Goal: Task Accomplishment & Management: Manage account settings

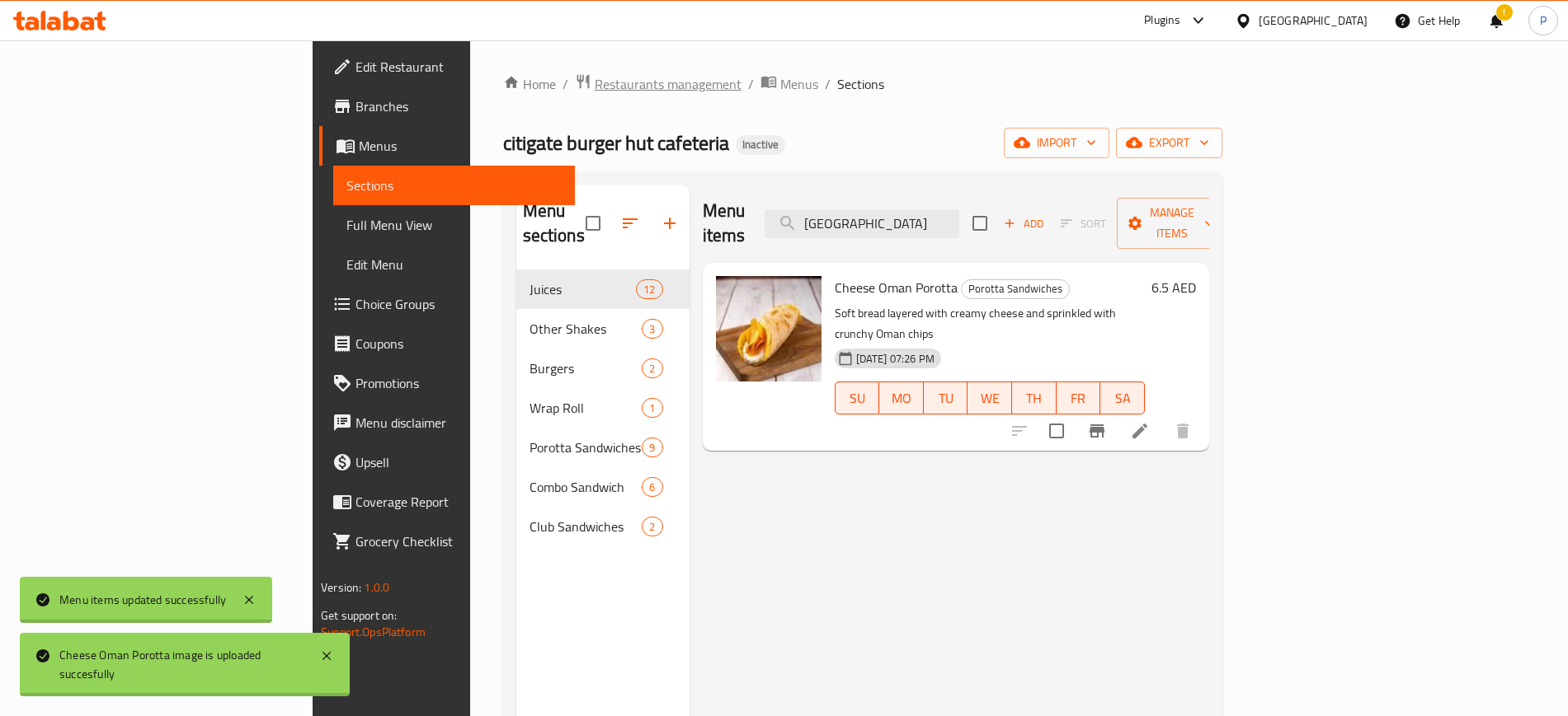
click at [594, 90] on span "Restaurants management" at bounding box center [667, 83] width 147 height 20
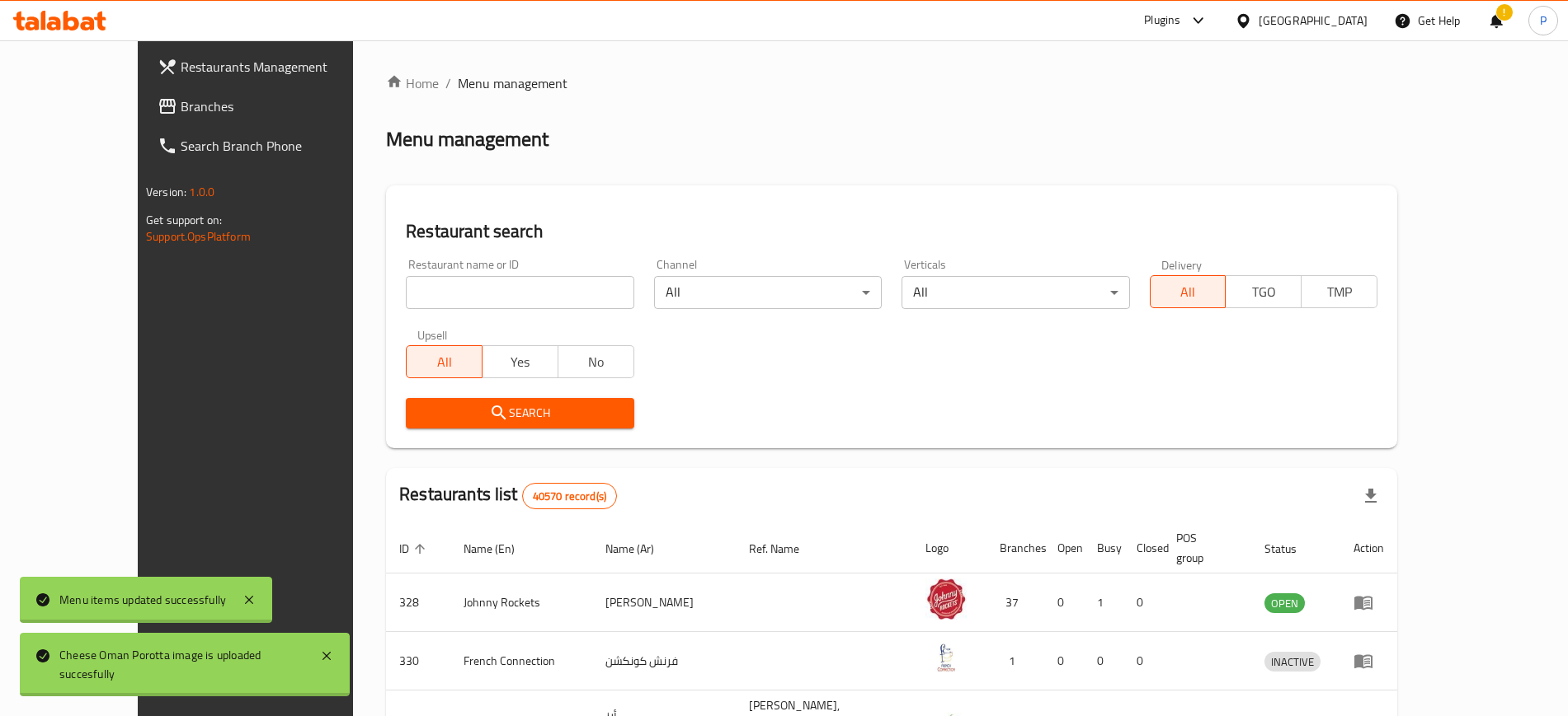
click at [1332, 18] on div "[GEOGRAPHIC_DATA]" at bounding box center [1313, 20] width 109 height 18
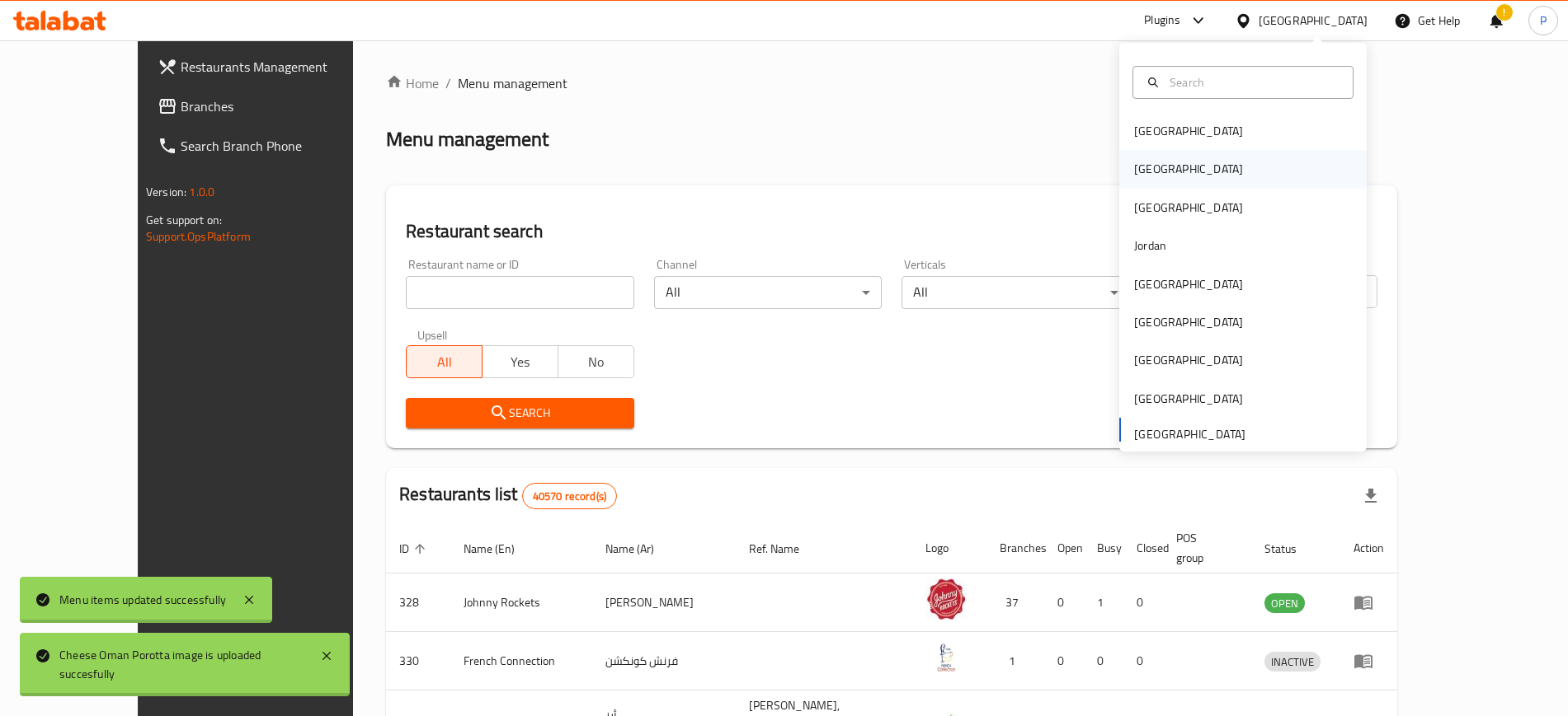
click at [1137, 170] on div "[GEOGRAPHIC_DATA]" at bounding box center [1189, 168] width 109 height 18
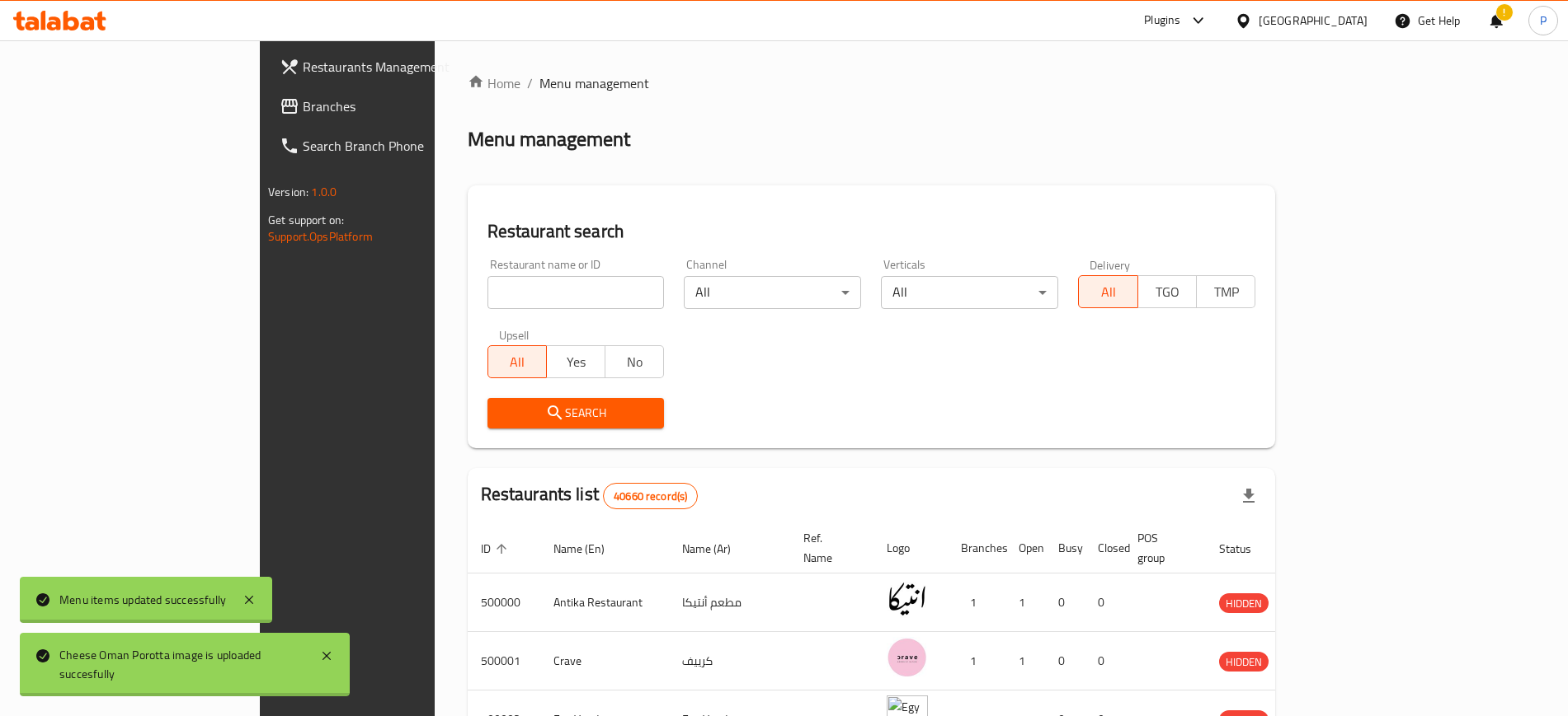
click at [504, 295] on input "search" at bounding box center [575, 292] width 177 height 33
paste input "Salta3 Burger"
type input "Salta3 Burger"
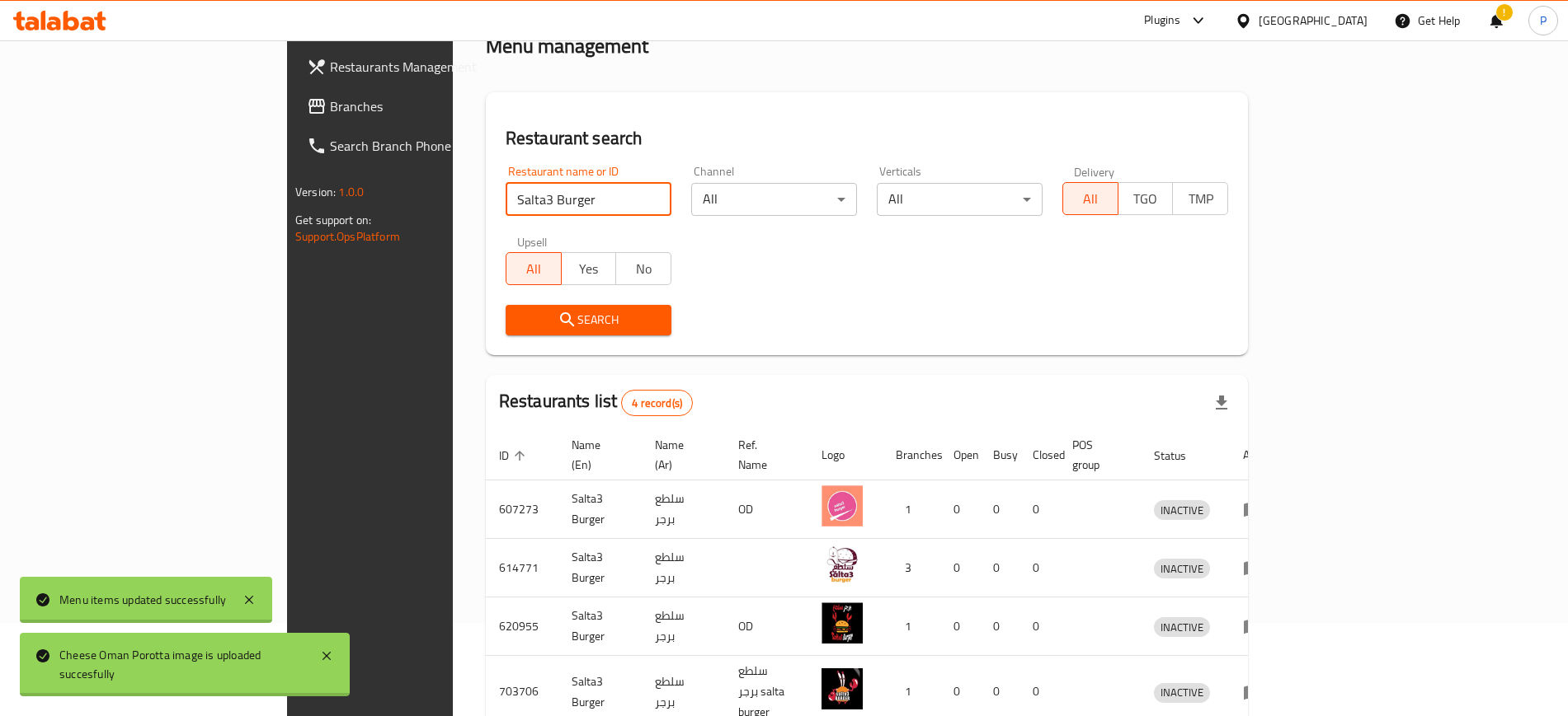
scroll to position [163, 0]
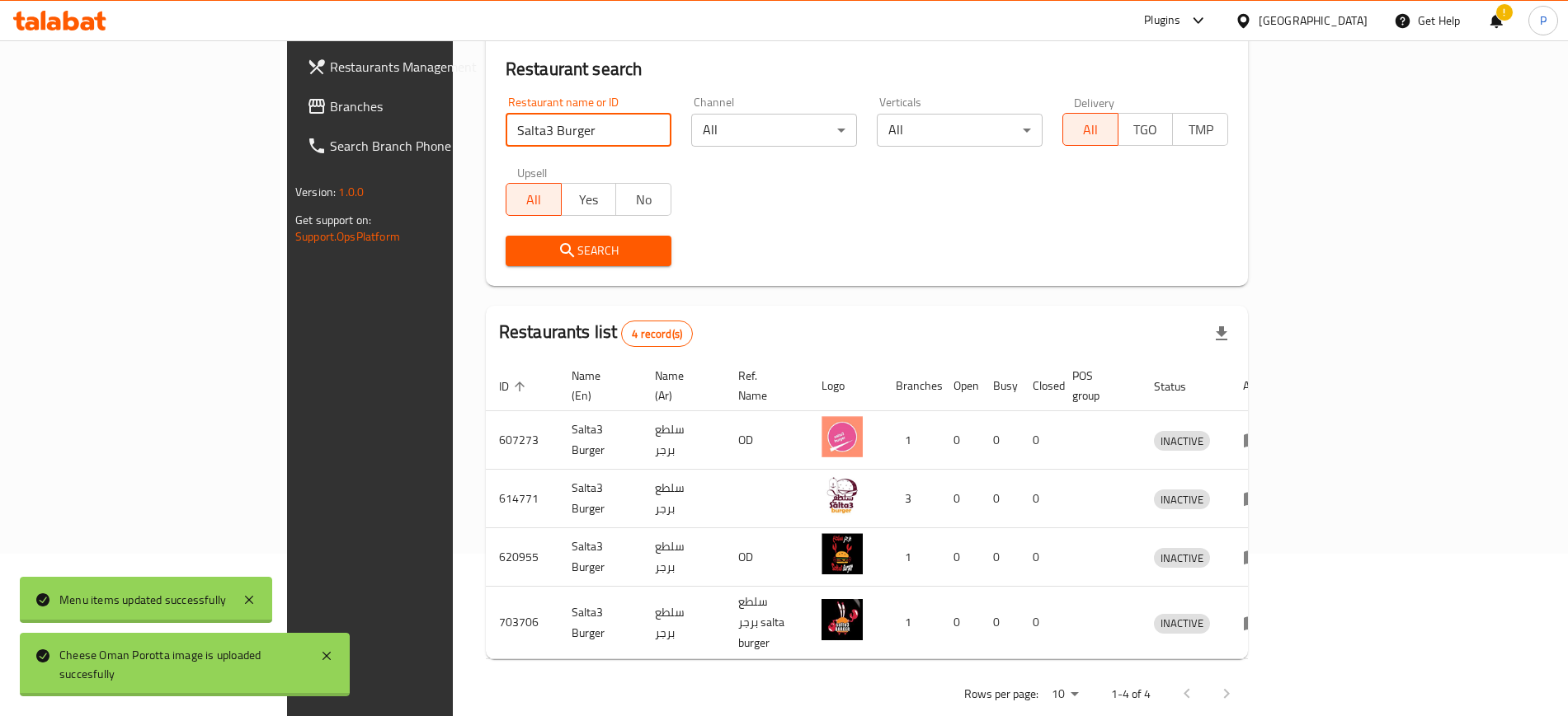
click at [330, 110] on span "Branches" at bounding box center [432, 106] width 205 height 20
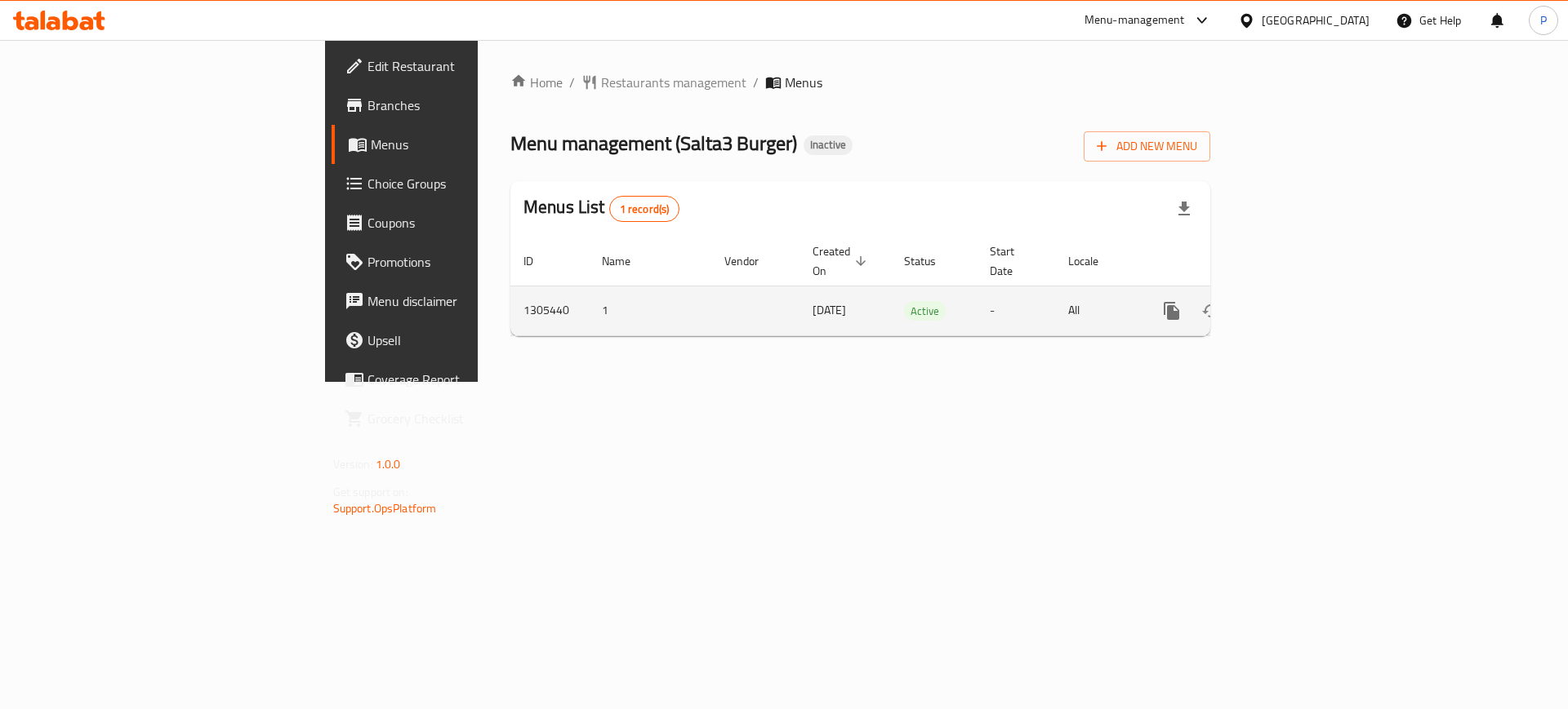
click at [1296, 303] on icon "enhanced table" at bounding box center [1290, 311] width 15 height 15
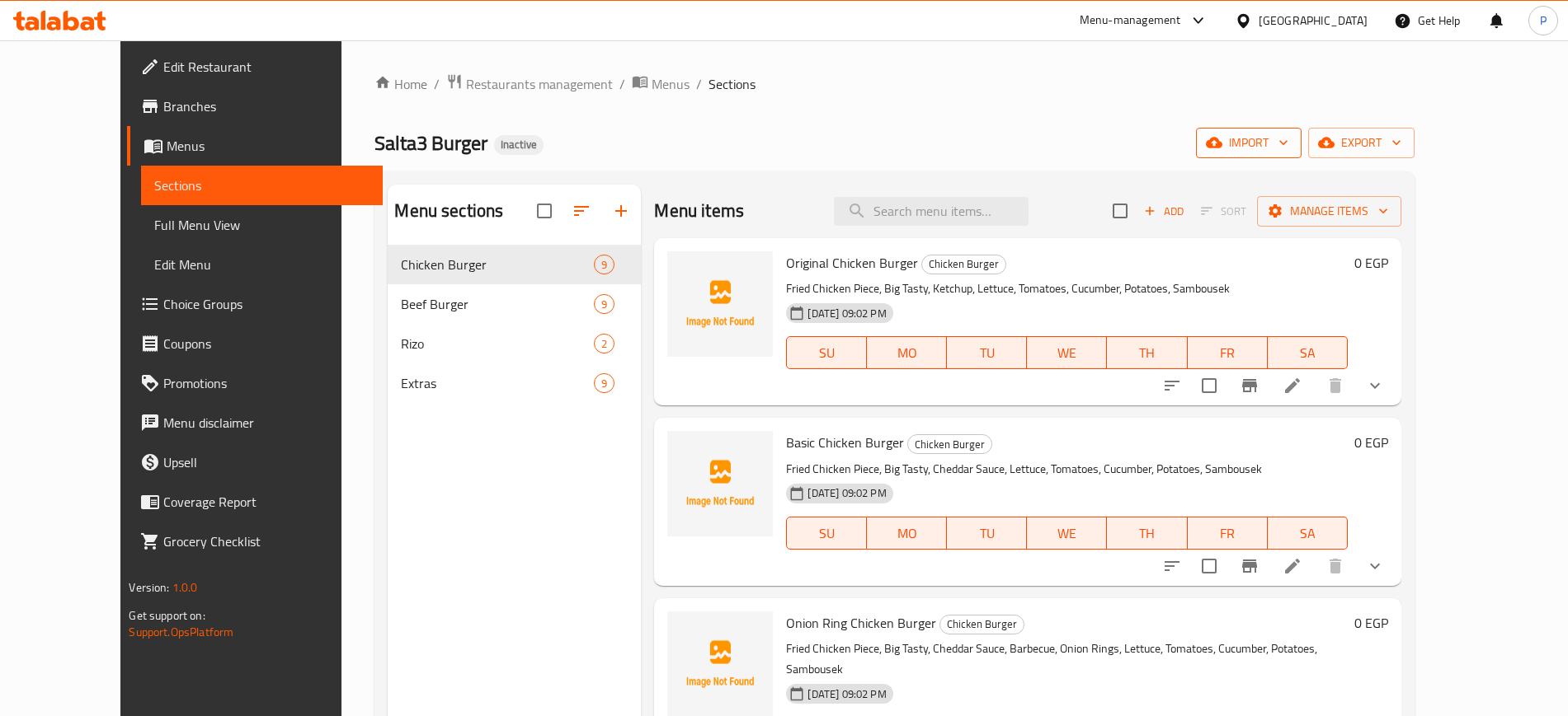
click at [1289, 143] on span "import" at bounding box center [1249, 143] width 79 height 21
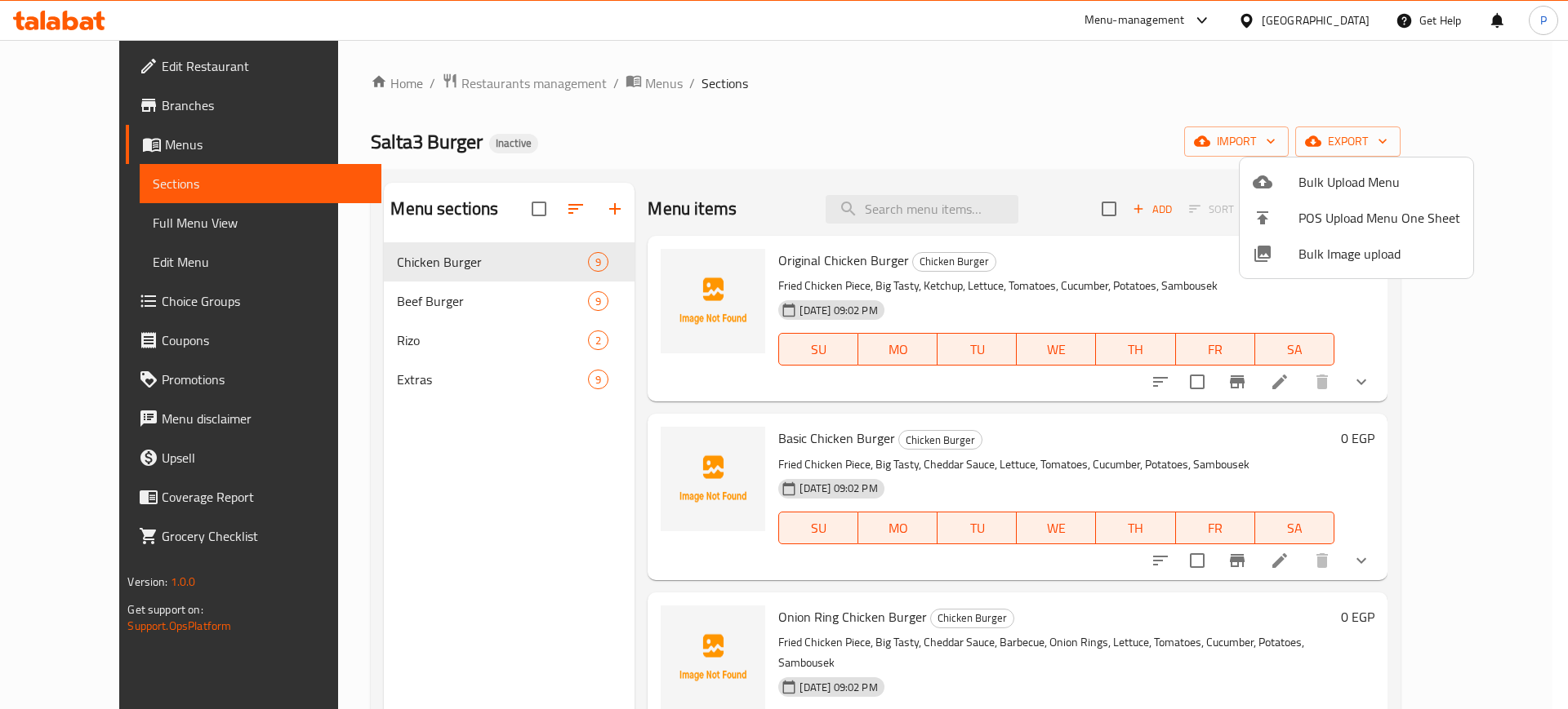
click at [1338, 248] on span "Bulk Image upload" at bounding box center [1379, 254] width 162 height 20
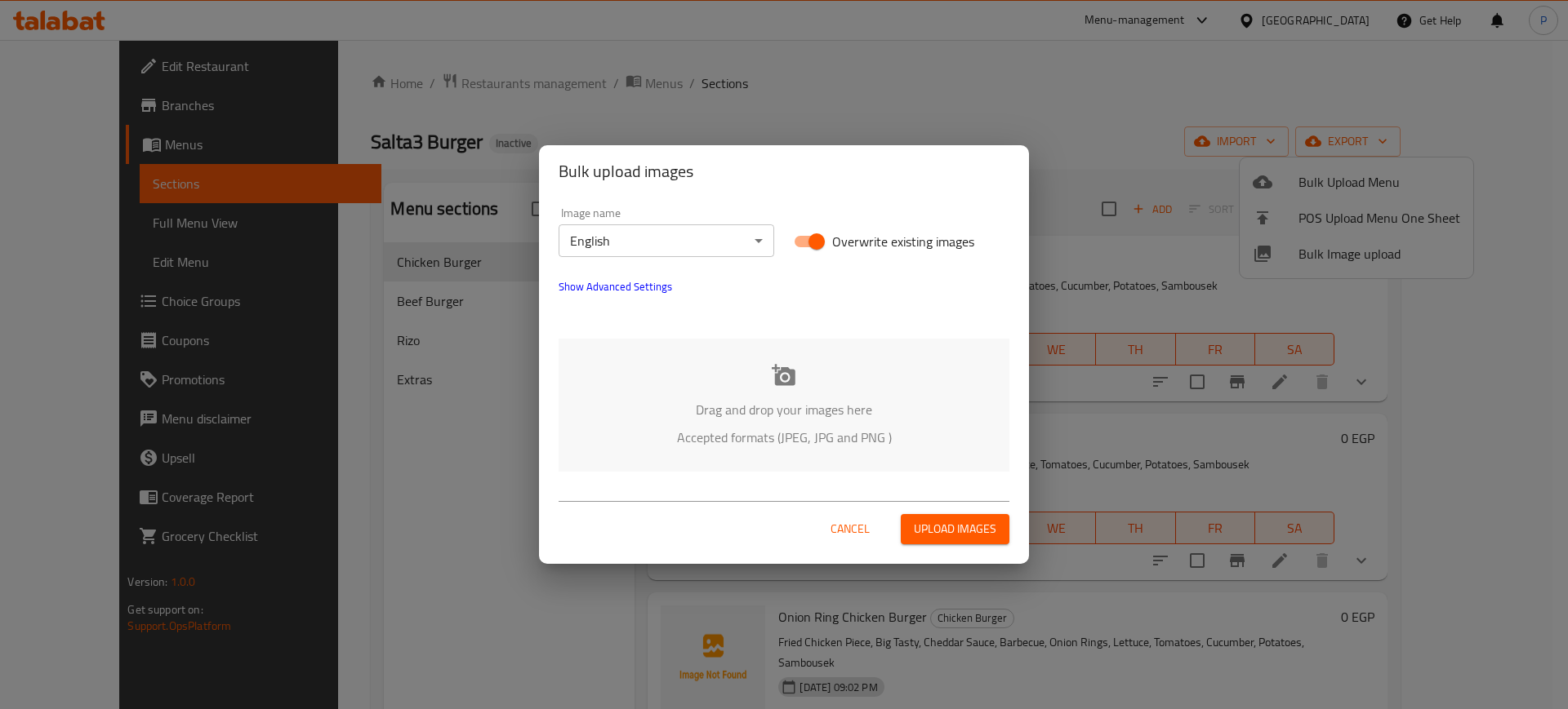
click at [822, 440] on p "Accepted formats (JPEG, JPG and PNG )" at bounding box center [783, 437] width 402 height 20
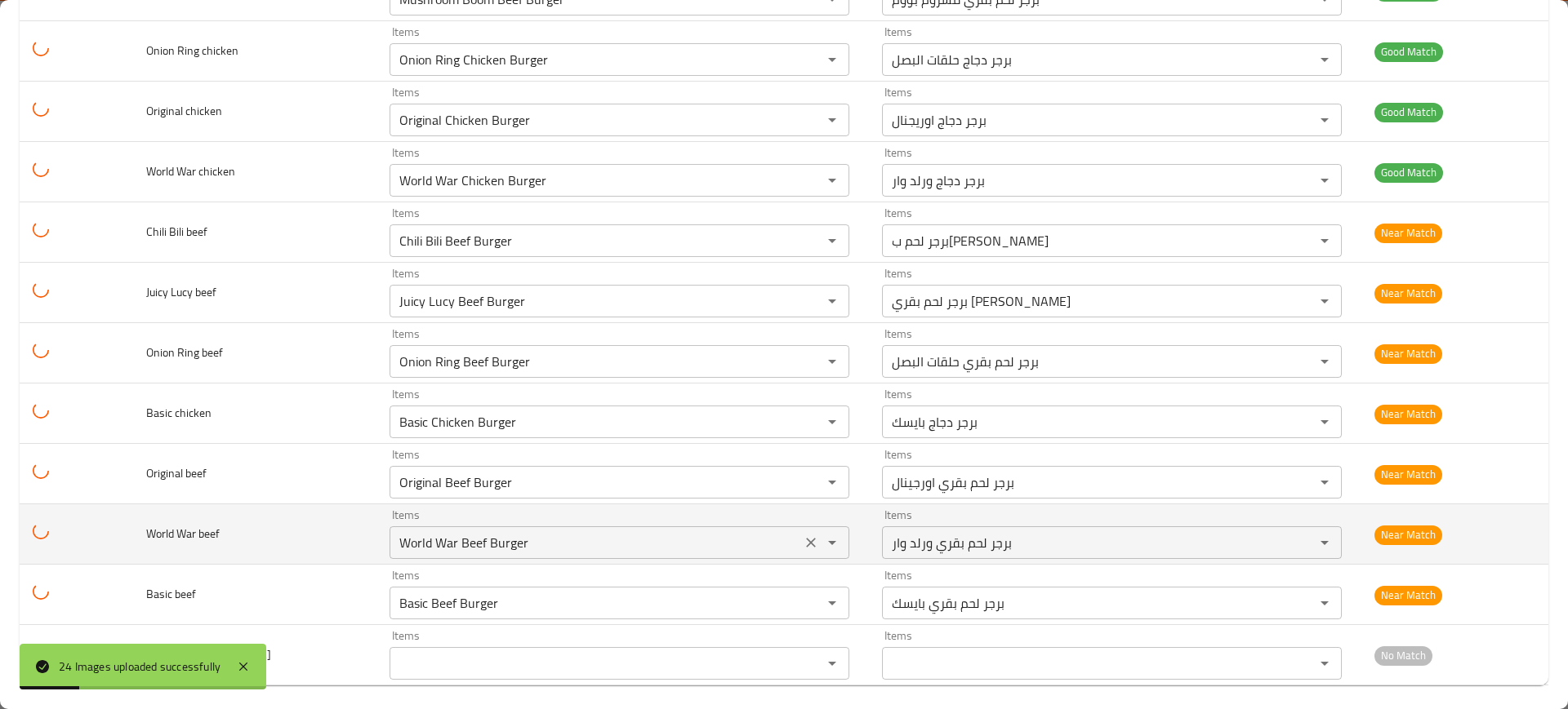
scroll to position [1023, 0]
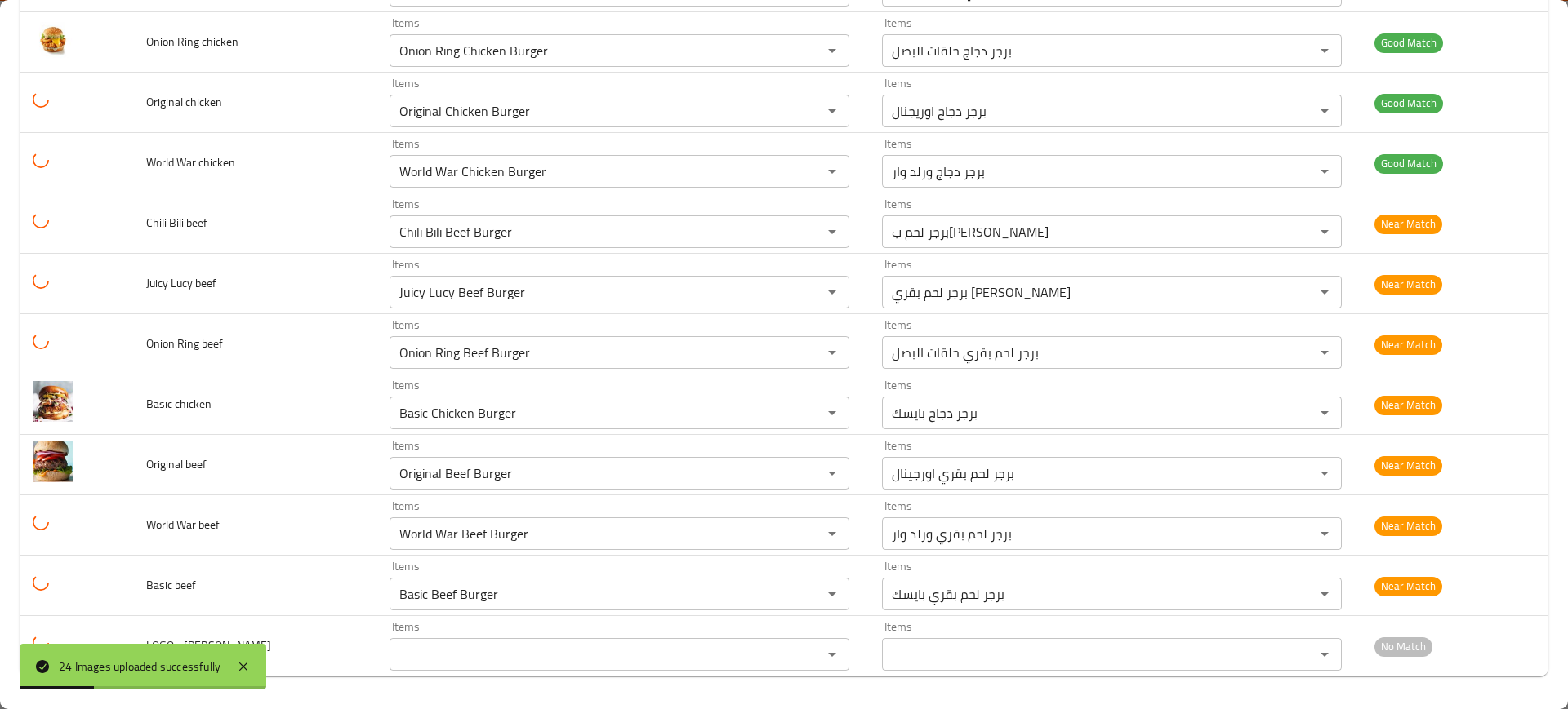
click at [262, 685] on div "24 Images uploaded successfully" at bounding box center [142, 667] width 246 height 46
click at [265, 660] on div "24 Images uploaded successfully" at bounding box center [142, 667] width 246 height 46
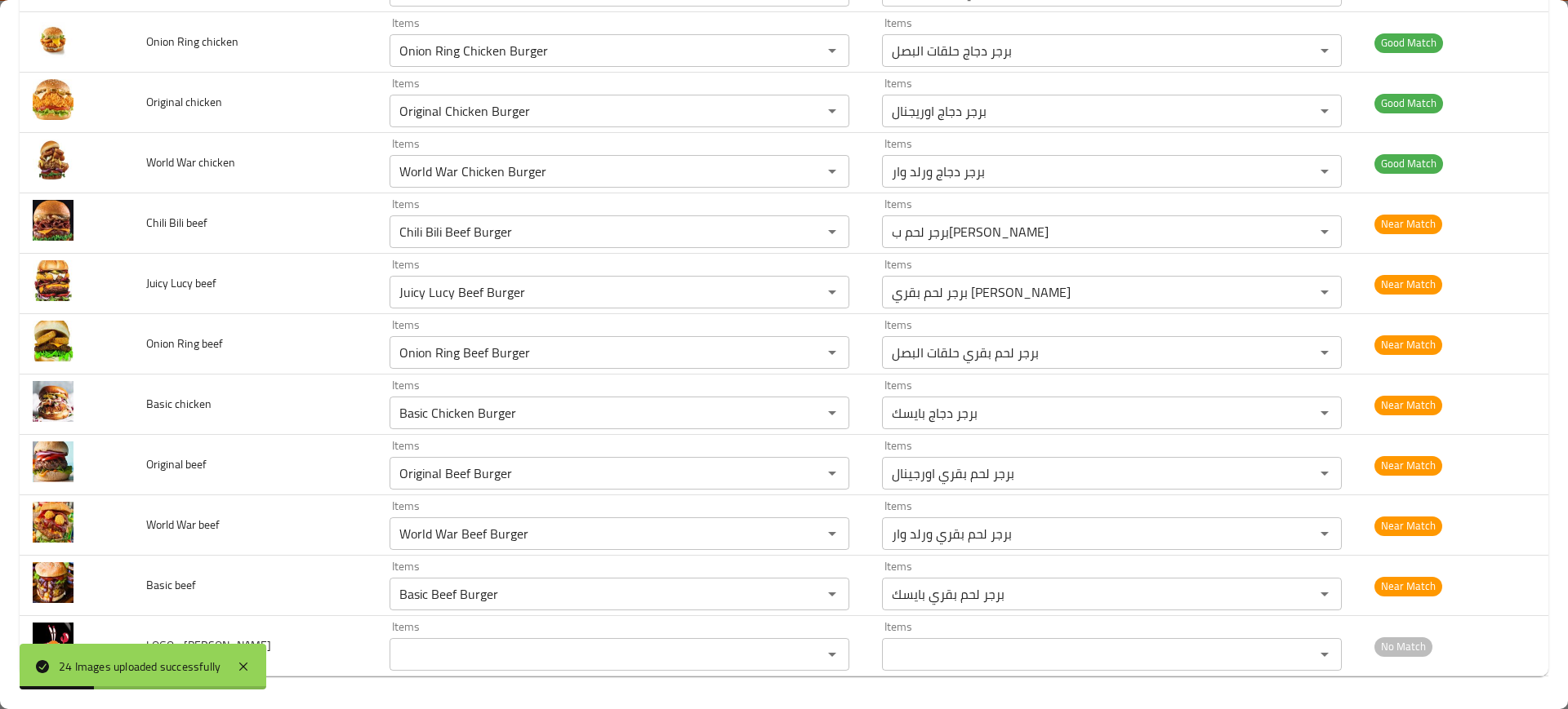
click at [258, 667] on div "24 Images uploaded successfully" at bounding box center [142, 667] width 246 height 46
click at [253, 663] on icon at bounding box center [243, 667] width 20 height 20
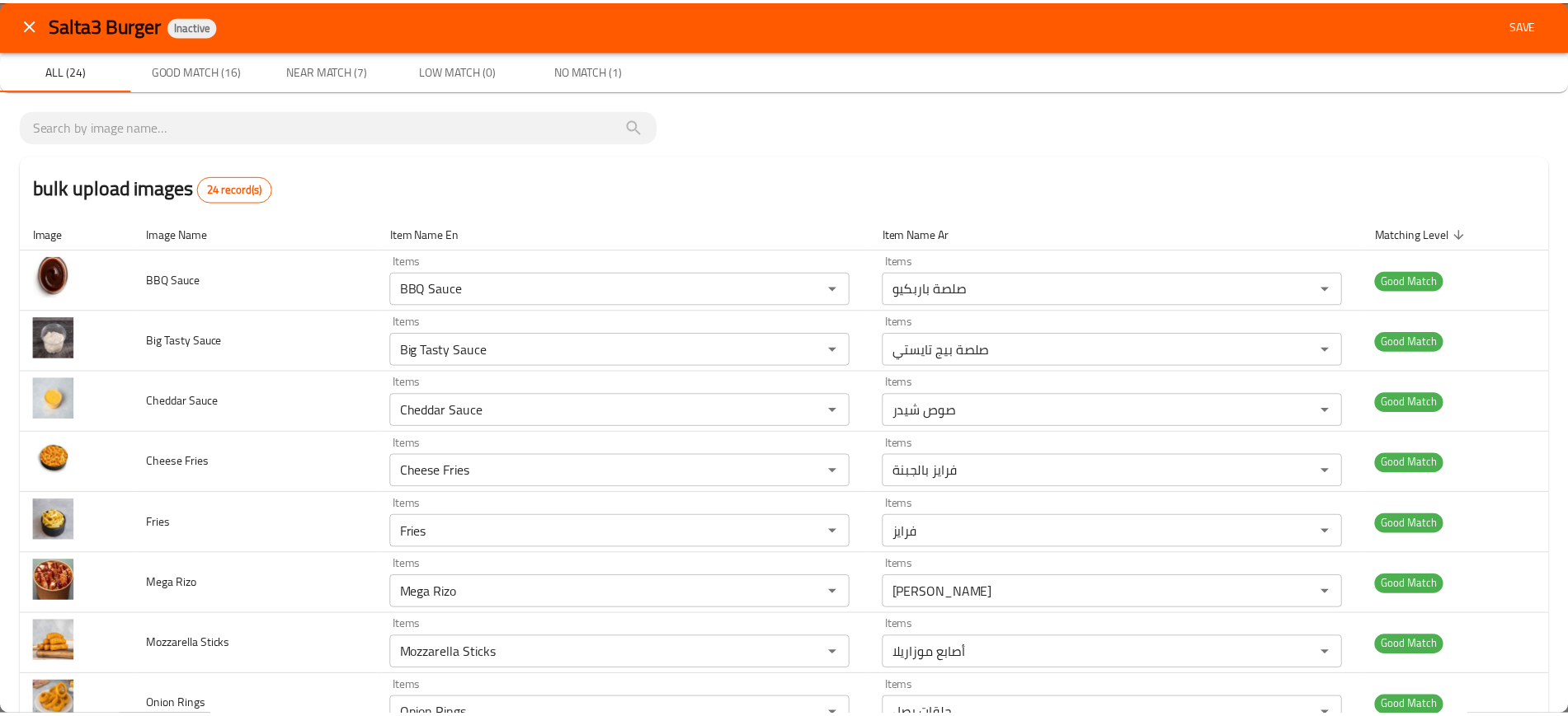
scroll to position [0, 0]
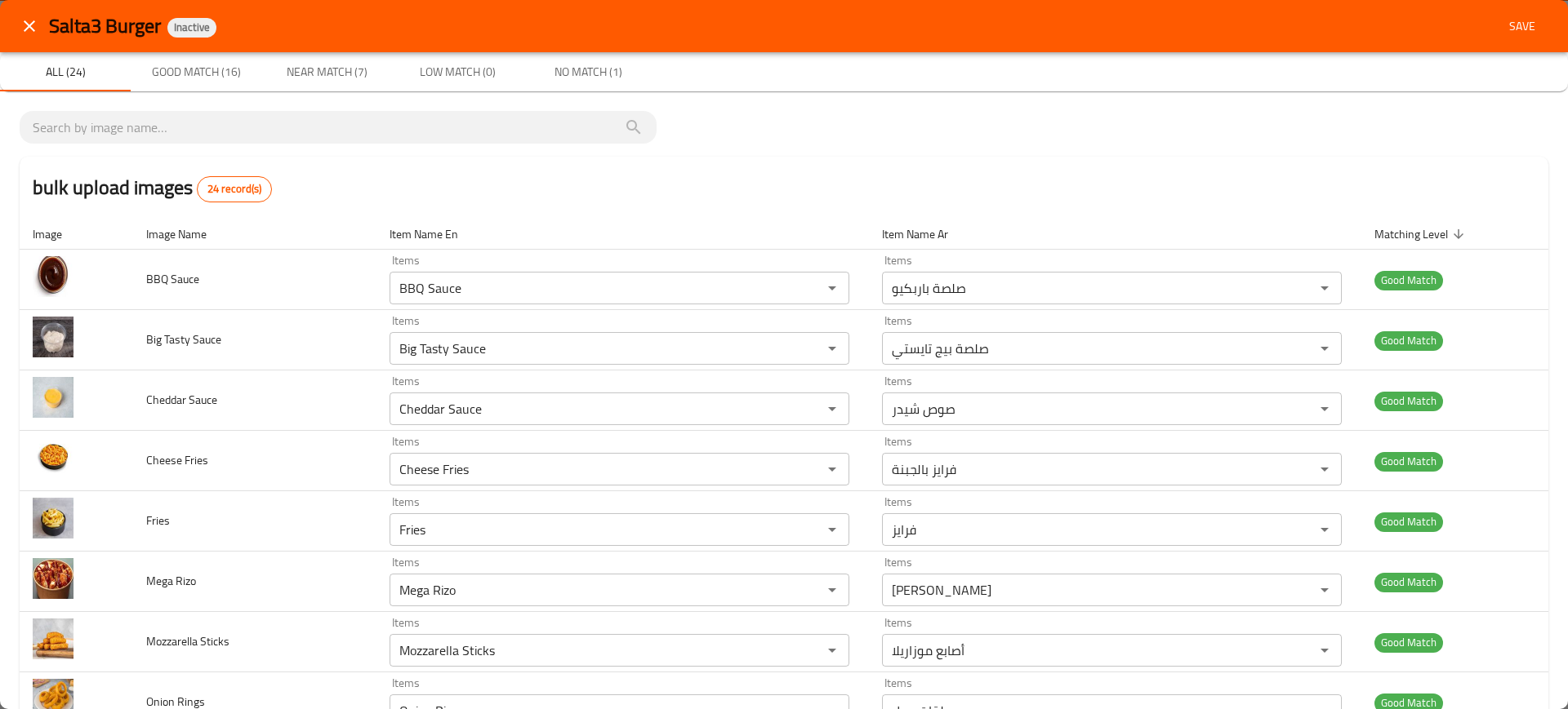
click at [1504, 22] on span "Save" at bounding box center [1522, 26] width 39 height 21
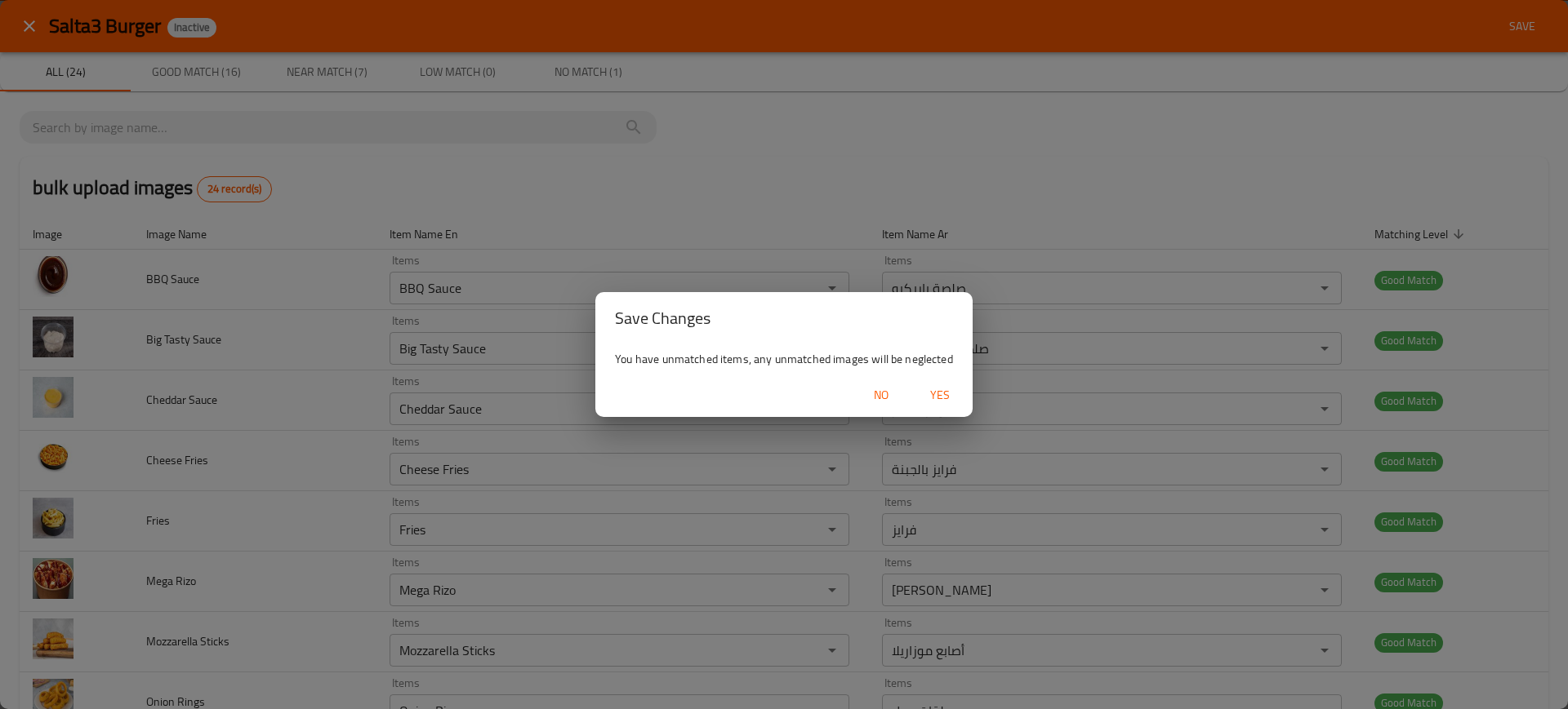
click at [963, 391] on button "Yes" at bounding box center [939, 395] width 52 height 30
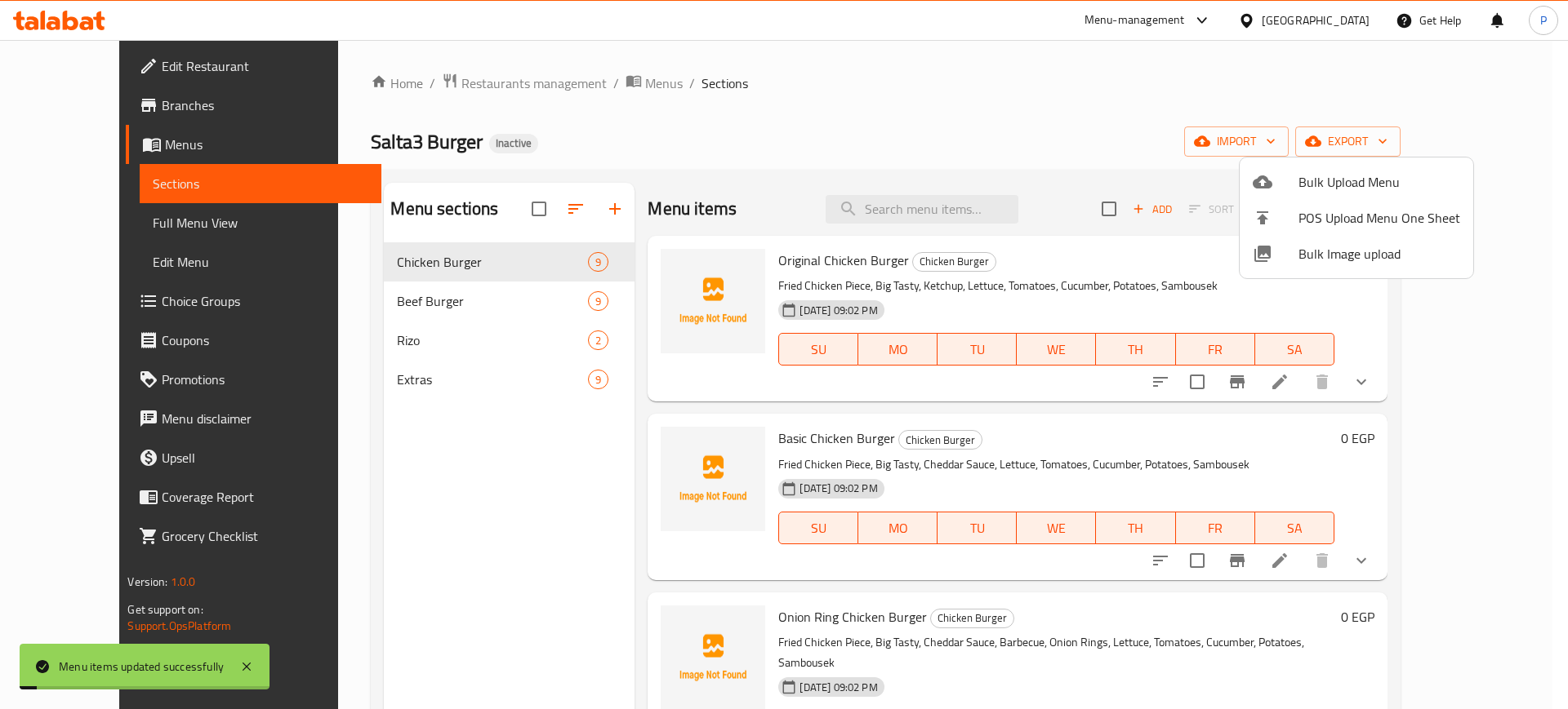
click at [408, 309] on div at bounding box center [784, 354] width 1568 height 709
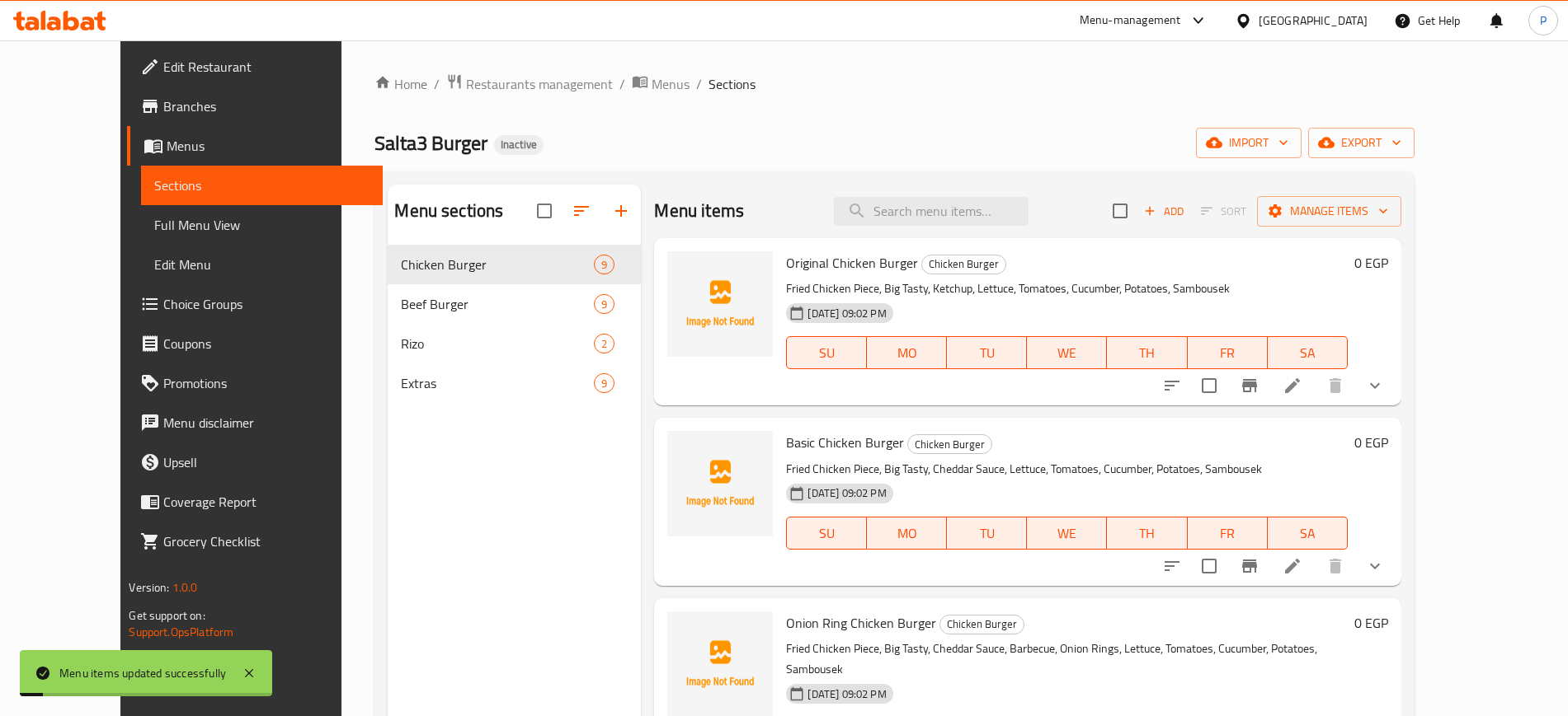
click at [475, 294] on span "Beef Burger" at bounding box center [498, 304] width 193 height 20
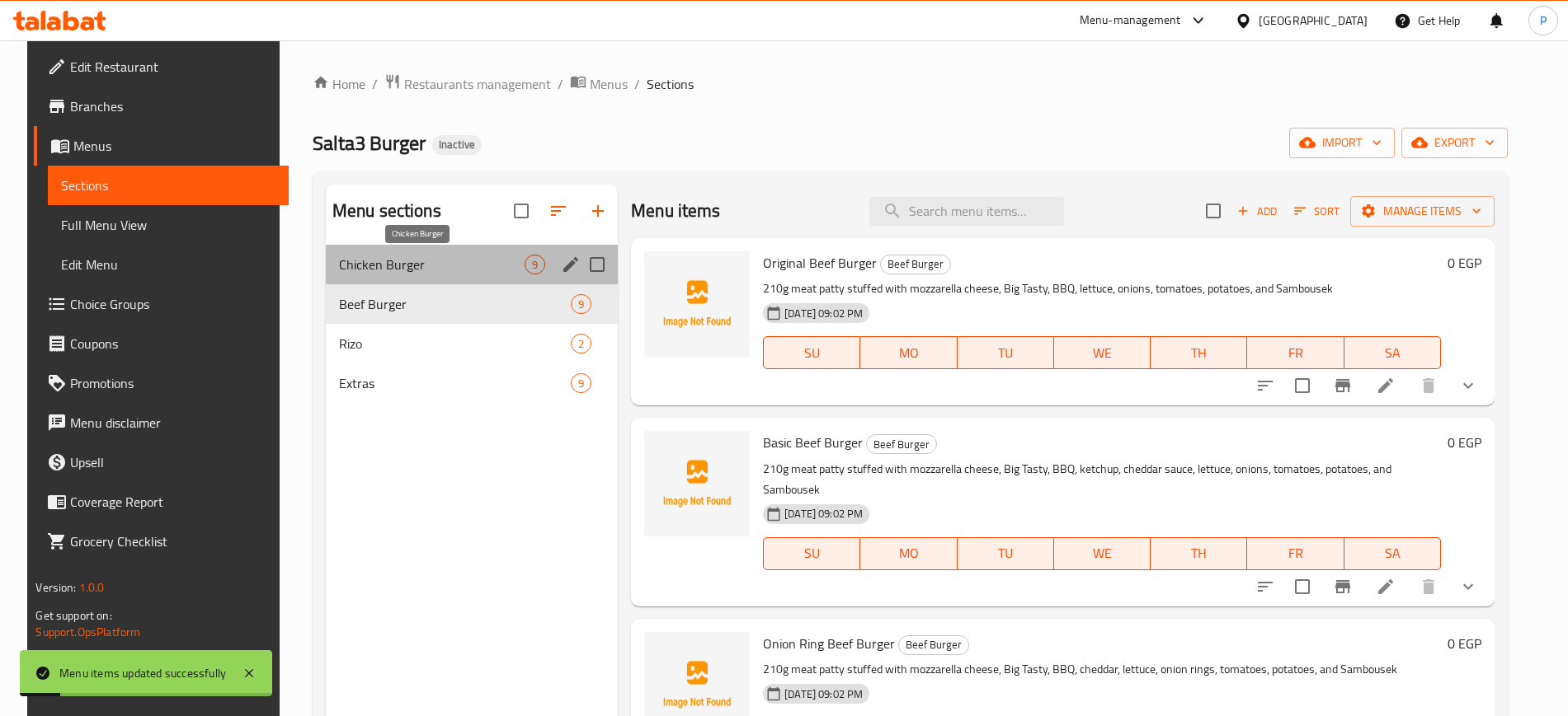
click at [481, 263] on span "Chicken Burger" at bounding box center [432, 264] width 185 height 20
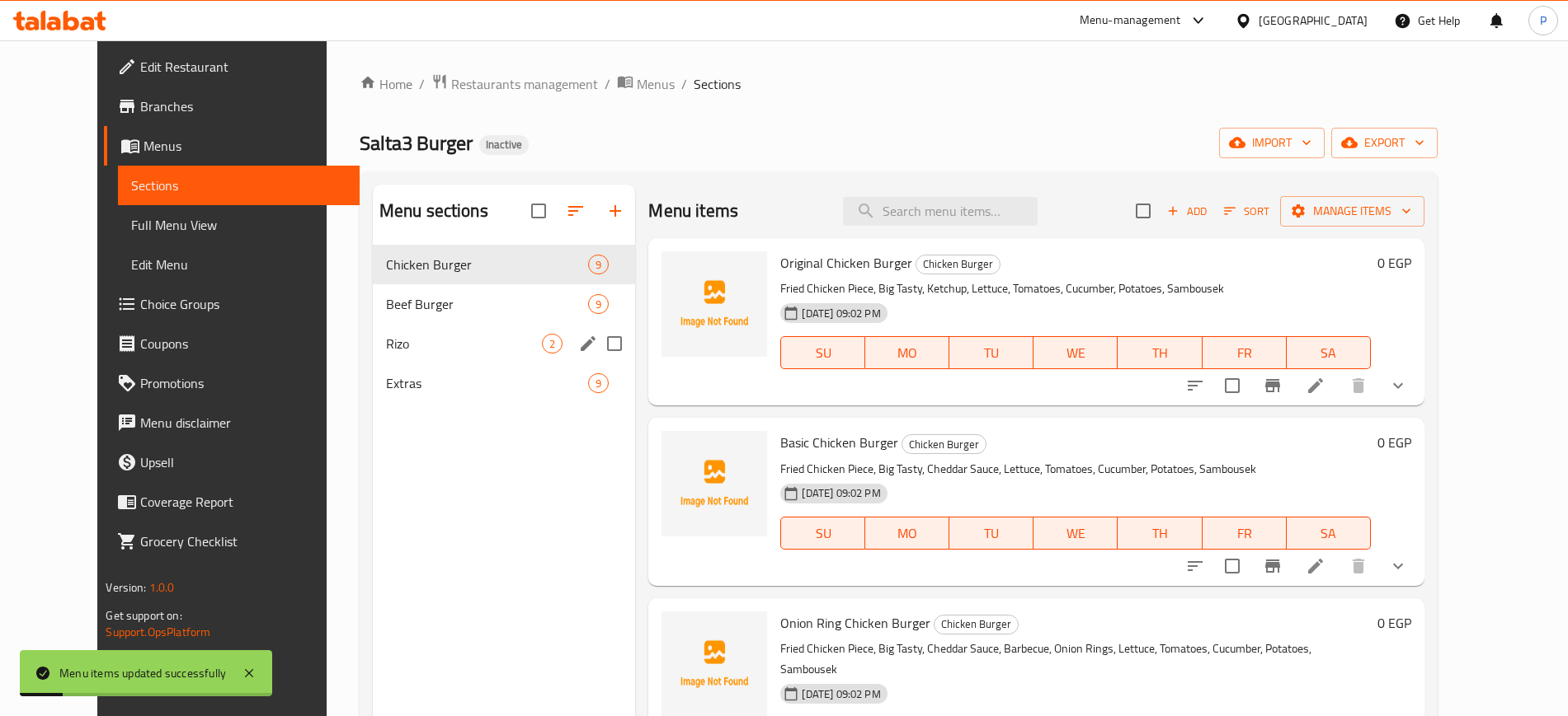
click at [454, 345] on span "Rizo" at bounding box center [465, 343] width 157 height 20
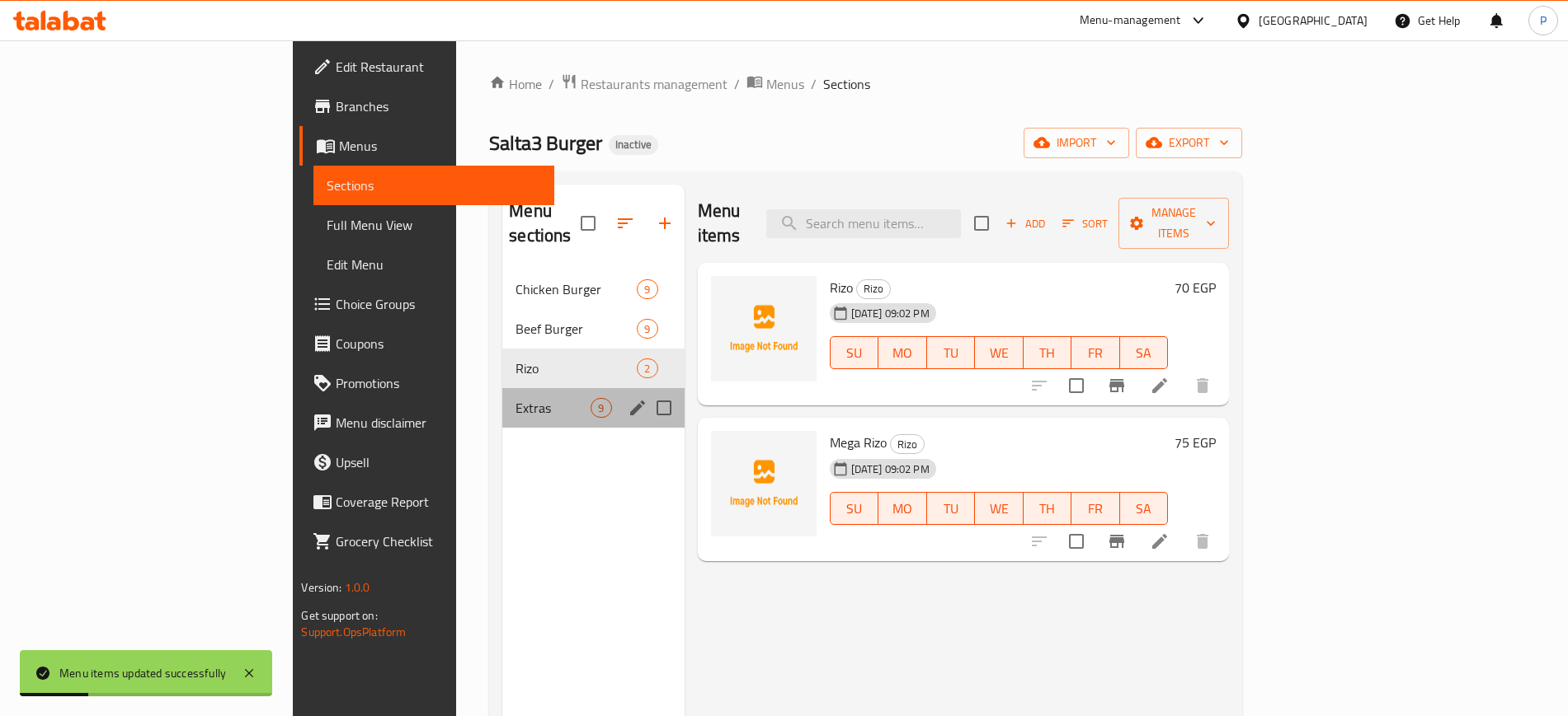
click at [502, 389] on div "Extras 9" at bounding box center [593, 409] width 182 height 40
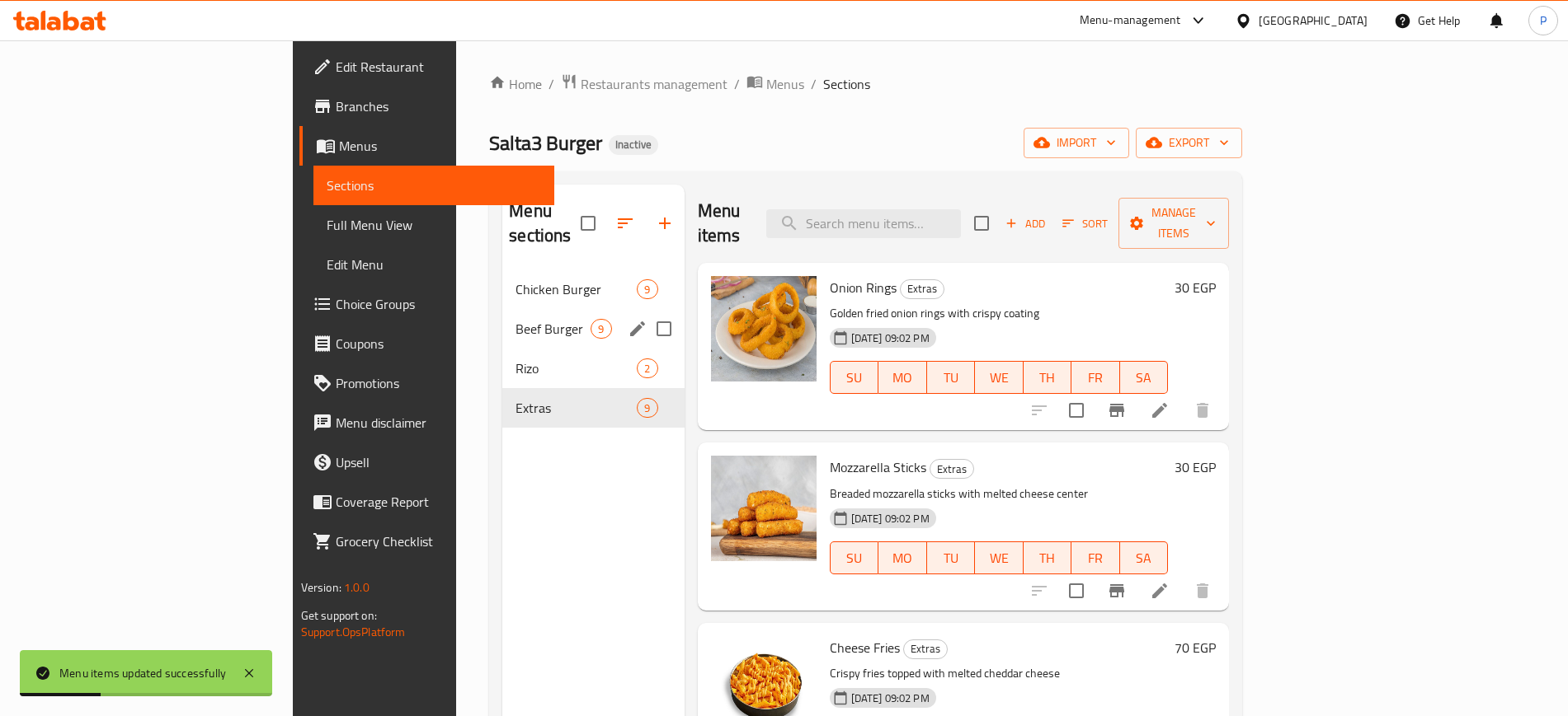
click at [502, 309] on div "Beef Burger 9" at bounding box center [593, 329] width 182 height 40
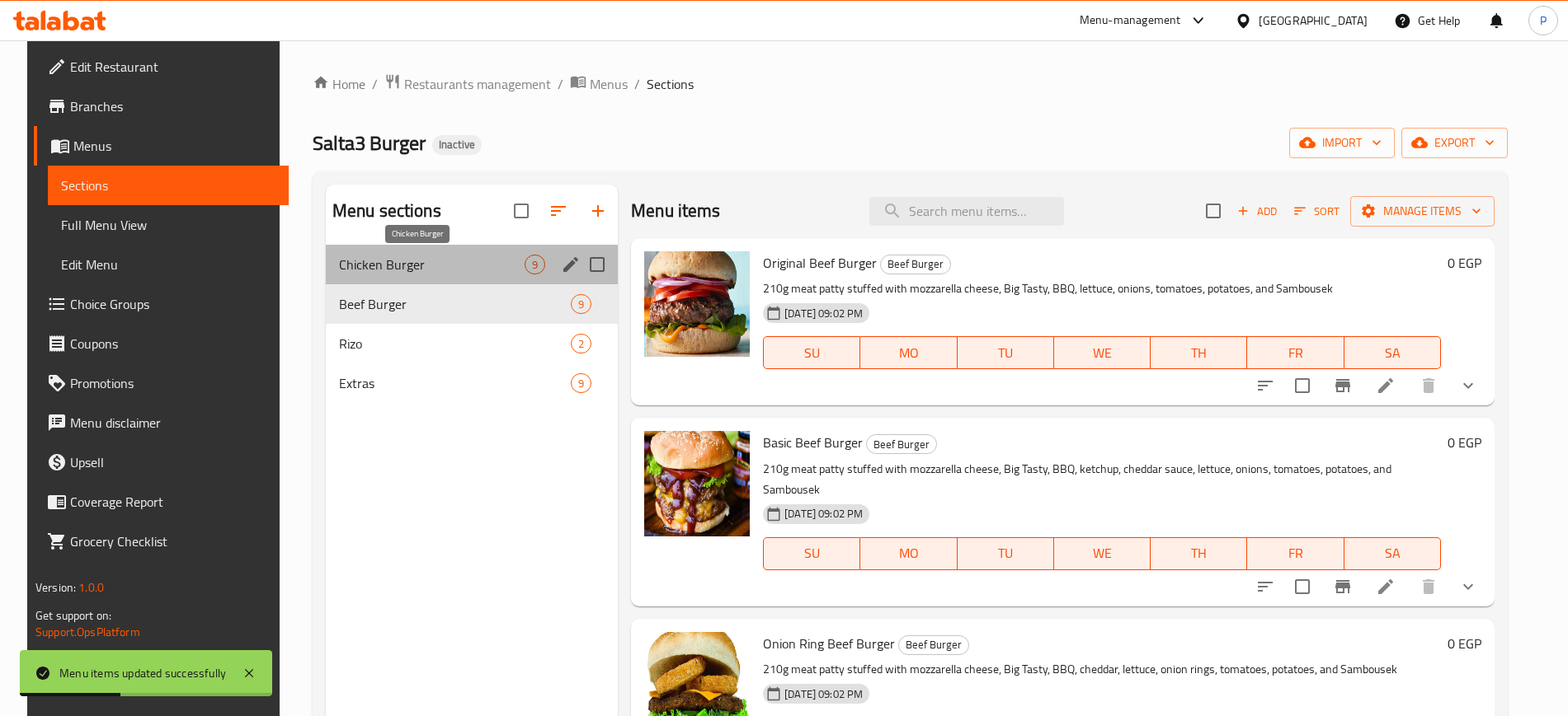
click at [499, 259] on span "Chicken Burger" at bounding box center [432, 264] width 185 height 20
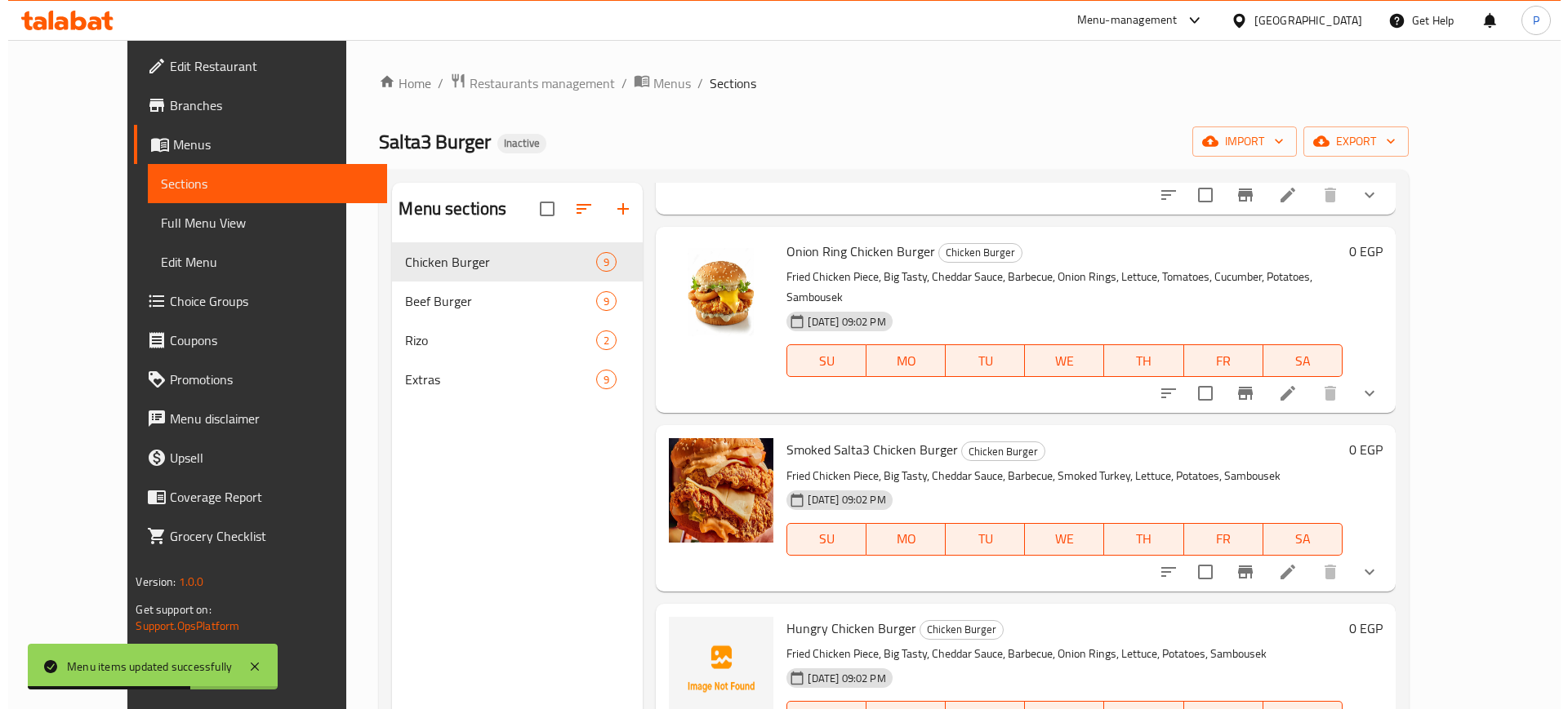
scroll to position [365, 0]
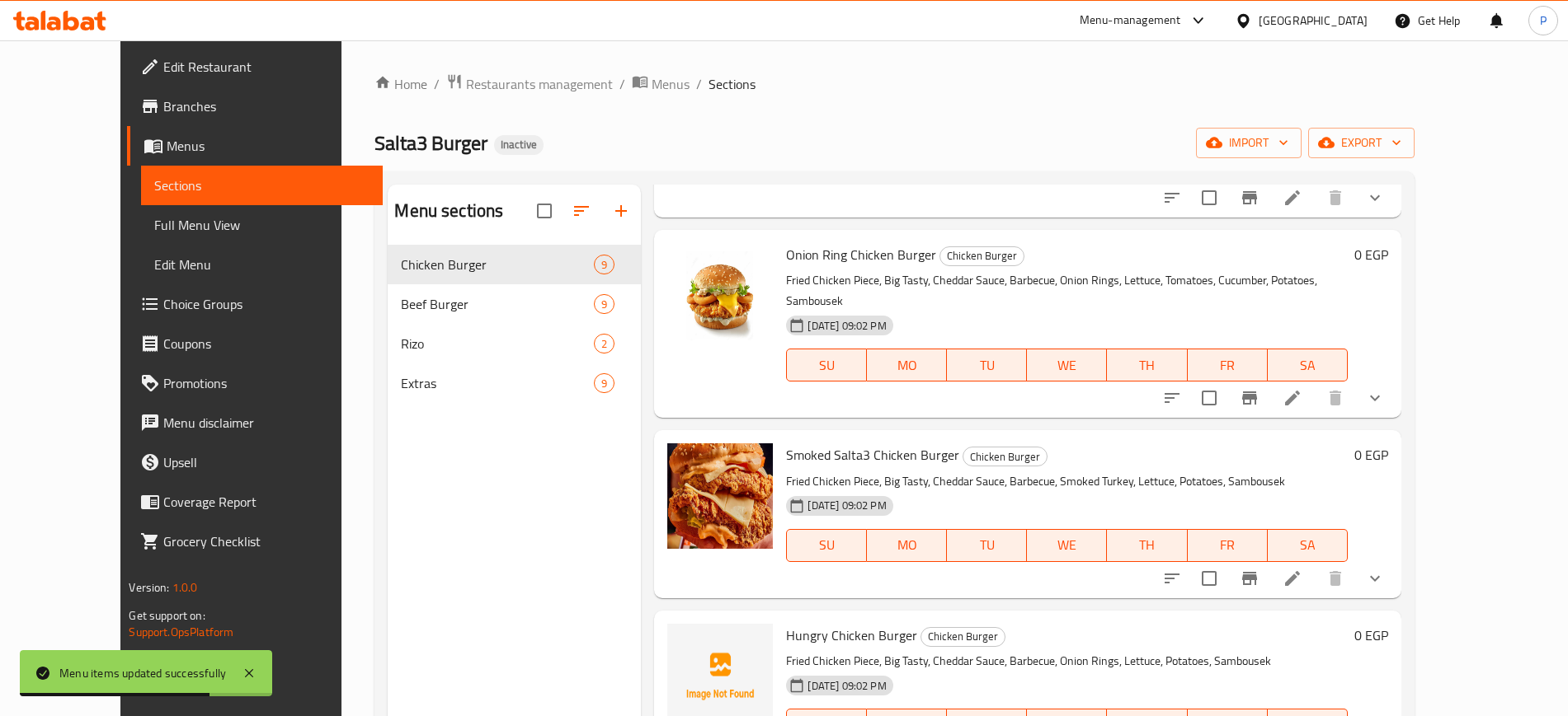
click at [154, 223] on span "Full Menu View" at bounding box center [261, 225] width 215 height 20
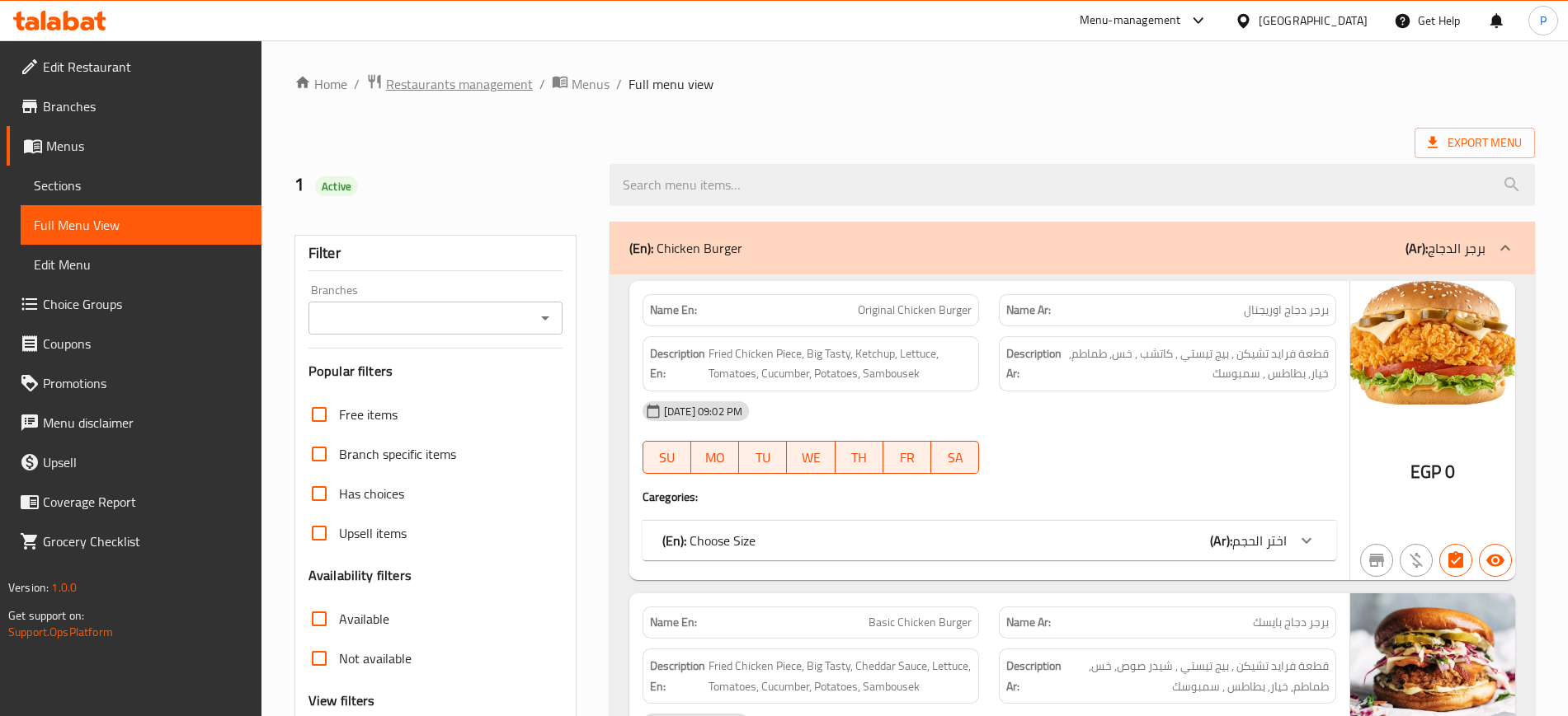
click at [484, 80] on span "Restaurants management" at bounding box center [459, 83] width 147 height 20
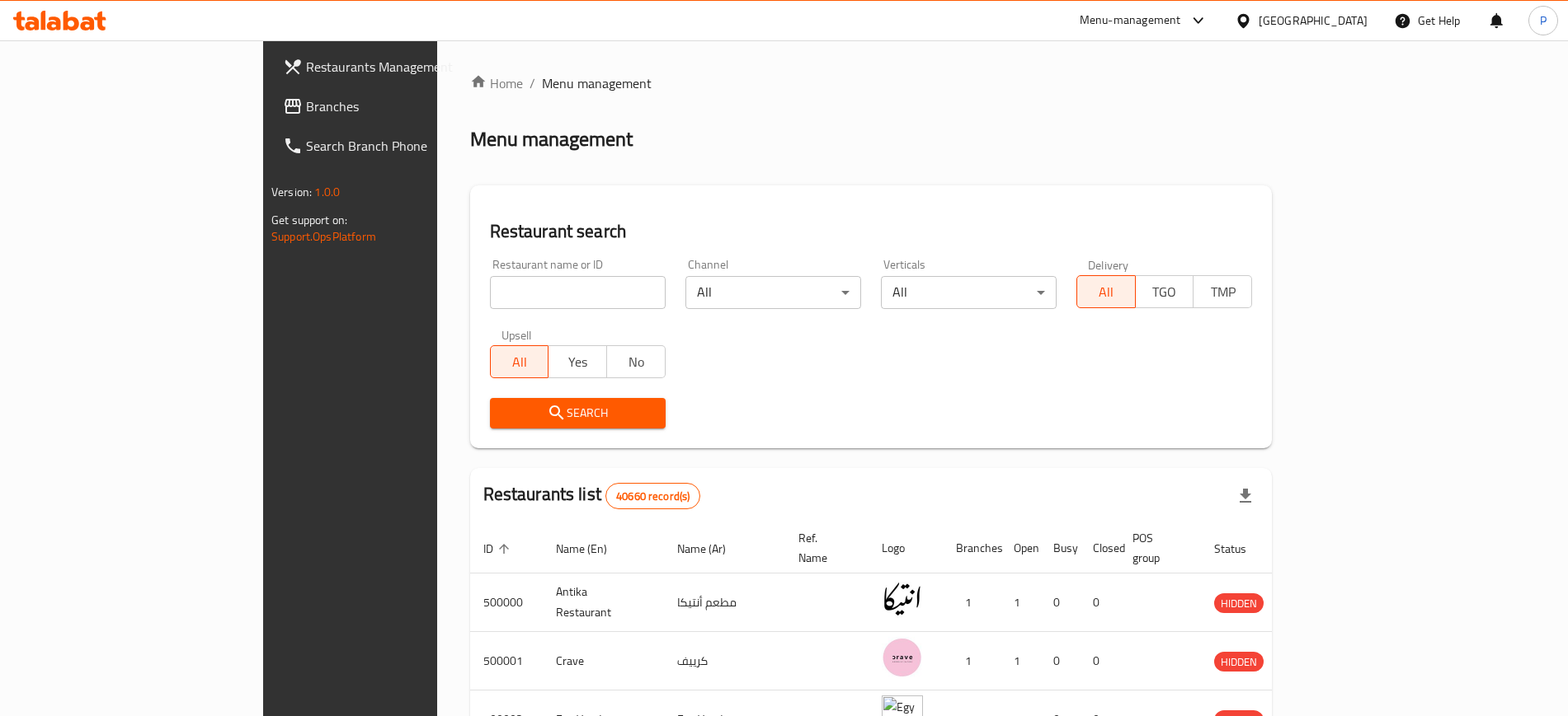
click at [1259, 14] on div at bounding box center [1246, 20] width 24 height 18
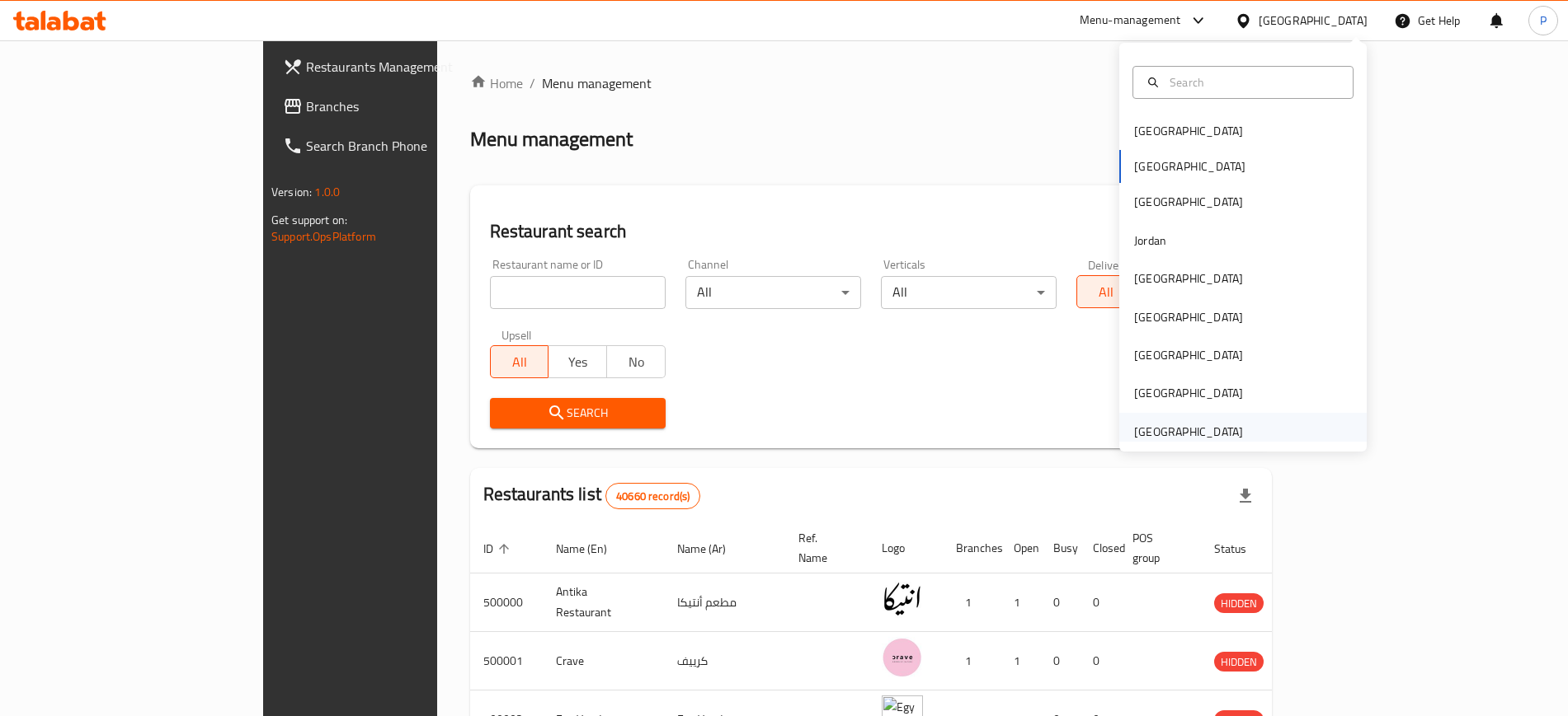
click at [1197, 439] on div "[GEOGRAPHIC_DATA]" at bounding box center [1189, 431] width 109 height 18
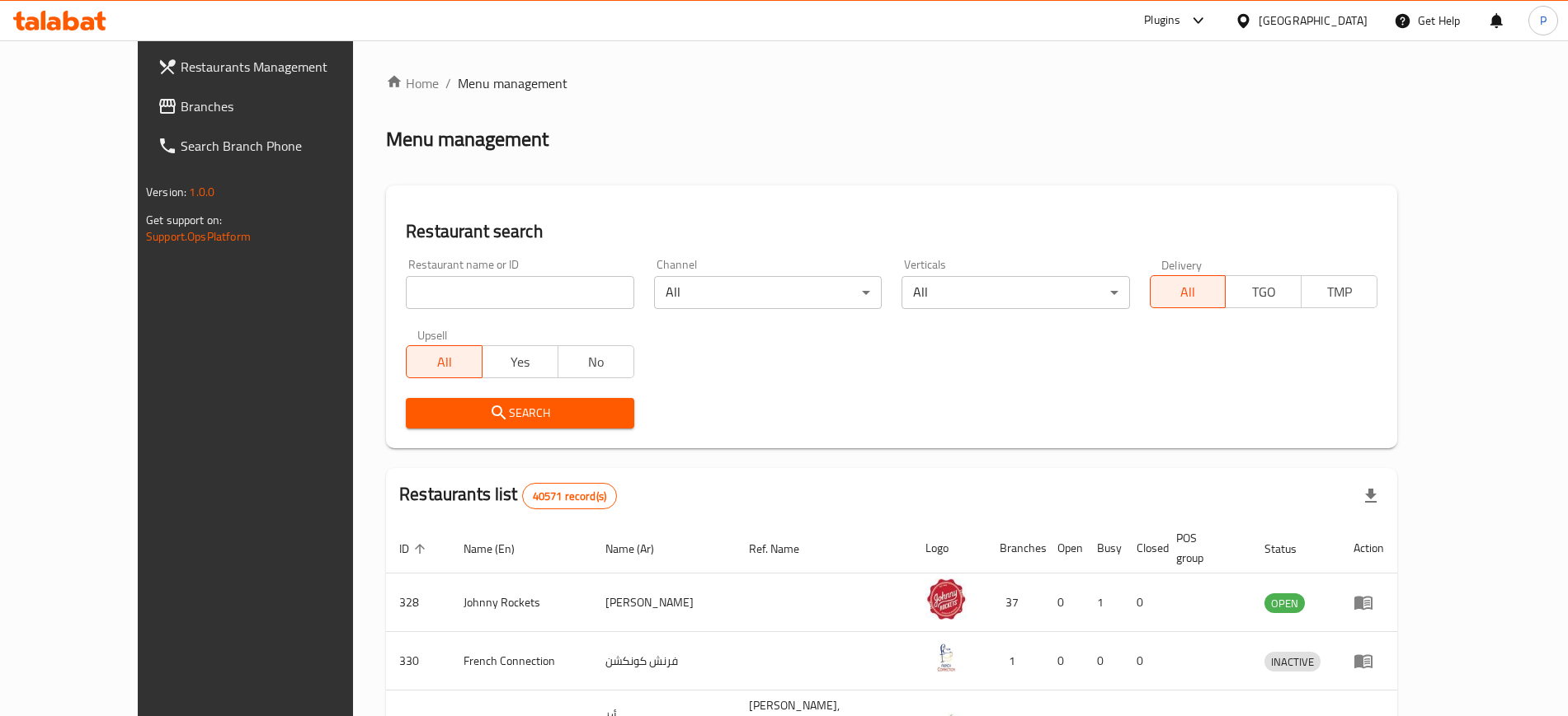
click at [558, 277] on input "search" at bounding box center [520, 292] width 228 height 33
paste input "Tikka Bite Restaurent"
type input "Tikka Bite Restaurent"
click button "Search" at bounding box center [520, 413] width 228 height 30
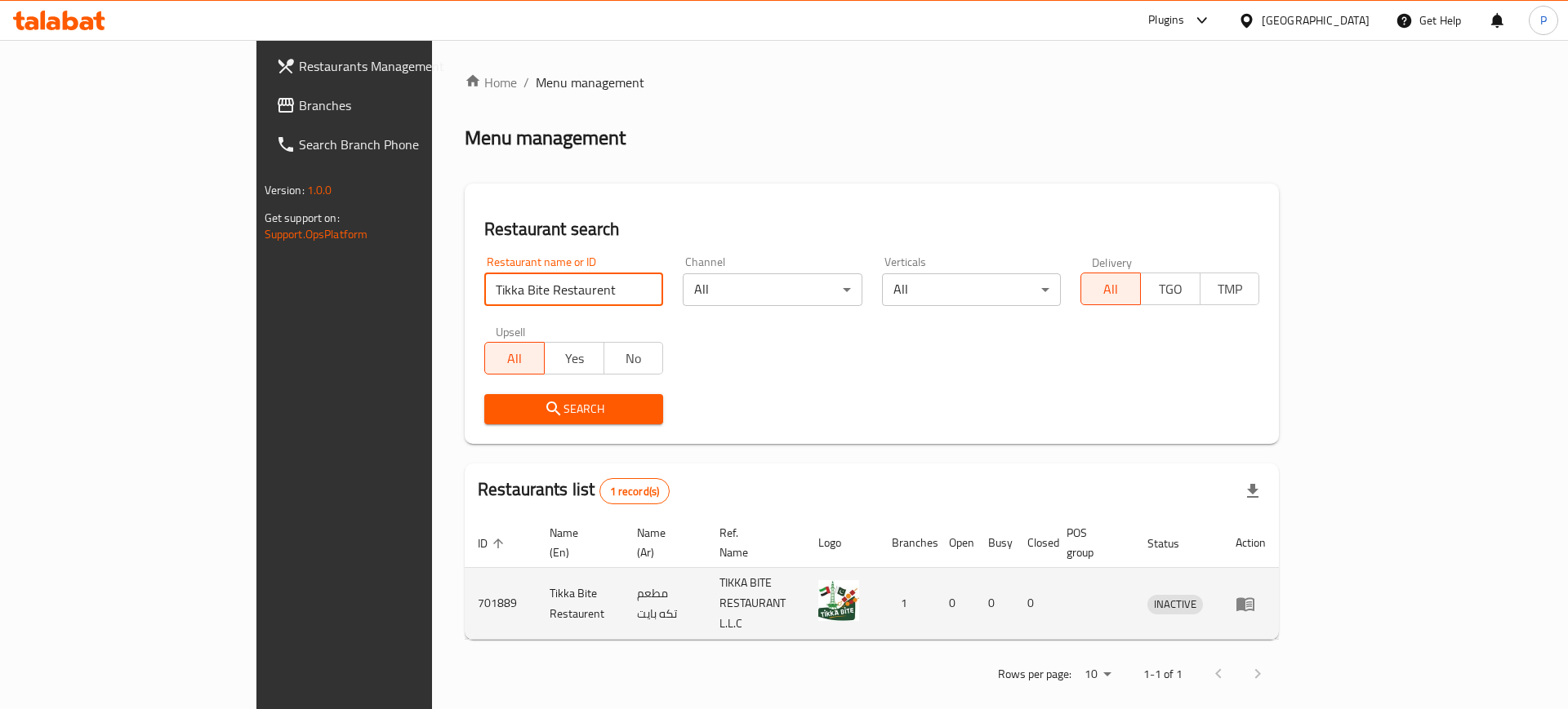
click at [1254, 598] on icon "enhanced table" at bounding box center [1245, 604] width 18 height 14
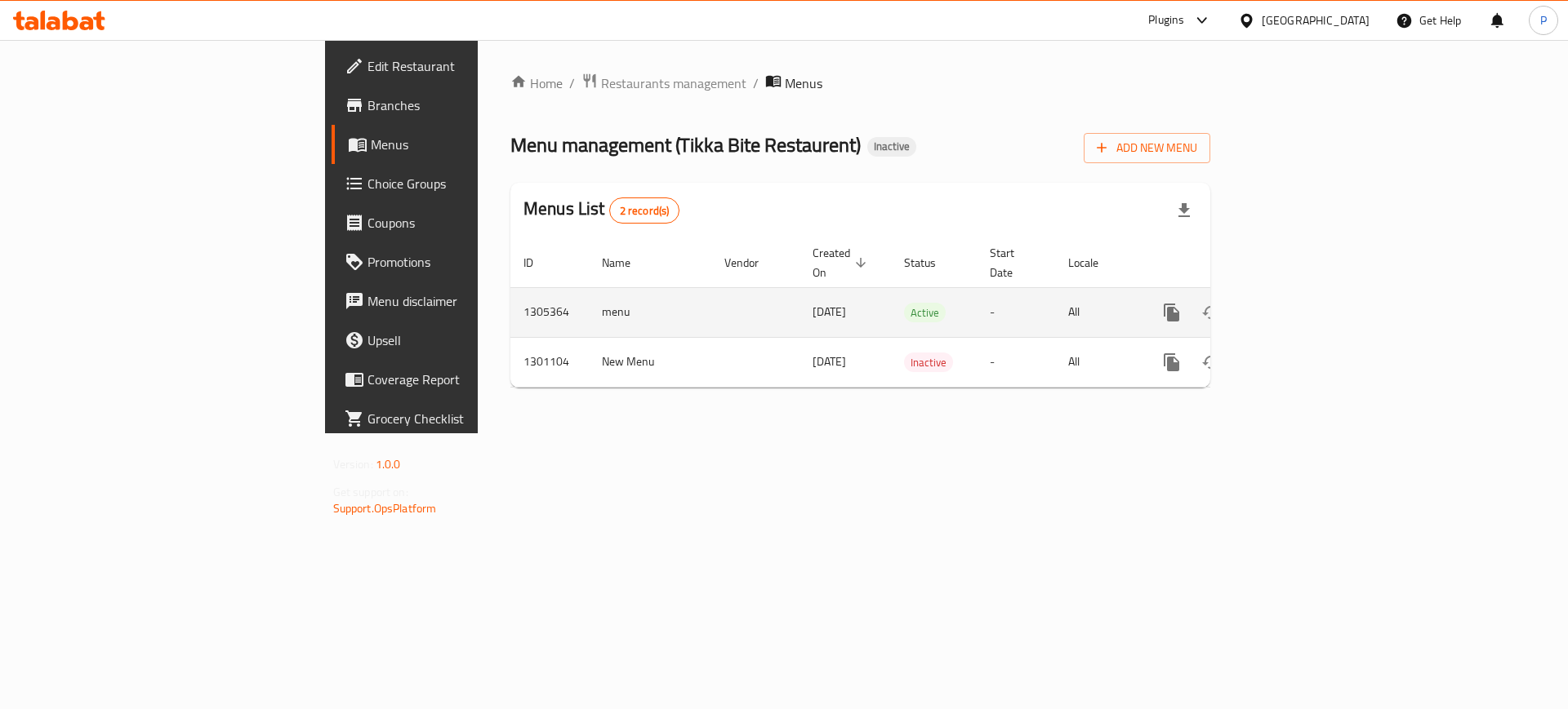
click at [1299, 303] on icon "enhanced table" at bounding box center [1289, 312] width 20 height 20
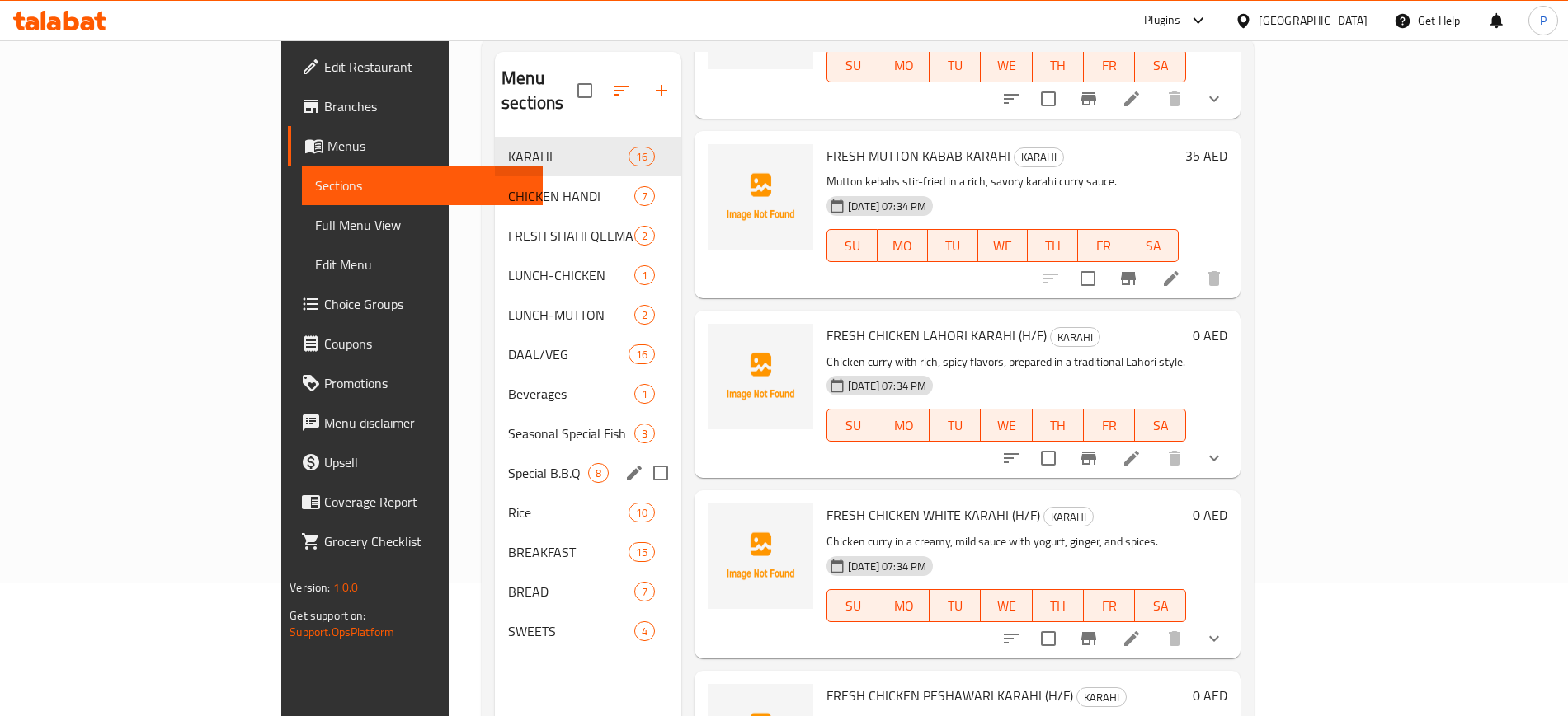
scroll to position [231, 0]
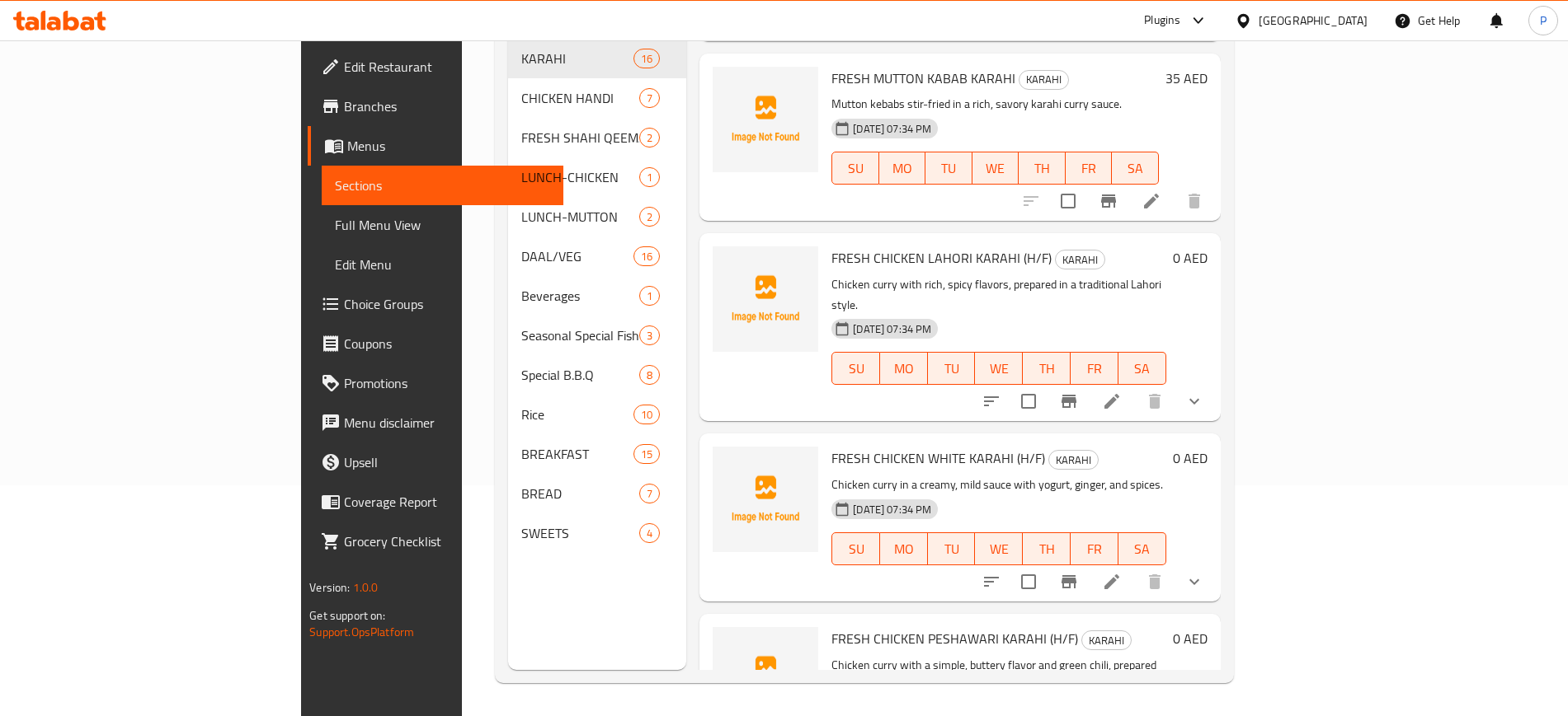
click at [1315, 16] on div "[GEOGRAPHIC_DATA]" at bounding box center [1313, 20] width 109 height 18
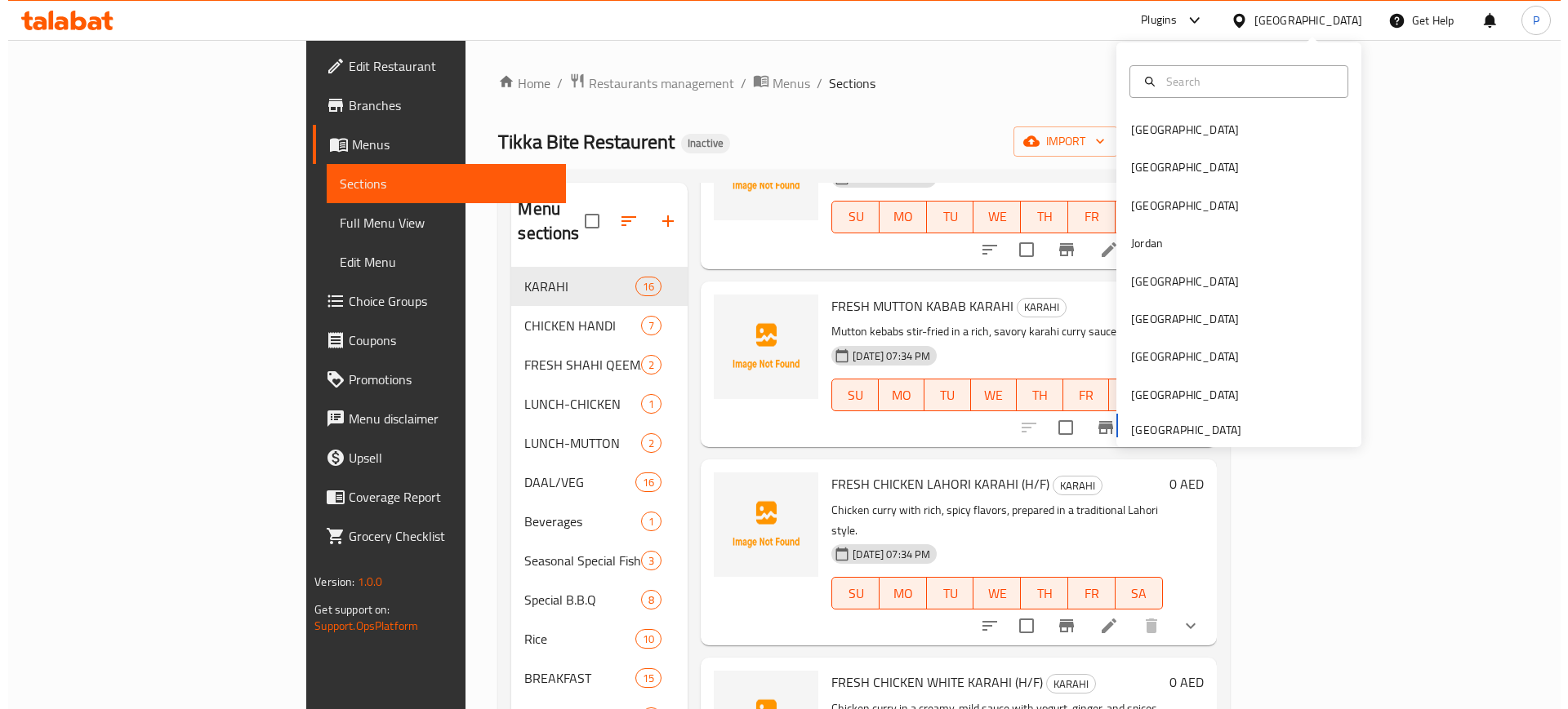
scroll to position [1021, 0]
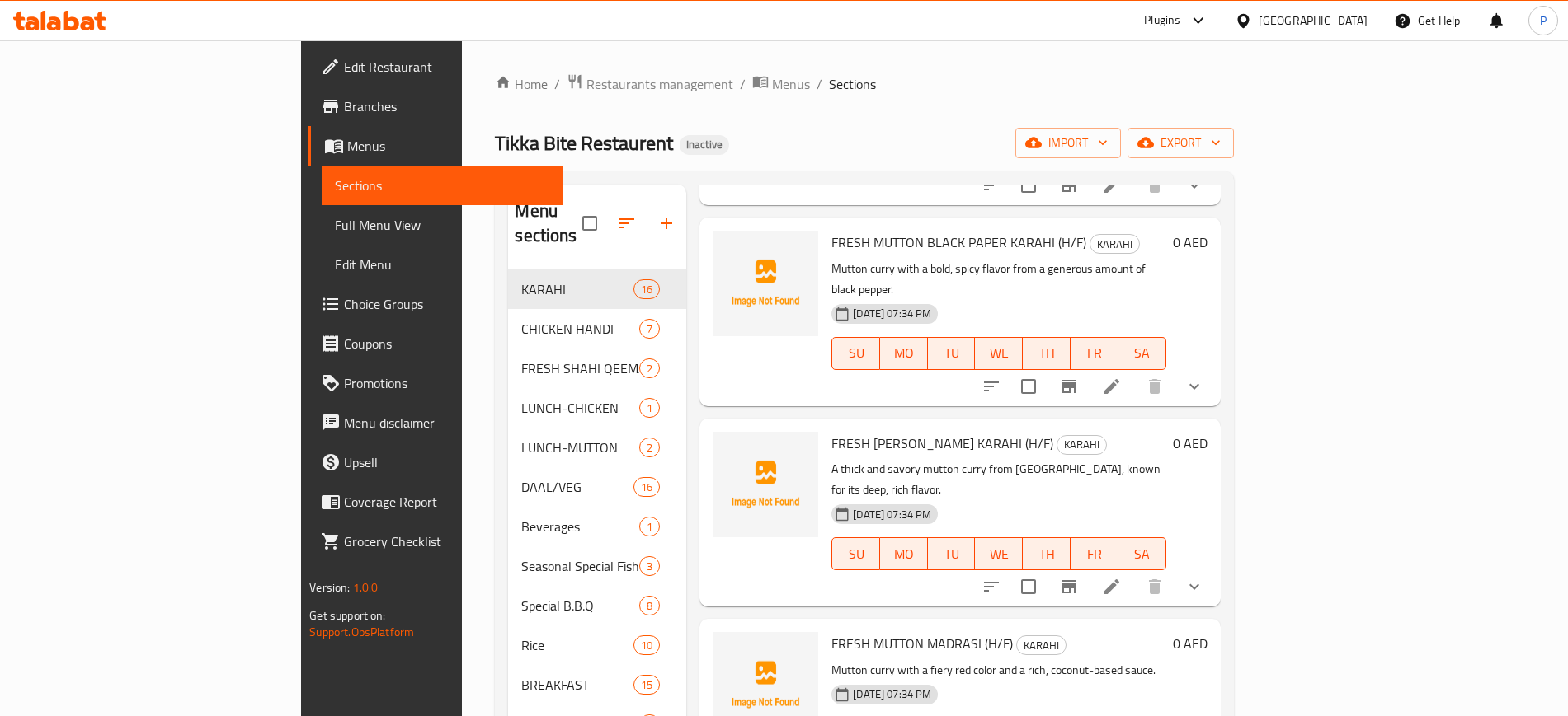
click at [1233, 80] on ol "Home / Restaurants management / Menus / Sections" at bounding box center [864, 84] width 738 height 22
click at [1108, 140] on span "import" at bounding box center [1068, 143] width 79 height 21
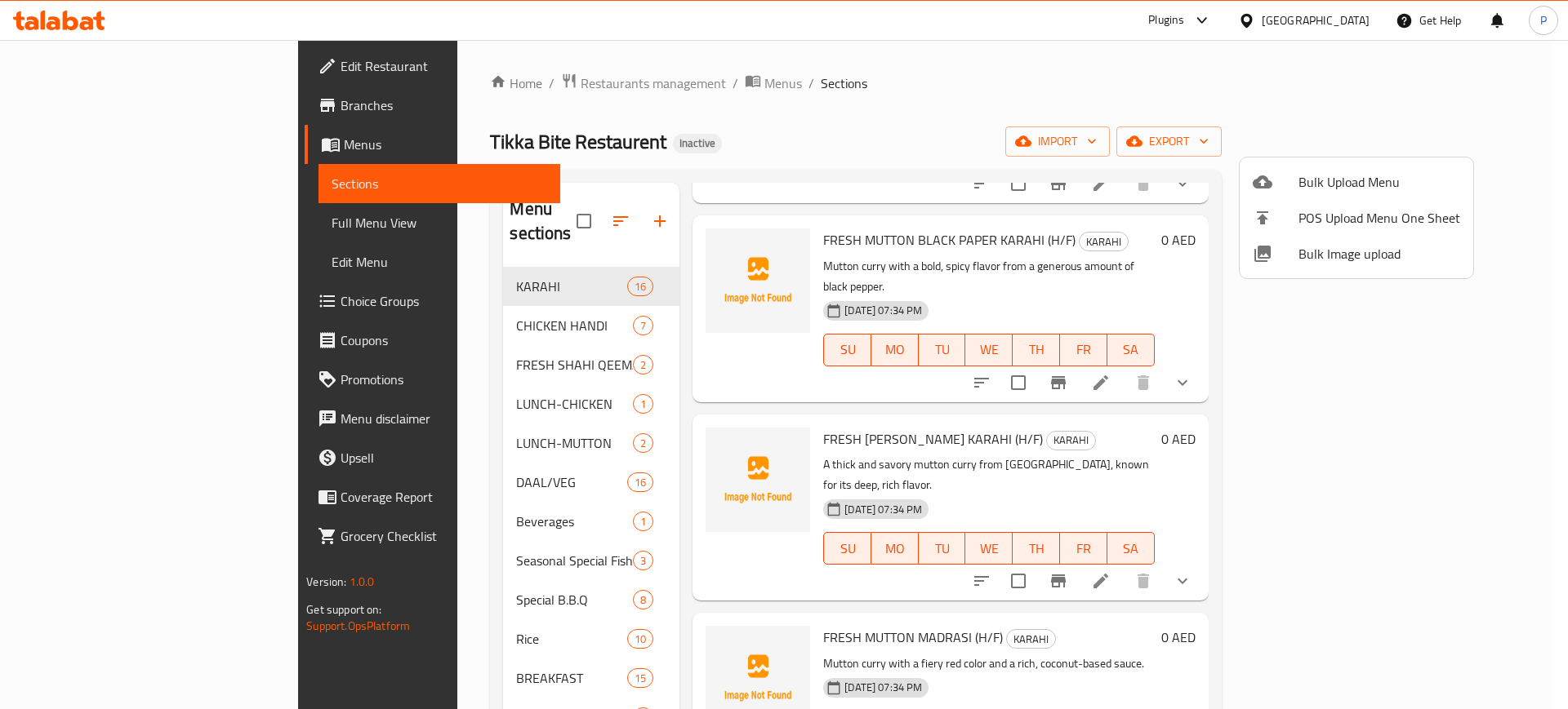
click at [1356, 260] on span "Bulk Image upload" at bounding box center [1379, 254] width 162 height 20
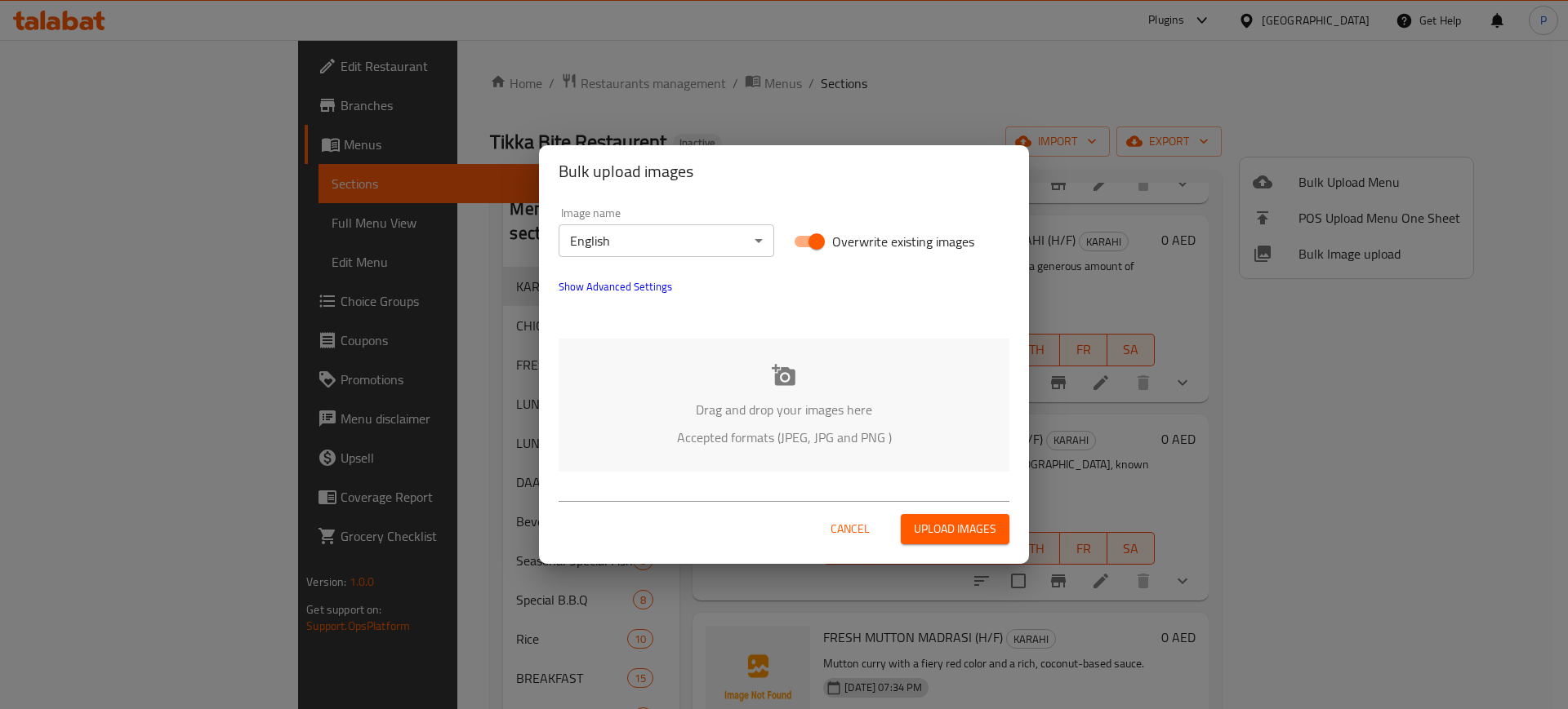
click at [850, 403] on p "Drag and drop your images here" at bounding box center [783, 409] width 402 height 20
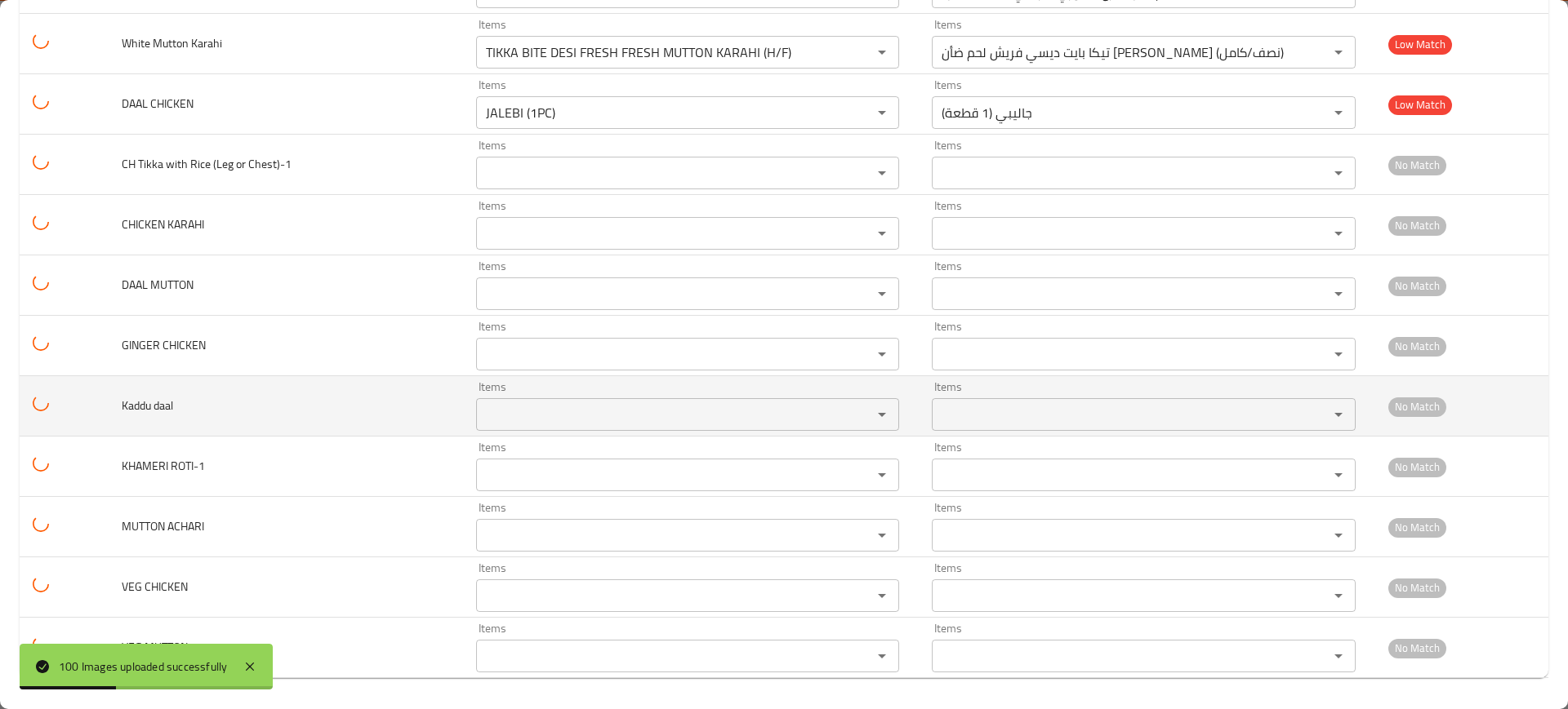
scroll to position [5615, 0]
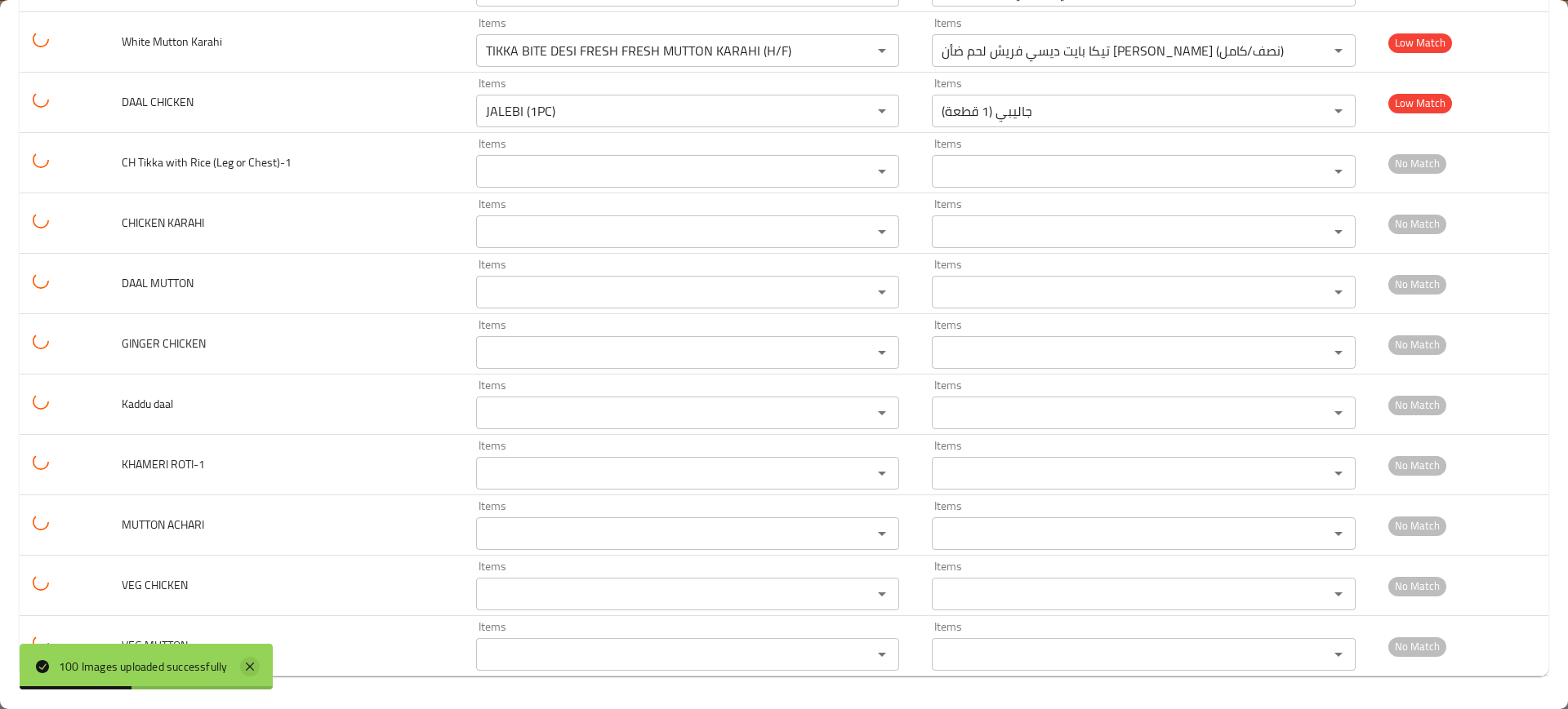
drag, startPoint x: 256, startPoint y: 668, endPoint x: 250, endPoint y: 657, distance: 12.5
click at [255, 668] on icon at bounding box center [249, 667] width 20 height 20
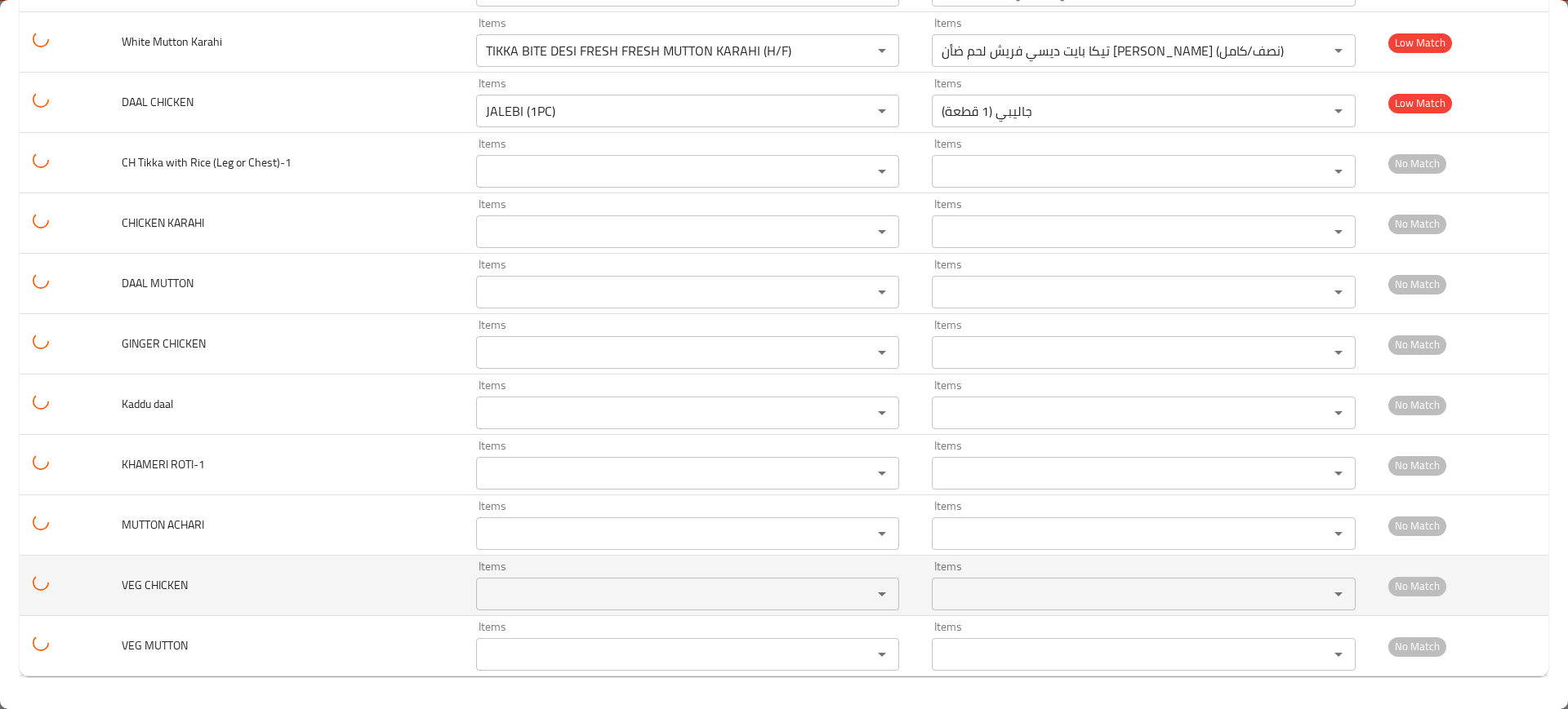
click at [160, 581] on span "VEG CHICKEN" at bounding box center [155, 585] width 67 height 22
copy span "CHICKEN"
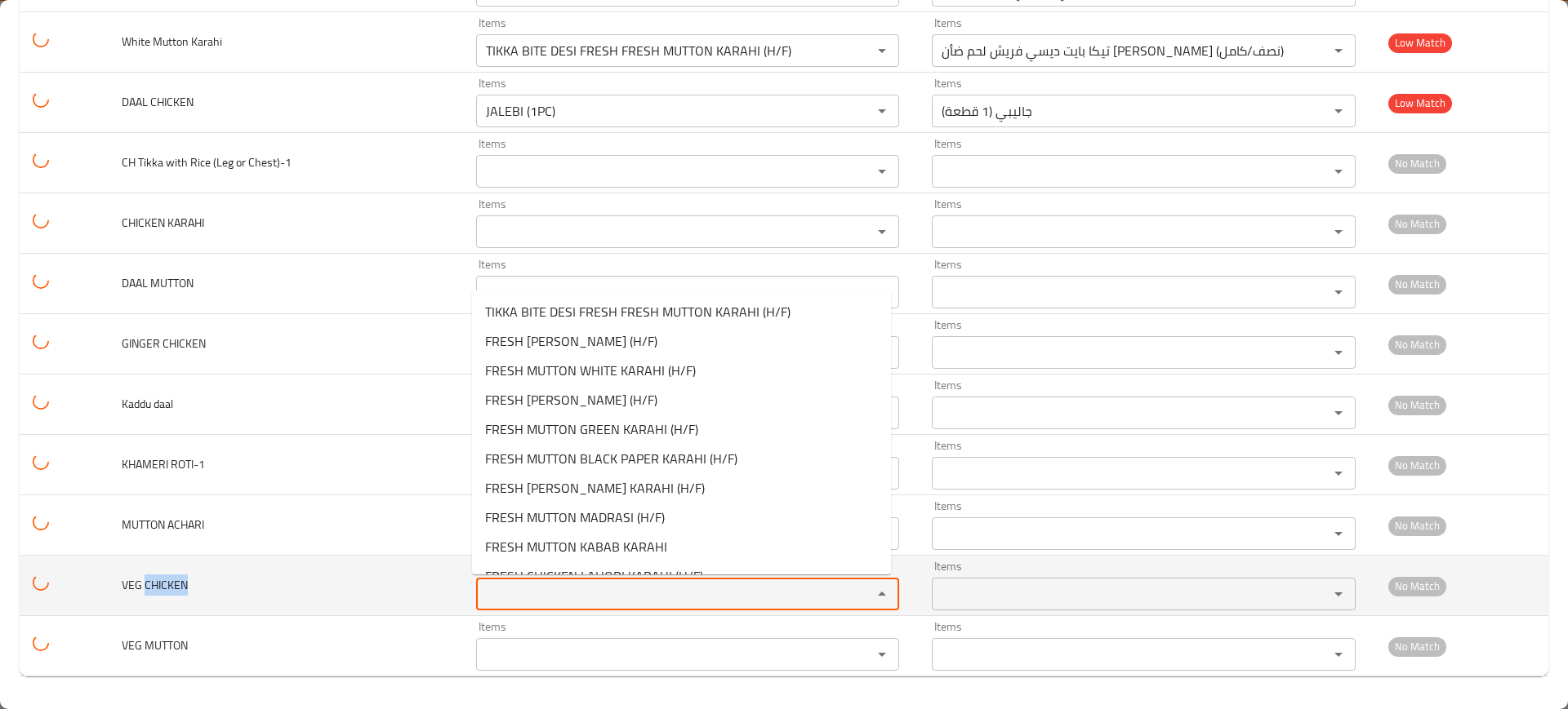
click at [563, 588] on CHICKEN "Items" at bounding box center [663, 594] width 366 height 22
paste CHICKEN "CHICKEN"
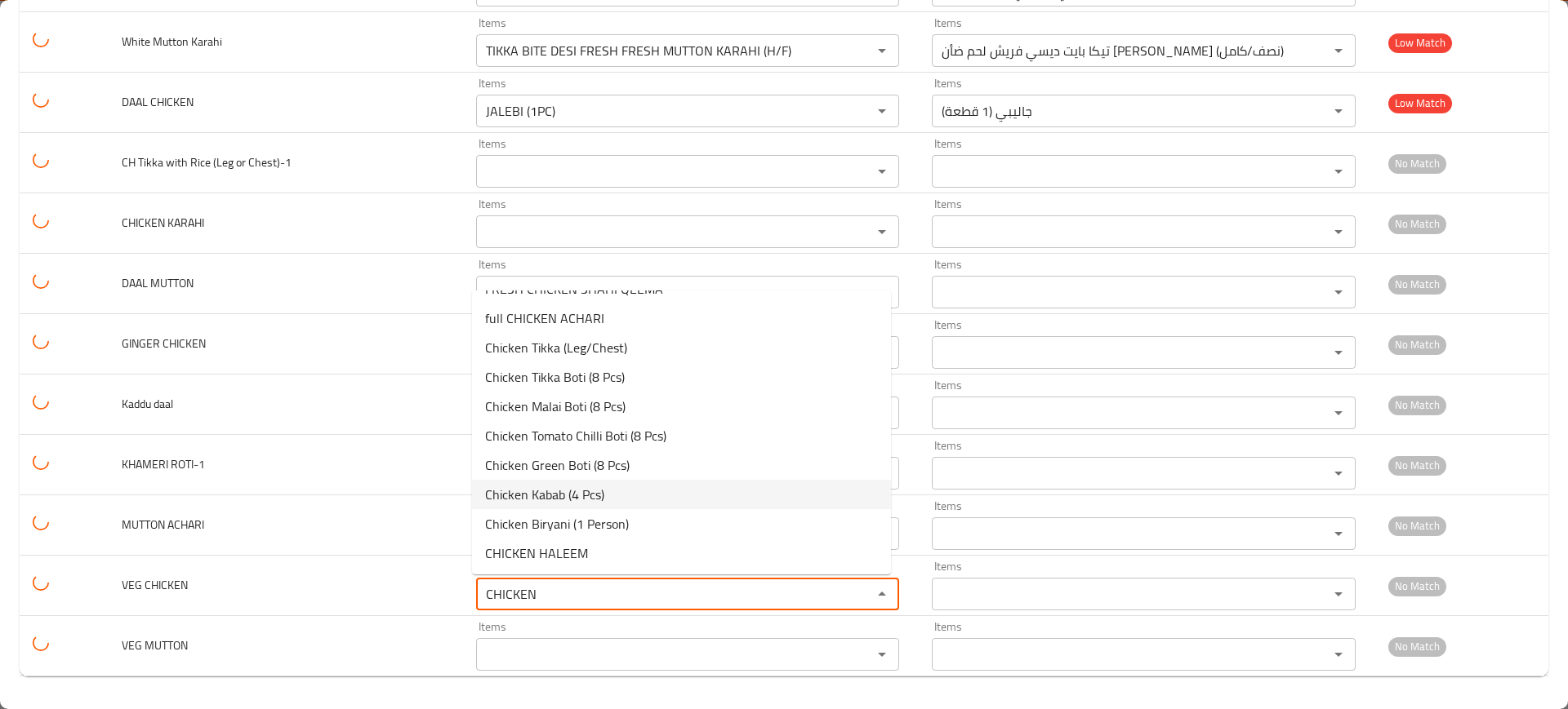
scroll to position [185, 0]
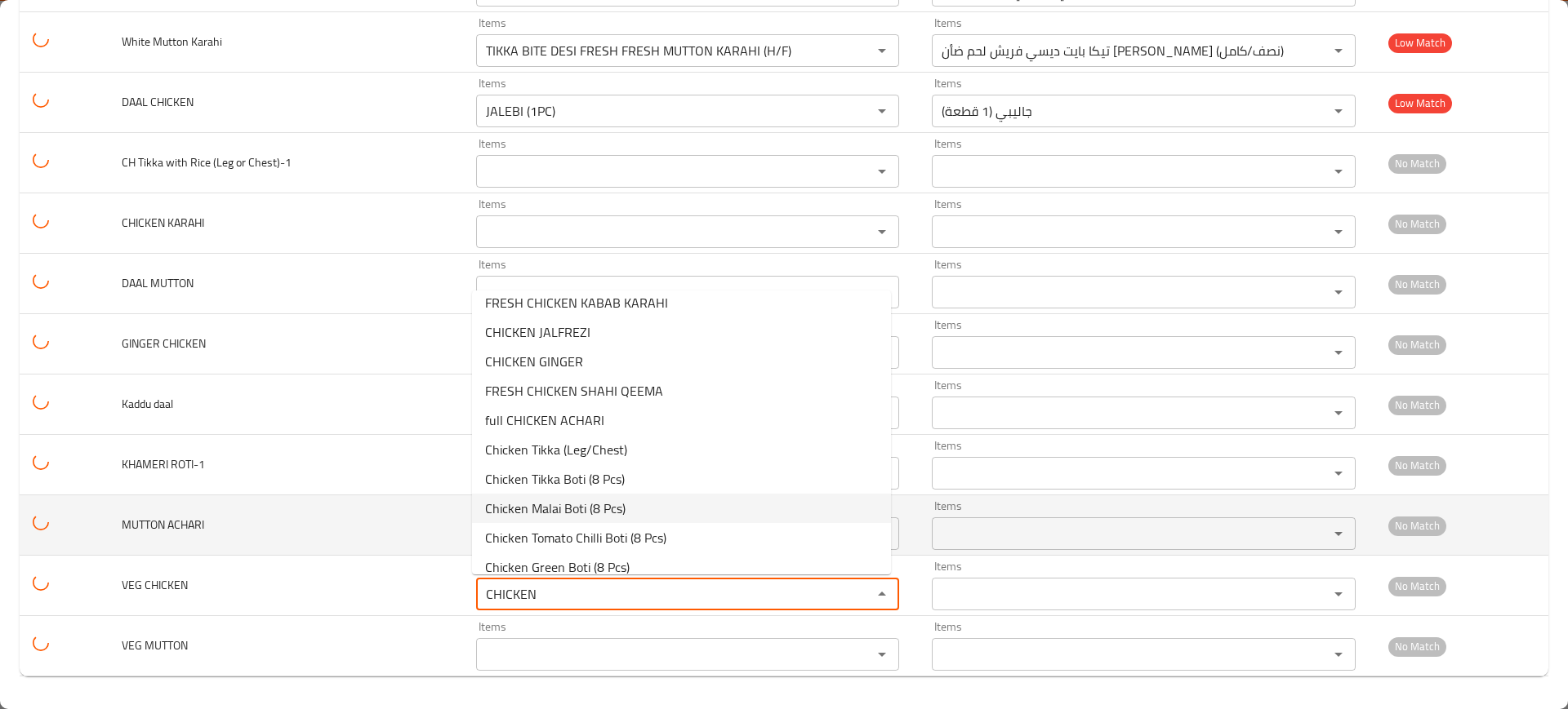
type CHICKEN "CHICKEN"
click at [293, 519] on td "MUTTON ACHARI" at bounding box center [286, 525] width 354 height 61
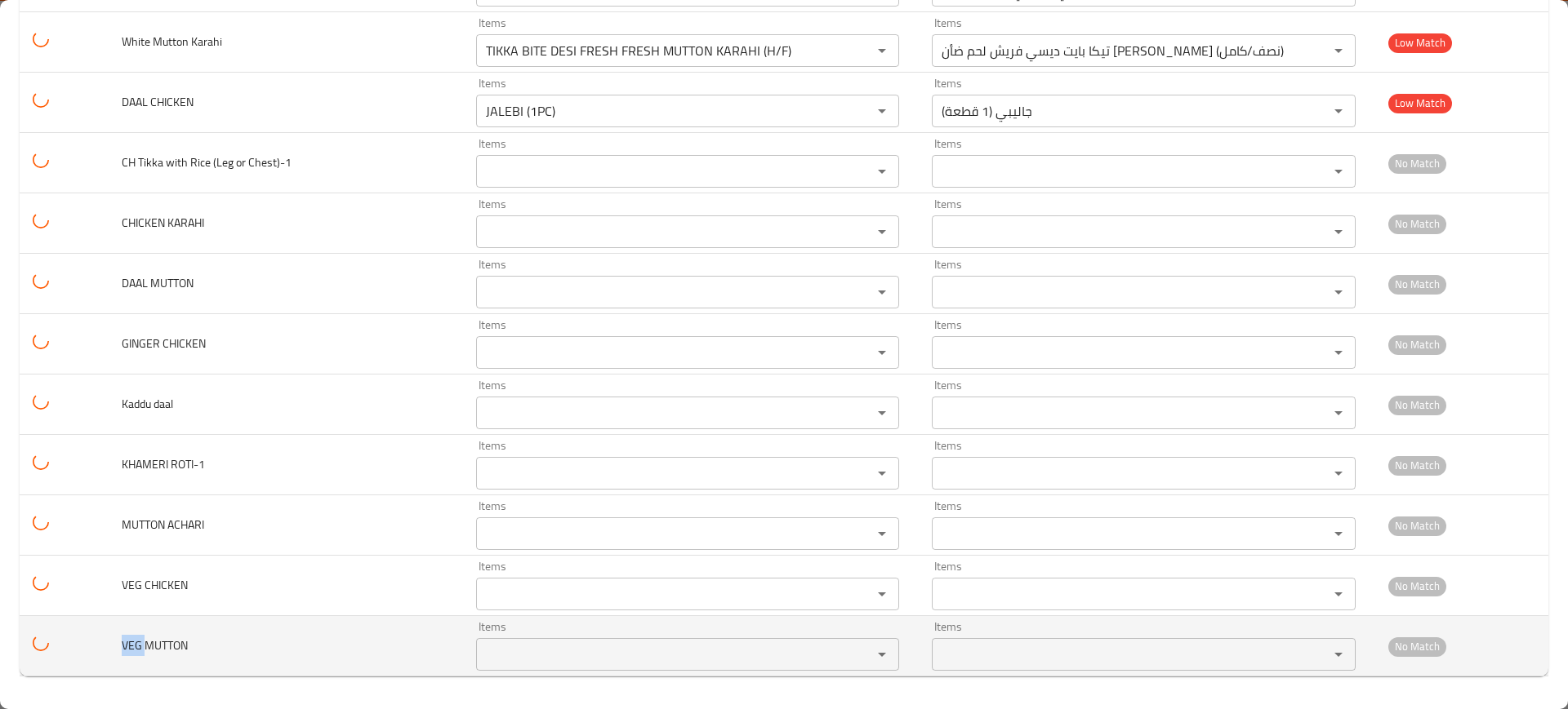
drag, startPoint x: 130, startPoint y: 643, endPoint x: 118, endPoint y: 643, distance: 12.0
click at [118, 643] on td "VEG MUTTON" at bounding box center [286, 646] width 354 height 61
copy span "VEG"
click at [533, 640] on div "Items" at bounding box center [688, 655] width 423 height 33
paste MUTTON "VEG"
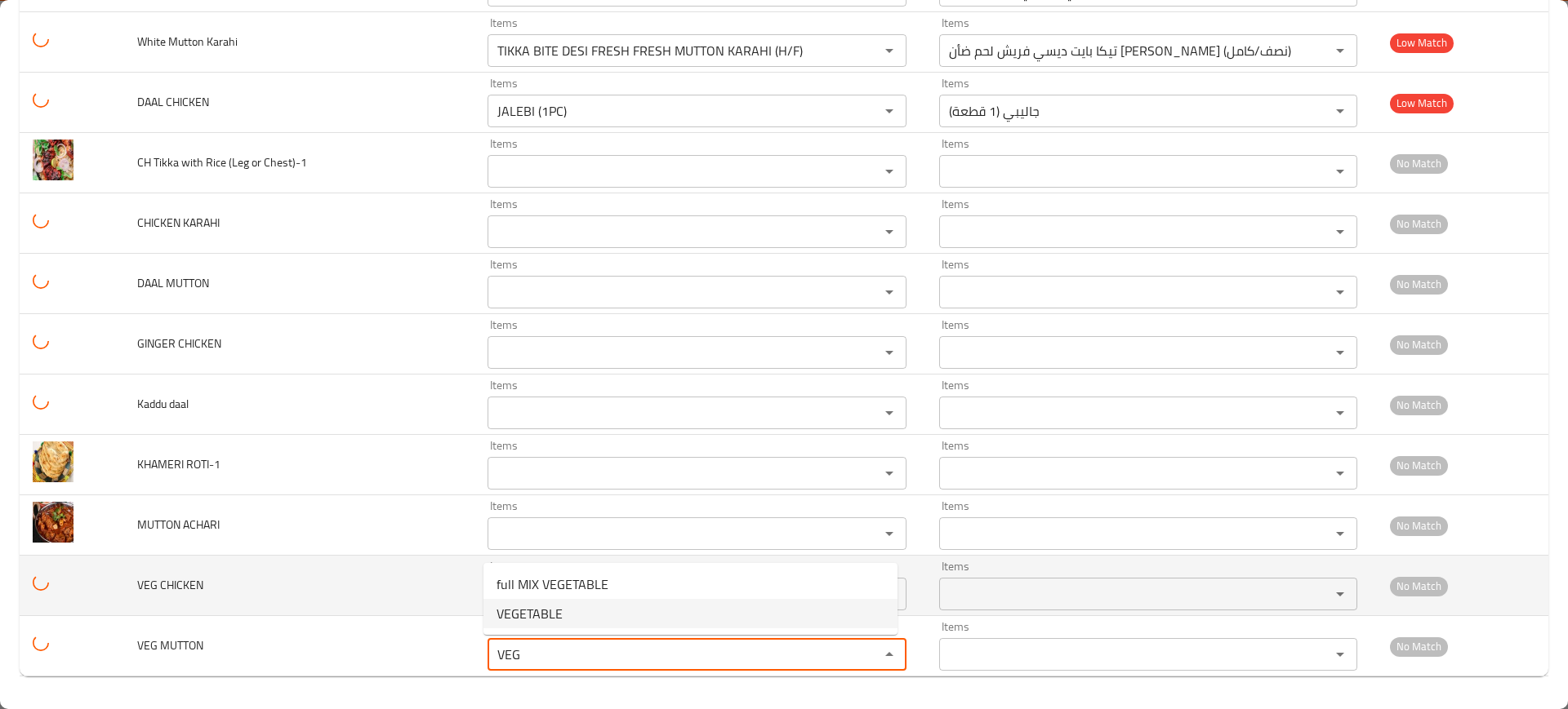
type MUTTON "VEG"
click at [446, 582] on td "VEG CHICKEN" at bounding box center [299, 586] width 350 height 61
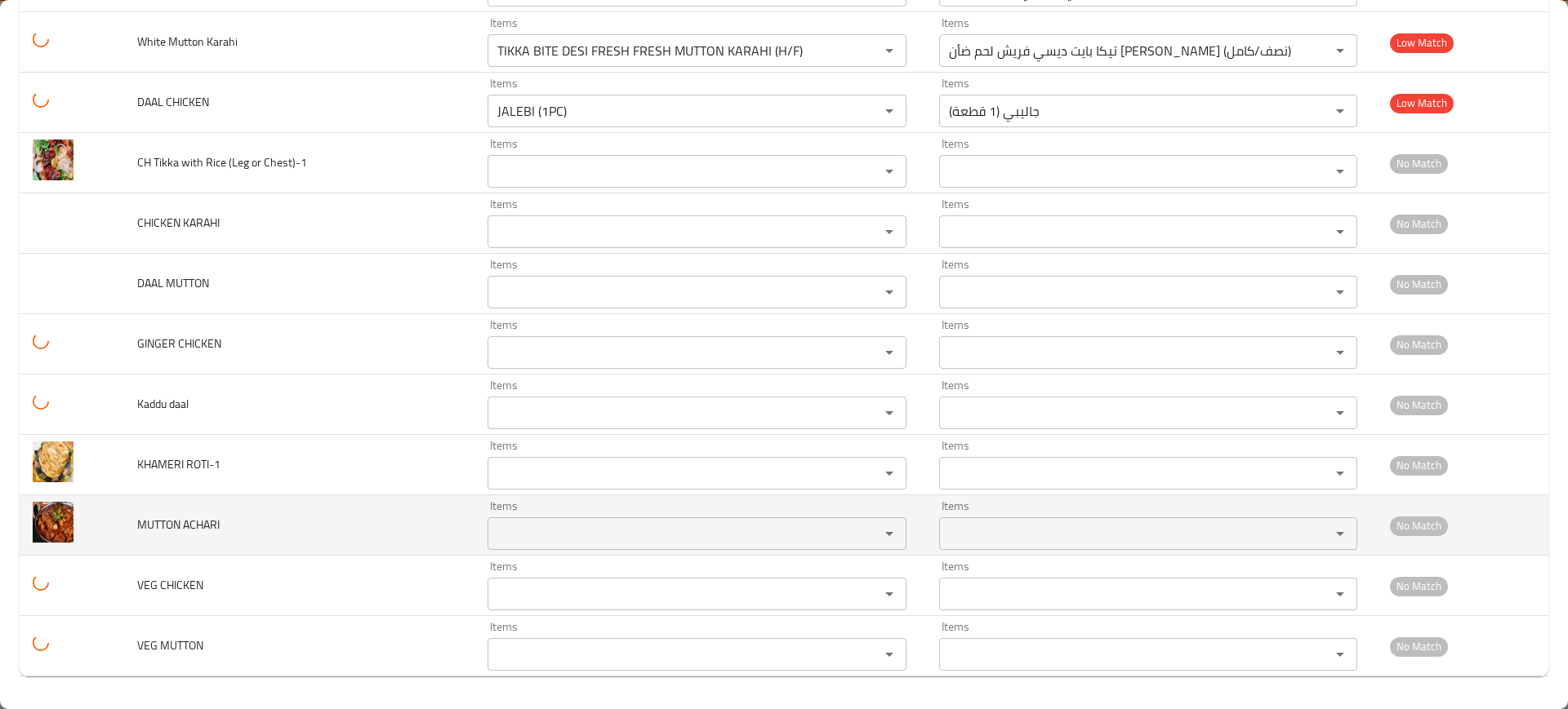
drag, startPoint x: 136, startPoint y: 524, endPoint x: 229, endPoint y: 531, distance: 93.3
click at [134, 524] on td "MUTTON ACHARI" at bounding box center [299, 525] width 350 height 61
click at [580, 535] on ACHARI "Items" at bounding box center [673, 534] width 361 height 22
paste ACHARI "MUTTO"
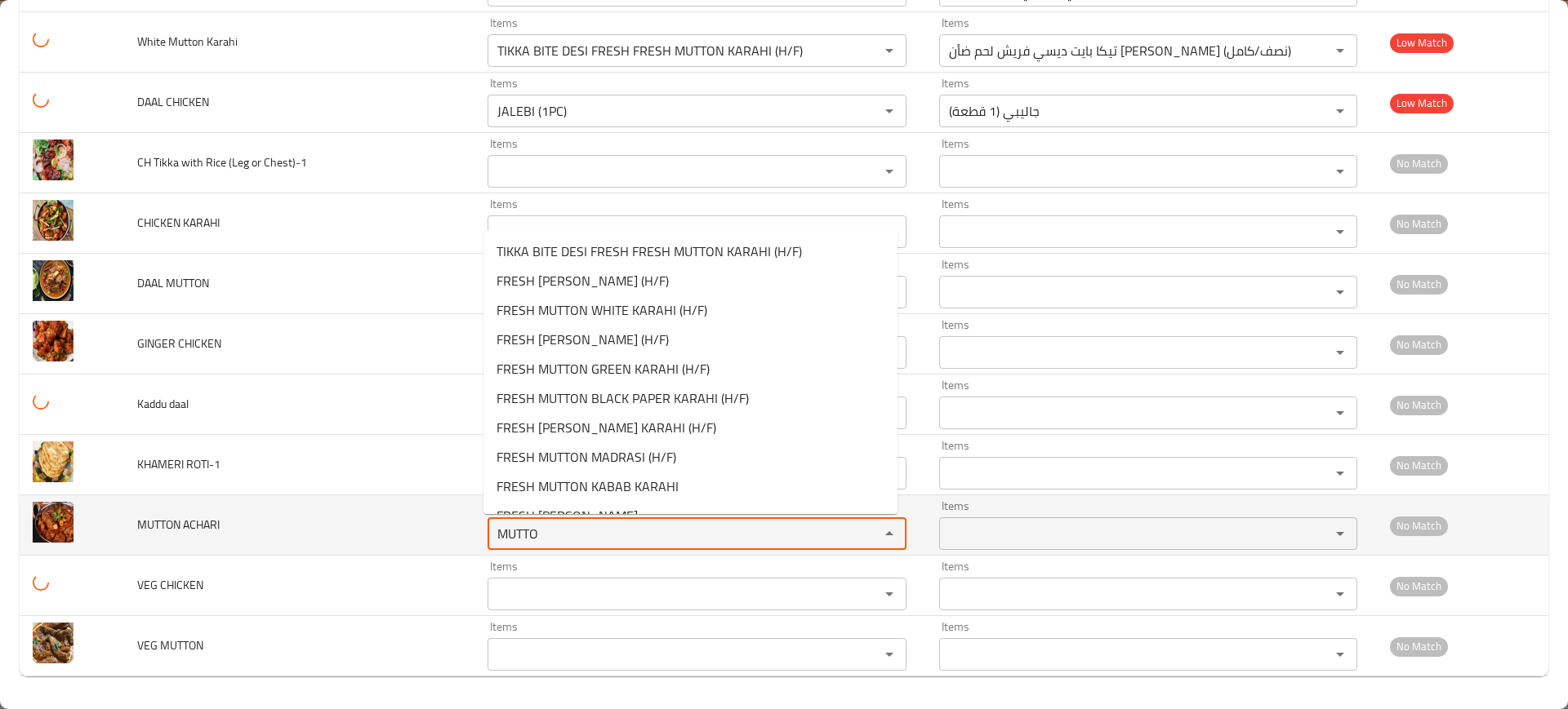
type ACHARI "MUTTO"
click at [235, 505] on td "MUTTON ACHARI" at bounding box center [299, 525] width 350 height 61
drag, startPoint x: 200, startPoint y: 518, endPoint x: 296, endPoint y: 529, distance: 96.6
click at [113, 526] on tr "MUTTON ACHARI Items Items Items Items No Match" at bounding box center [784, 525] width 1529 height 61
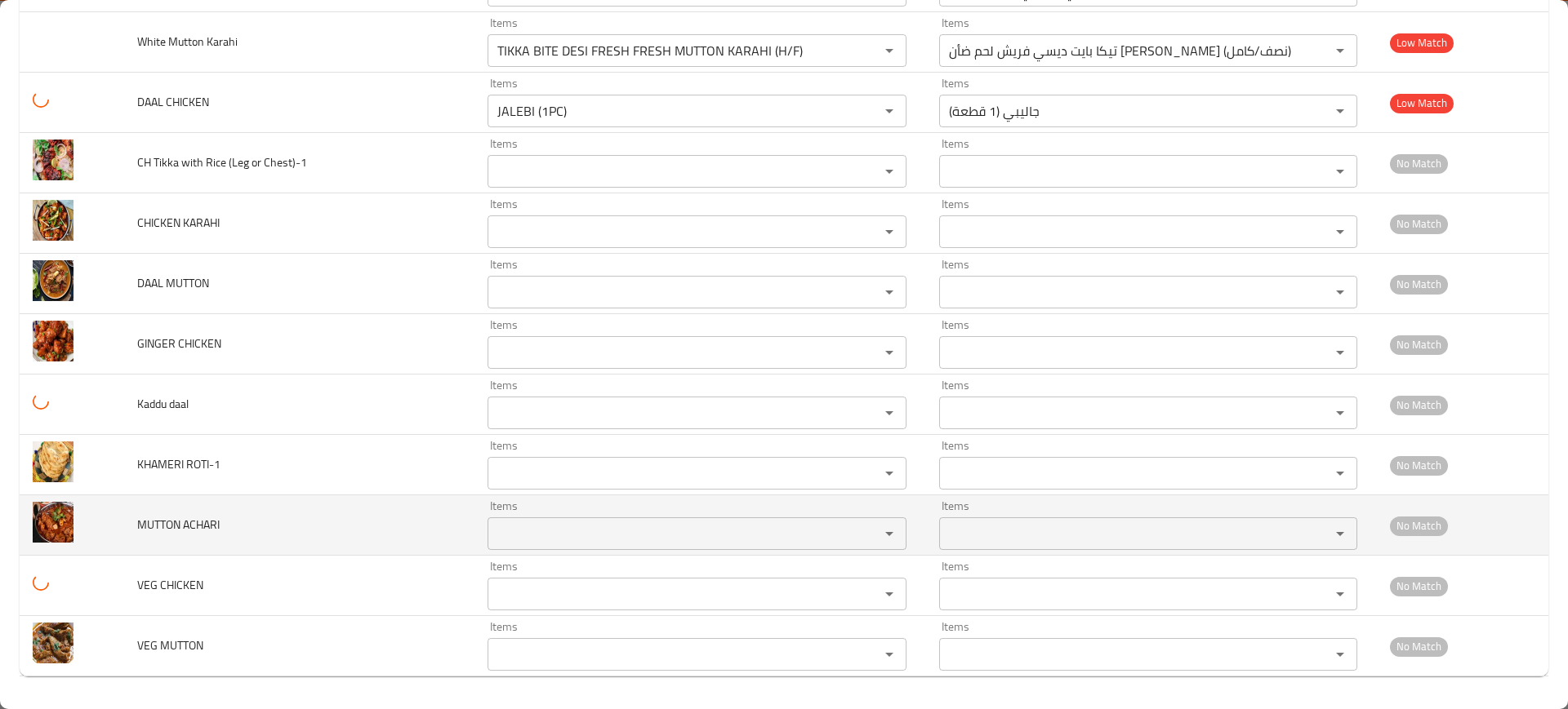
click at [529, 543] on ACHARI "Items" at bounding box center [673, 534] width 361 height 22
paste ACHARI "MUTTON ACH"
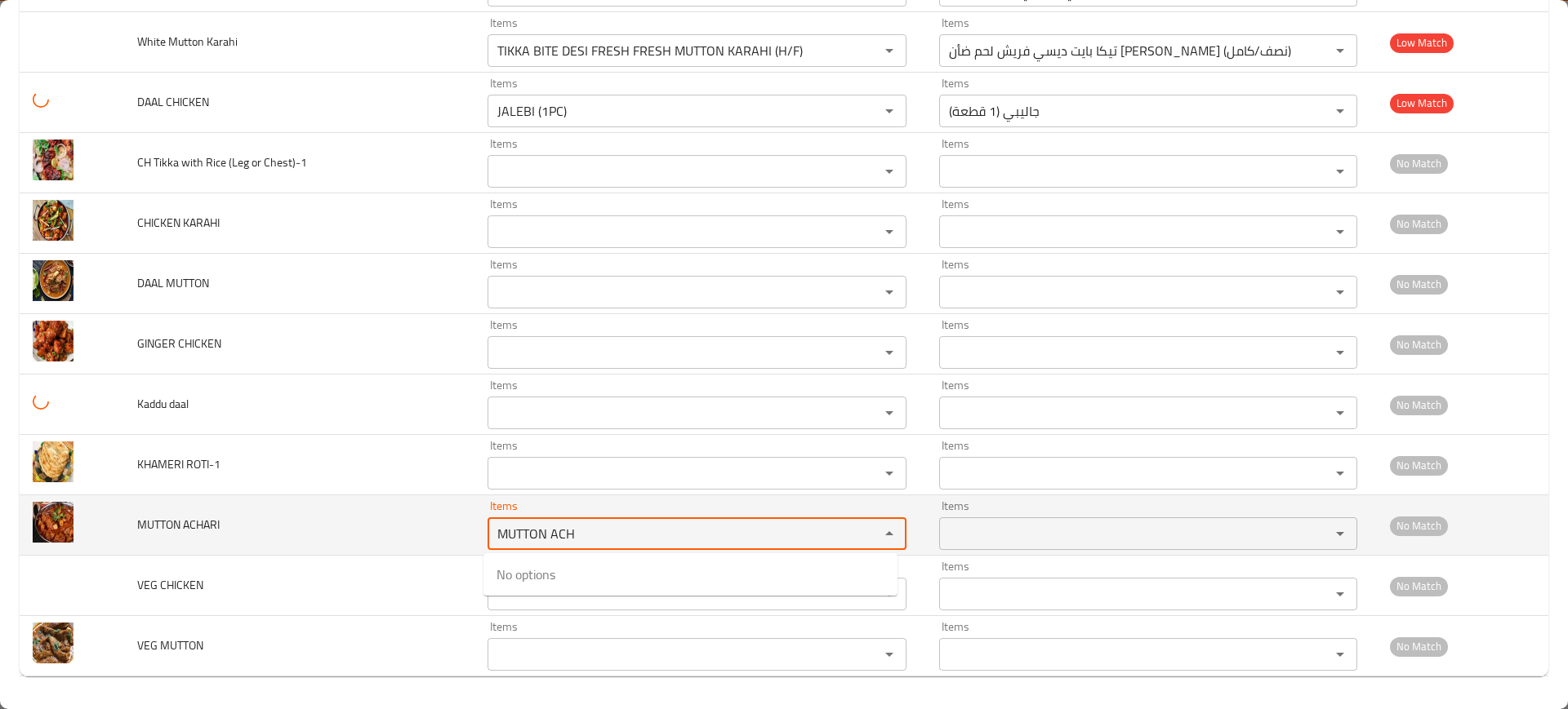
type ACHARI "MUTTON ACH"
click at [312, 495] on td "MUTTON ACHARI" at bounding box center [299, 525] width 350 height 61
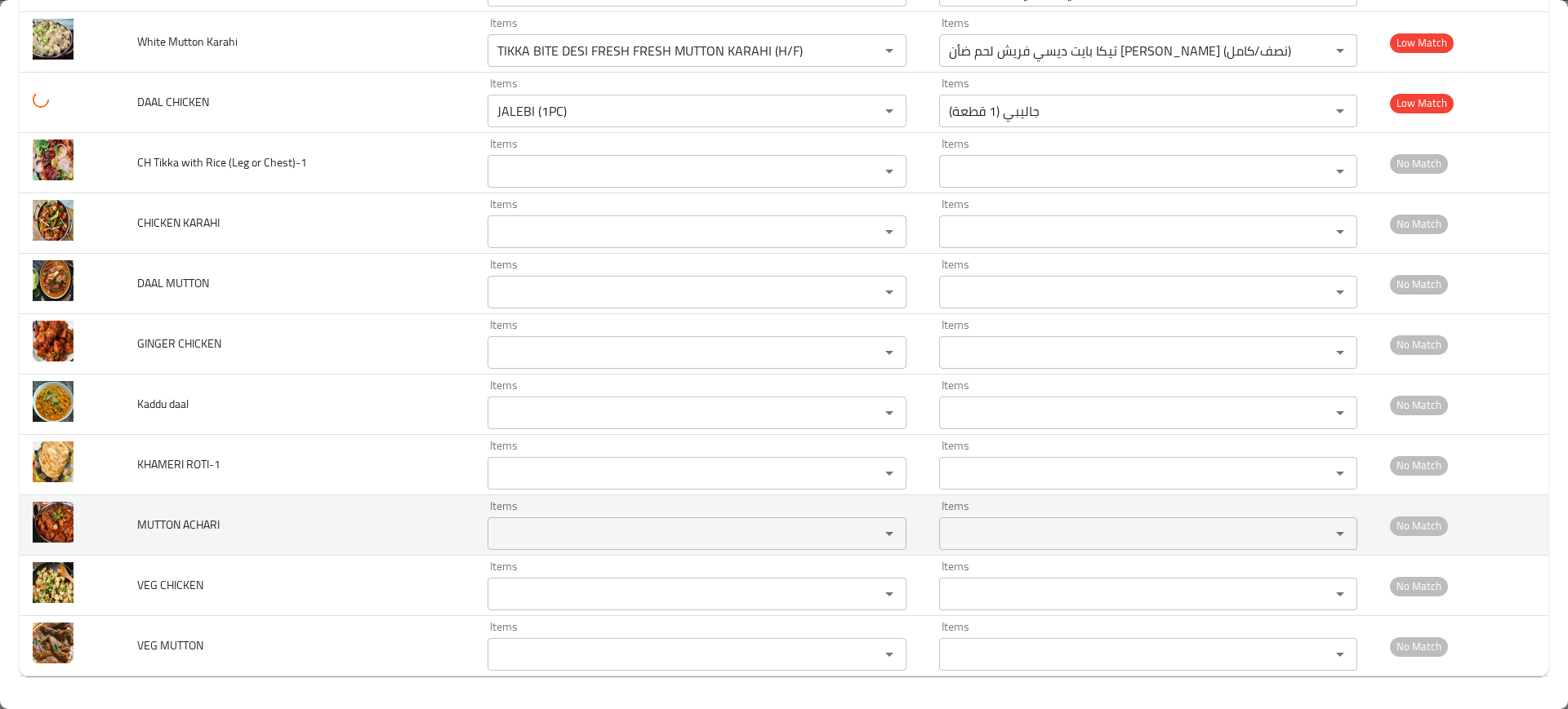
drag, startPoint x: 141, startPoint y: 531, endPoint x: 466, endPoint y: 542, distance: 325.2
click at [129, 531] on td "MUTTON ACHARI" at bounding box center [299, 525] width 350 height 61
click at [549, 547] on div "Items" at bounding box center [696, 534] width 419 height 33
paste ACHARI "MUTTON ACHARI"
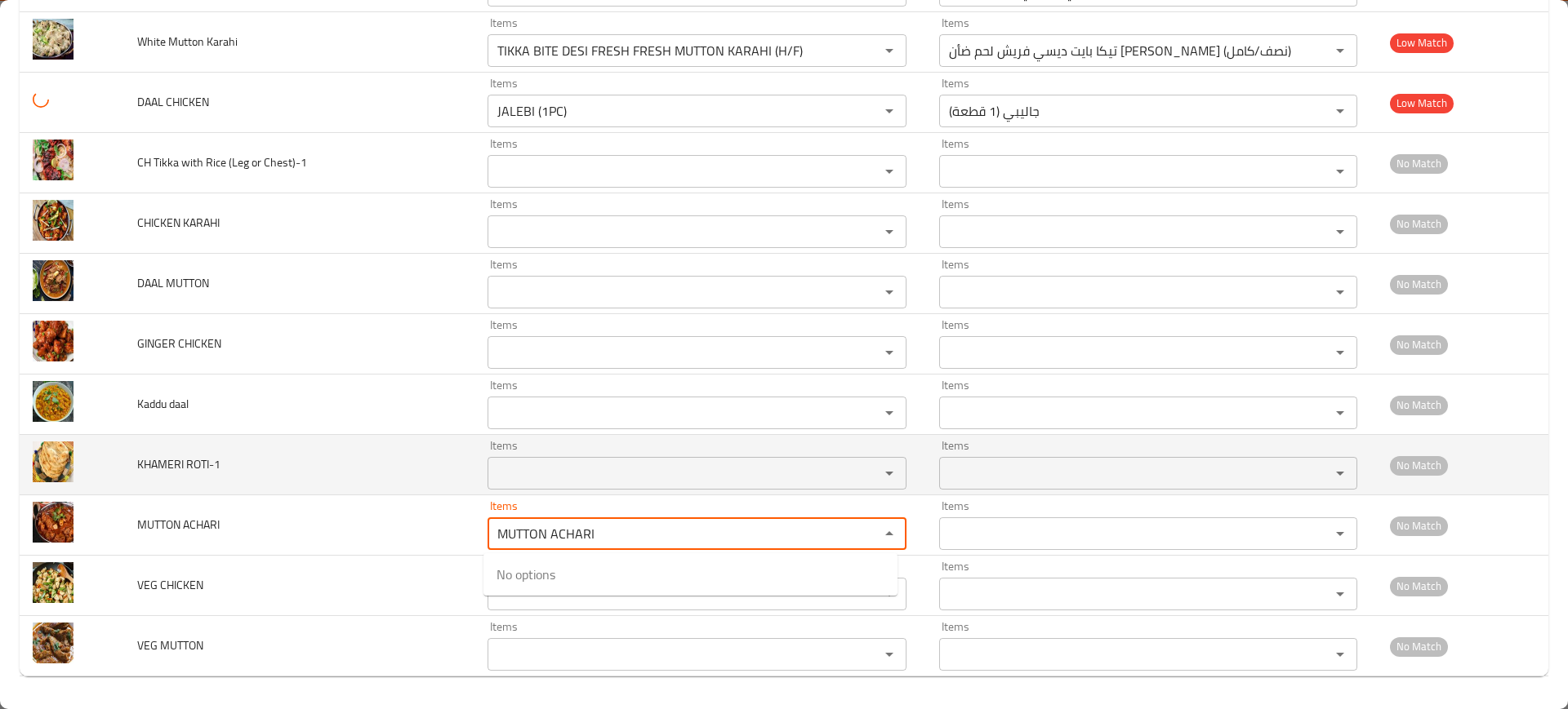
type ACHARI "MUTTON ACHARI"
click at [282, 497] on td "MUTTON ACHARI" at bounding box center [299, 525] width 350 height 61
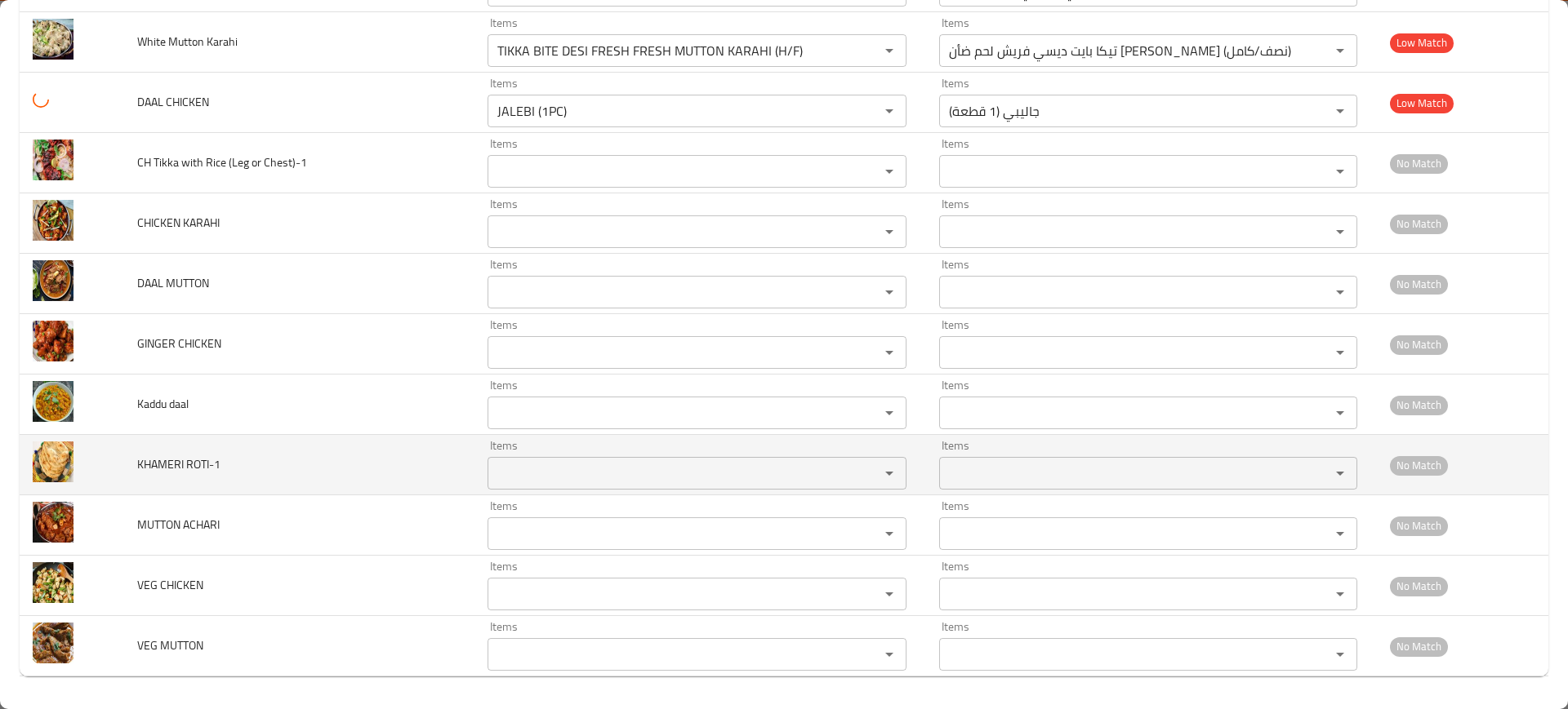
drag, startPoint x: 199, startPoint y: 460, endPoint x: 148, endPoint y: 467, distance: 51.5
click at [148, 467] on span "KHAMERI ROTI-1" at bounding box center [178, 465] width 83 height 22
click at [579, 485] on div "Items" at bounding box center [696, 473] width 419 height 33
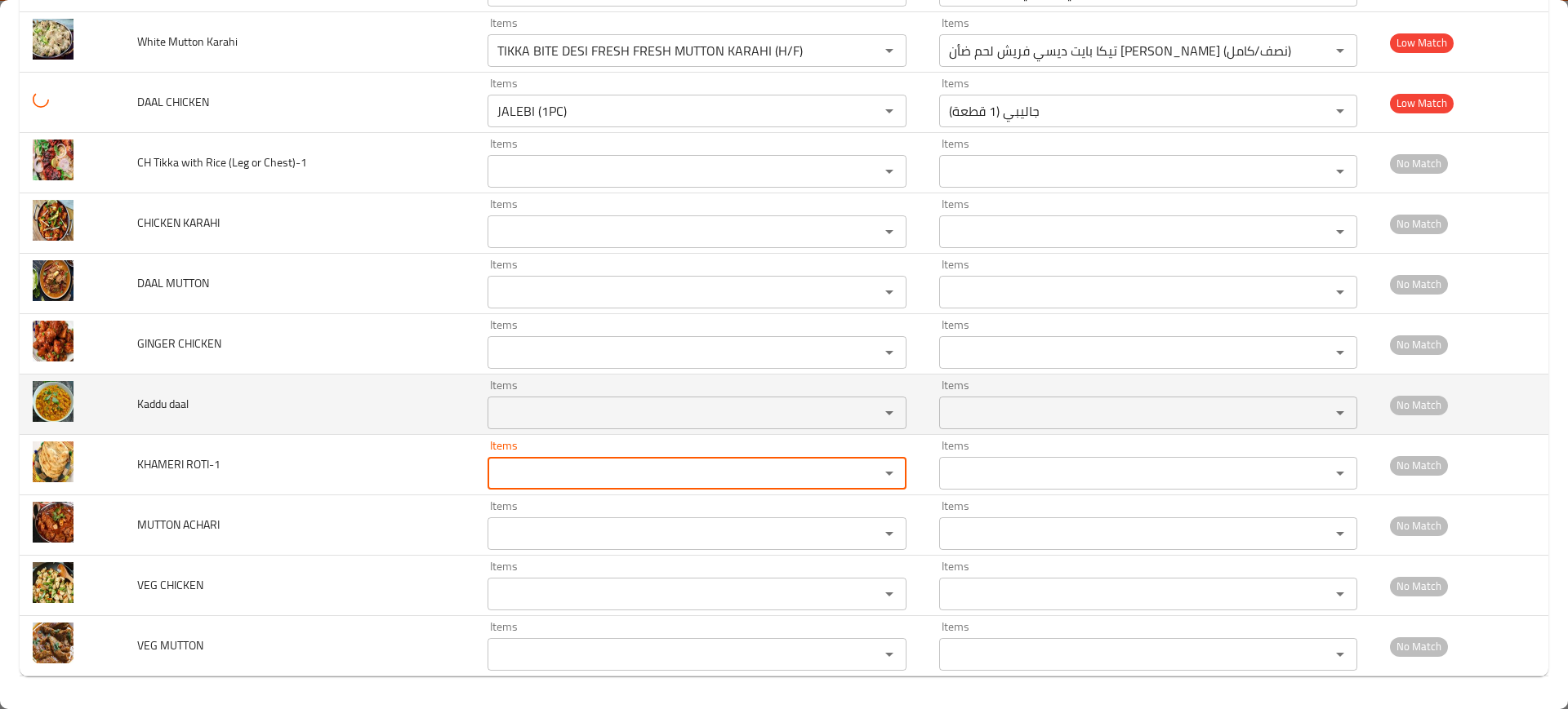
paste ROTI-1 "AMERI RO"
type ROTI-1 "AMERI RO"
click at [365, 406] on td "Kaddu daal" at bounding box center [299, 405] width 350 height 61
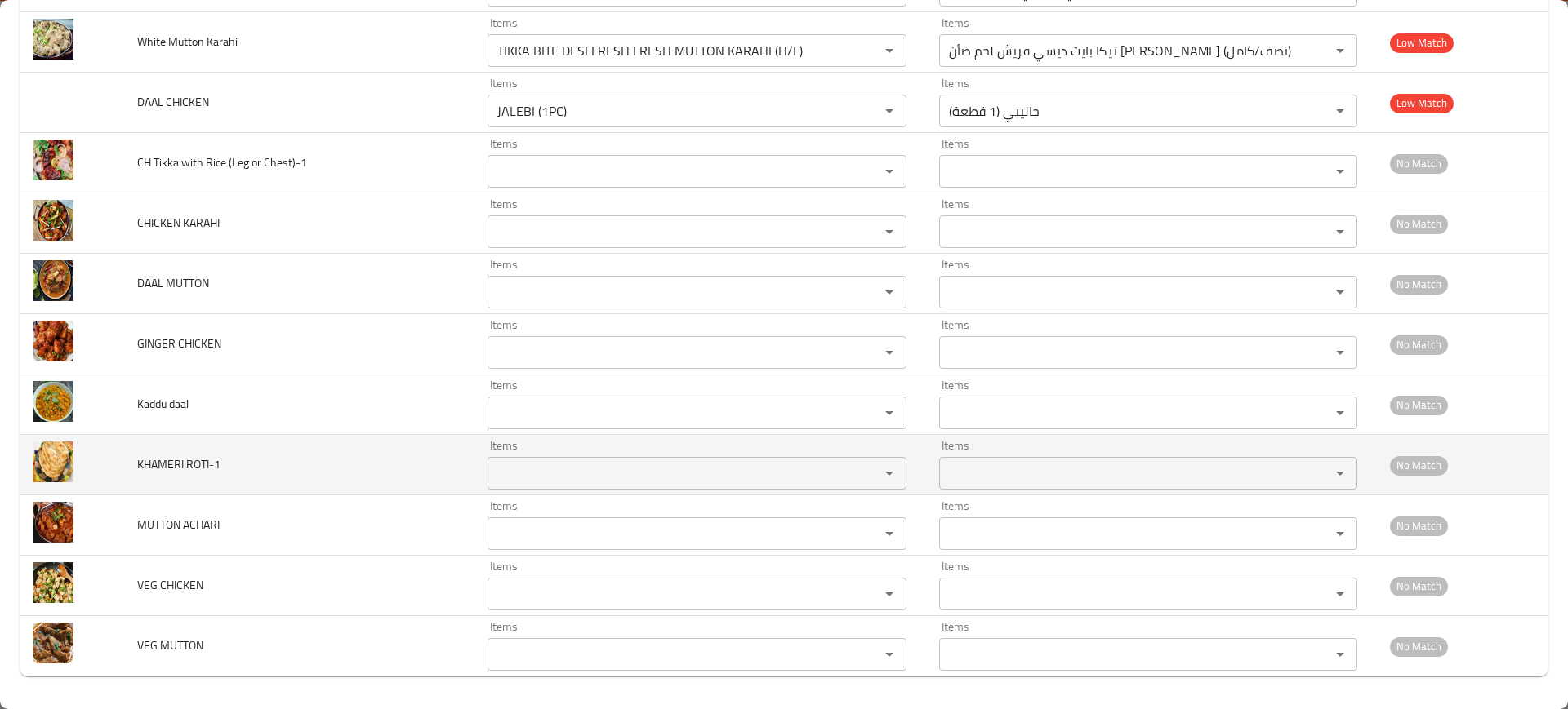
click at [575, 465] on ROTI-1 "Items" at bounding box center [673, 473] width 361 height 22
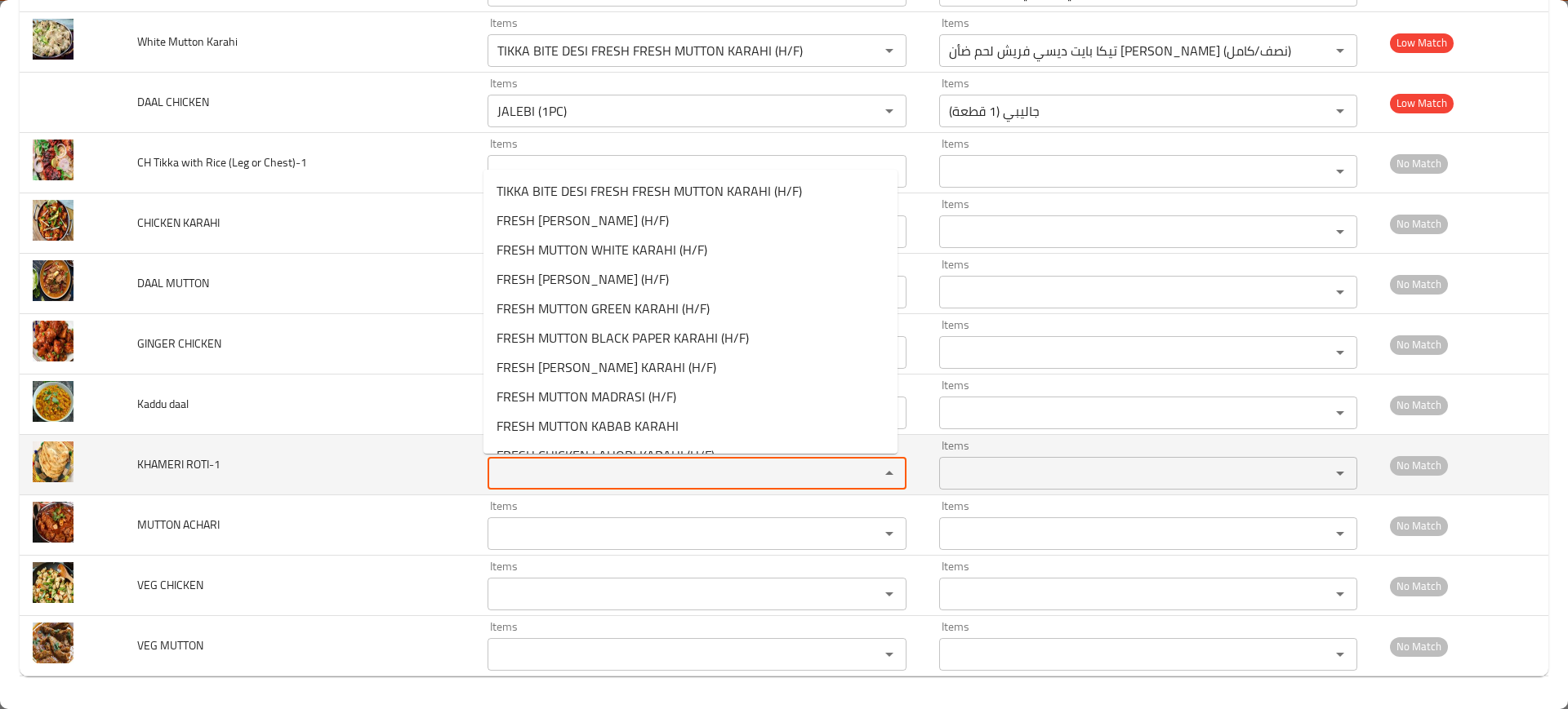
paste ROTI-1 "AMERI RO"
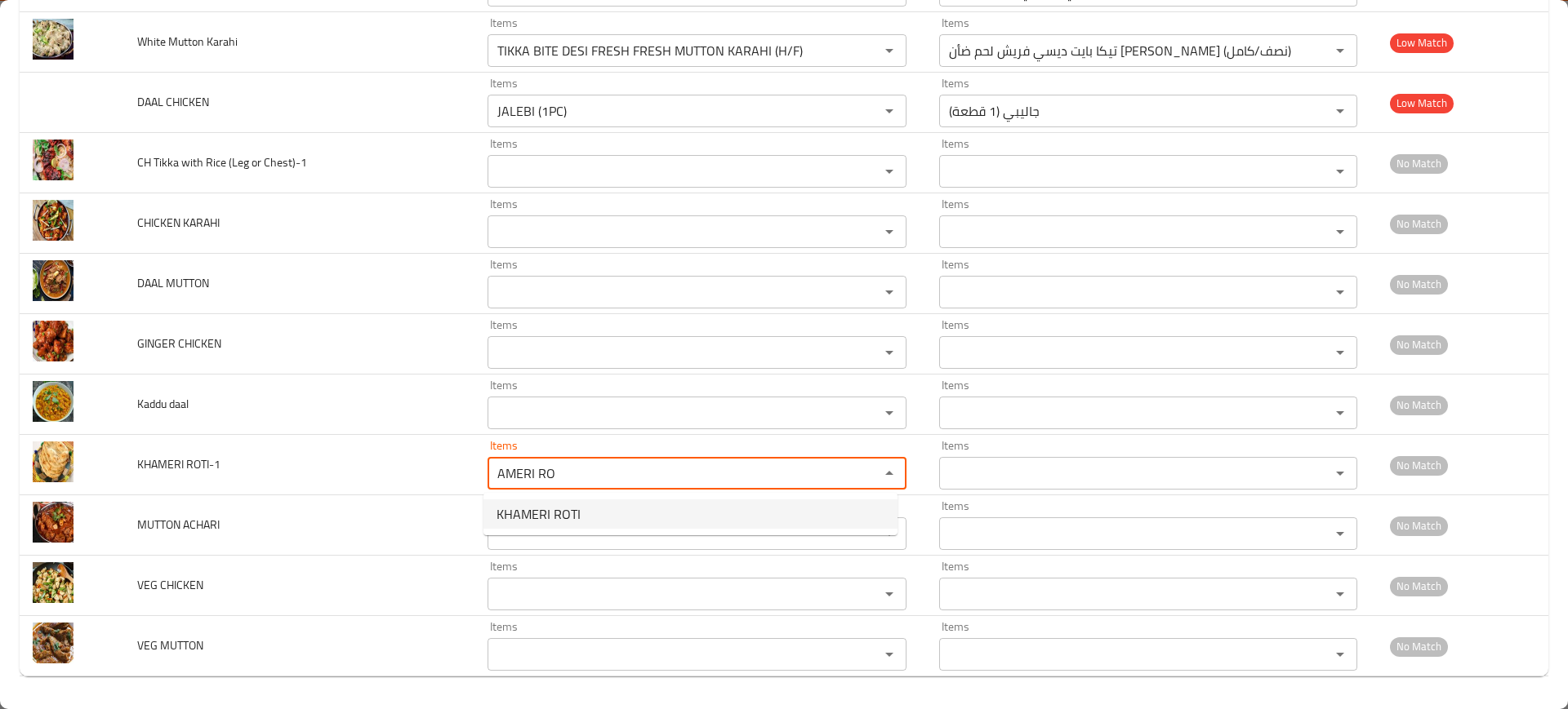
click at [551, 509] on span "KHAMERI ROTI" at bounding box center [539, 514] width 84 height 20
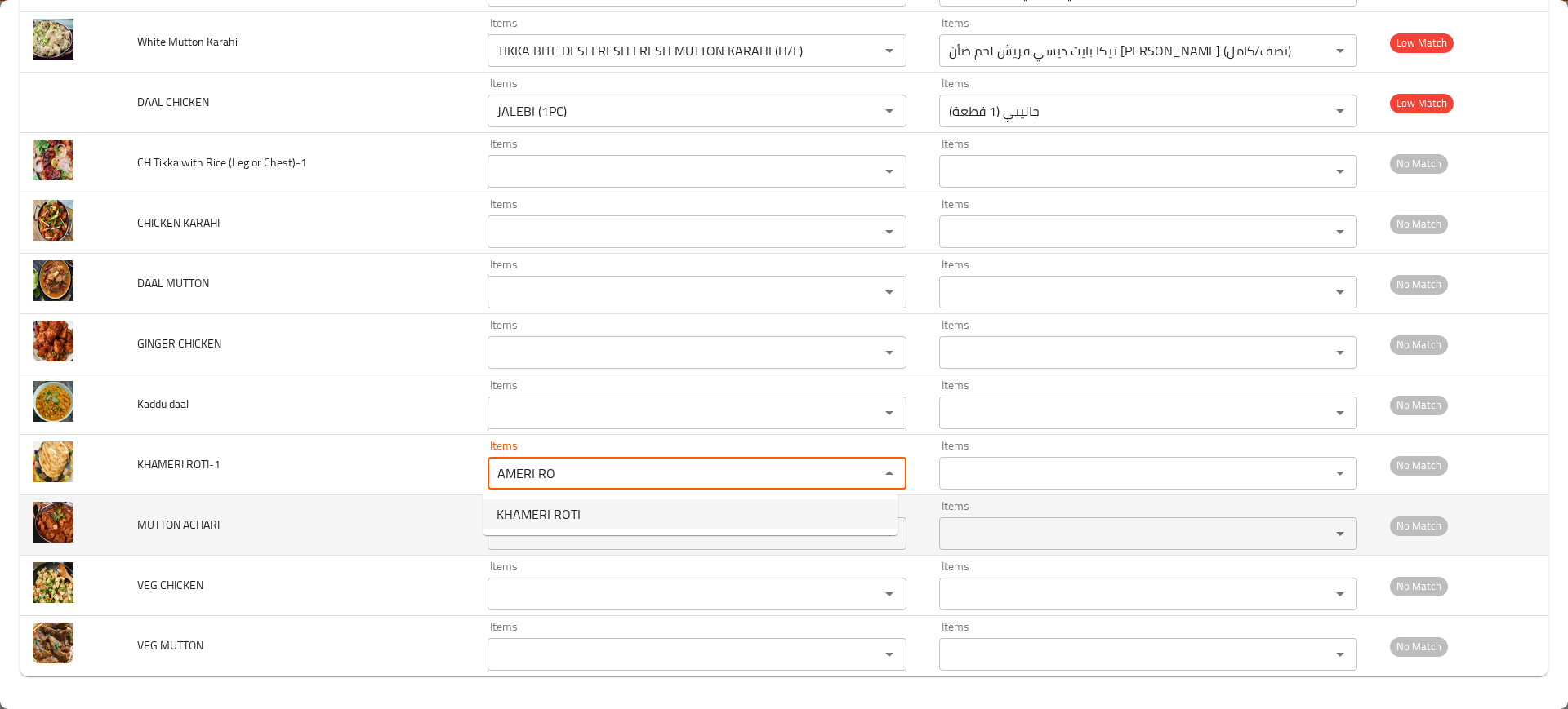
type ROTI-1 "KHAMERI ROTI"
type ROTI-1-ar "[PERSON_NAME]"
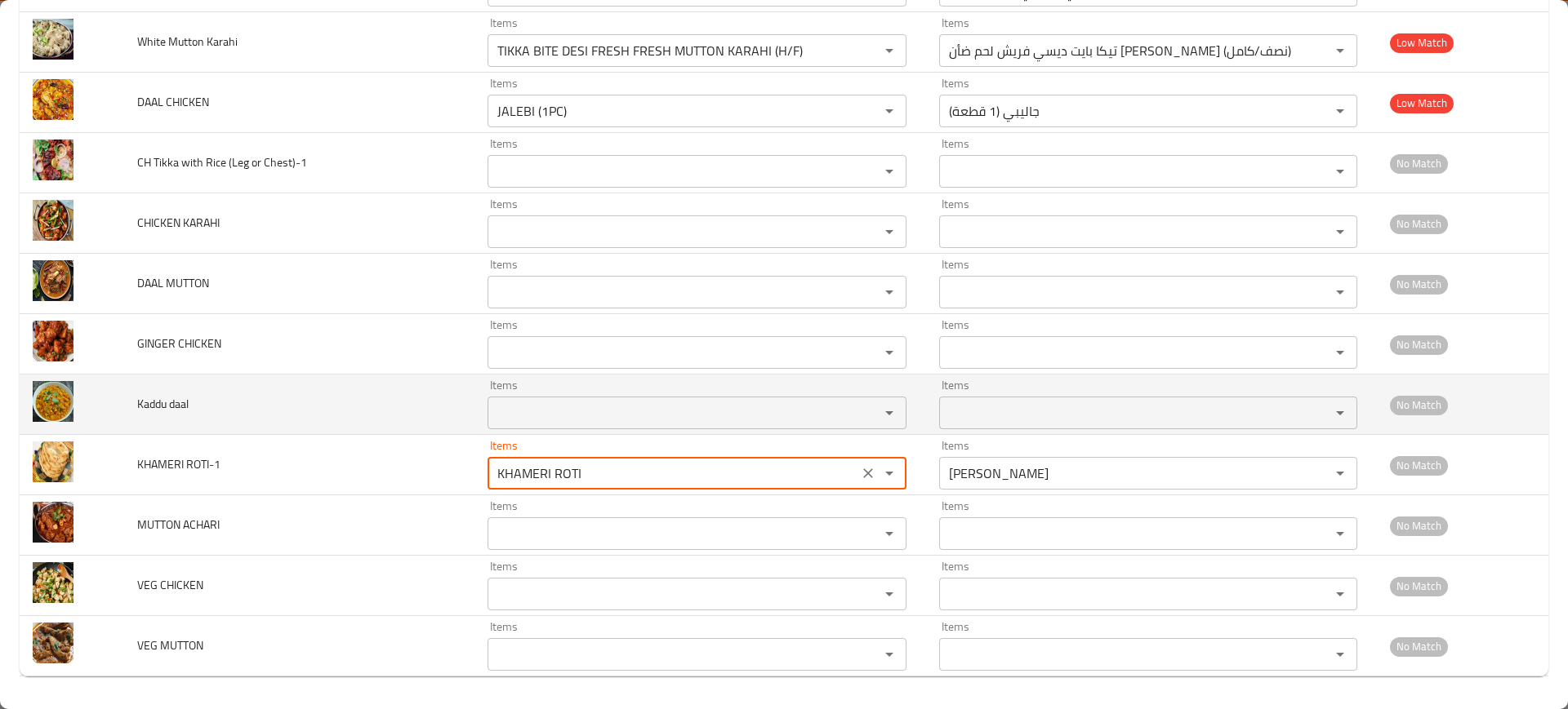
type ROTI-1 "KHAMERI ROTI"
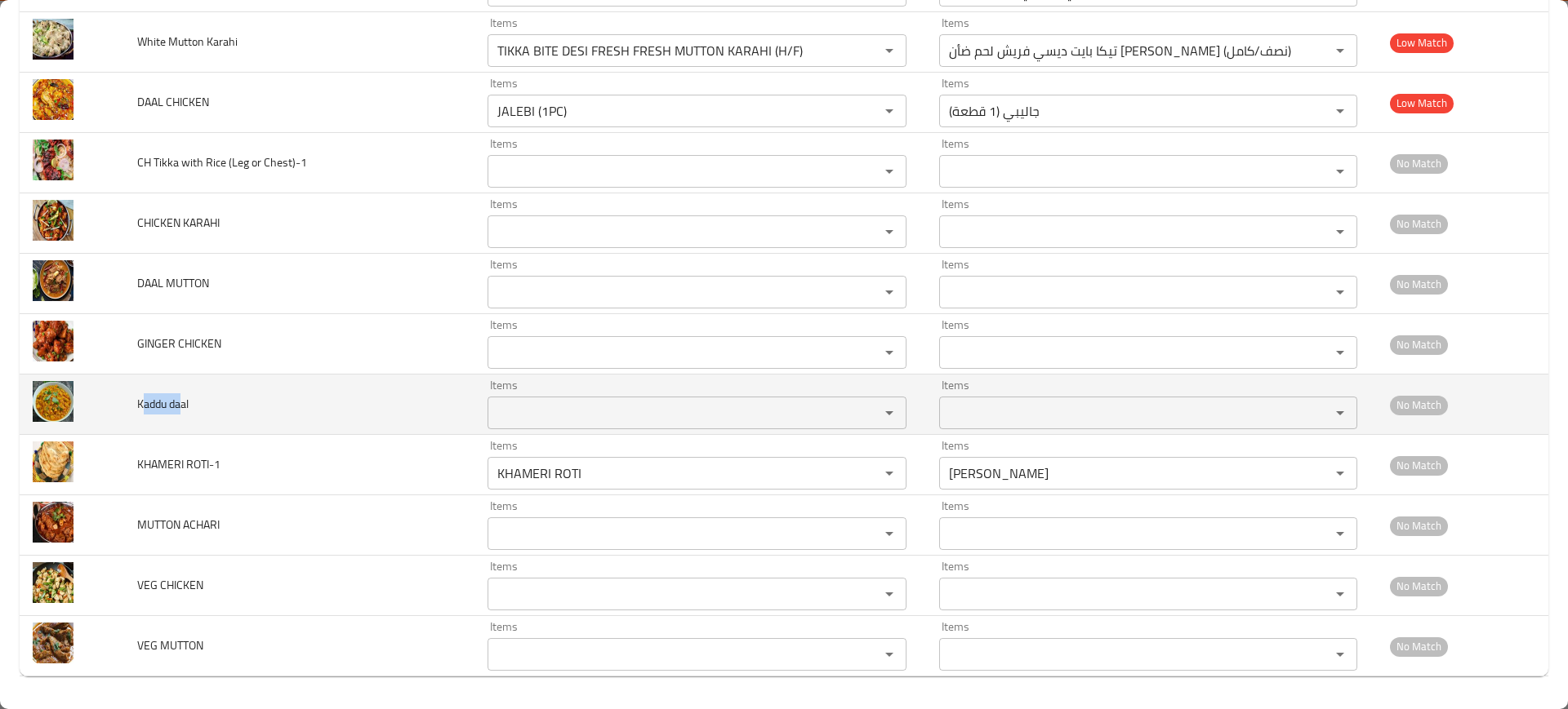
drag, startPoint x: 183, startPoint y: 405, endPoint x: 147, endPoint y: 415, distance: 37.4
click at [141, 410] on span "Kaddu daal" at bounding box center [162, 404] width 52 height 22
copy span "addu da"
click at [595, 398] on div "Items" at bounding box center [696, 413] width 419 height 33
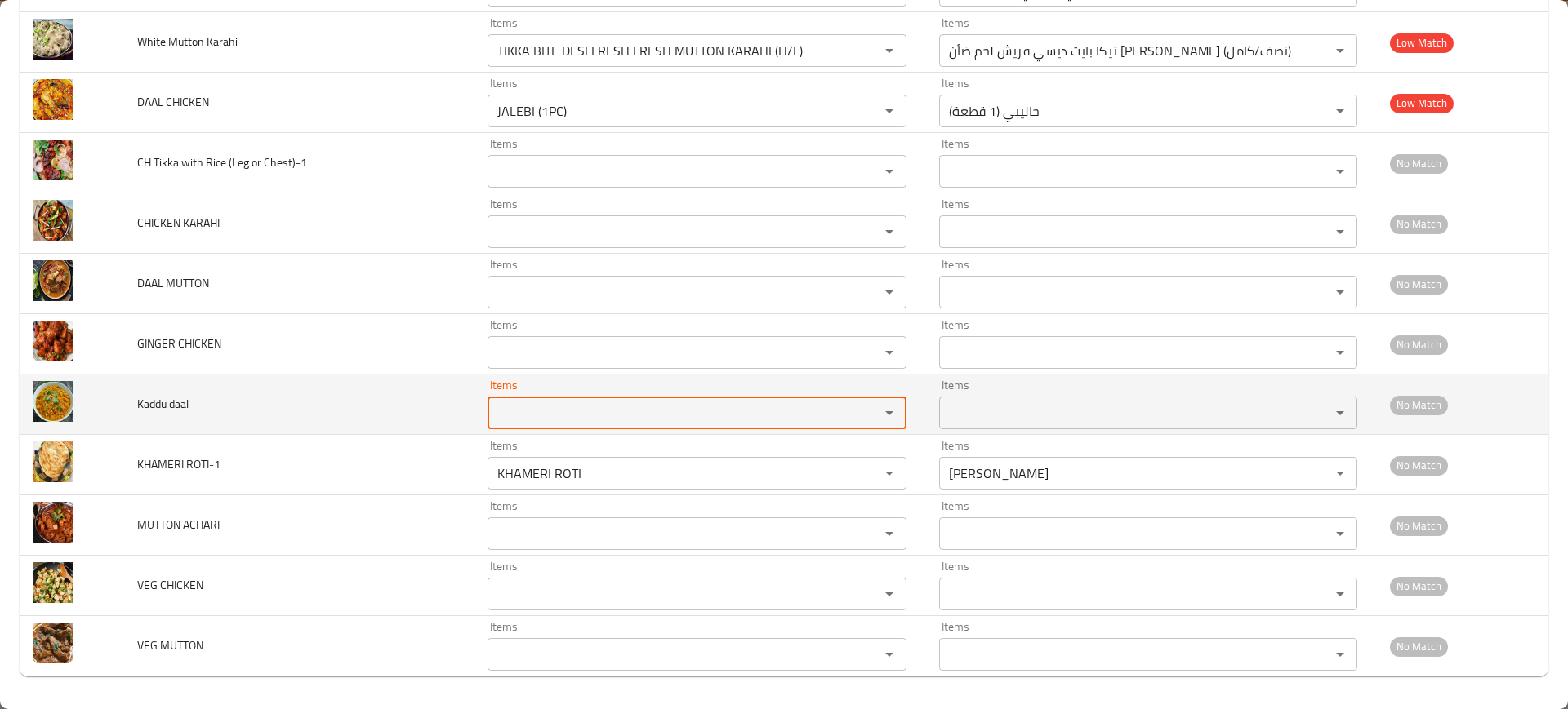
paste daal "addu da"
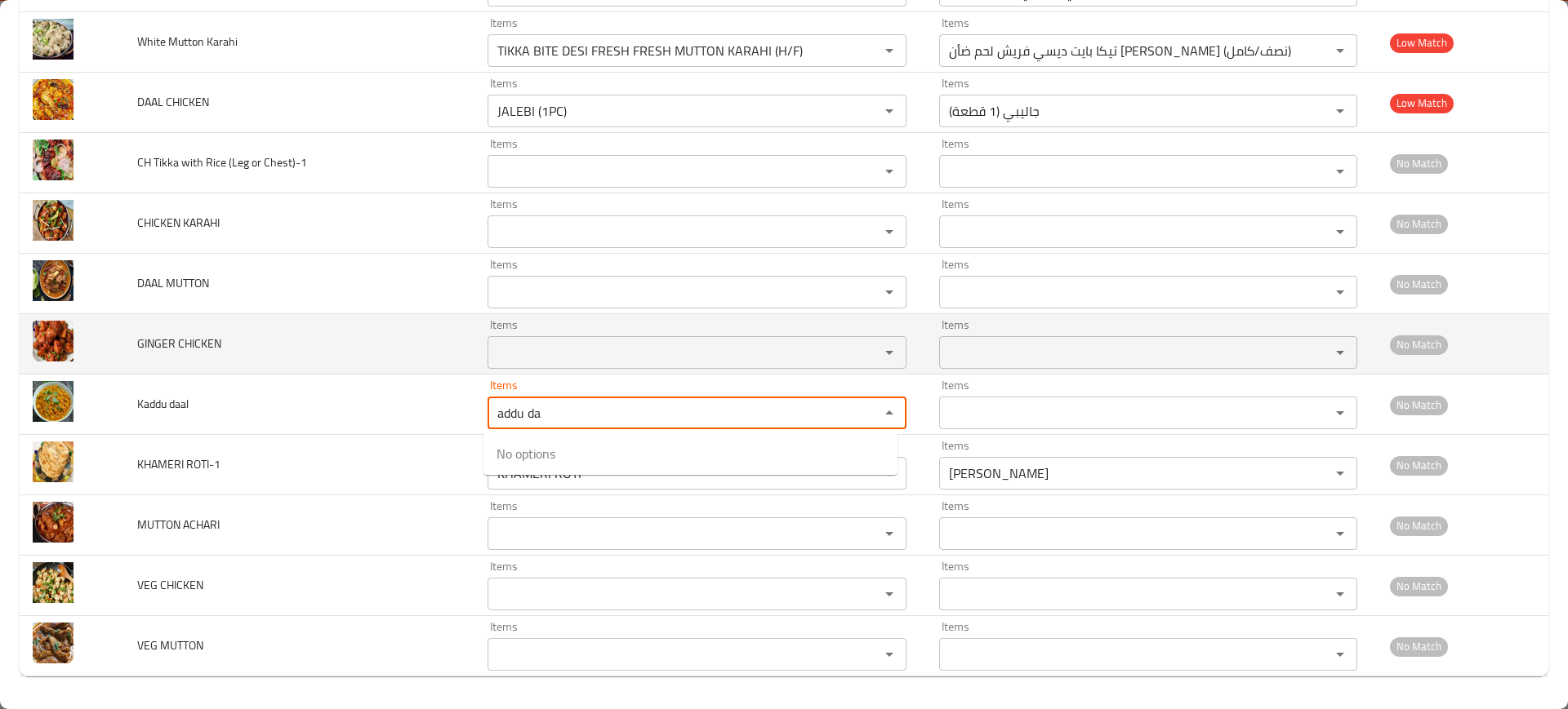
type daal "addu da"
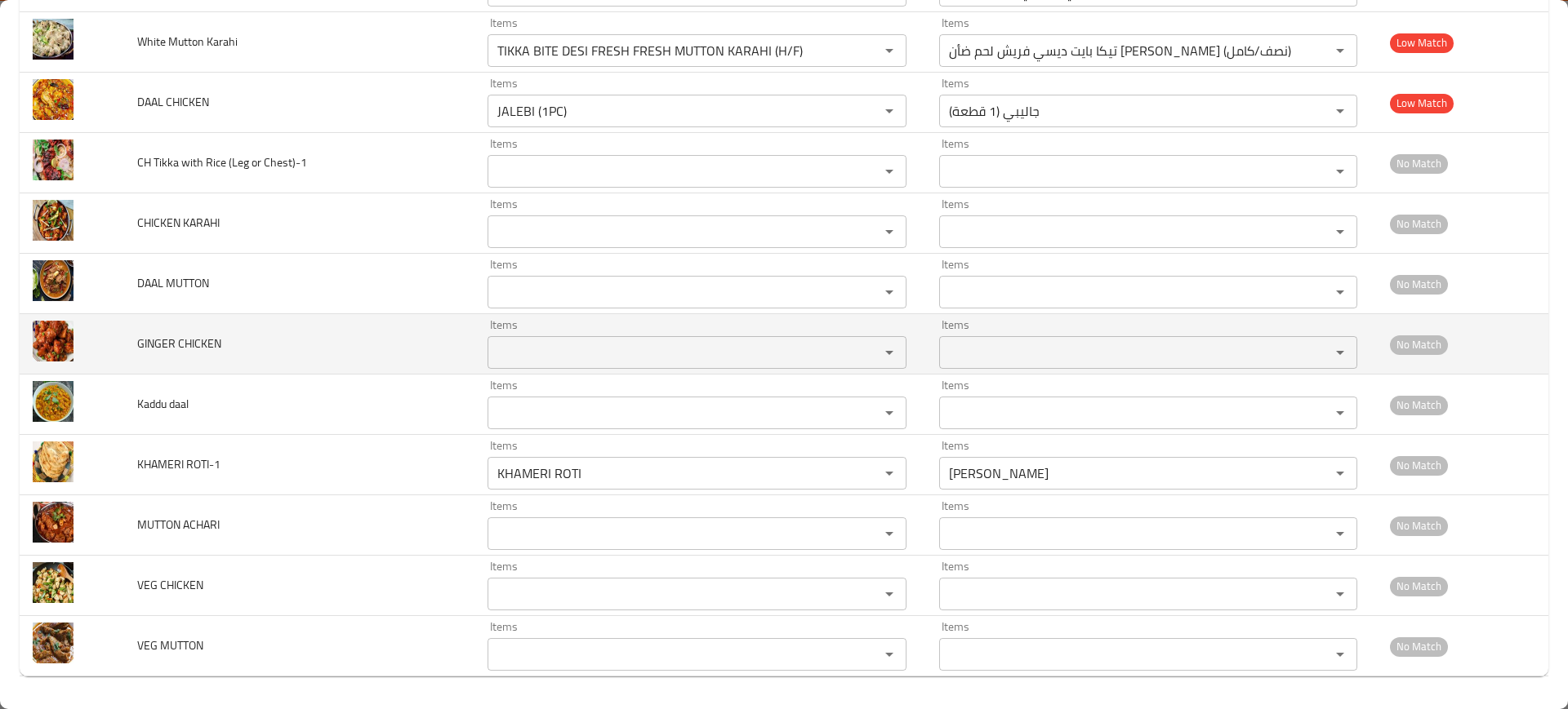
click at [407, 370] on td "GINGER CHICKEN" at bounding box center [299, 345] width 350 height 61
drag, startPoint x: 203, startPoint y: 347, endPoint x: 155, endPoint y: 352, distance: 48.3
click at [155, 352] on span "GINGER CHICKEN" at bounding box center [179, 344] width 84 height 22
copy span "[PERSON_NAME][DEMOGRAPHIC_DATA]"
click at [619, 365] on div "Items" at bounding box center [696, 352] width 419 height 33
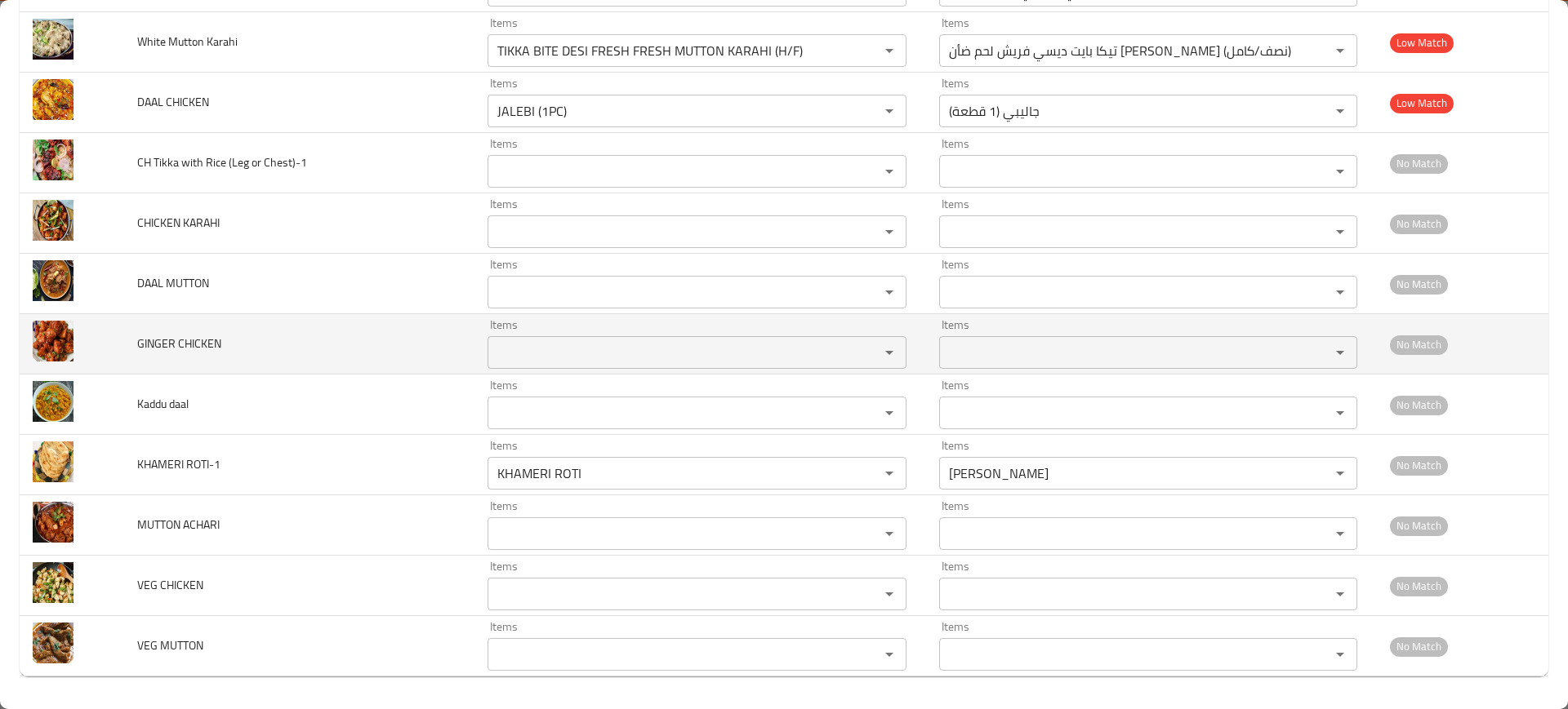
paste CHICKEN "[PERSON_NAME][DEMOGRAPHIC_DATA]"
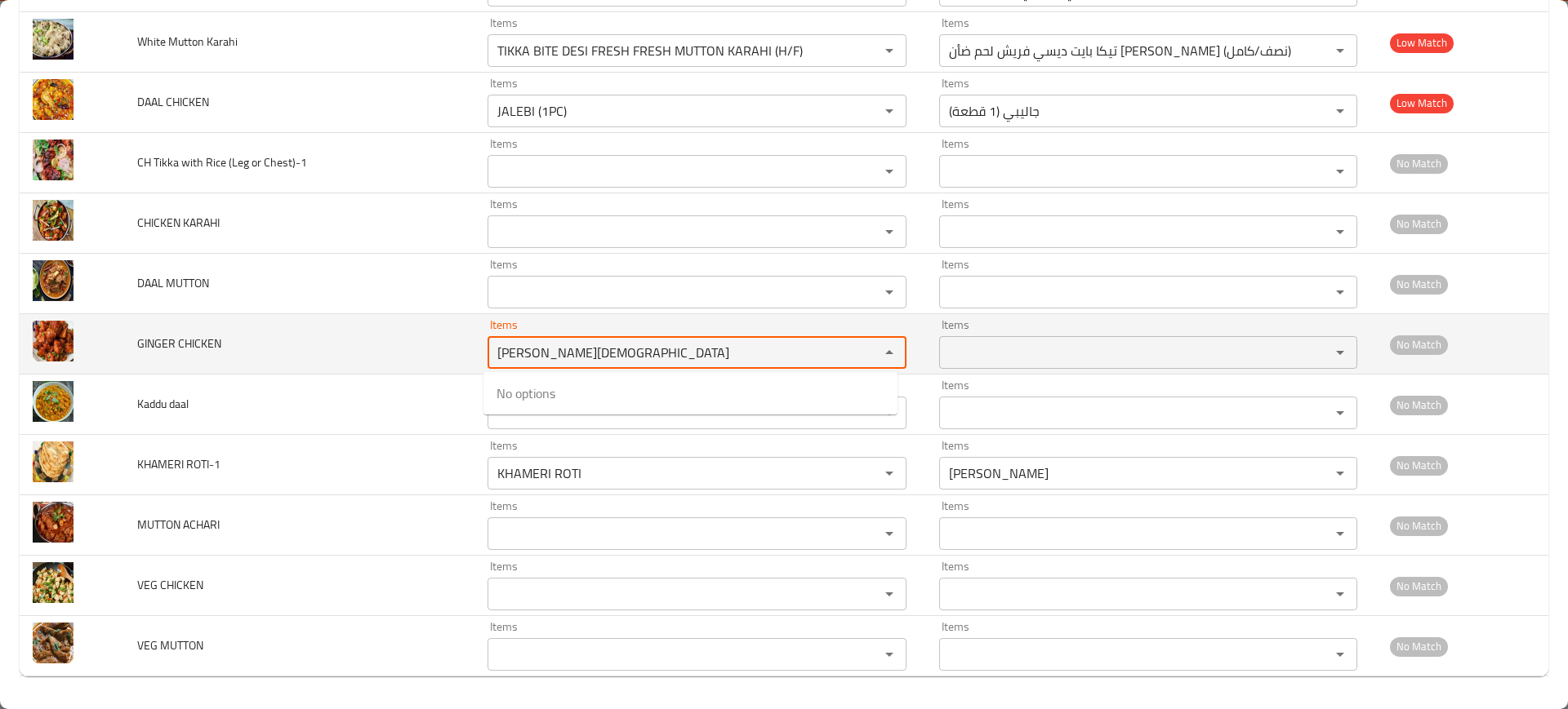
type CHICKEN "[PERSON_NAME][DEMOGRAPHIC_DATA]"
click at [436, 343] on td "GINGER CHICKEN" at bounding box center [299, 345] width 350 height 61
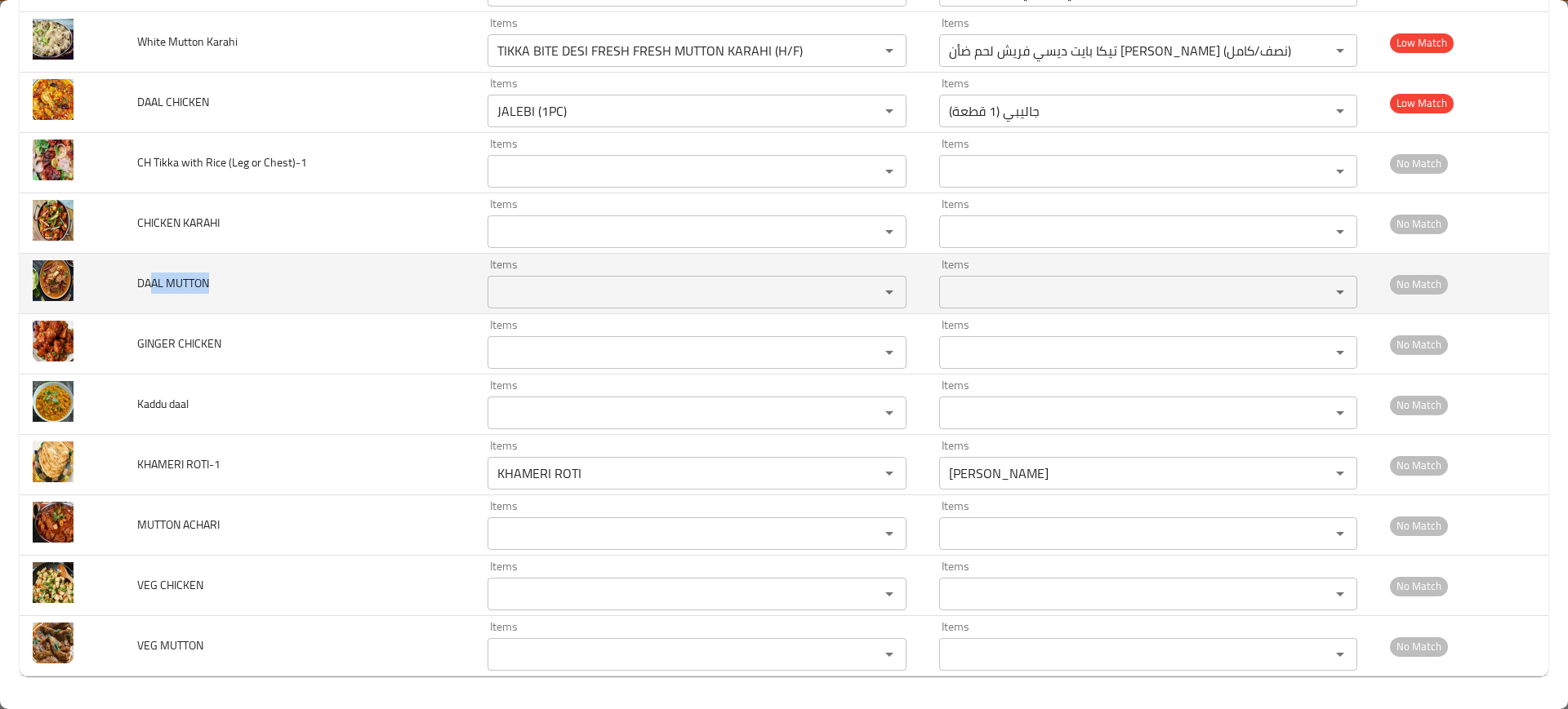
drag, startPoint x: 207, startPoint y: 292, endPoint x: 149, endPoint y: 295, distance: 58.1
click at [149, 295] on td "DAAL MUTTON" at bounding box center [299, 284] width 350 height 61
copy span "AL MUTTON"
click at [588, 300] on MUTTON "Items" at bounding box center [673, 292] width 361 height 22
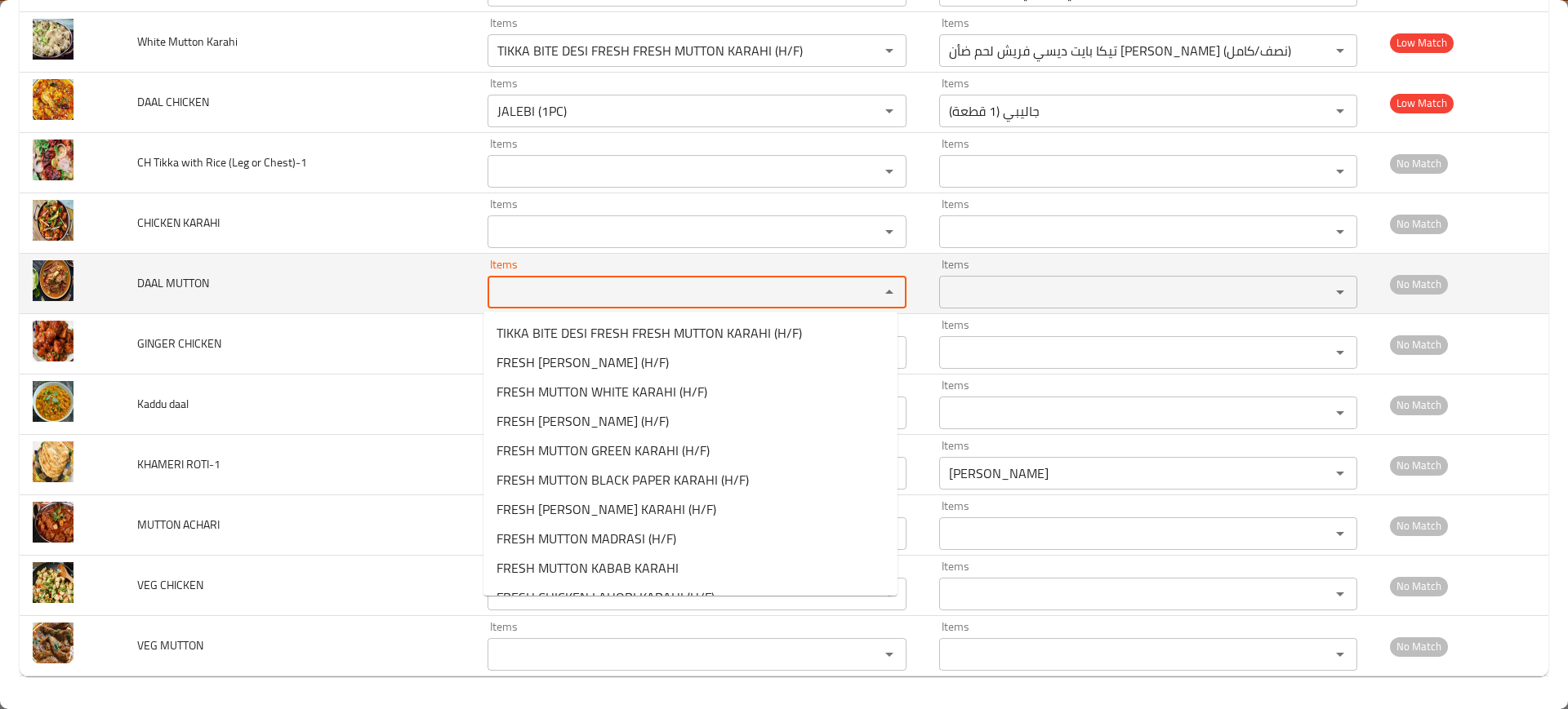
paste MUTTON "AL MUTTON"
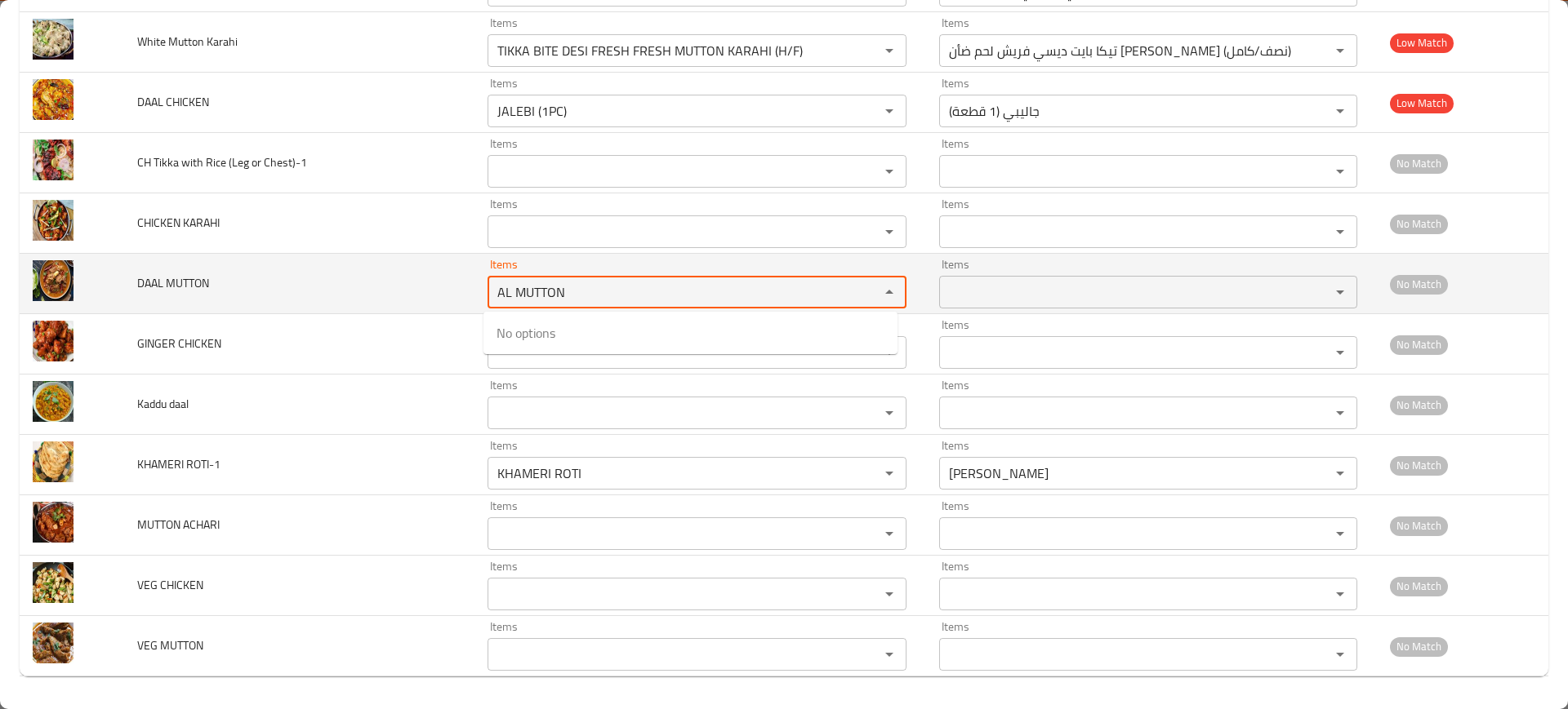
type MUTTON "AL MUTTON"
click at [381, 268] on td "DAAL MUTTON" at bounding box center [299, 284] width 350 height 61
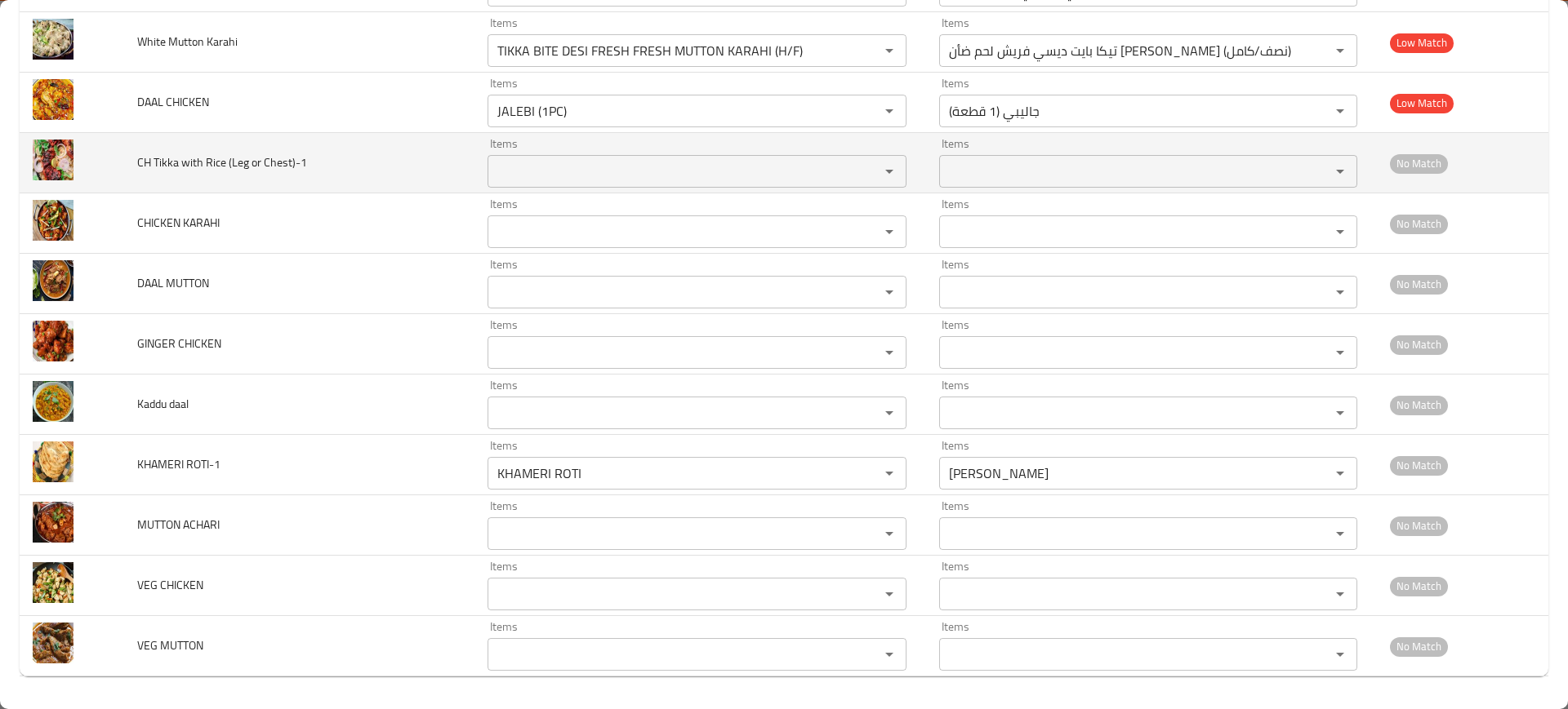
scroll to position [5513, 0]
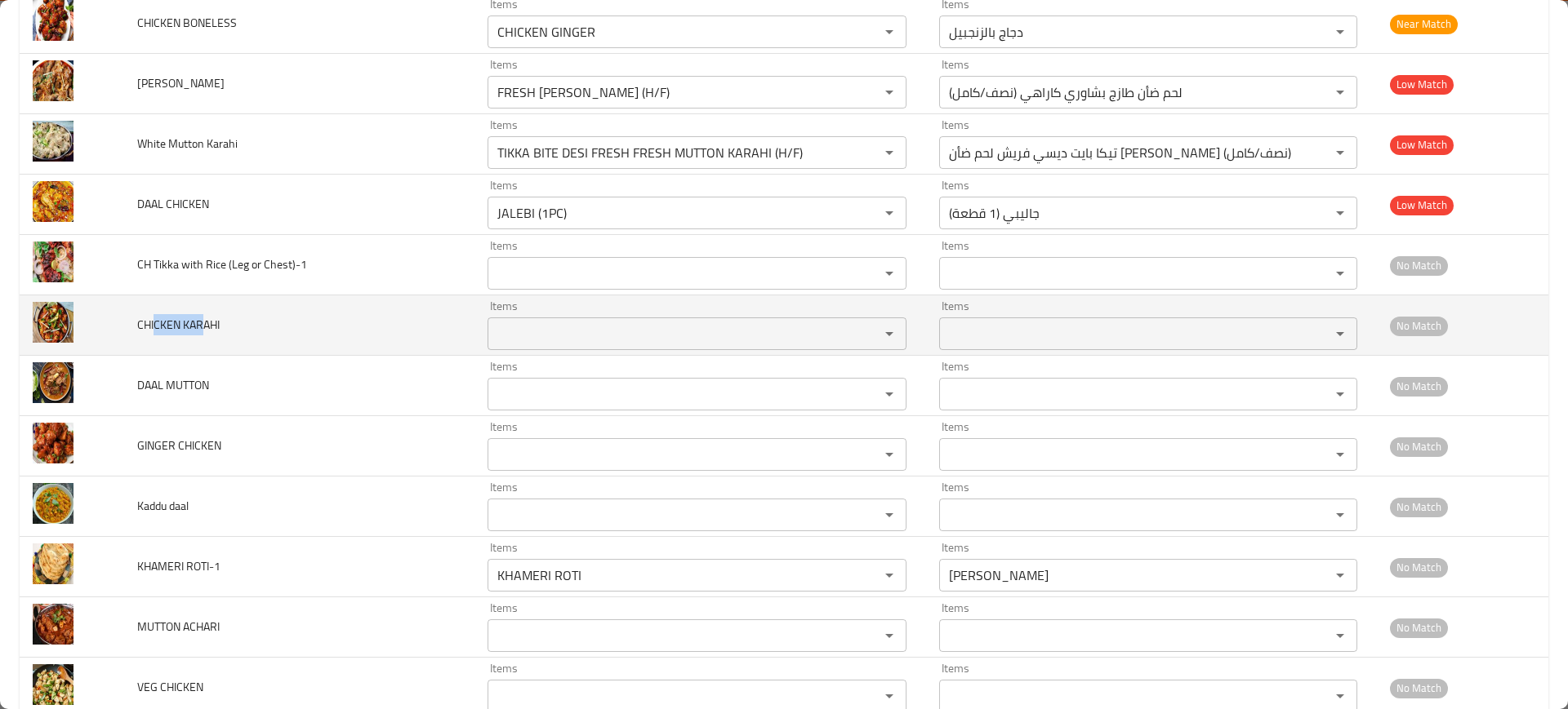
drag, startPoint x: 204, startPoint y: 323, endPoint x: 152, endPoint y: 329, distance: 52.3
click at [153, 329] on span "CHICKEN KARAHI" at bounding box center [178, 325] width 82 height 22
copy span "CKEN KAR"
click at [563, 338] on KARAHI "Items" at bounding box center [673, 333] width 361 height 22
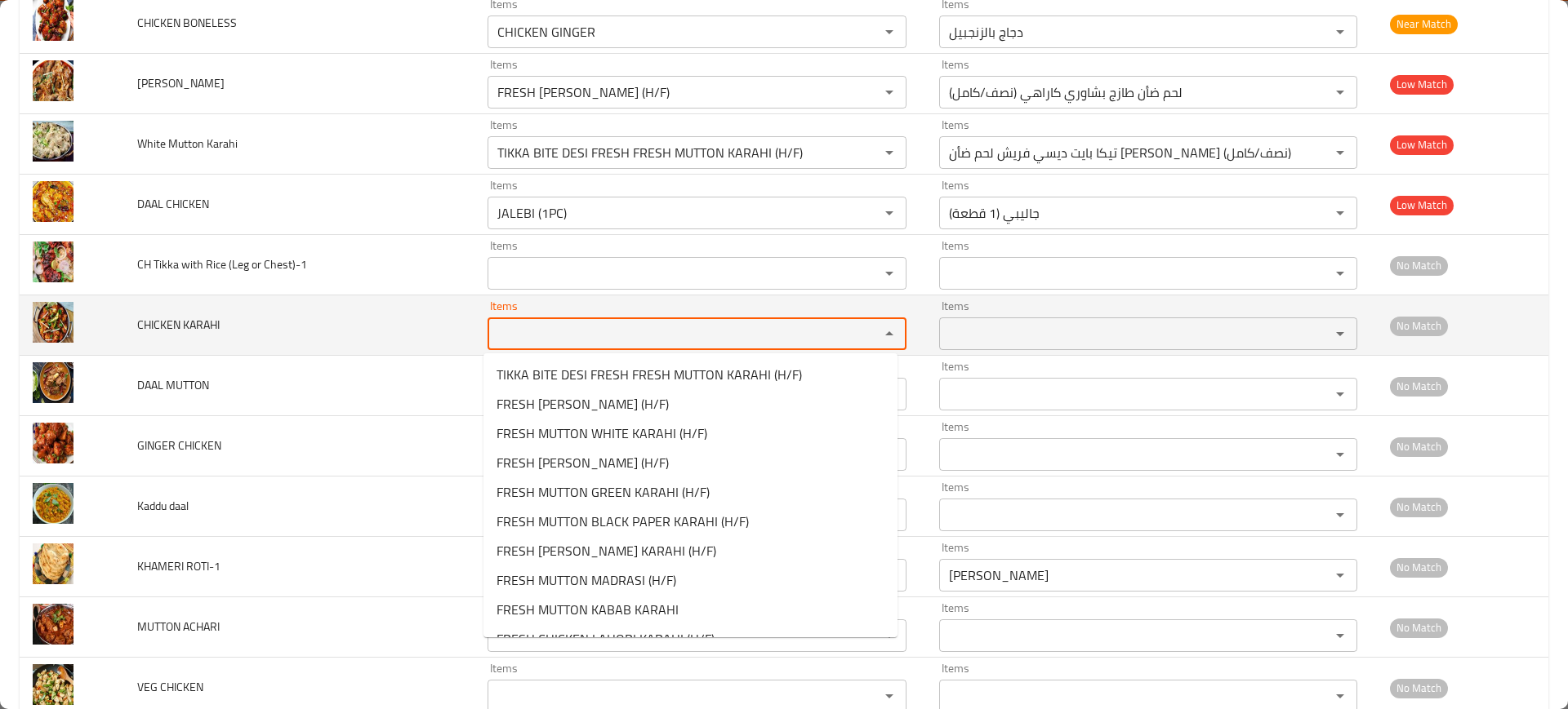
paste KARAHI "CKEN KAR"
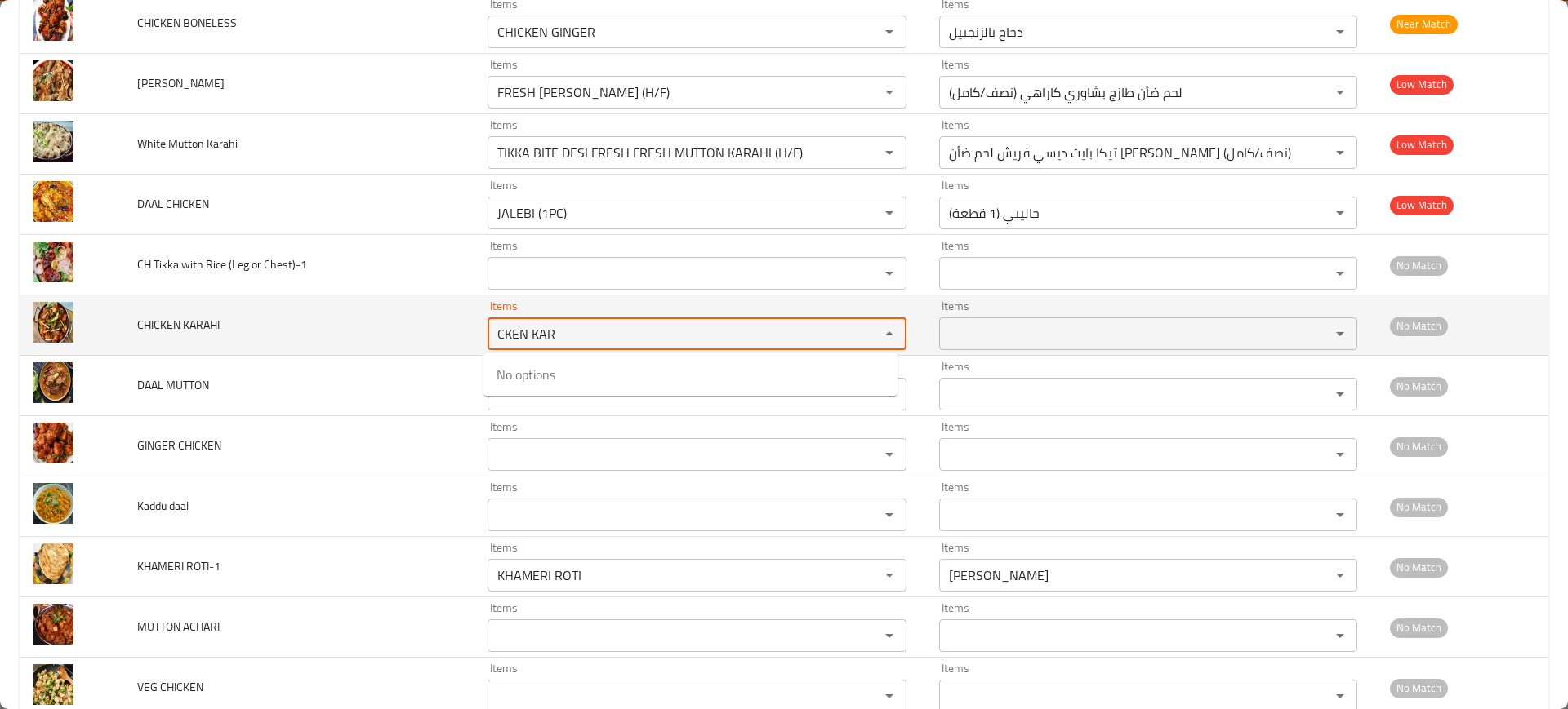
type KARAHI "CKEN KAR"
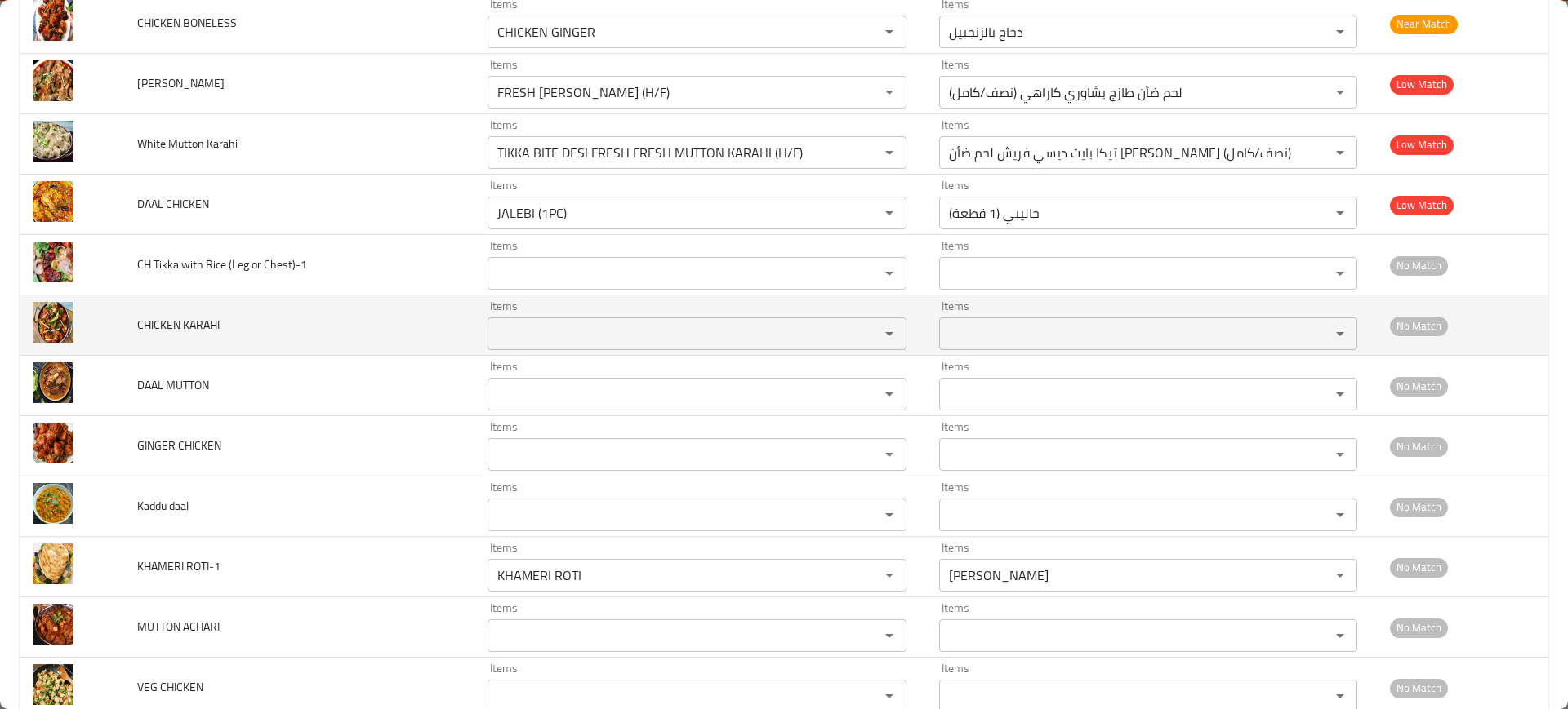
click at [298, 303] on td "CHICKEN KARAHI" at bounding box center [299, 326] width 350 height 61
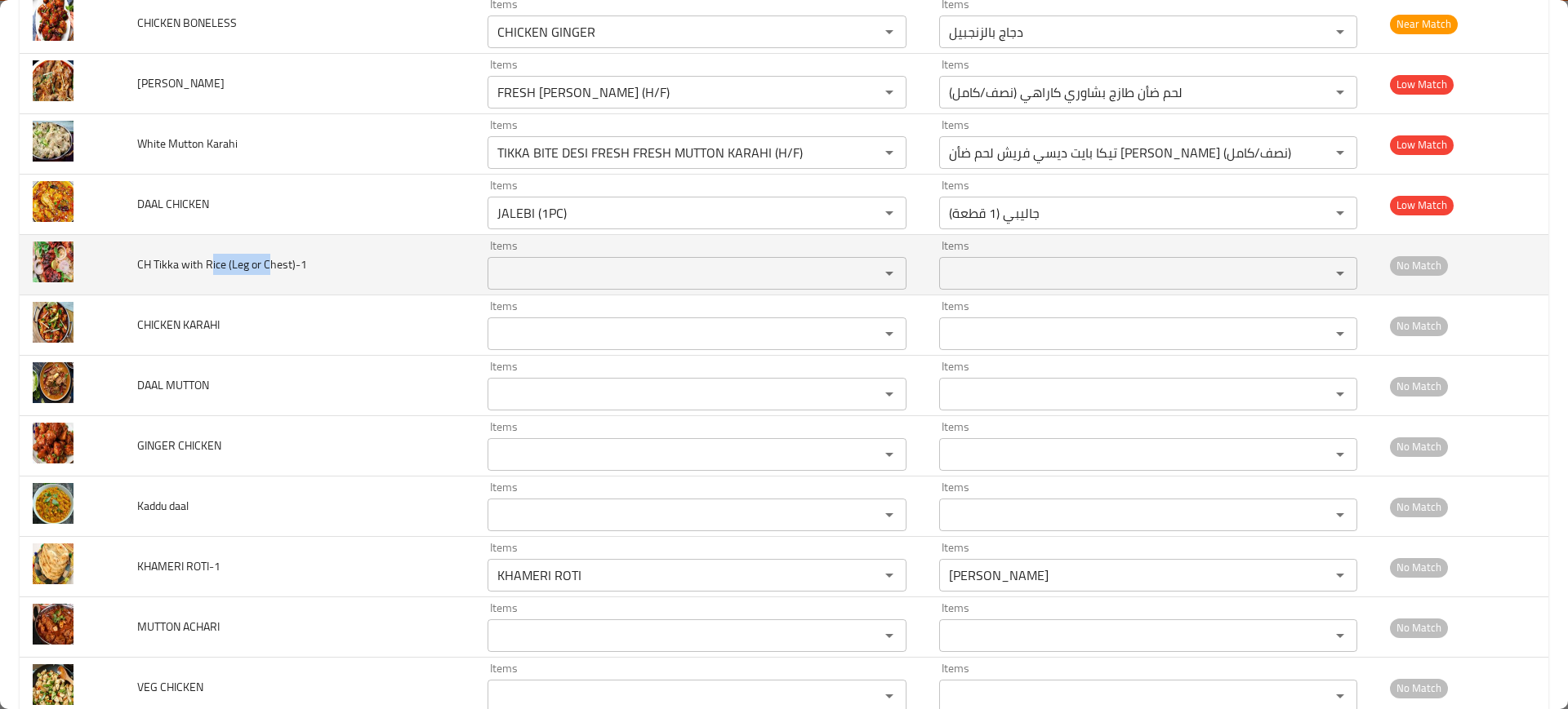
drag, startPoint x: 266, startPoint y: 260, endPoint x: 208, endPoint y: 268, distance: 58.5
click at [208, 268] on span "CH Tikka with Rice (Leg or Chest)-1" at bounding box center [221, 264] width 170 height 22
click at [206, 260] on span "CH Tikka with Rice (Leg or Chest)-1" at bounding box center [221, 264] width 170 height 22
drag, startPoint x: 205, startPoint y: 264, endPoint x: 161, endPoint y: 266, distance: 44.0
click at [162, 265] on span "CH Tikka with Rice (Leg or Chest)-1" at bounding box center [221, 264] width 170 height 22
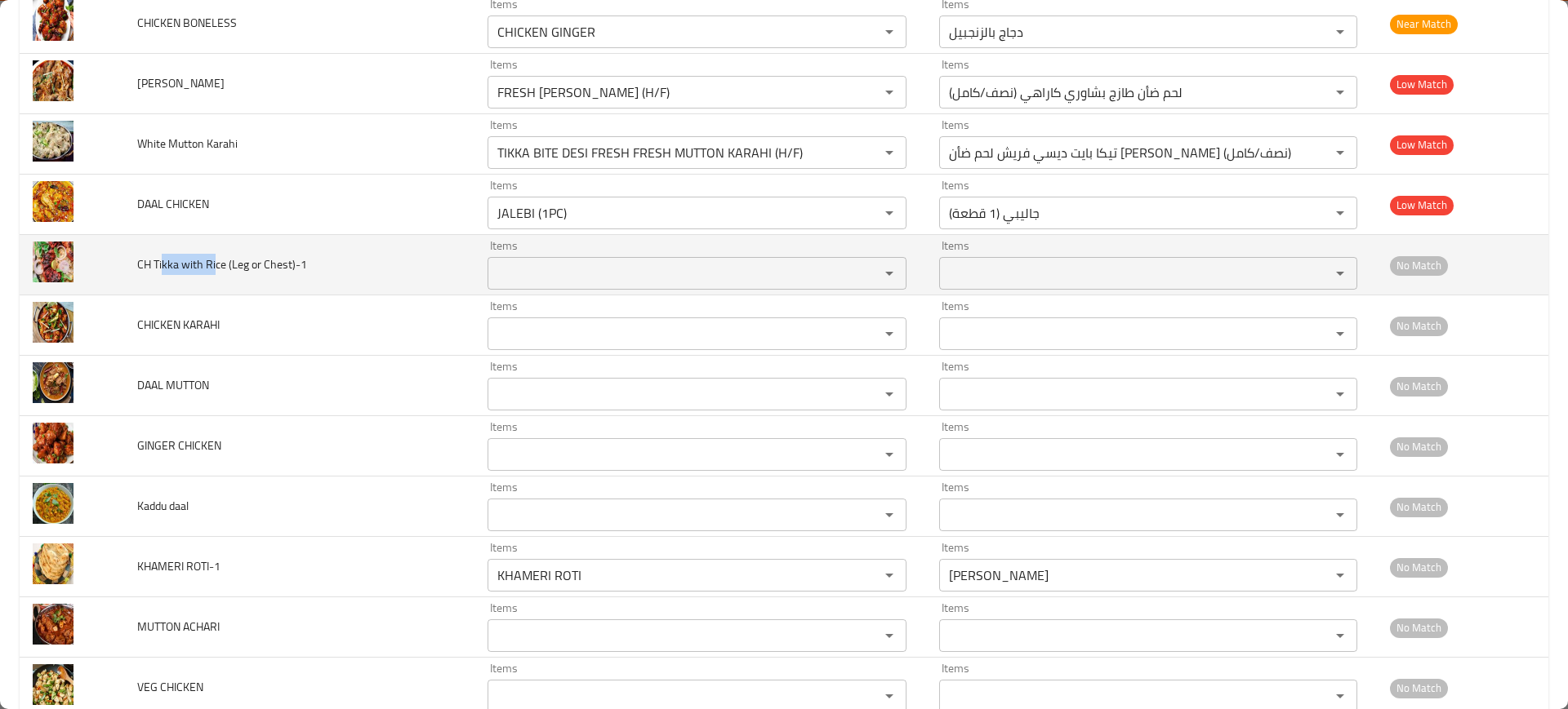
copy span "kka with Ri"
click at [538, 279] on Chest\)-1 "Items" at bounding box center [673, 273] width 361 height 22
paste Chest\)-1 "kka with Ri"
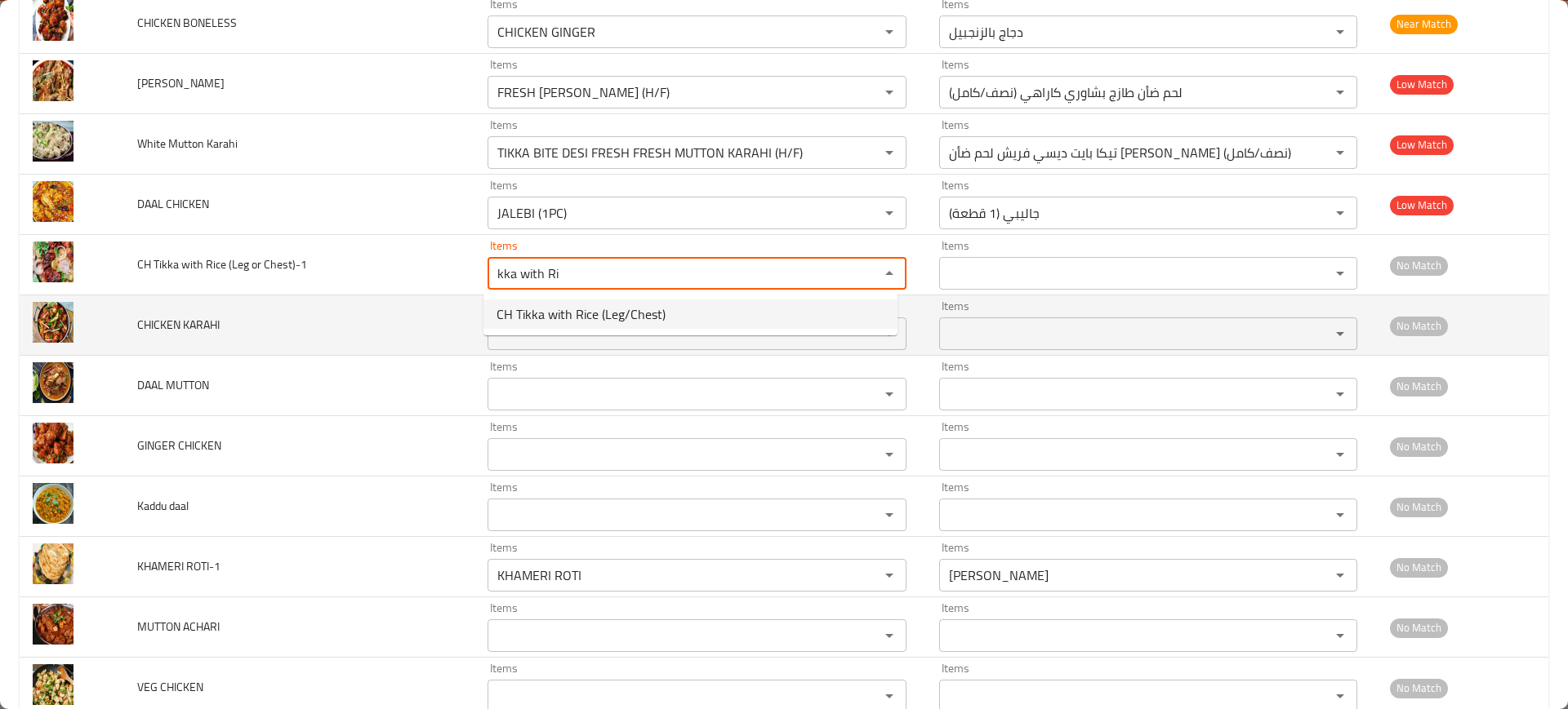
click at [567, 313] on span "CH Tikka with Rice (Leg/Chest)" at bounding box center [581, 314] width 169 height 20
type Chest\)-1 "CH Tikka with Rice (Leg/Chest)"
type Chest\)-1-ar "تكا مع الأرز (ليج/الصدر)"
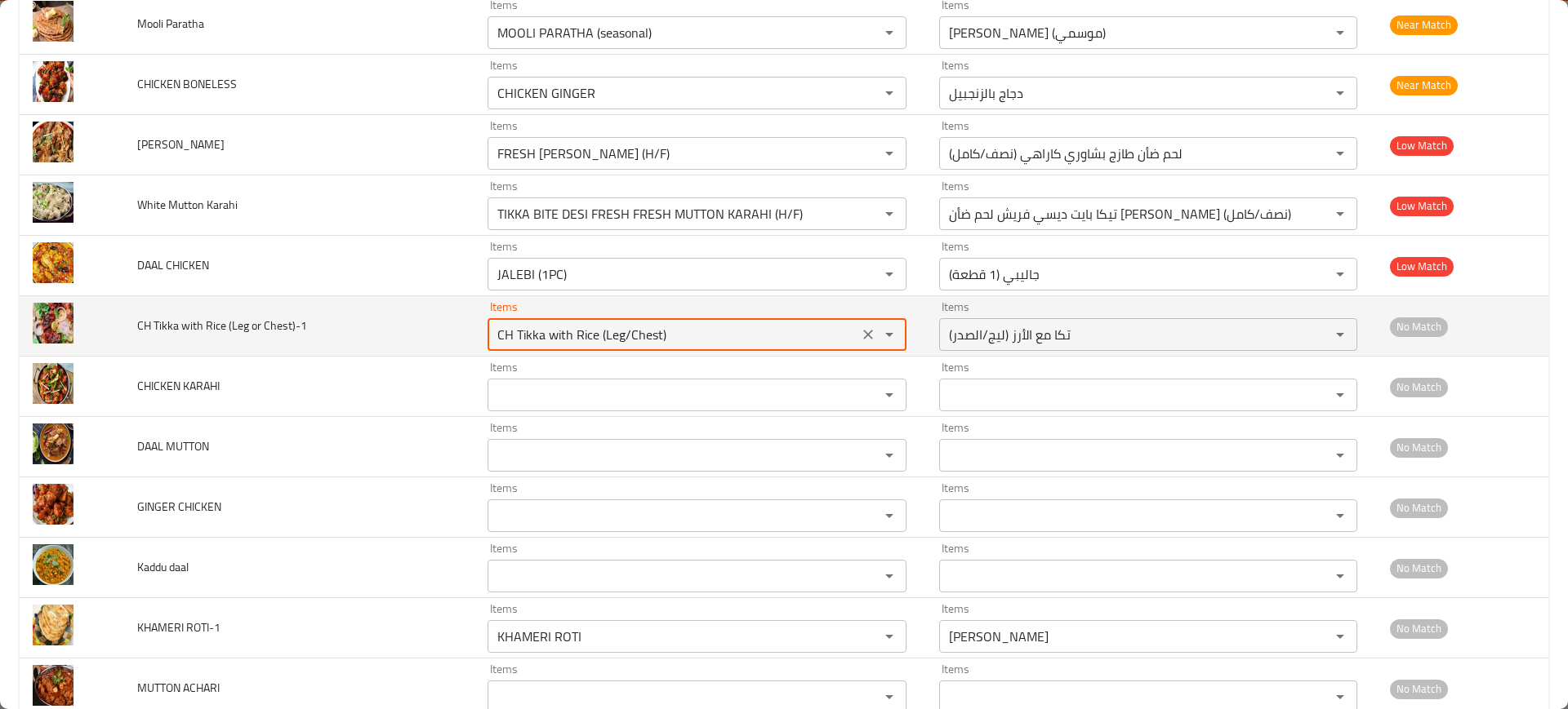
scroll to position [5411, 0]
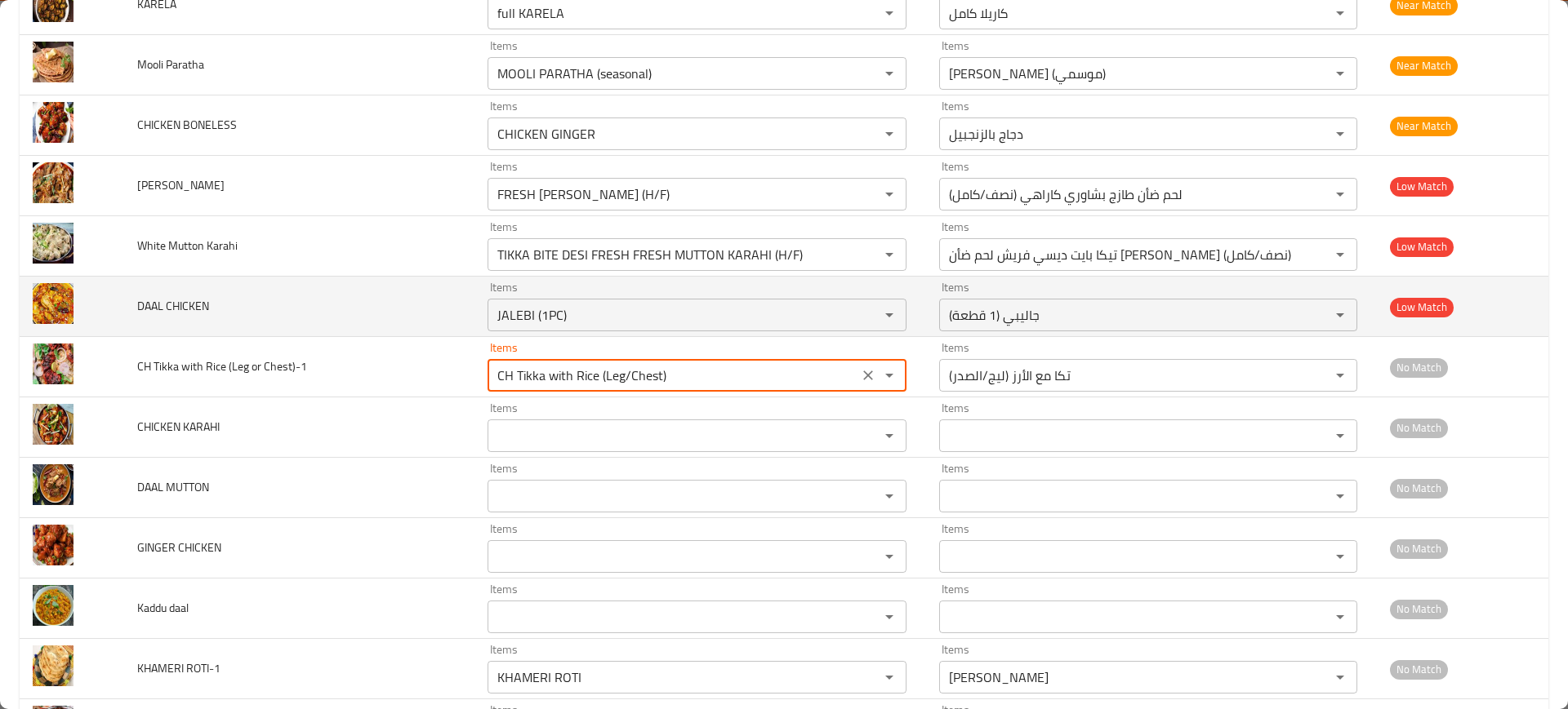
type Chest\)-1 "CH Tikka with Rice (Leg/Chest)"
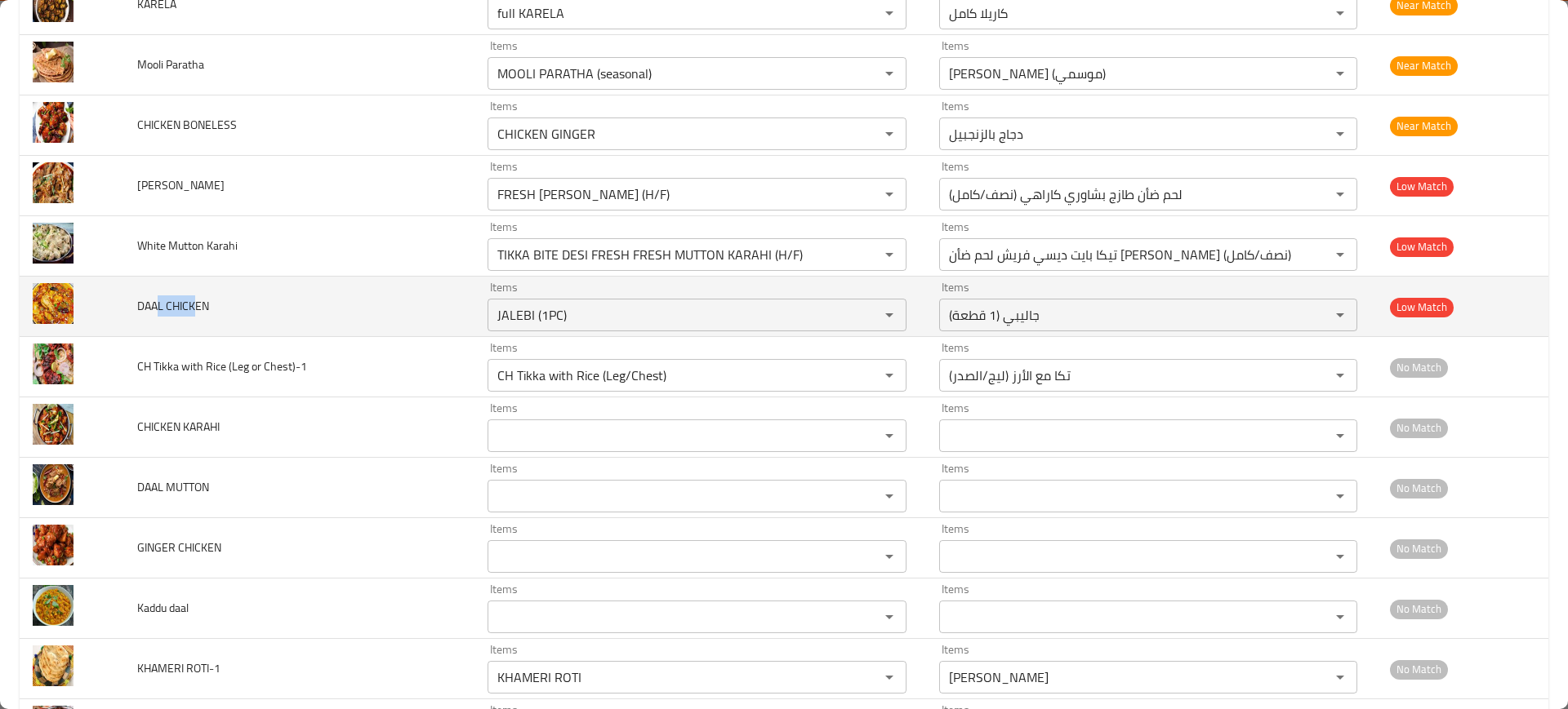
drag, startPoint x: 195, startPoint y: 306, endPoint x: 154, endPoint y: 309, distance: 41.1
click at [154, 309] on span "DAAL CHICKEN" at bounding box center [172, 306] width 72 height 22
copy span "L [DEMOGRAPHIC_DATA]"
click at [595, 318] on CHICKEN "JALEBI (1PC)" at bounding box center [673, 315] width 361 height 22
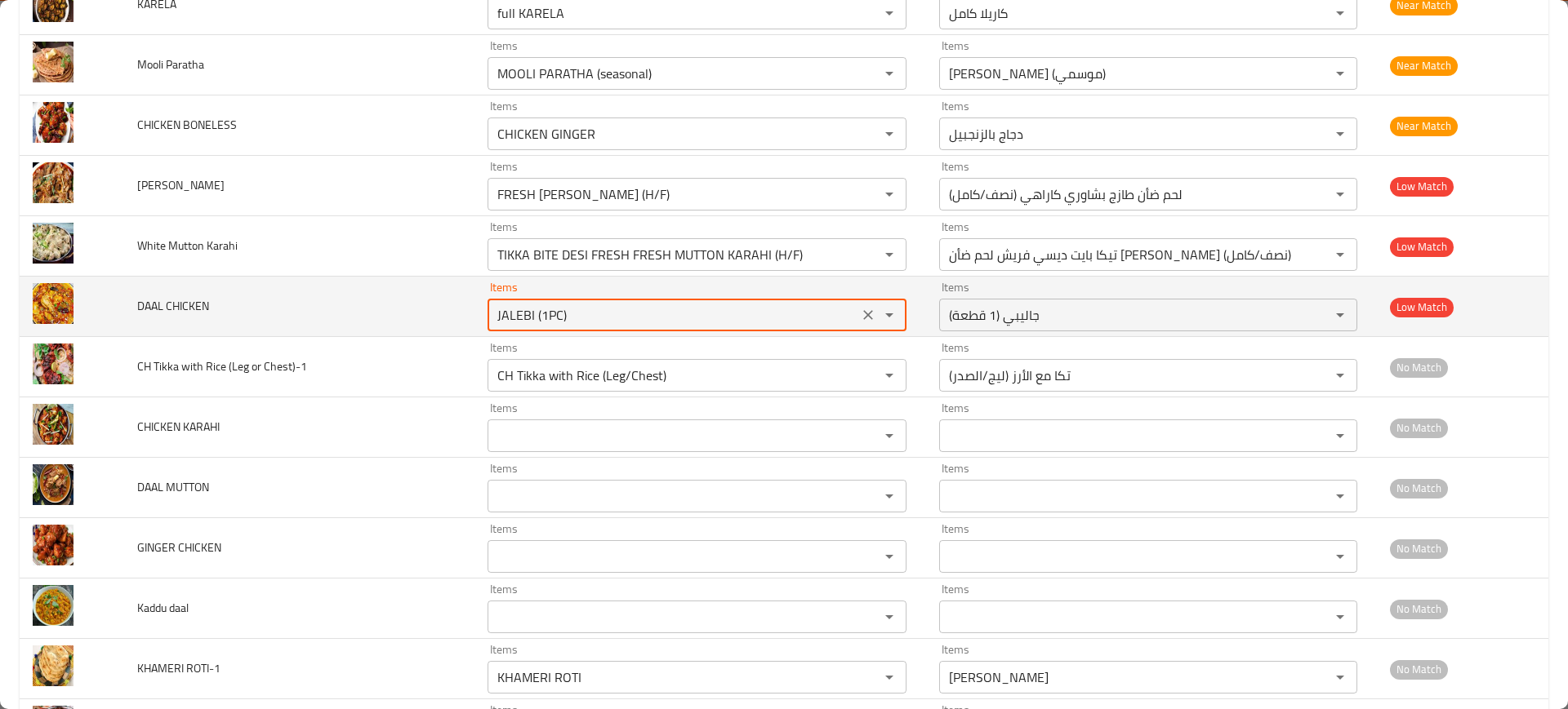
paste CHICKEN "L [DEMOGRAPHIC_DATA]"
type CHICKEN "L [DEMOGRAPHIC_DATA]"
drag, startPoint x: 845, startPoint y: 317, endPoint x: 855, endPoint y: 315, distance: 10.2
click at [845, 316] on div "L [DEMOGRAPHIC_DATA] Items" at bounding box center [696, 315] width 419 height 33
click at [868, 311] on button "Clear" at bounding box center [867, 315] width 22 height 22
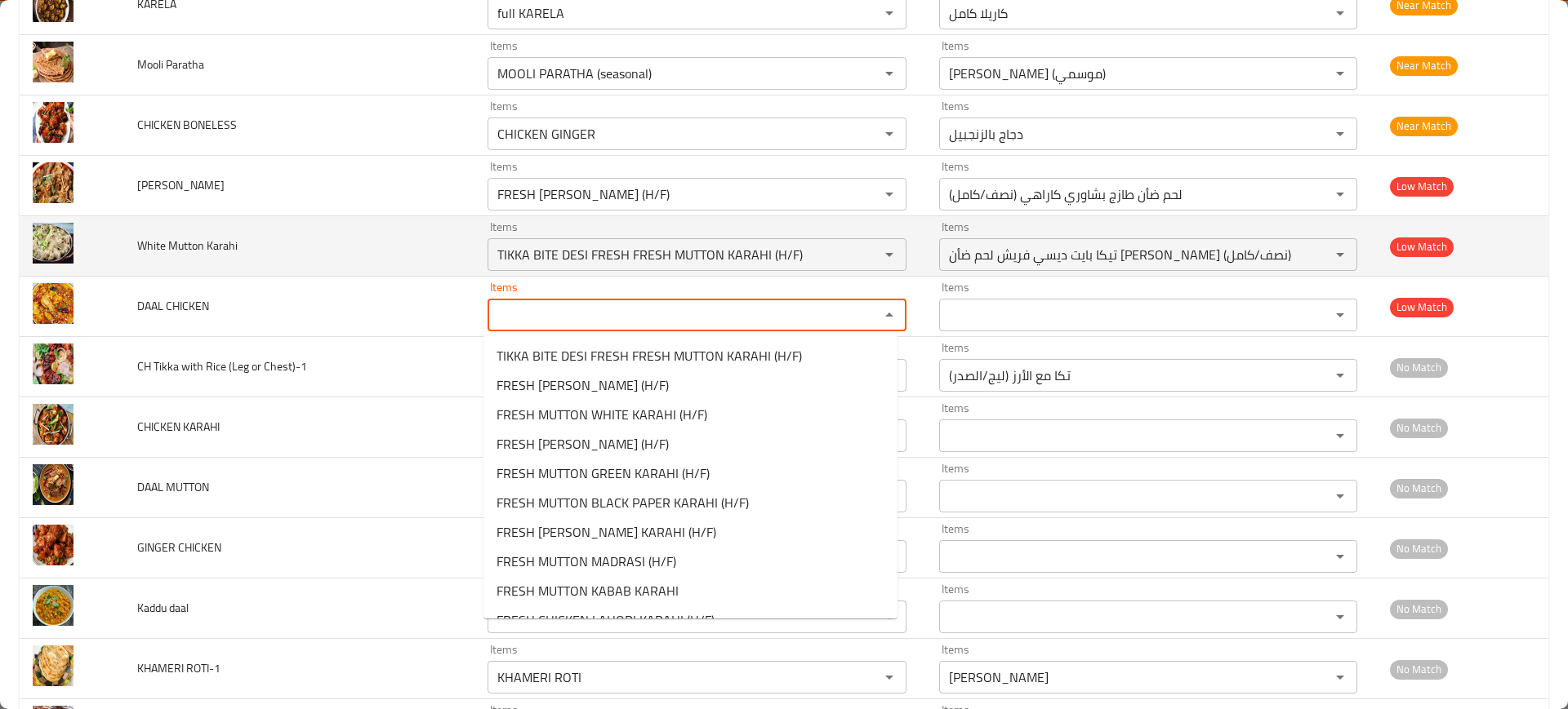
click at [308, 257] on td "White Mutton Karahi" at bounding box center [299, 246] width 350 height 61
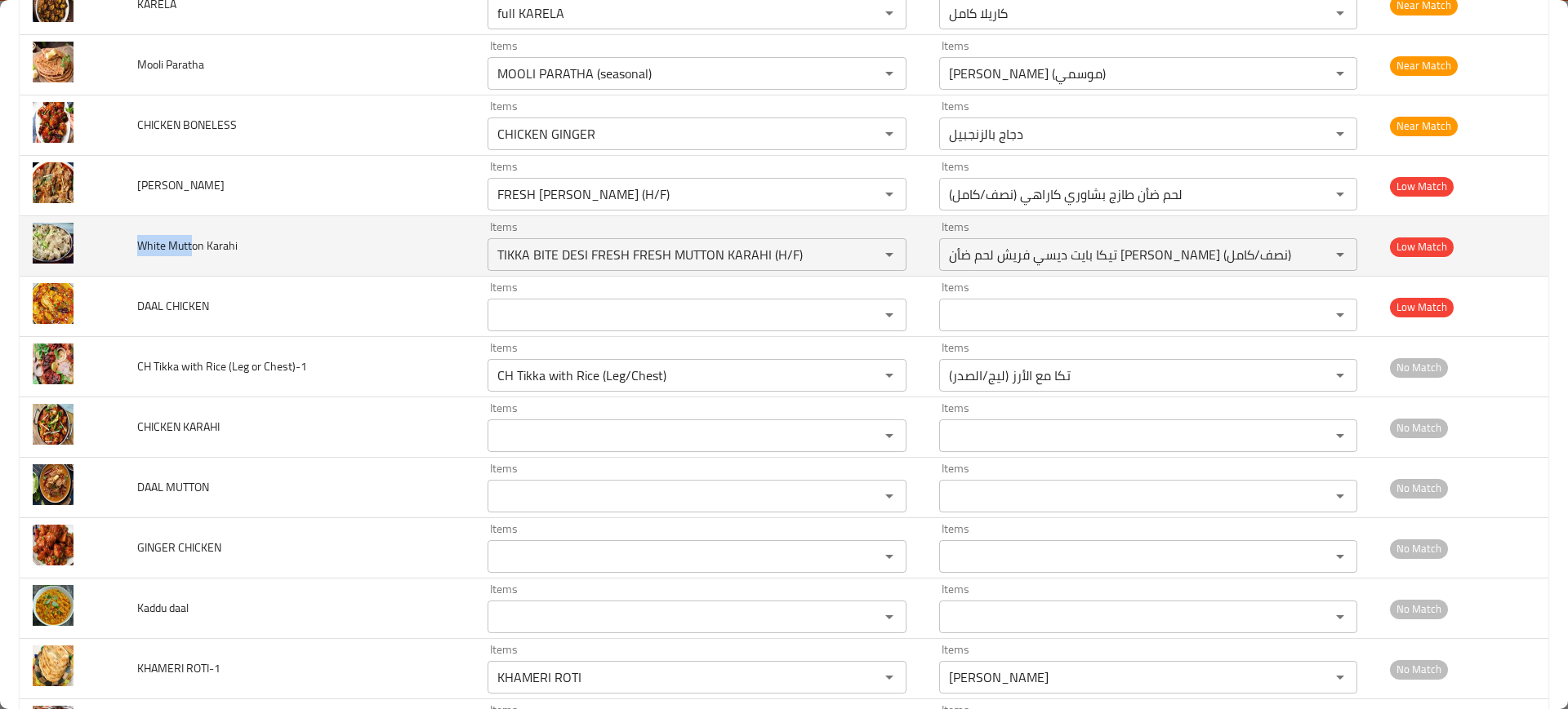
drag, startPoint x: 140, startPoint y: 244, endPoint x: 192, endPoint y: 245, distance: 52.0
click at [191, 245] on span "White Mutton Karahi" at bounding box center [186, 245] width 100 height 22
copy span "White Mutt"
click at [651, 248] on Karahi "TIKKA BITE DESI FRESH FRESH MUTTON KARAHI (H/F)" at bounding box center [673, 255] width 361 height 22
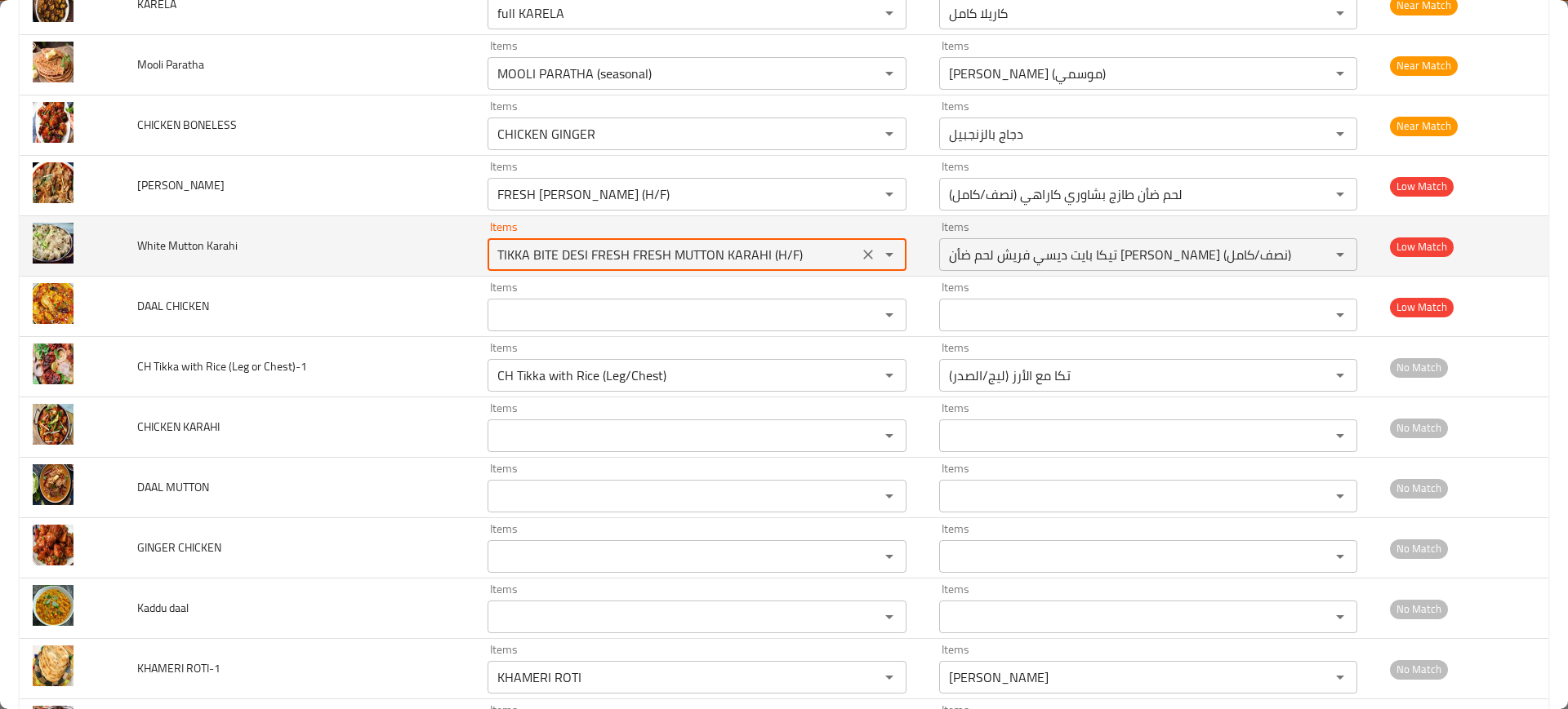
paste Karahi "White Mutt"
type Karahi "White Mutt"
click at [860, 247] on icon "Clear" at bounding box center [867, 254] width 16 height 16
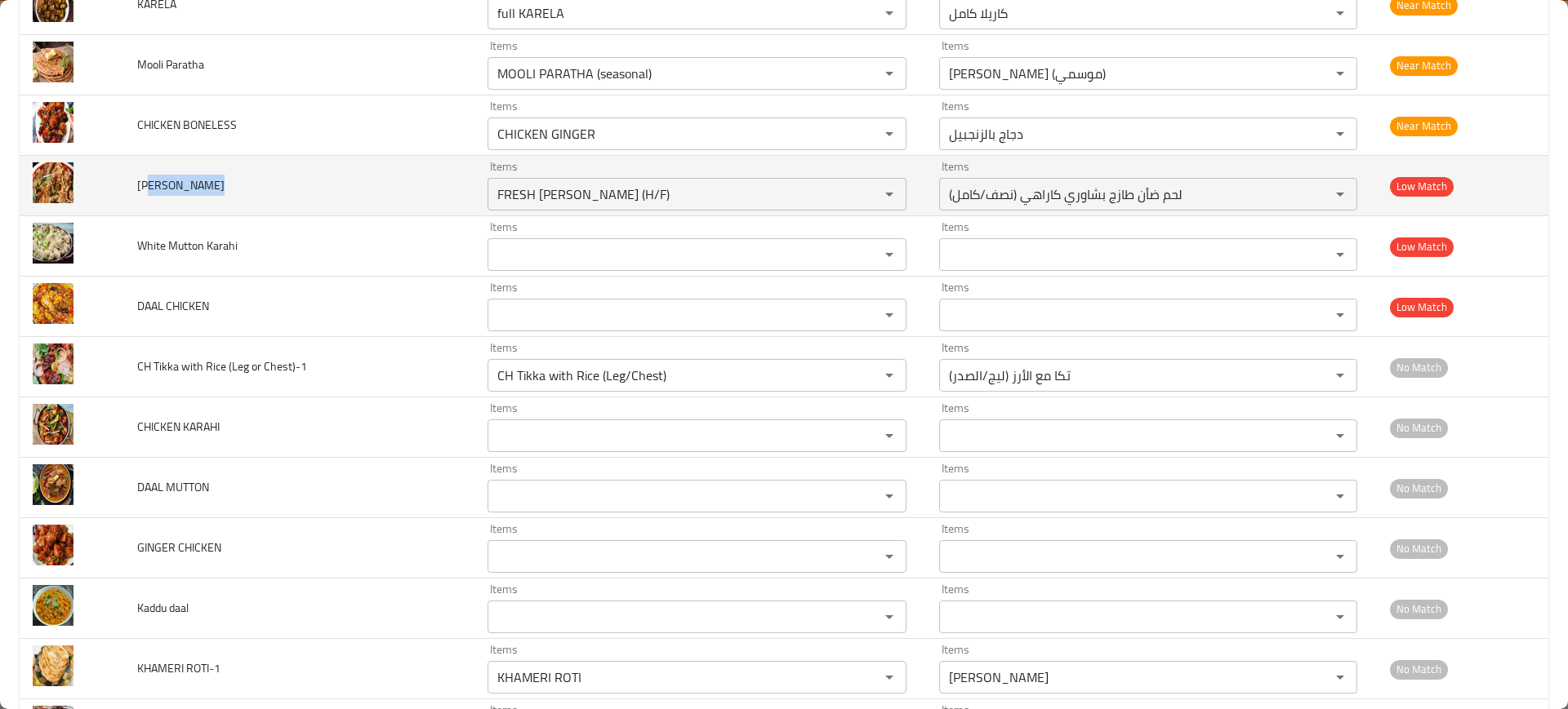
drag, startPoint x: 149, startPoint y: 171, endPoint x: 202, endPoint y: 176, distance: 53.2
click at [205, 176] on td "[PERSON_NAME]" at bounding box center [299, 185] width 350 height 61
copy span "shawari Kar"
click at [620, 187] on Mutton "FRESH [PERSON_NAME] (H/F)" at bounding box center [673, 194] width 361 height 22
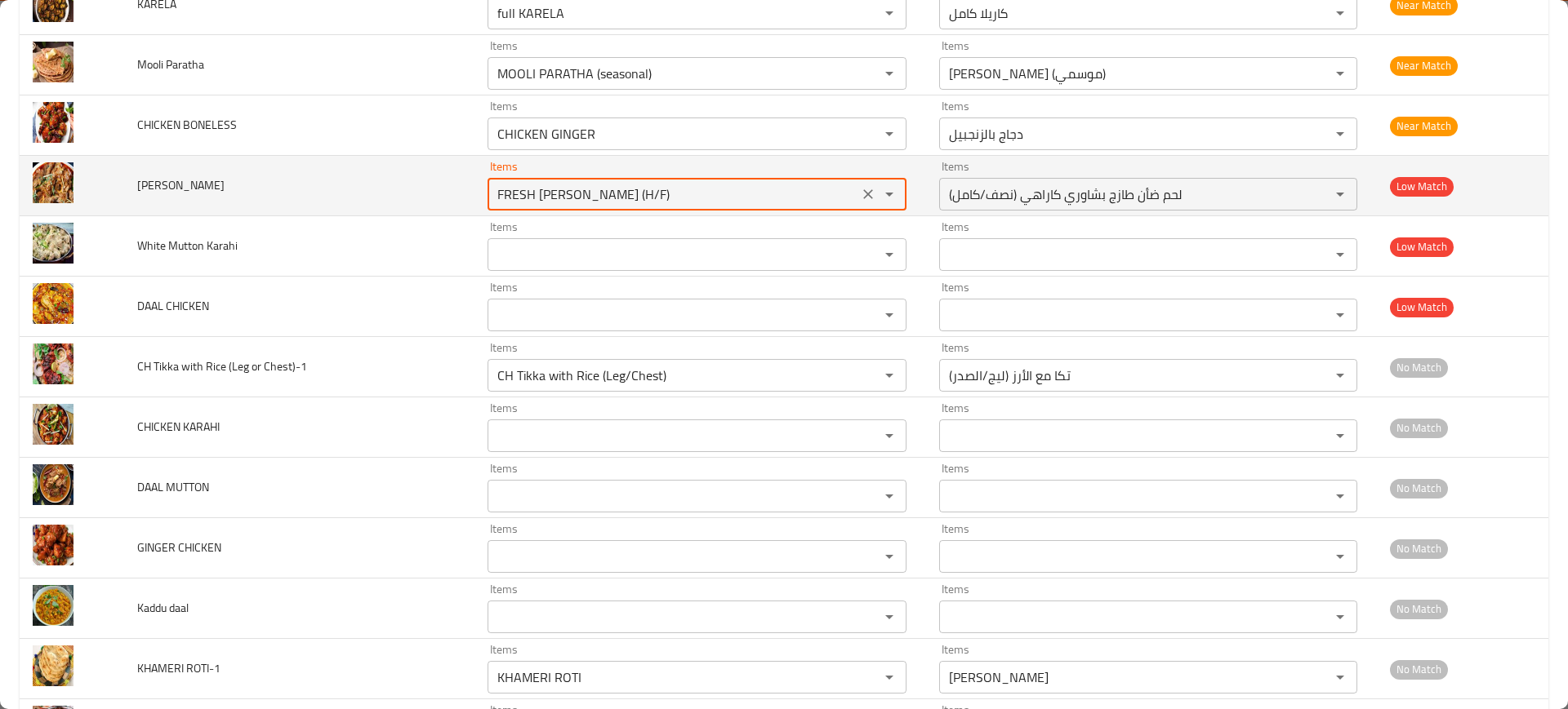
paste Mutton "shawari Kar"
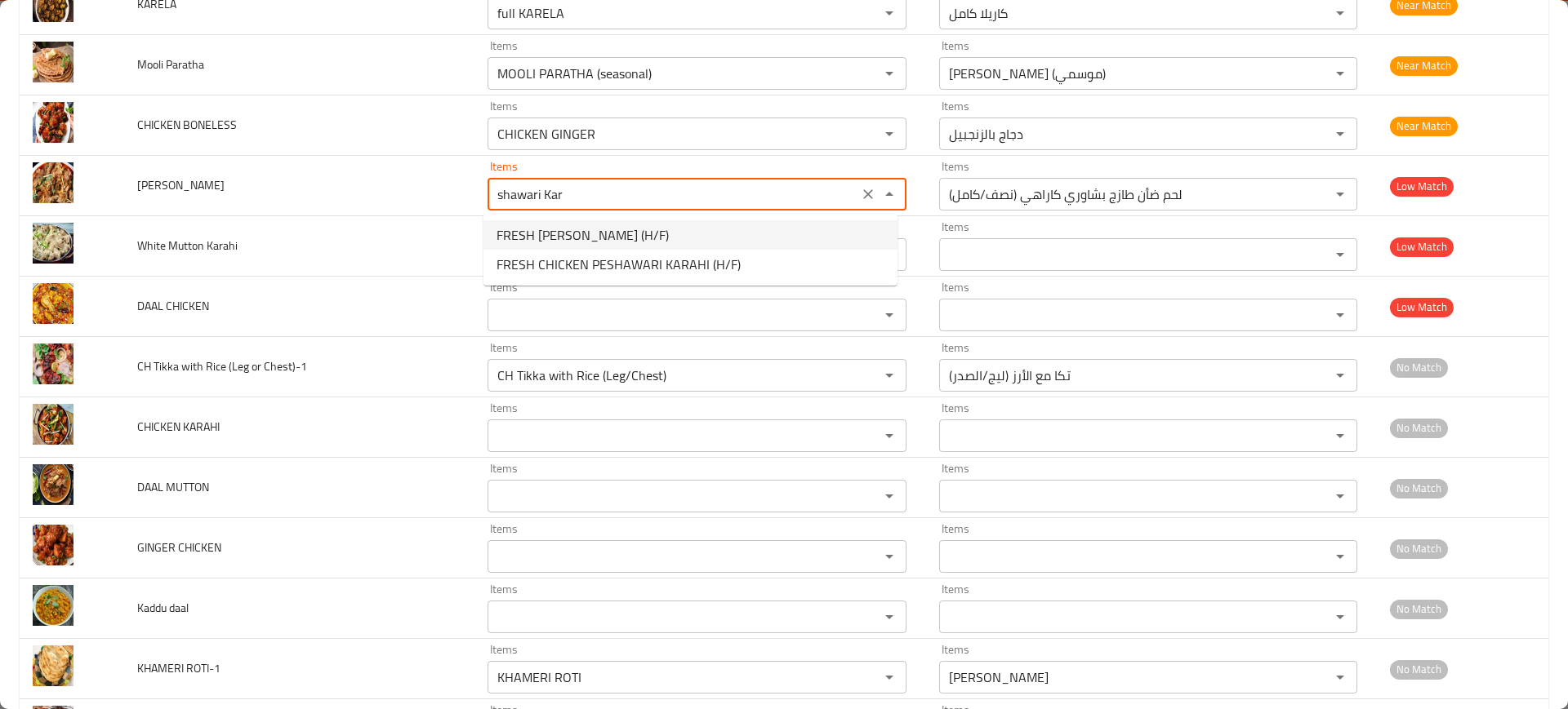
click at [761, 241] on Mutton-option-0 "FRESH [PERSON_NAME] (H/F)" at bounding box center [690, 234] width 414 height 29
type Mutton "FRESH [PERSON_NAME] (H/F)"
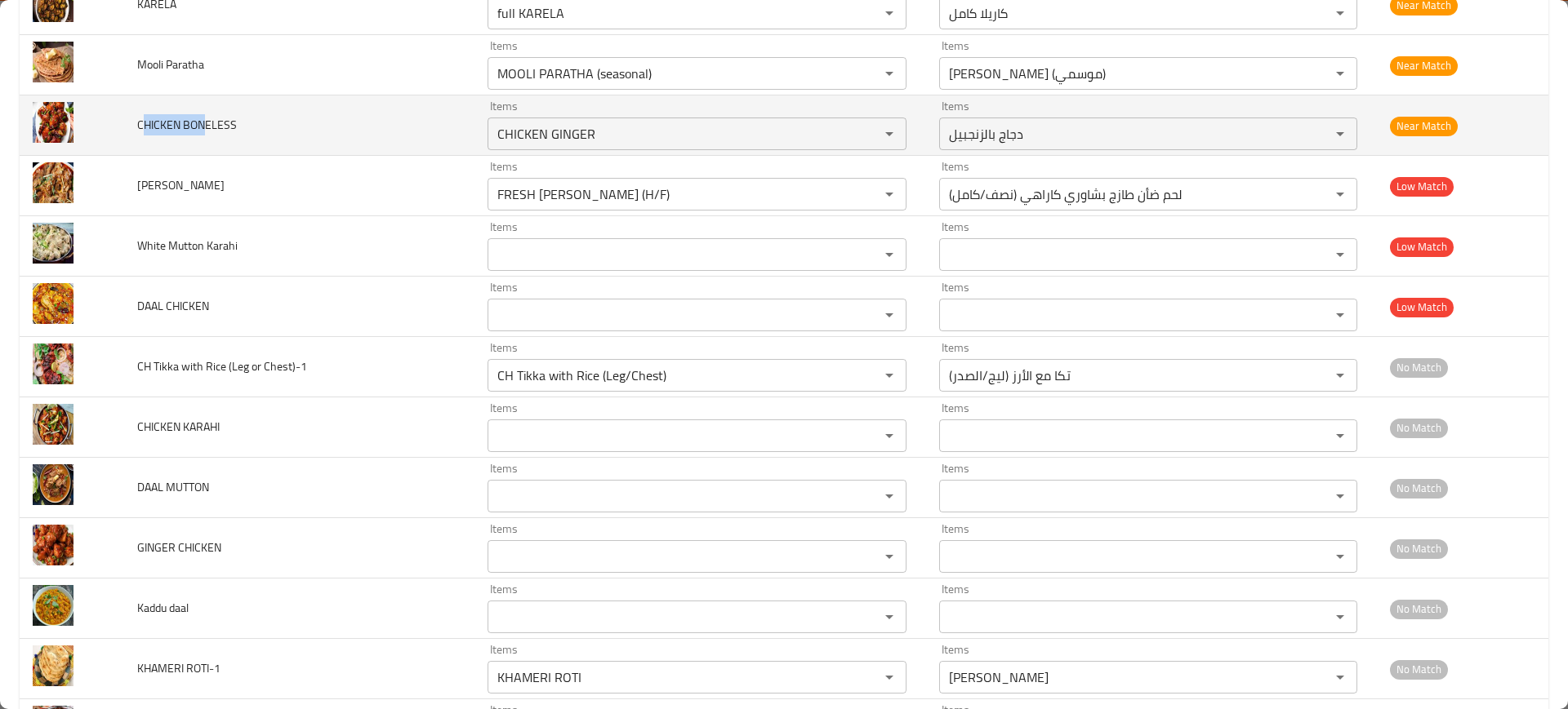
drag, startPoint x: 193, startPoint y: 121, endPoint x: 143, endPoint y: 127, distance: 50.4
click at [143, 127] on span "CHICKEN BONELESS" at bounding box center [186, 125] width 99 height 22
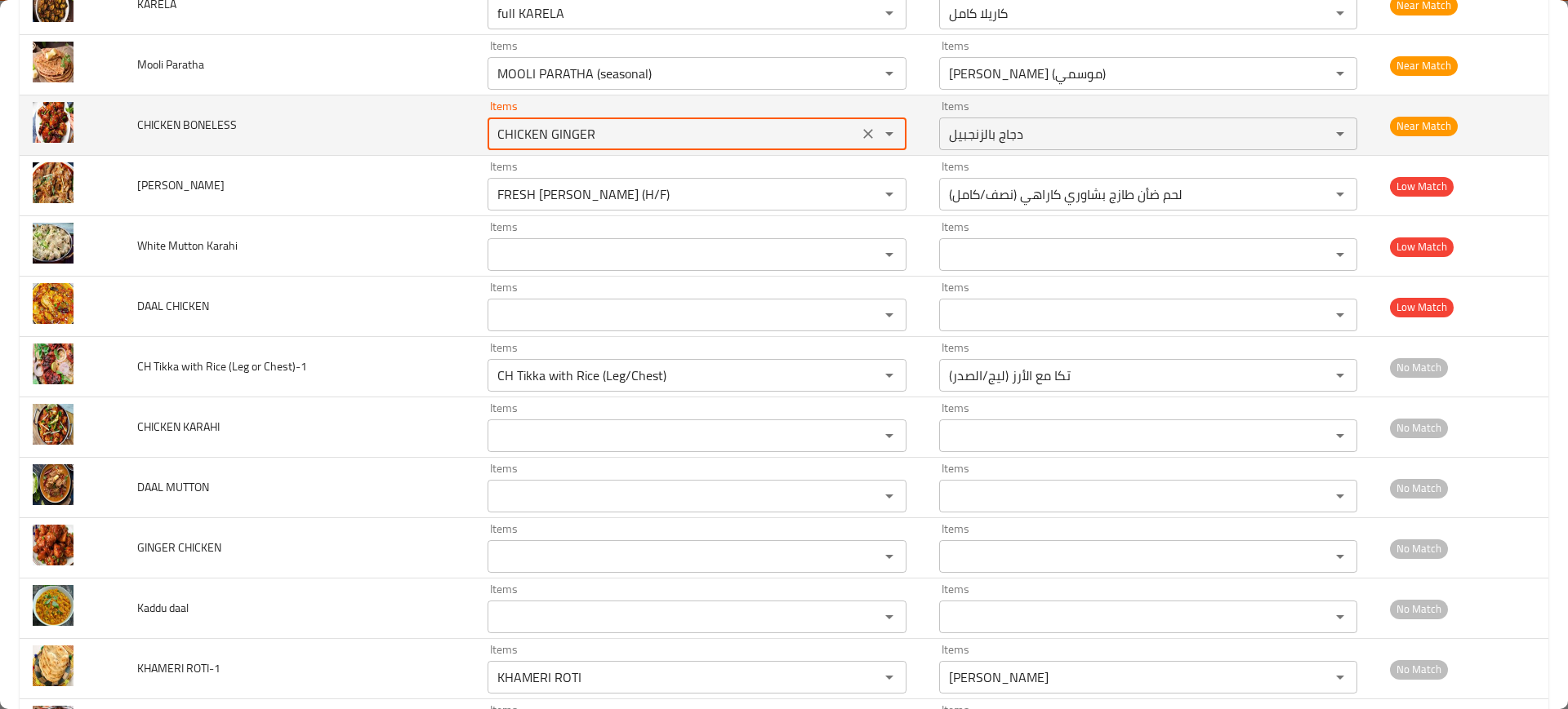
click at [560, 143] on BONELESS "CHICKEN GINGER" at bounding box center [673, 134] width 361 height 22
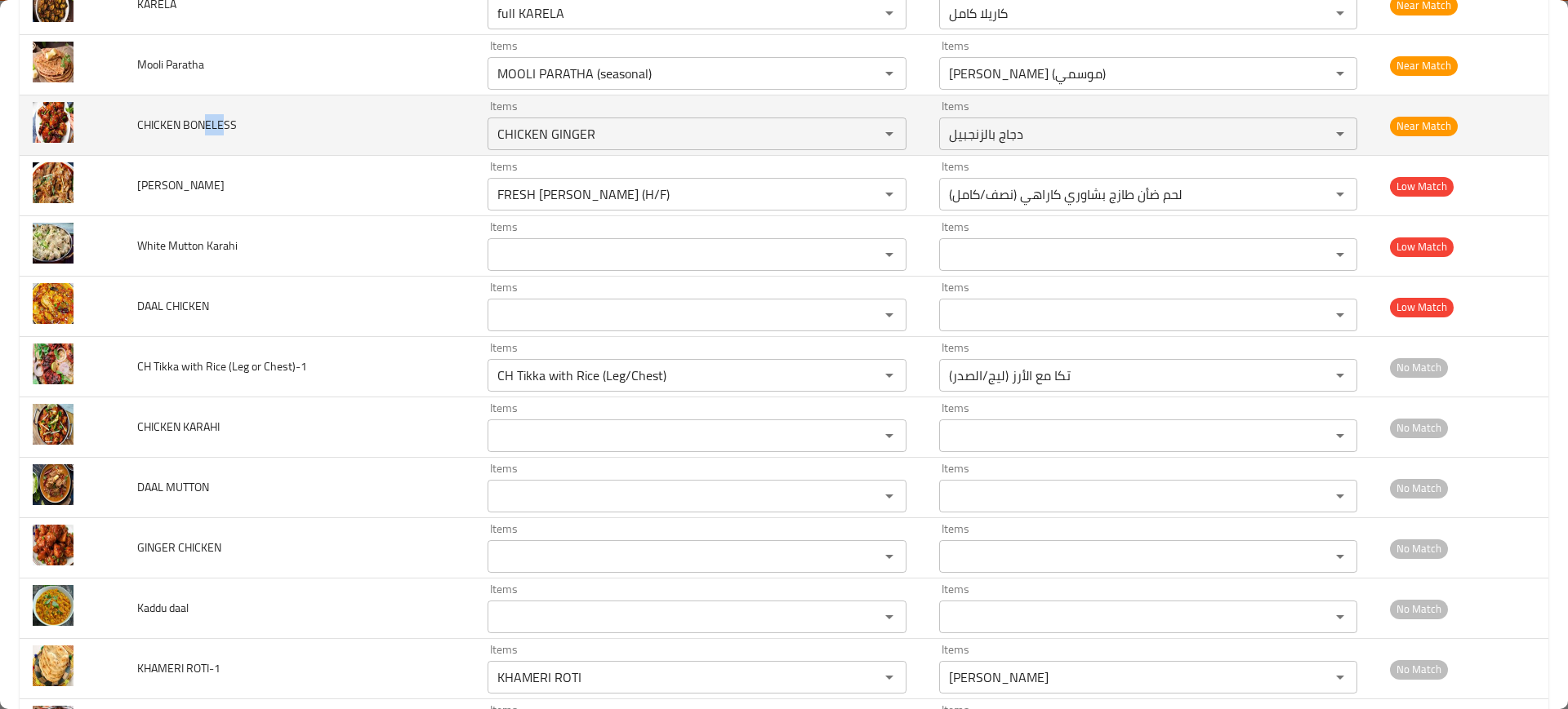
drag, startPoint x: 201, startPoint y: 123, endPoint x: 225, endPoint y: 126, distance: 24.2
click at [225, 126] on span "CHICKEN BONELESS" at bounding box center [186, 125] width 99 height 22
click at [481, 118] on td "Items CHICKEN GINGER Items" at bounding box center [700, 126] width 451 height 61
click at [551, 143] on BONELESS "CHICKEN GINGER" at bounding box center [673, 134] width 361 height 22
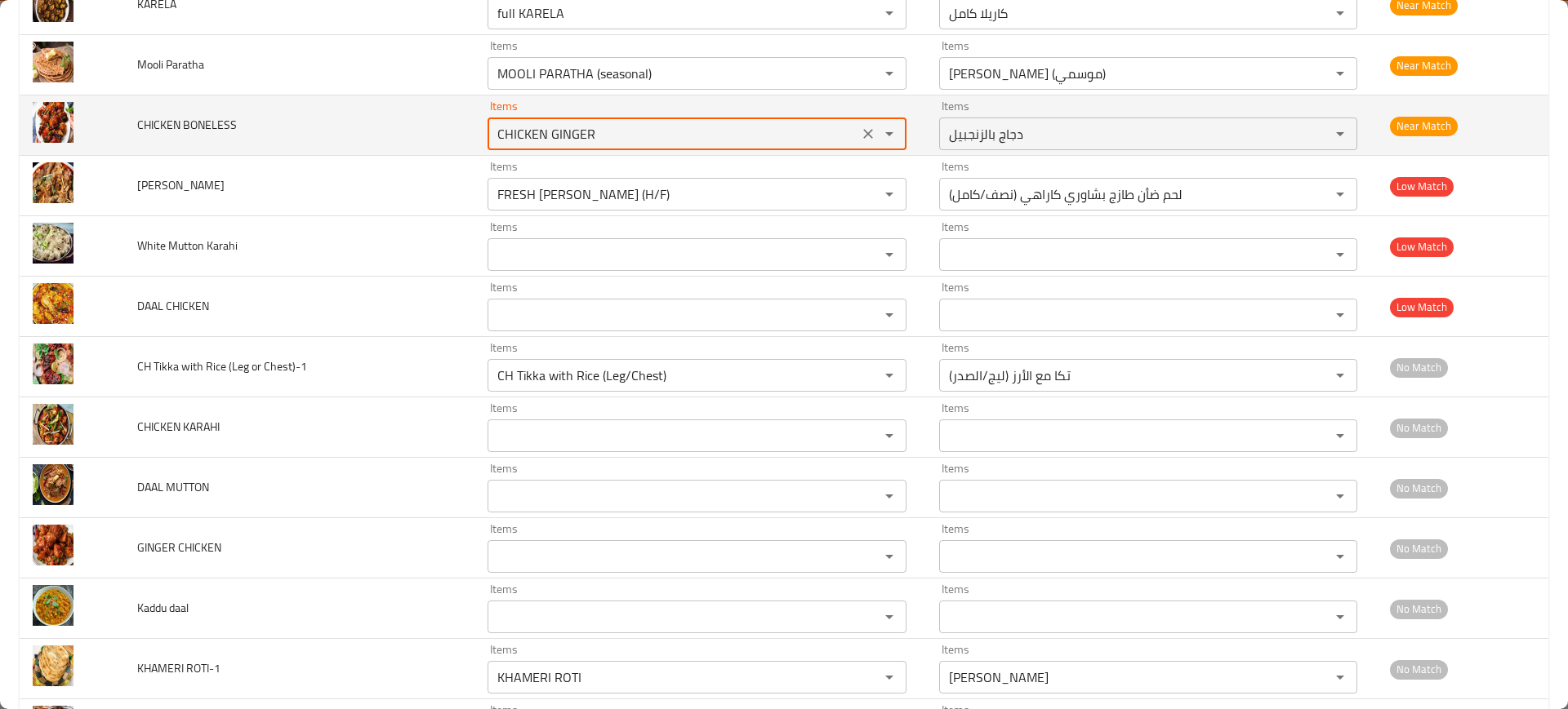
paste BONELESS "ELE"
type BONELESS "ELE"
click at [862, 133] on icon "Clear" at bounding box center [867, 133] width 16 height 16
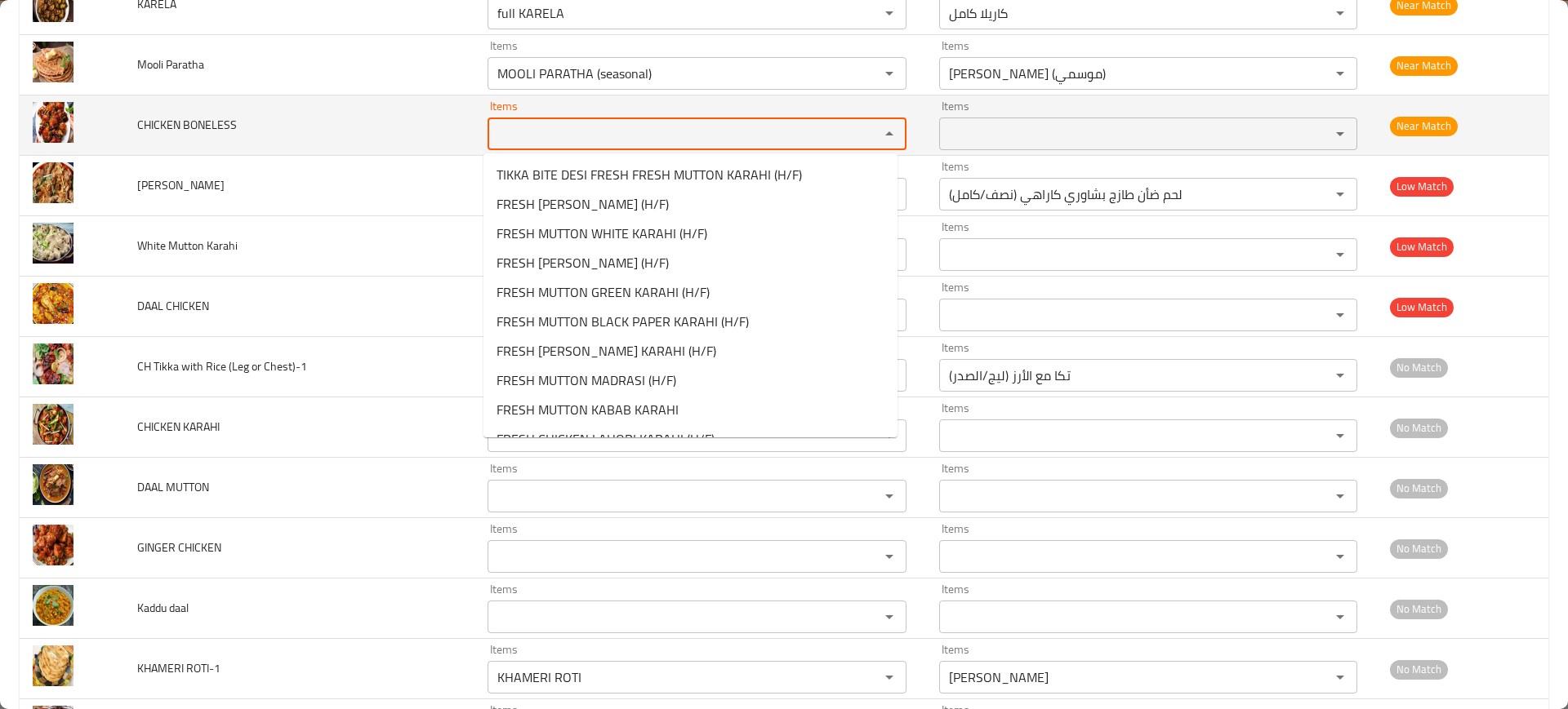
click at [380, 128] on td "CHICKEN BONELESS" at bounding box center [299, 126] width 350 height 61
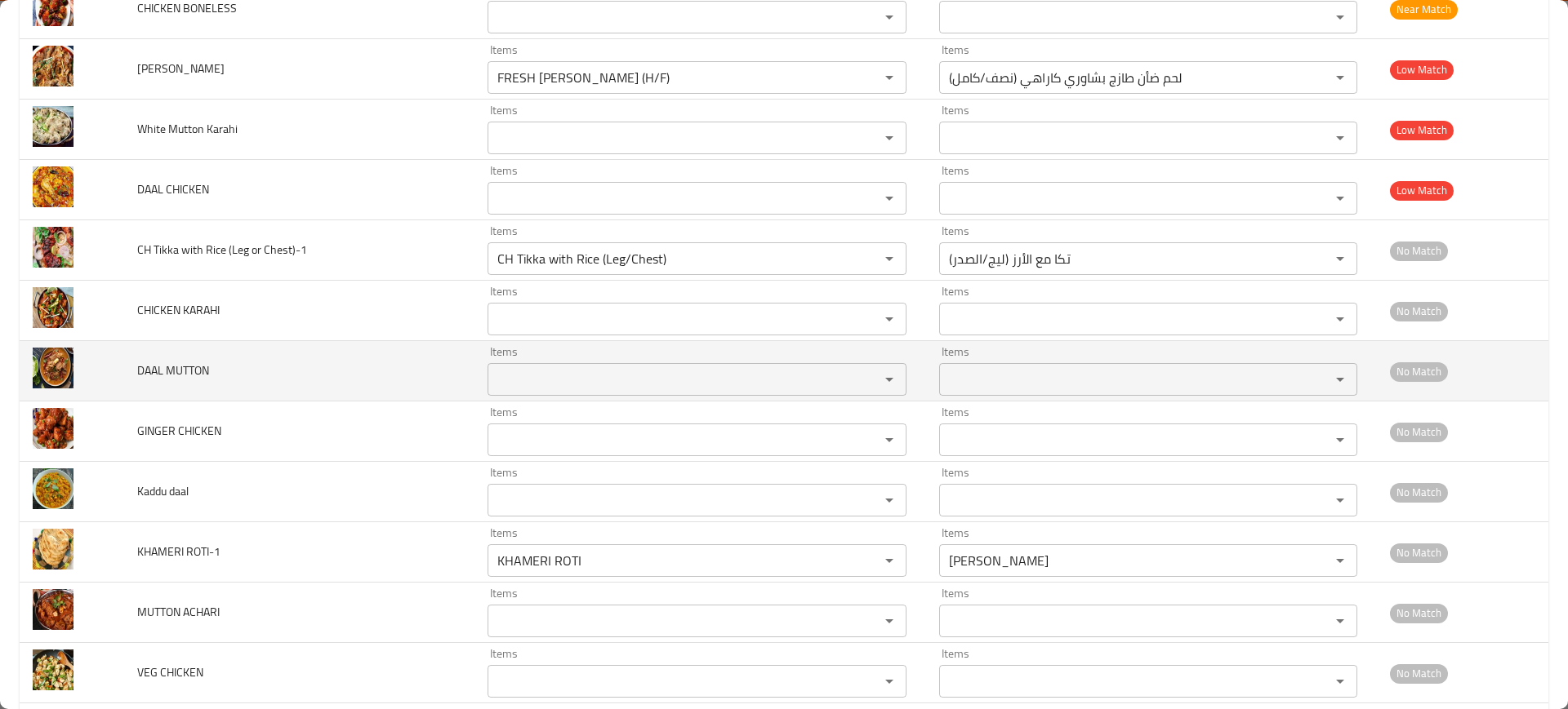
scroll to position [5615, 0]
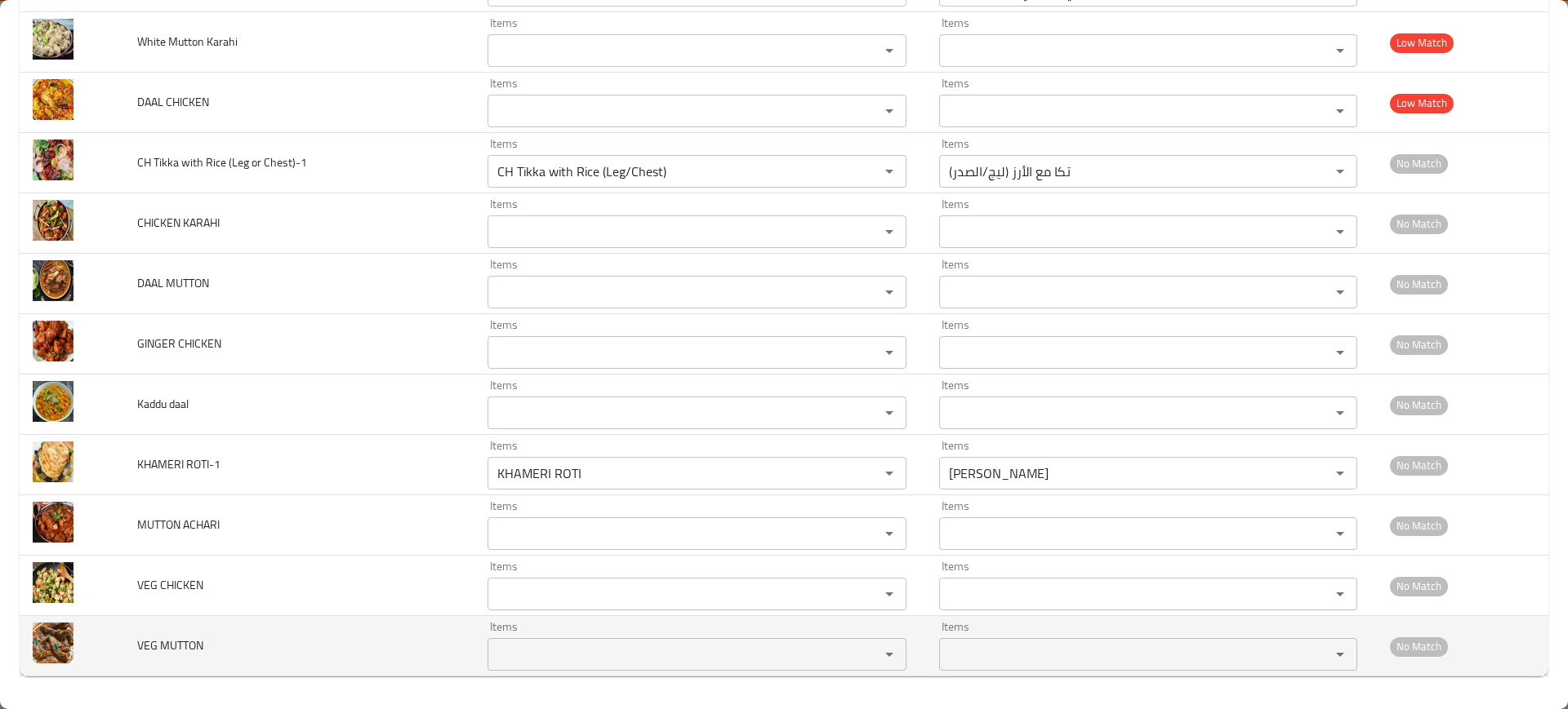
click at [155, 667] on td "VEG MUTTON" at bounding box center [299, 646] width 350 height 61
click at [181, 649] on span "VEG MUTTON" at bounding box center [170, 645] width 67 height 22
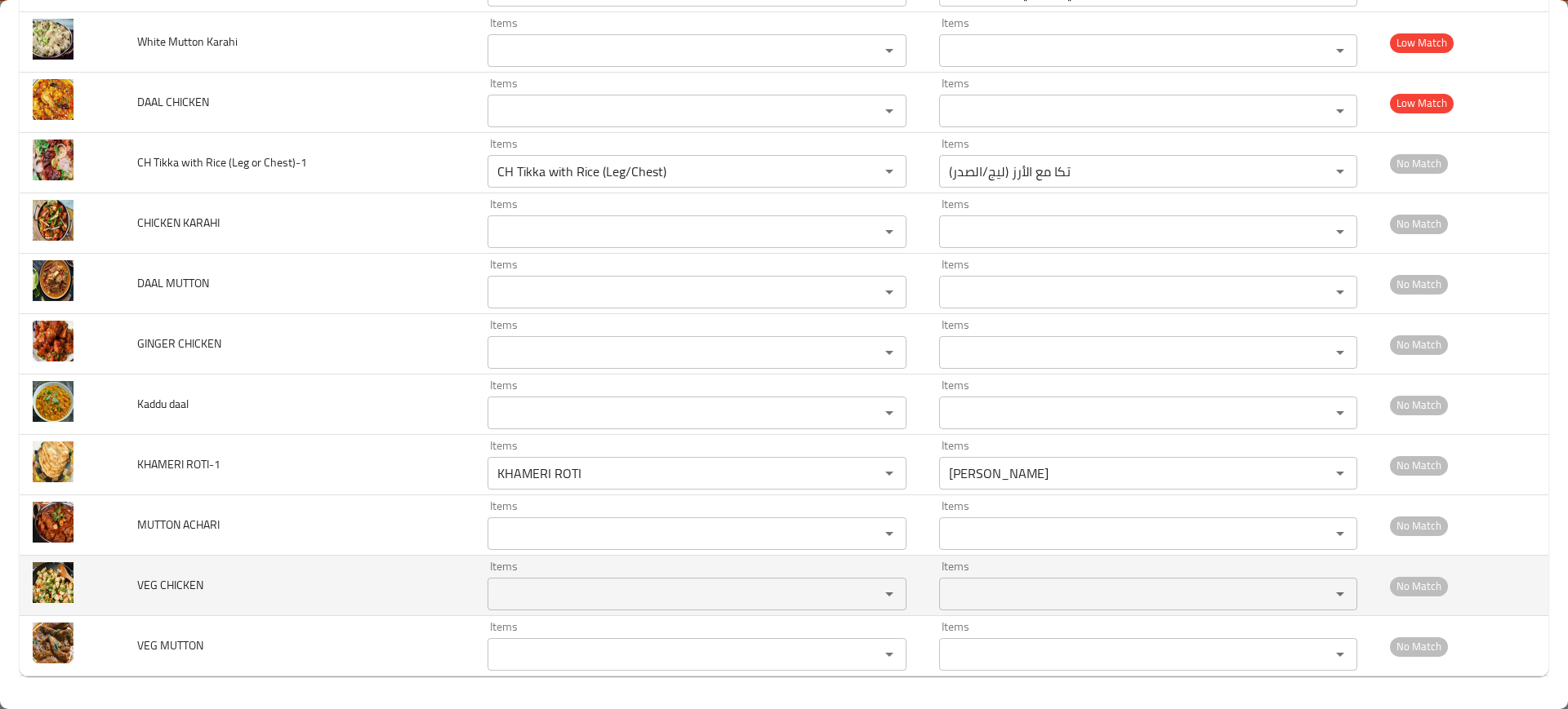
click at [163, 578] on span "VEG CHICKEN" at bounding box center [170, 585] width 67 height 22
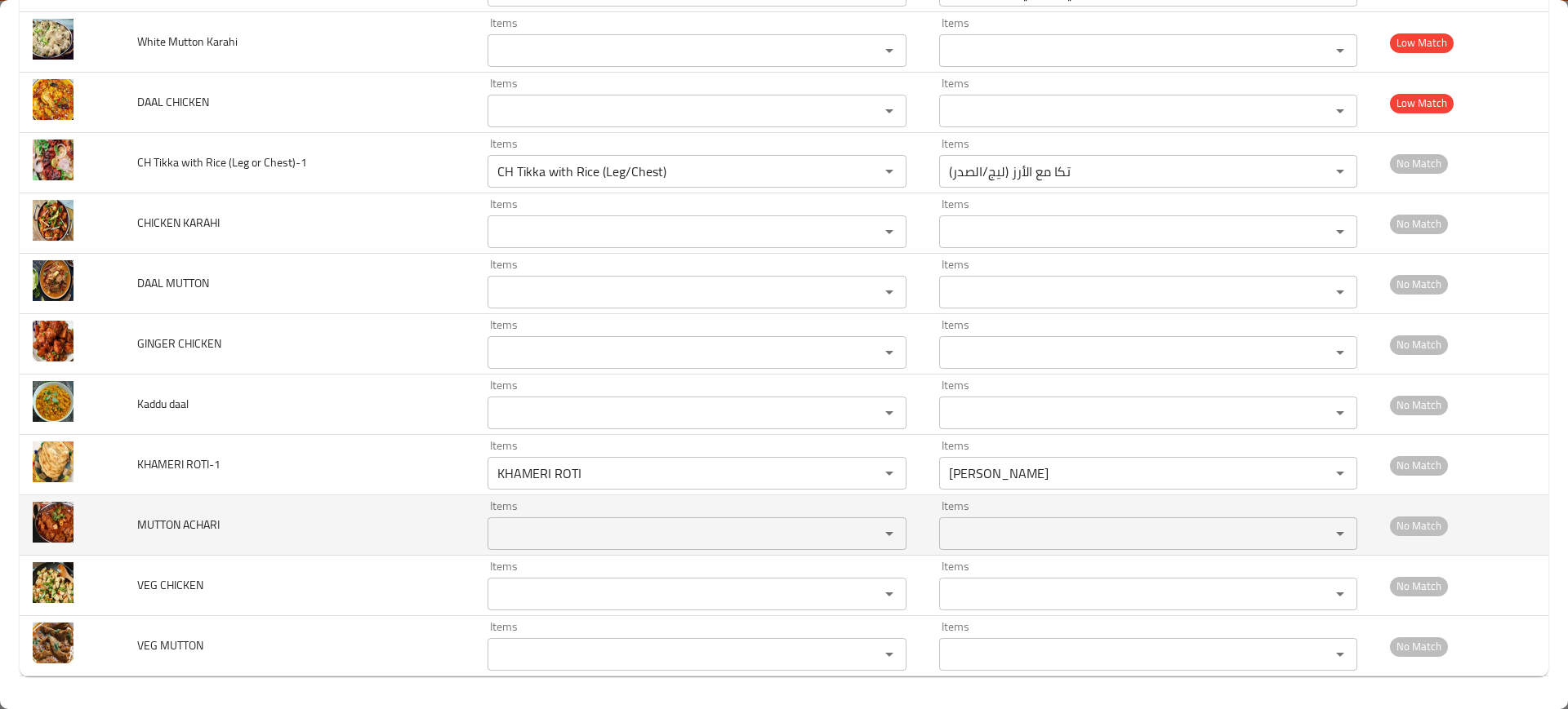
click at [173, 501] on td "MUTTON ACHARI" at bounding box center [299, 525] width 350 height 61
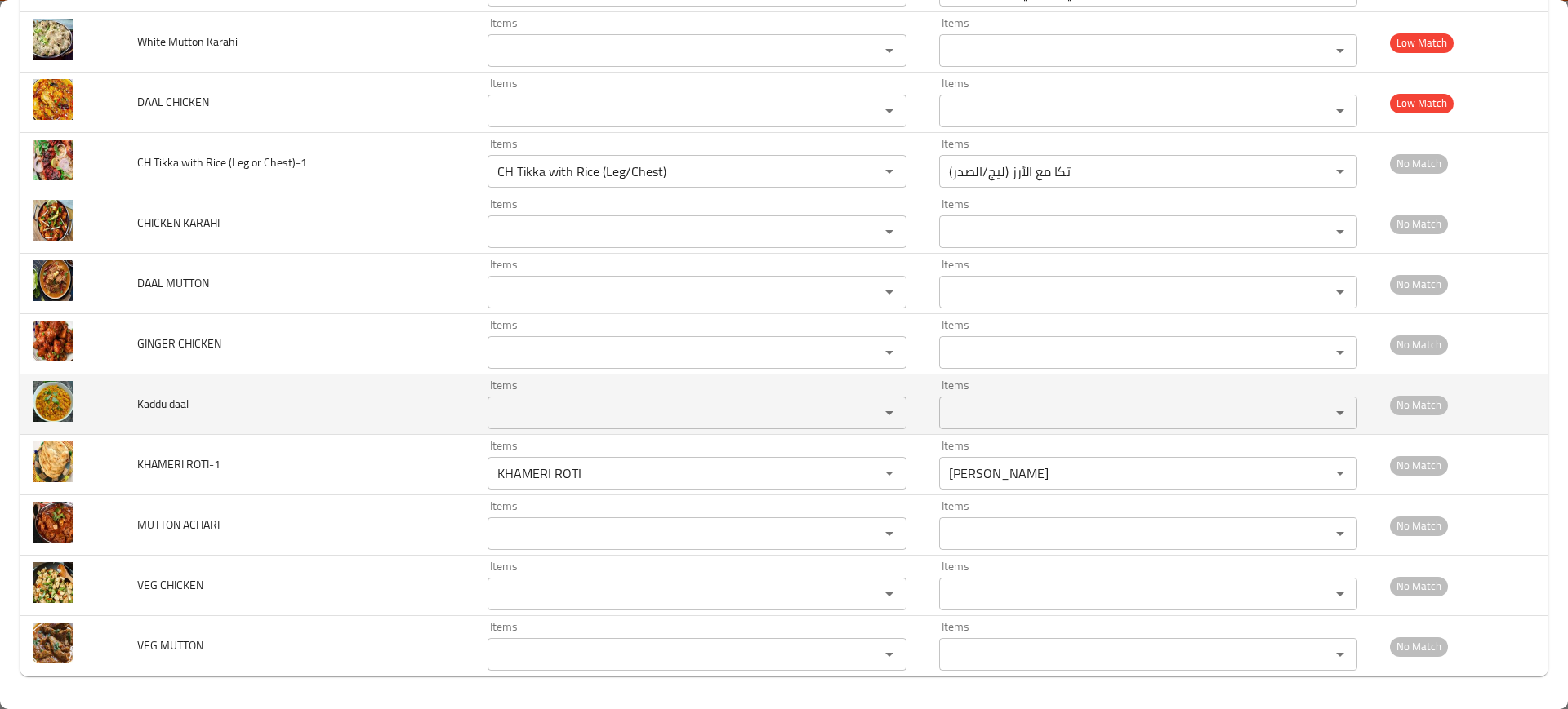
click at [162, 406] on span "Kaddu daal" at bounding box center [162, 404] width 52 height 22
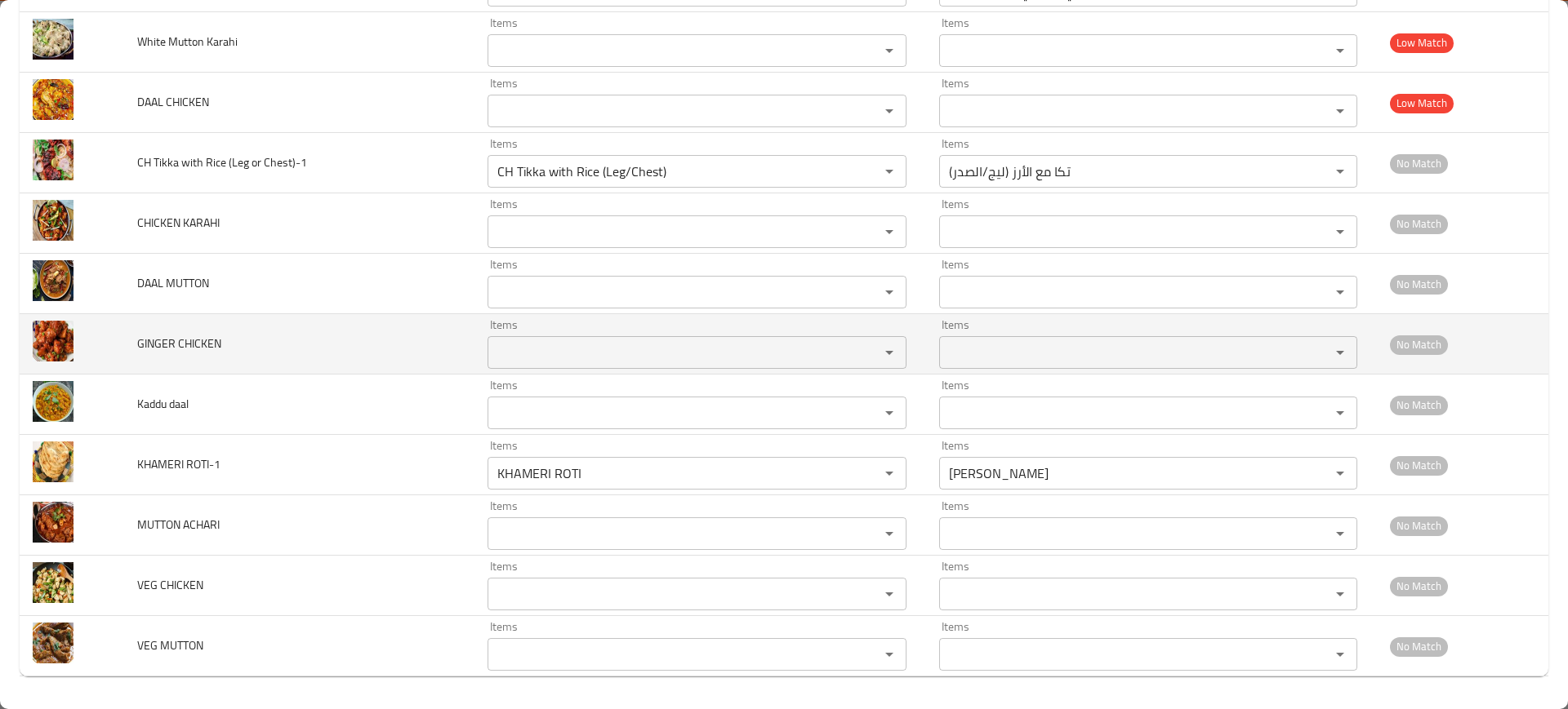
click at [182, 344] on span "GINGER CHICKEN" at bounding box center [179, 344] width 84 height 22
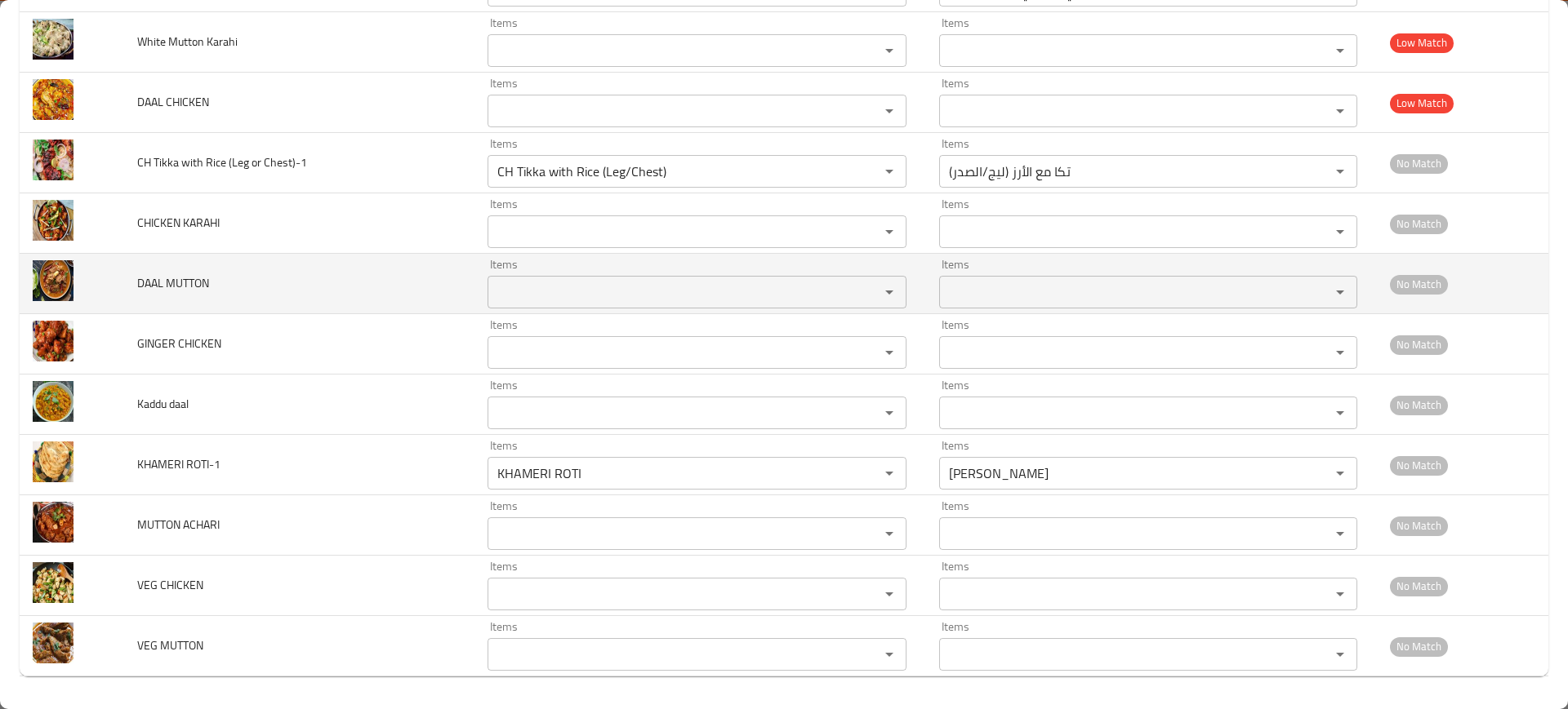
click at [165, 279] on span "DAAL MUTTON" at bounding box center [172, 283] width 72 height 22
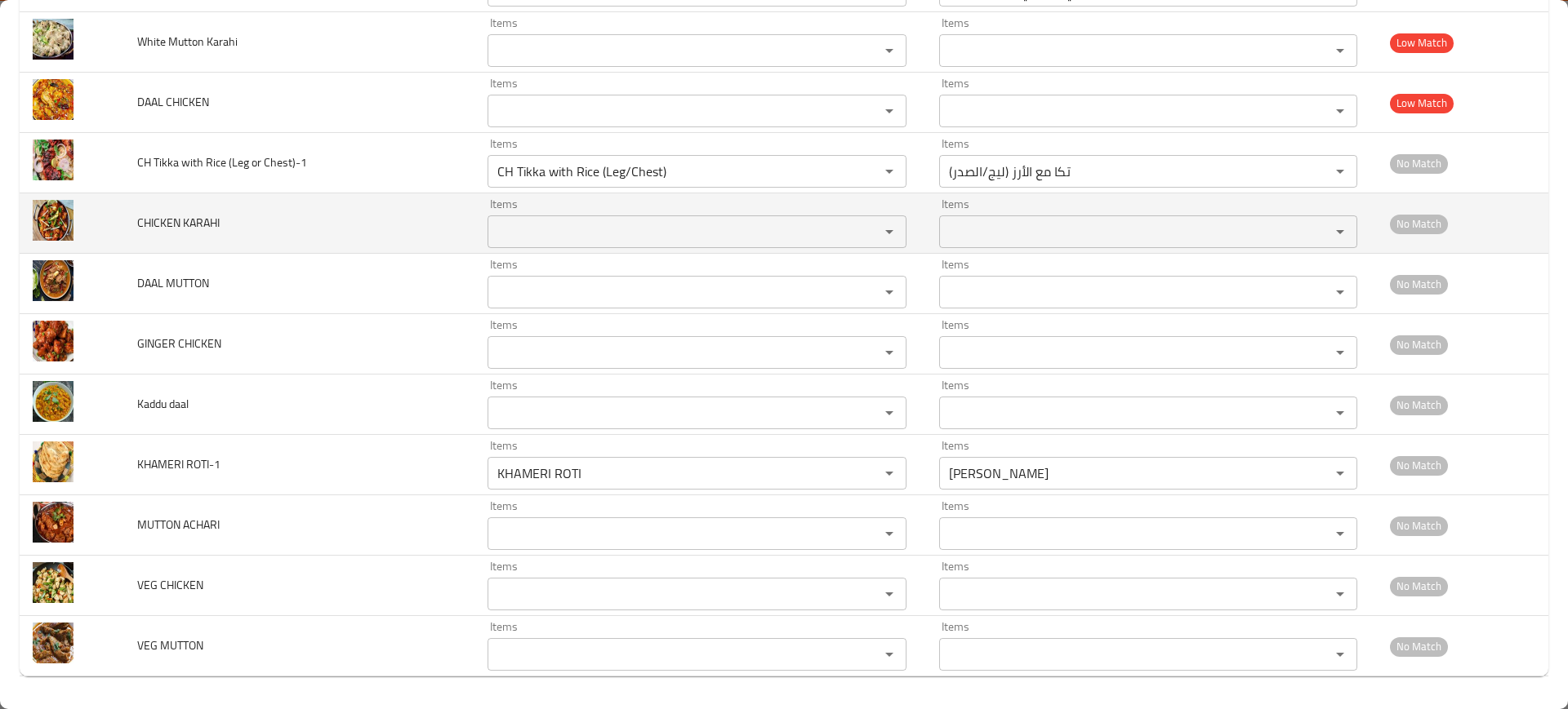
click at [169, 225] on span "CHICKEN KARAHI" at bounding box center [178, 223] width 82 height 22
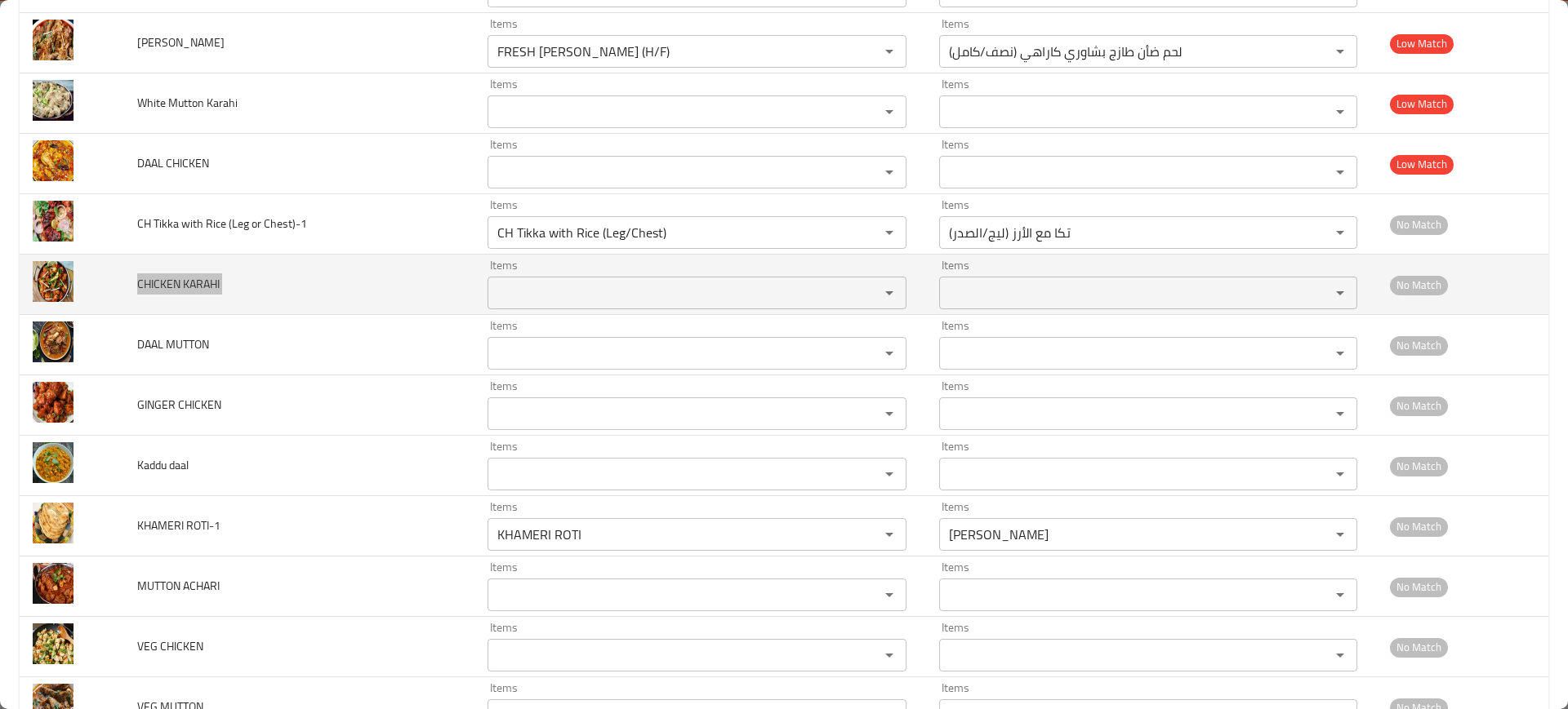
scroll to position [5513, 0]
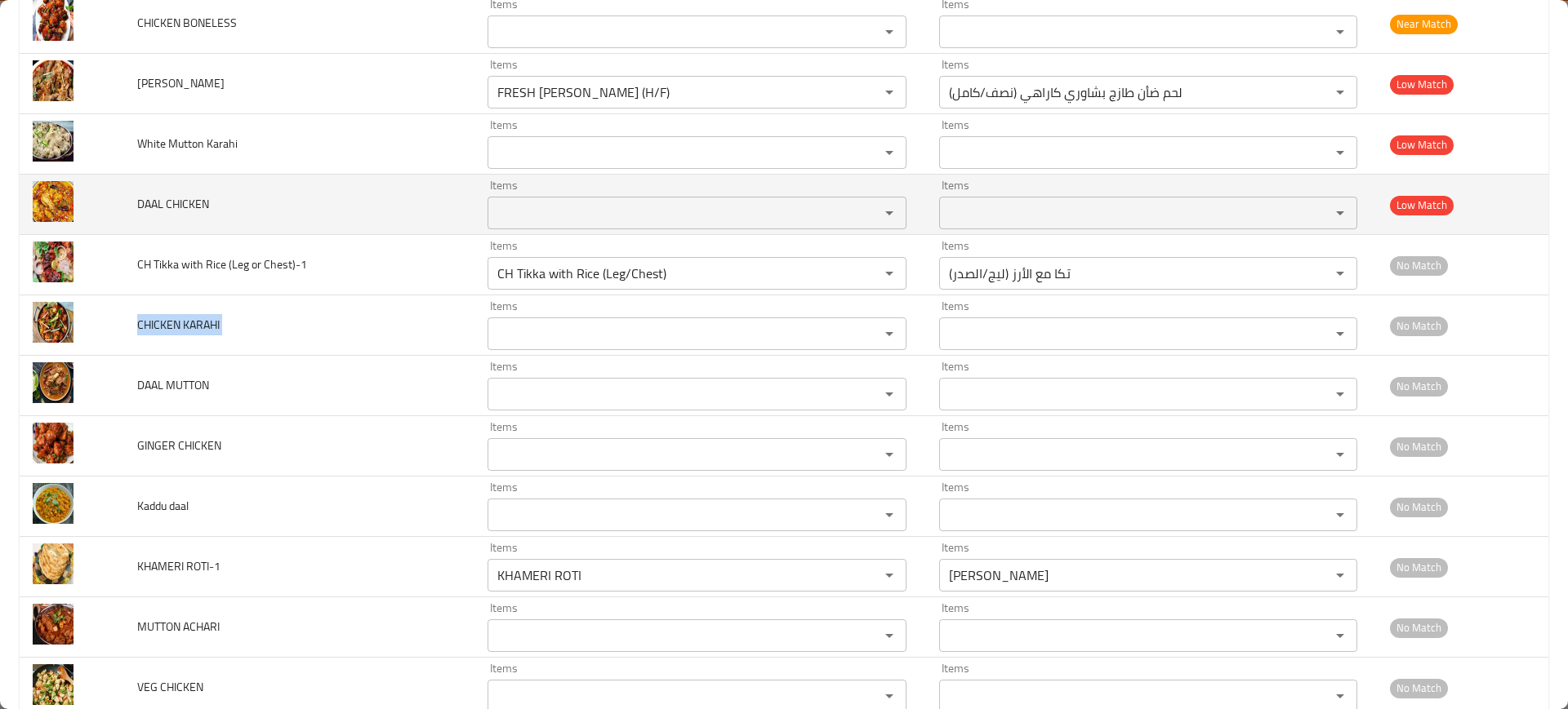
click at [193, 213] on span "DAAL CHICKEN" at bounding box center [172, 204] width 72 height 22
click at [192, 213] on span "DAAL CHICKEN" at bounding box center [172, 204] width 72 height 22
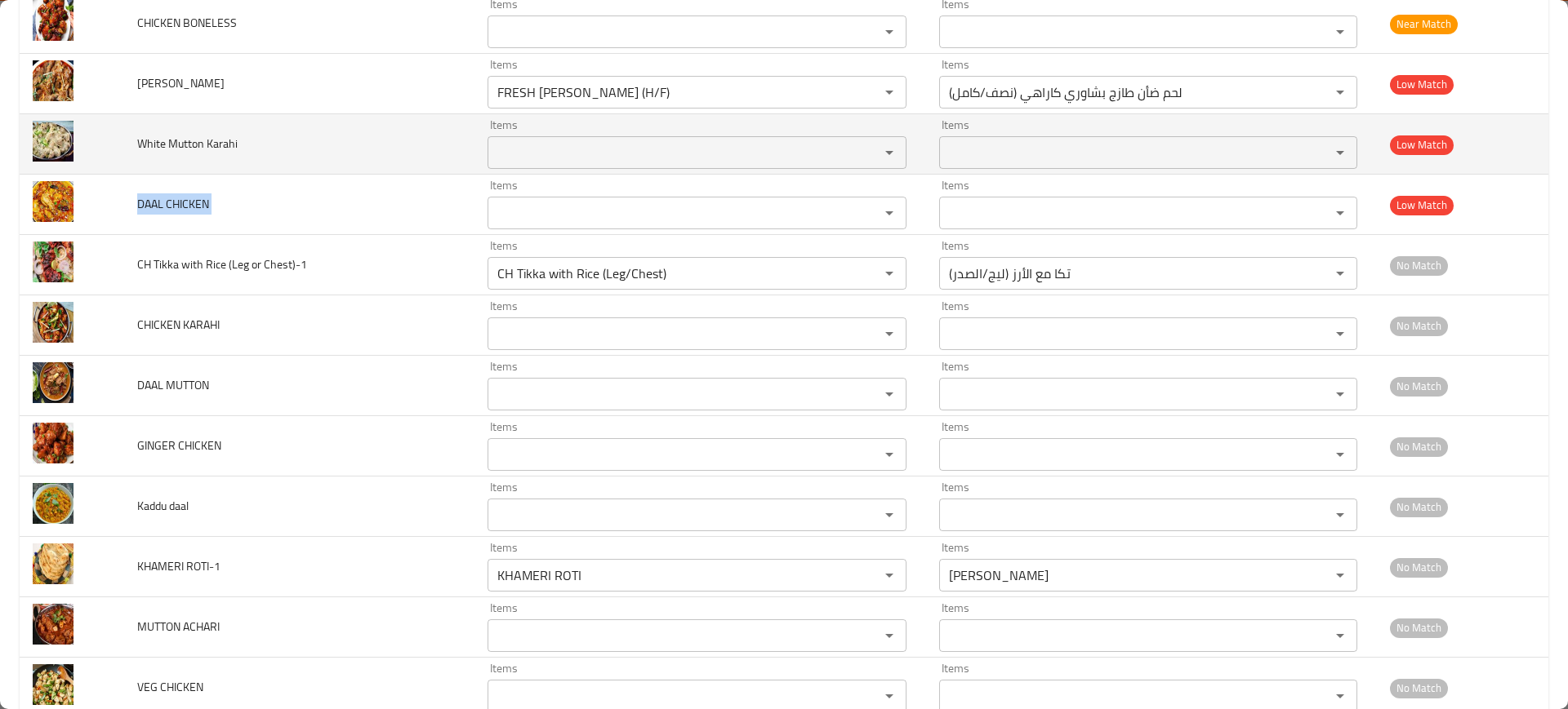
click at [224, 140] on span "White Mutton Karahi" at bounding box center [186, 143] width 100 height 22
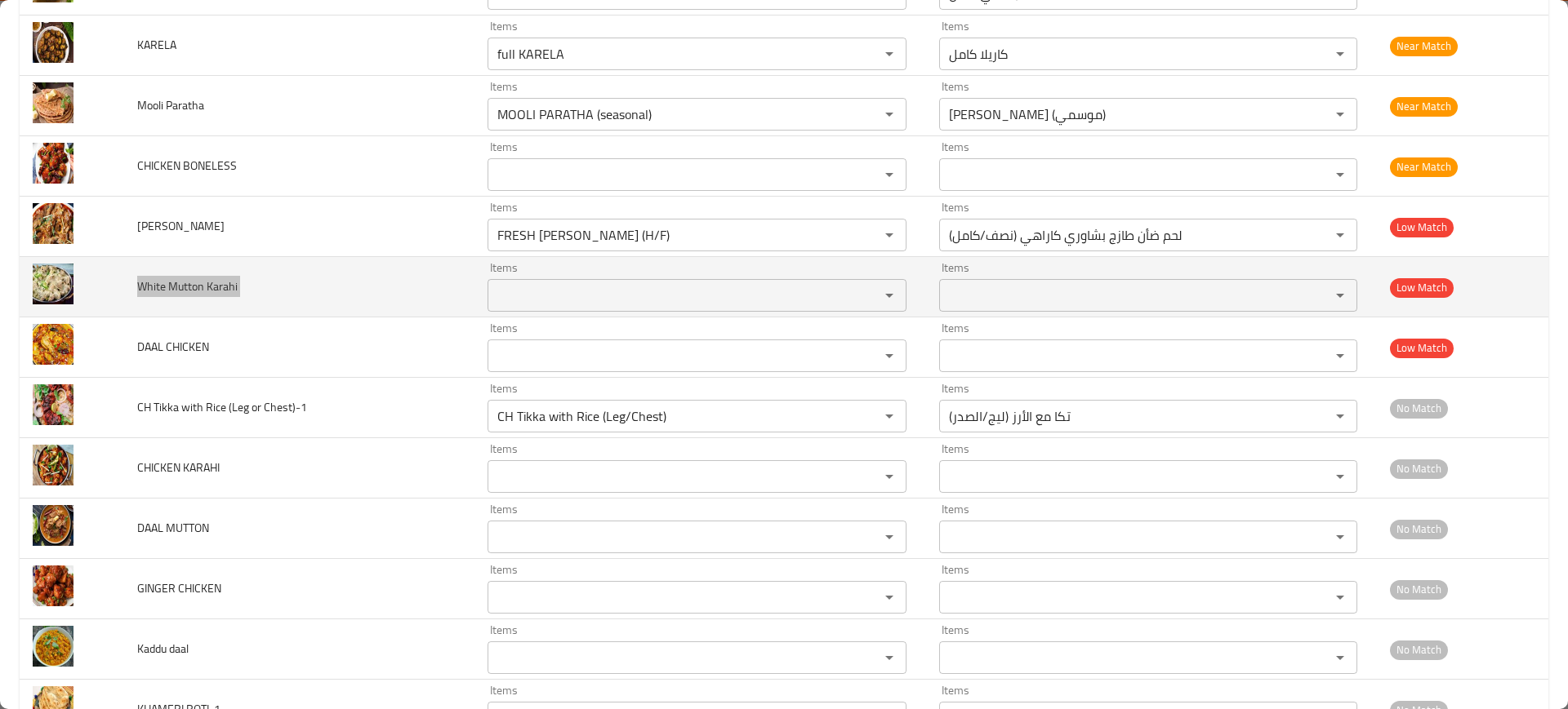
scroll to position [5207, 0]
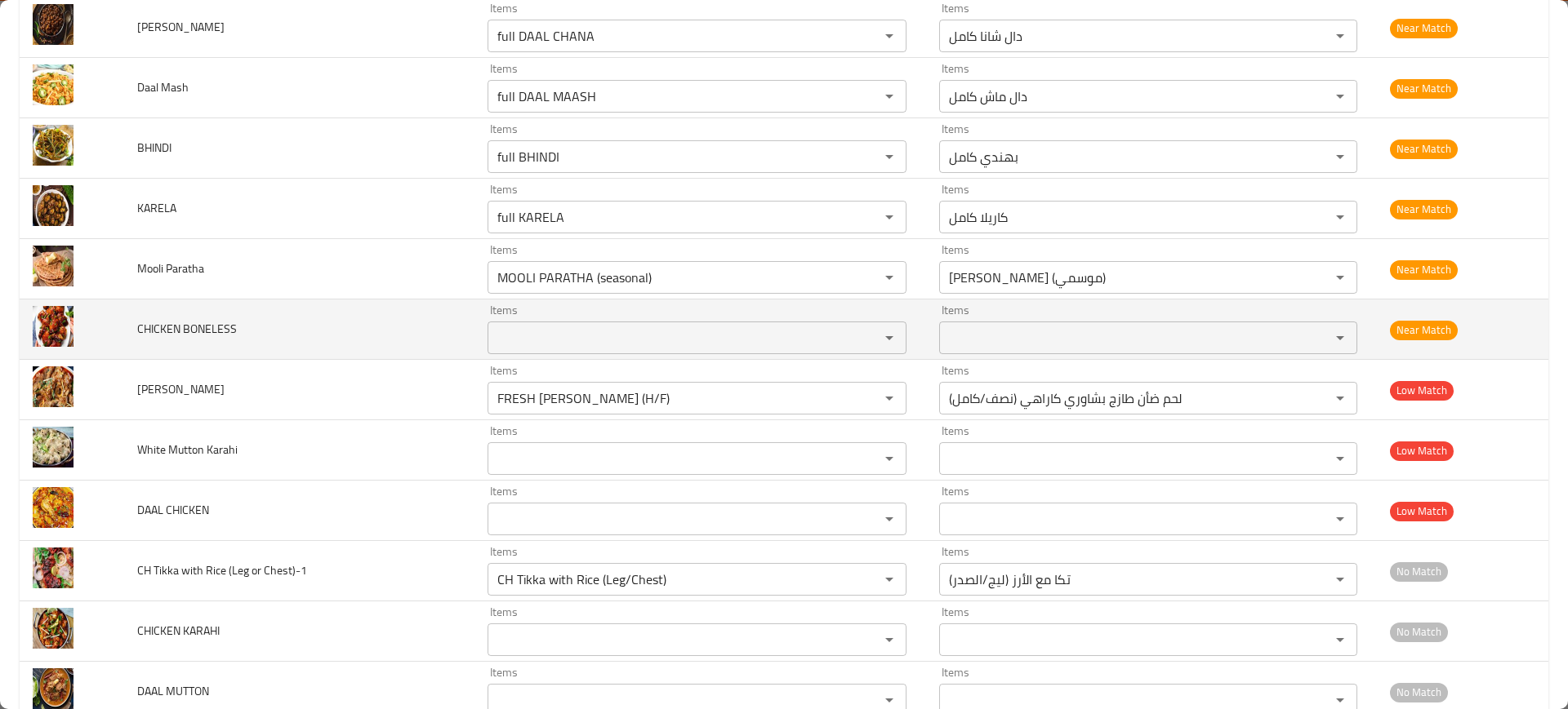
click at [200, 320] on span "CHICKEN BONELESS" at bounding box center [186, 329] width 99 height 22
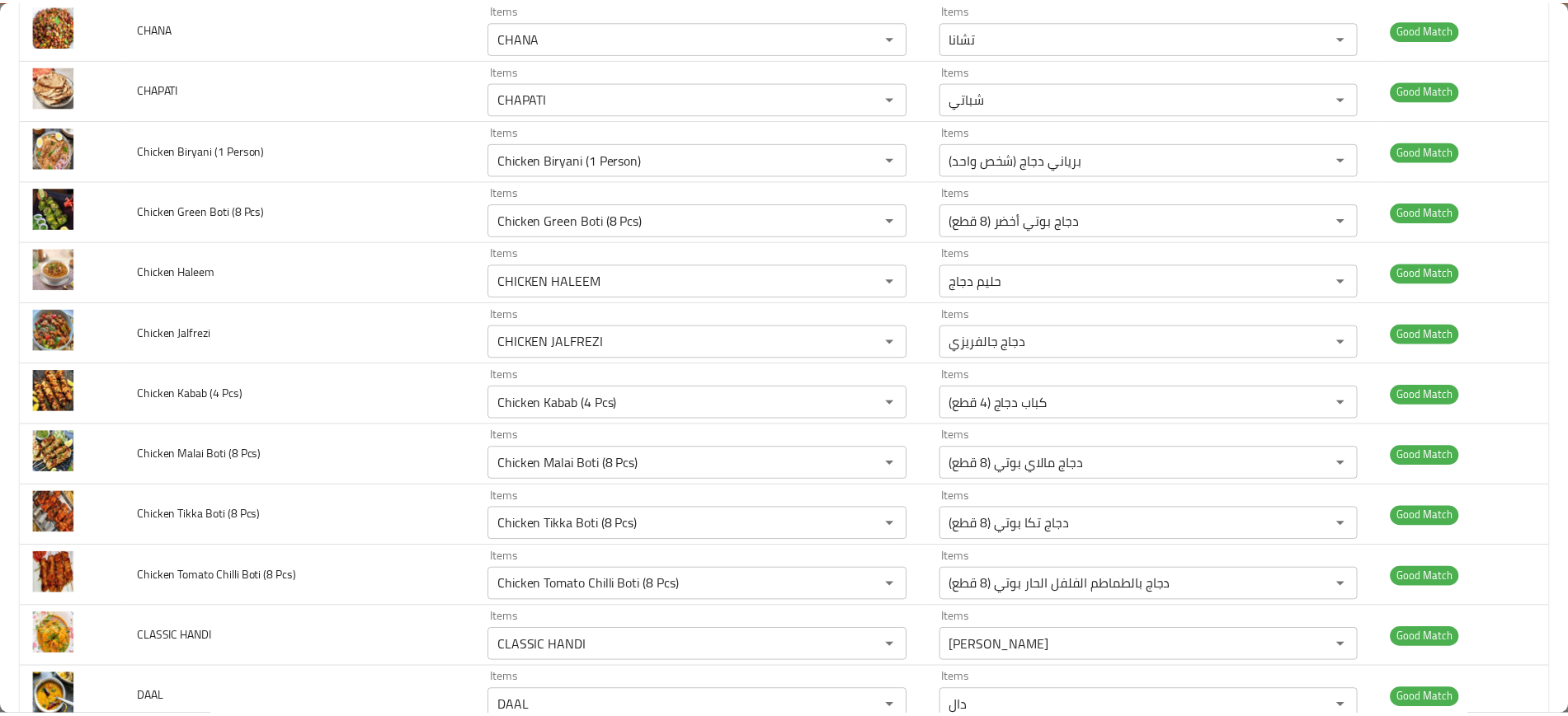
scroll to position [0, 0]
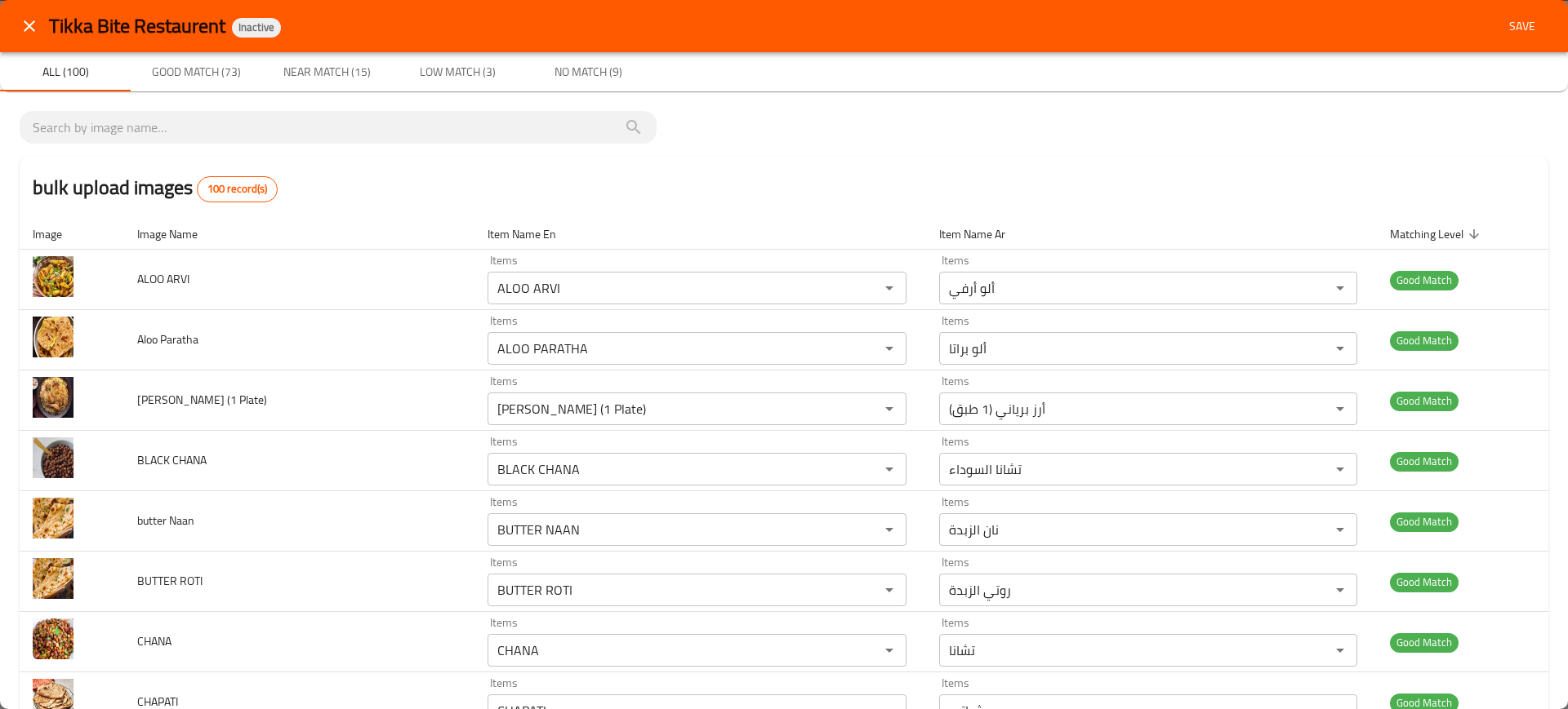
click at [432, 214] on div "bulk upload images 100 record(s)" at bounding box center [784, 187] width 1529 height 62
click at [1519, 11] on button "Save" at bounding box center [1522, 26] width 52 height 30
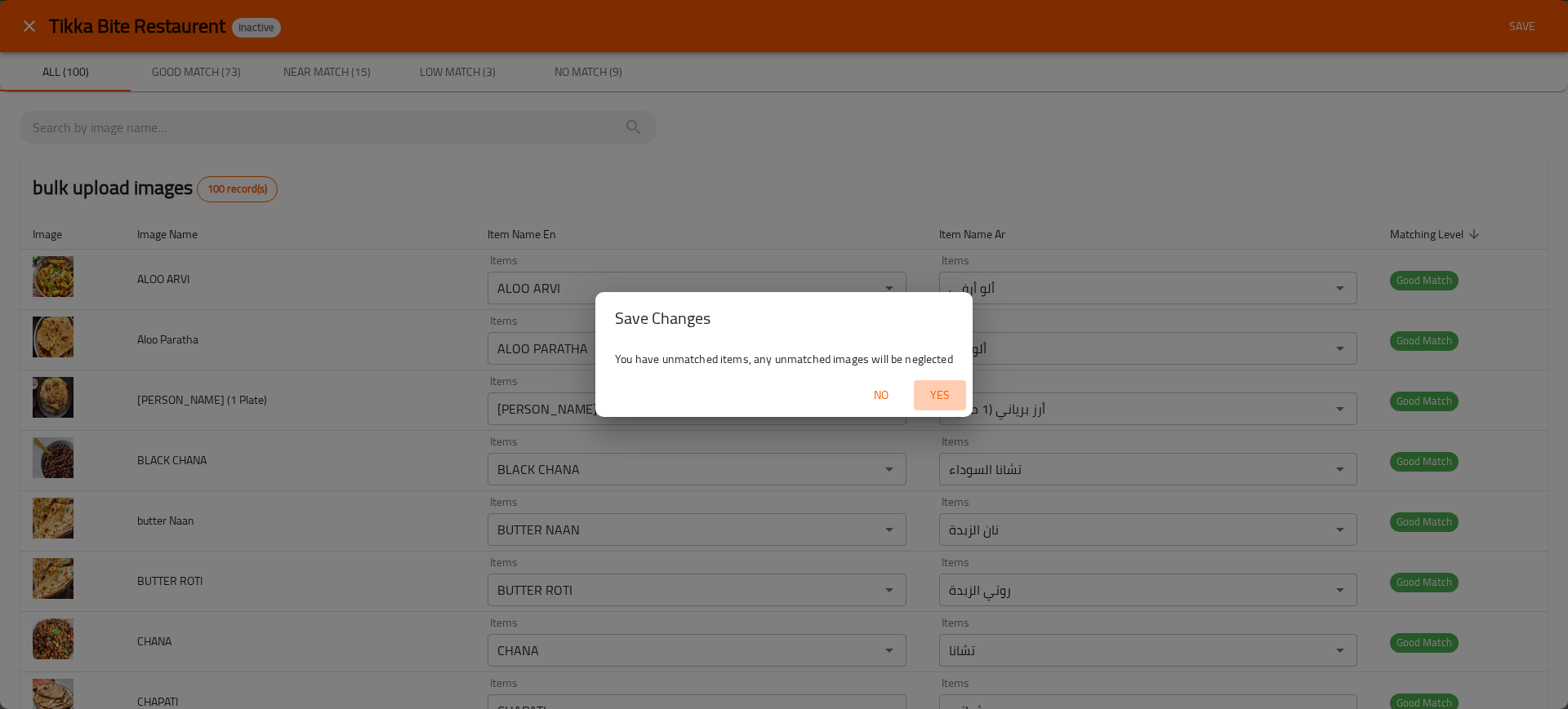
click at [949, 384] on button "Yes" at bounding box center [939, 395] width 52 height 30
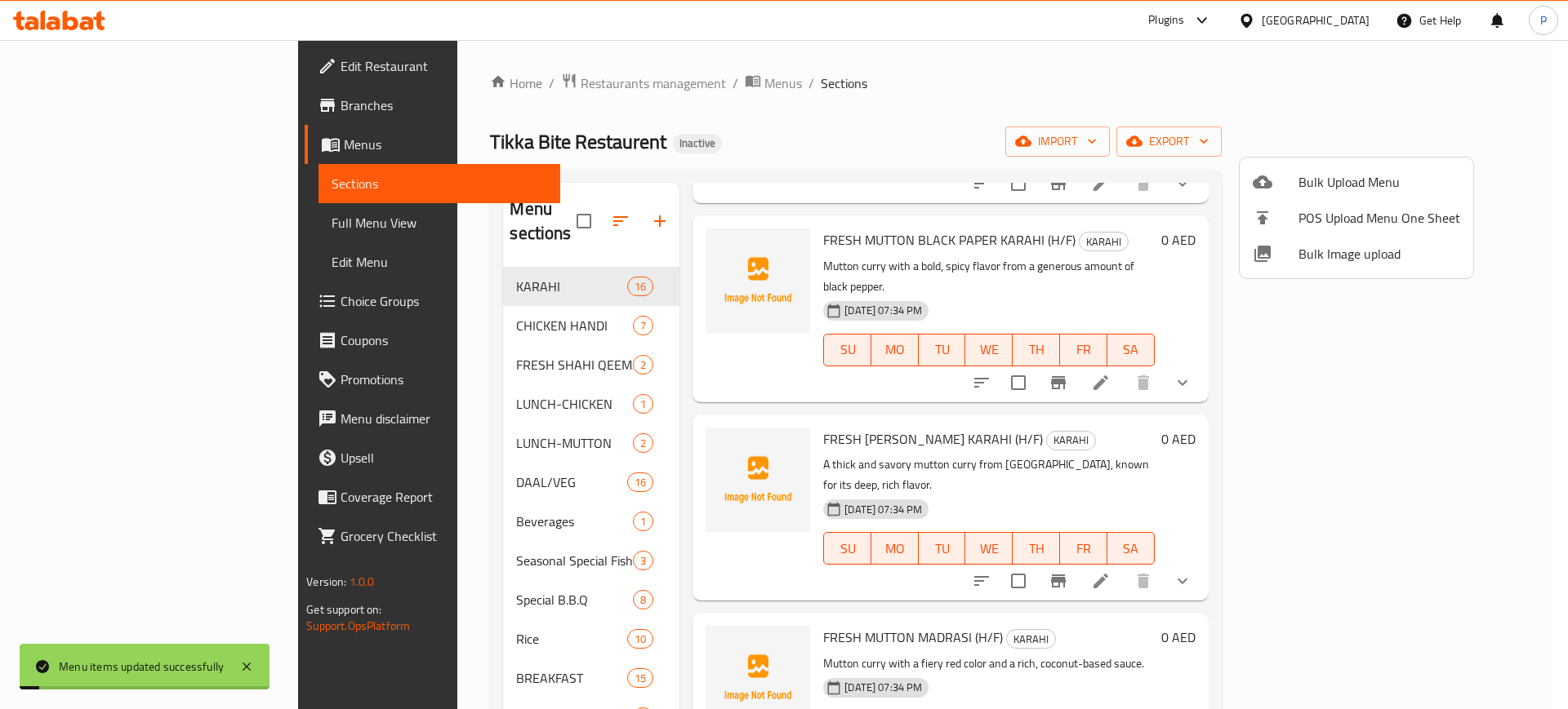
click at [467, 372] on div at bounding box center [784, 354] width 1568 height 709
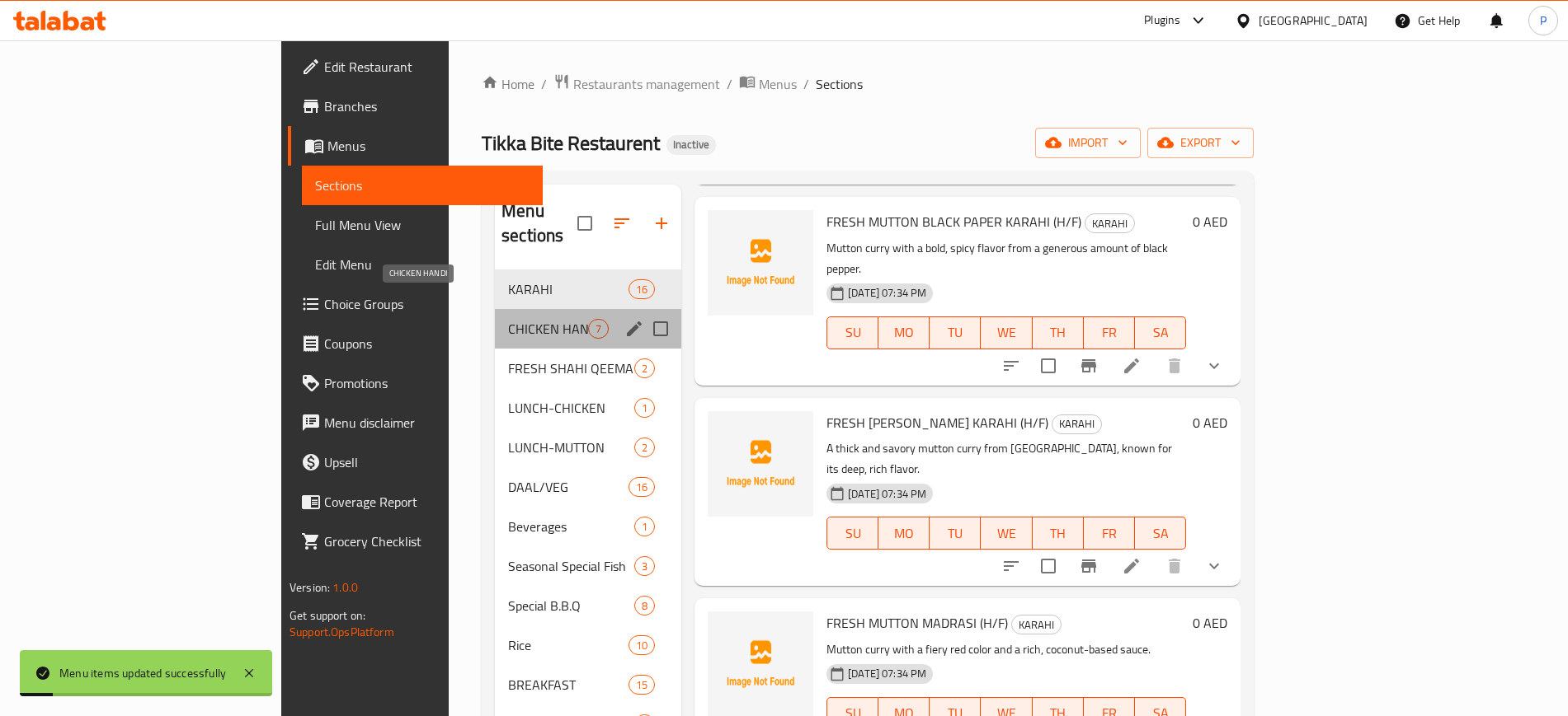
click at [508, 319] on span "CHICKEN HANDI" at bounding box center [548, 328] width 80 height 20
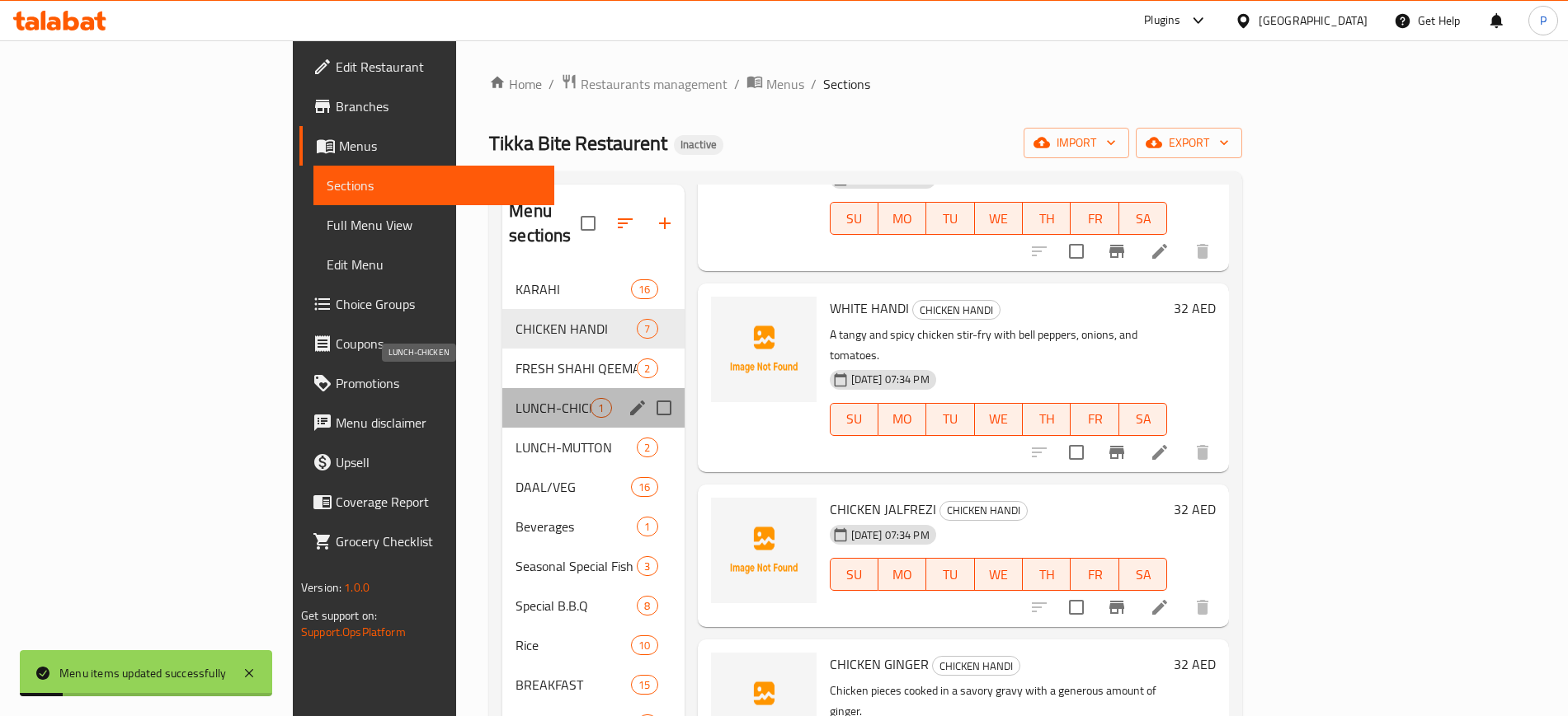
drag, startPoint x: 476, startPoint y: 386, endPoint x: 473, endPoint y: 339, distance: 47.1
click at [516, 398] on span "LUNCH-CHICKEN" at bounding box center [553, 408] width 75 height 20
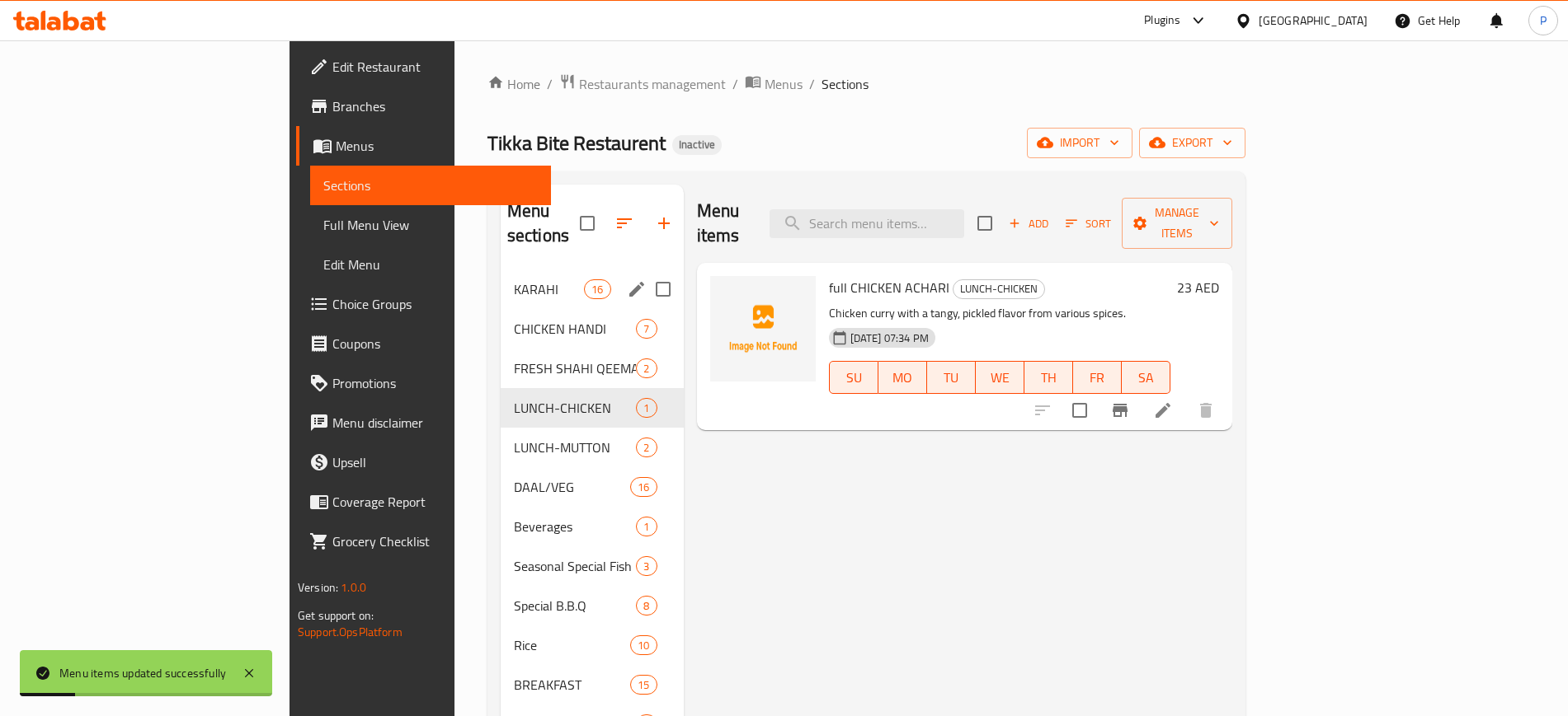
click at [514, 279] on span "KARAHI" at bounding box center [549, 288] width 70 height 20
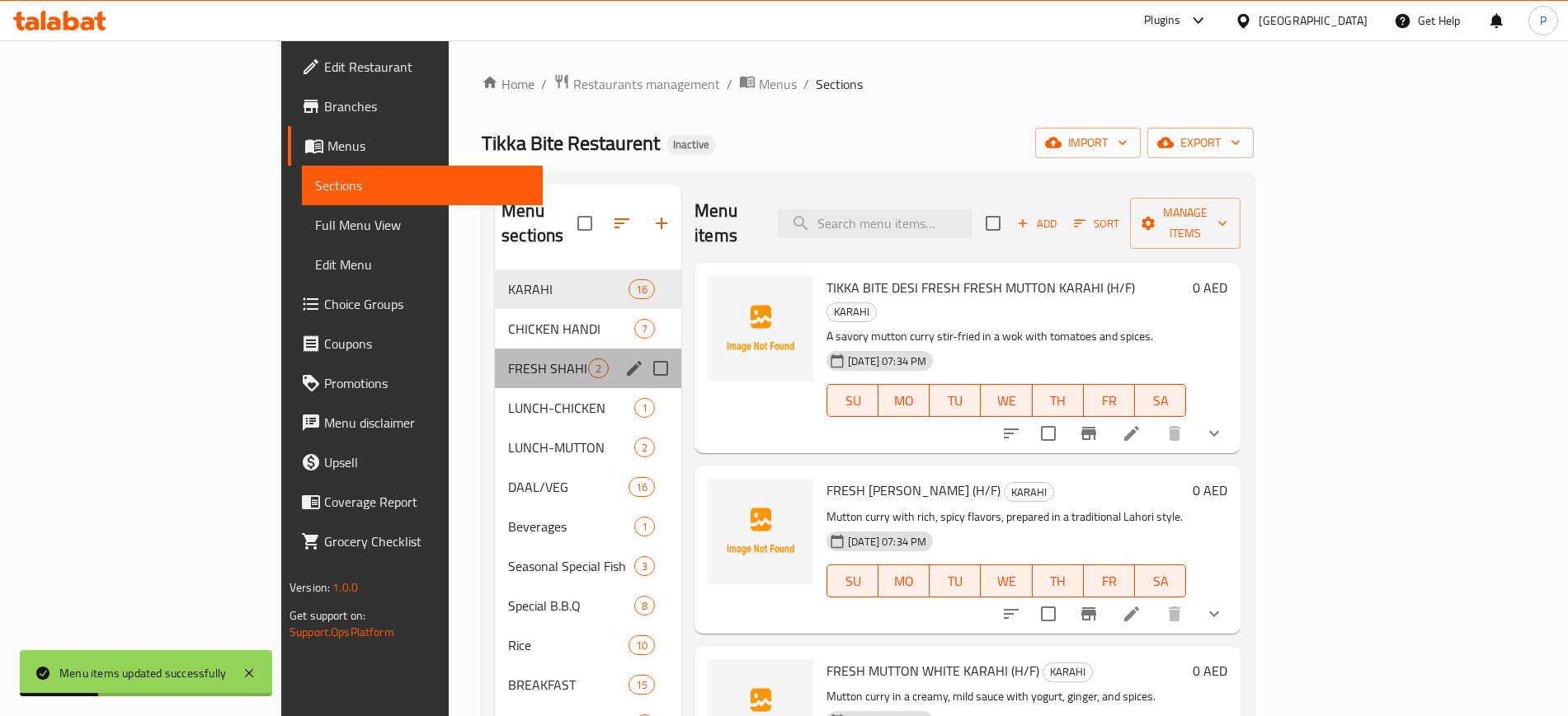
click at [495, 357] on div "FRESH SHAHI QEEMA 2" at bounding box center [588, 369] width 186 height 40
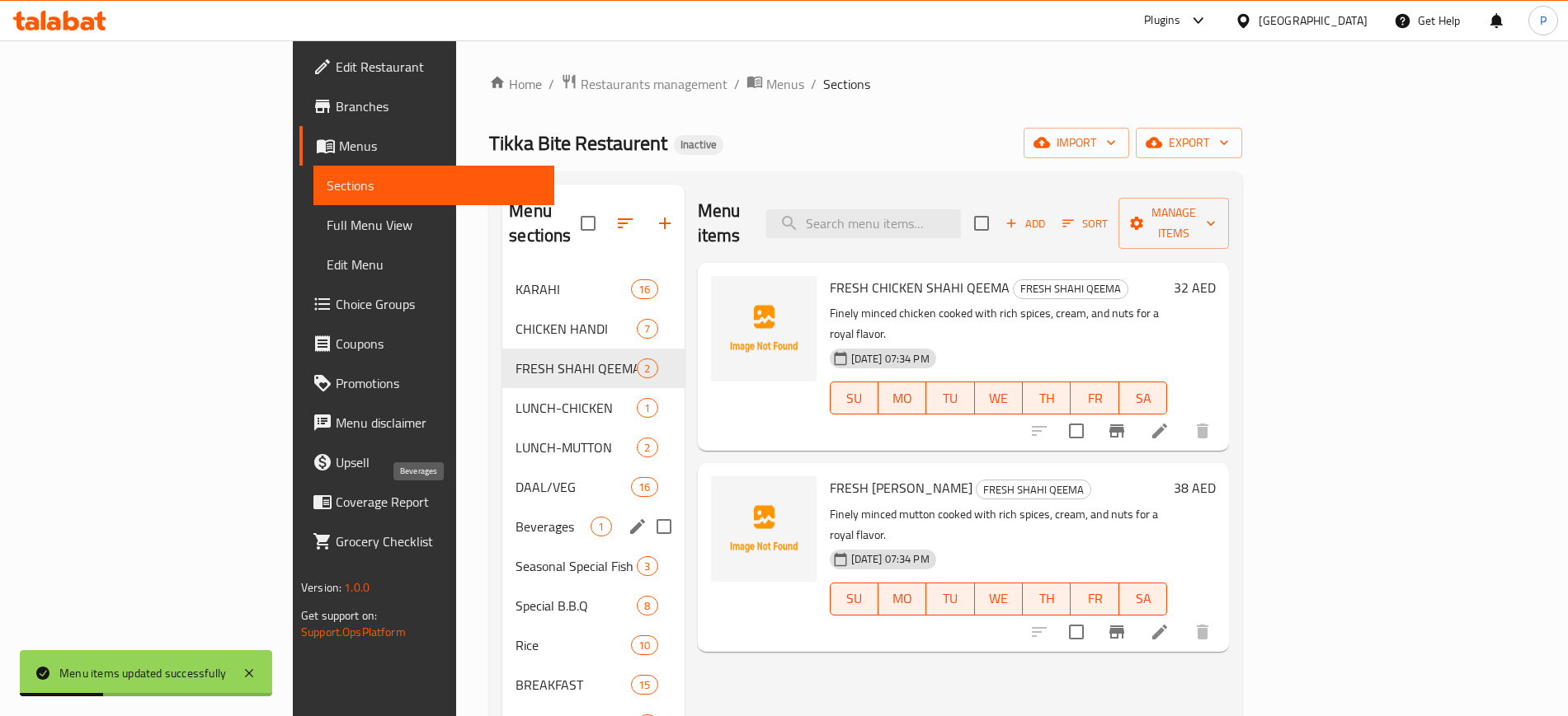
click at [516, 517] on span "Beverages" at bounding box center [553, 527] width 75 height 20
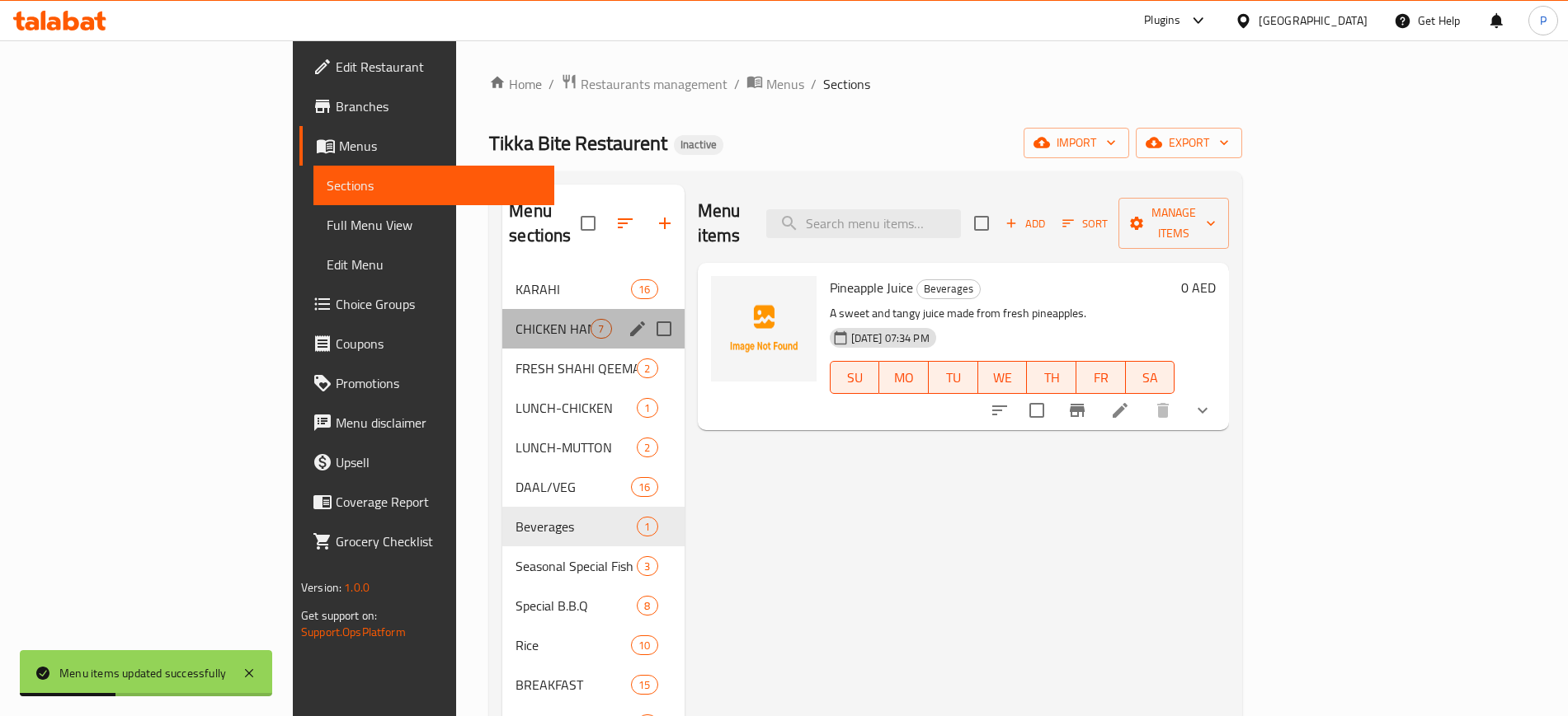
click at [502, 315] on div "CHICKEN HANDI 7" at bounding box center [593, 329] width 182 height 40
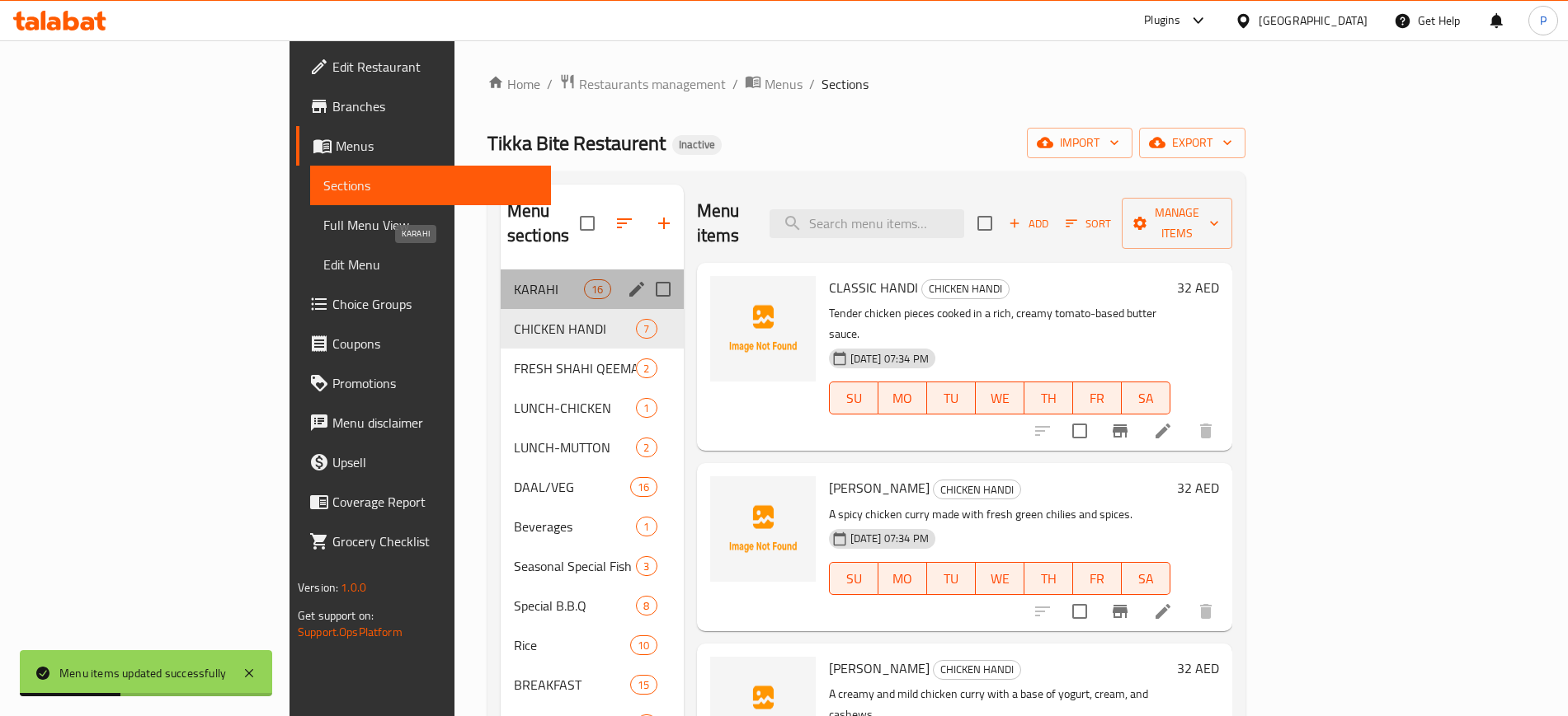
drag, startPoint x: 460, startPoint y: 268, endPoint x: 415, endPoint y: 386, distance: 126.3
click at [514, 279] on span "KARAHI" at bounding box center [549, 288] width 70 height 20
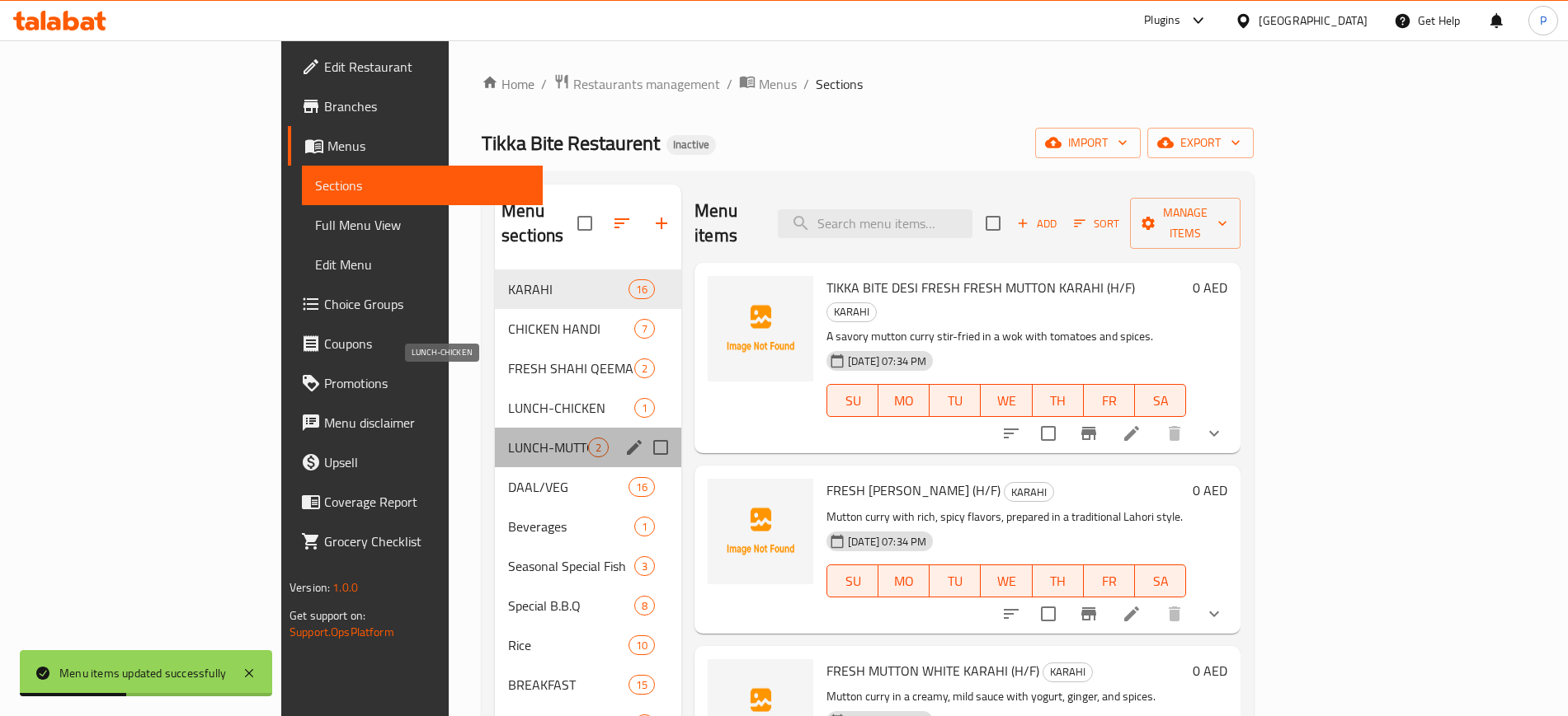
click at [508, 438] on span "LUNCH-MUTTON" at bounding box center [548, 447] width 80 height 20
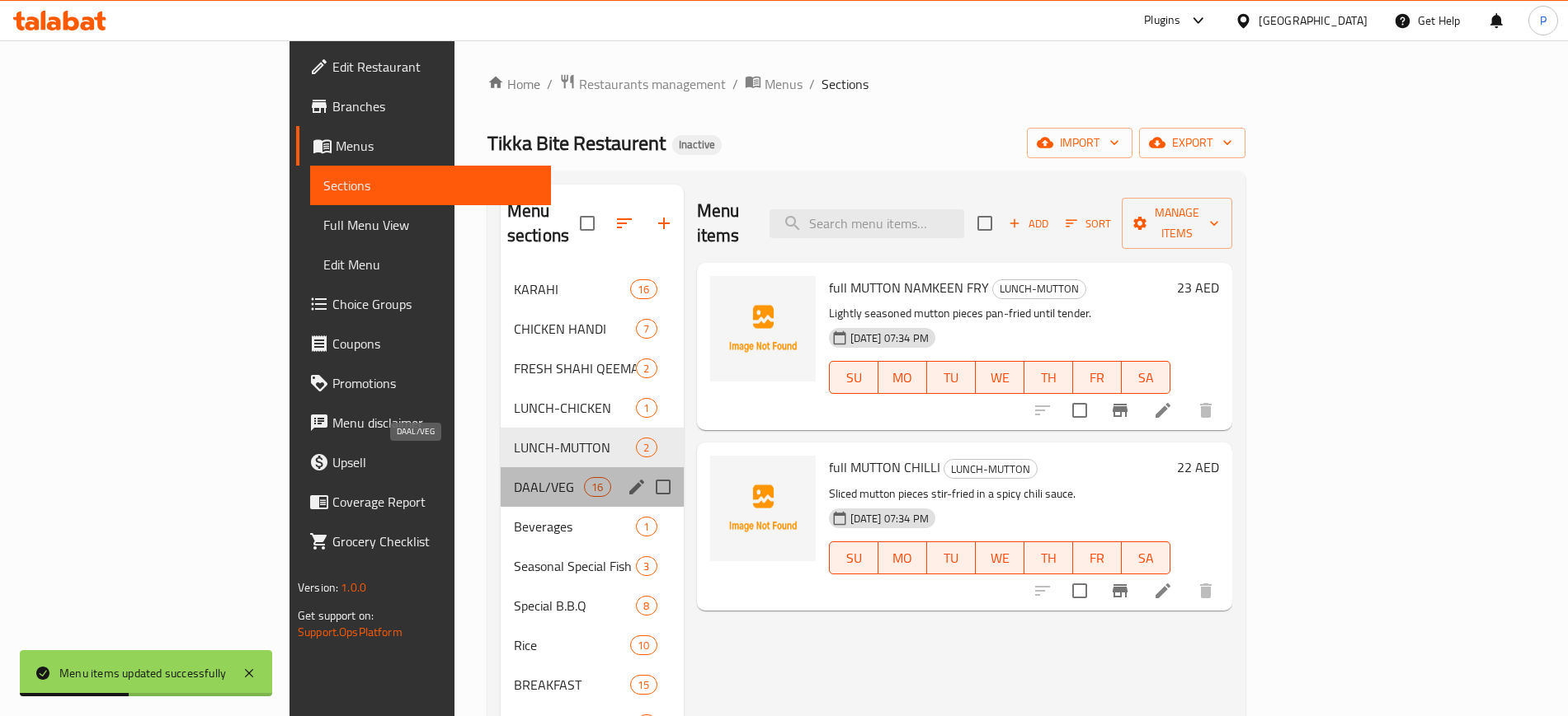
drag, startPoint x: 406, startPoint y: 465, endPoint x: 406, endPoint y: 559, distance: 94.0
click at [514, 478] on span "DAAL/VEG" at bounding box center [549, 487] width 70 height 20
click at [501, 533] on div "KARAHI 16 CHICKEN HANDI 7 FRESH SHAHI QEEMA 2 LUNCH-CHICKEN 1 LUNCH-MUTTON 2 DA…" at bounding box center [592, 527] width 184 height 515
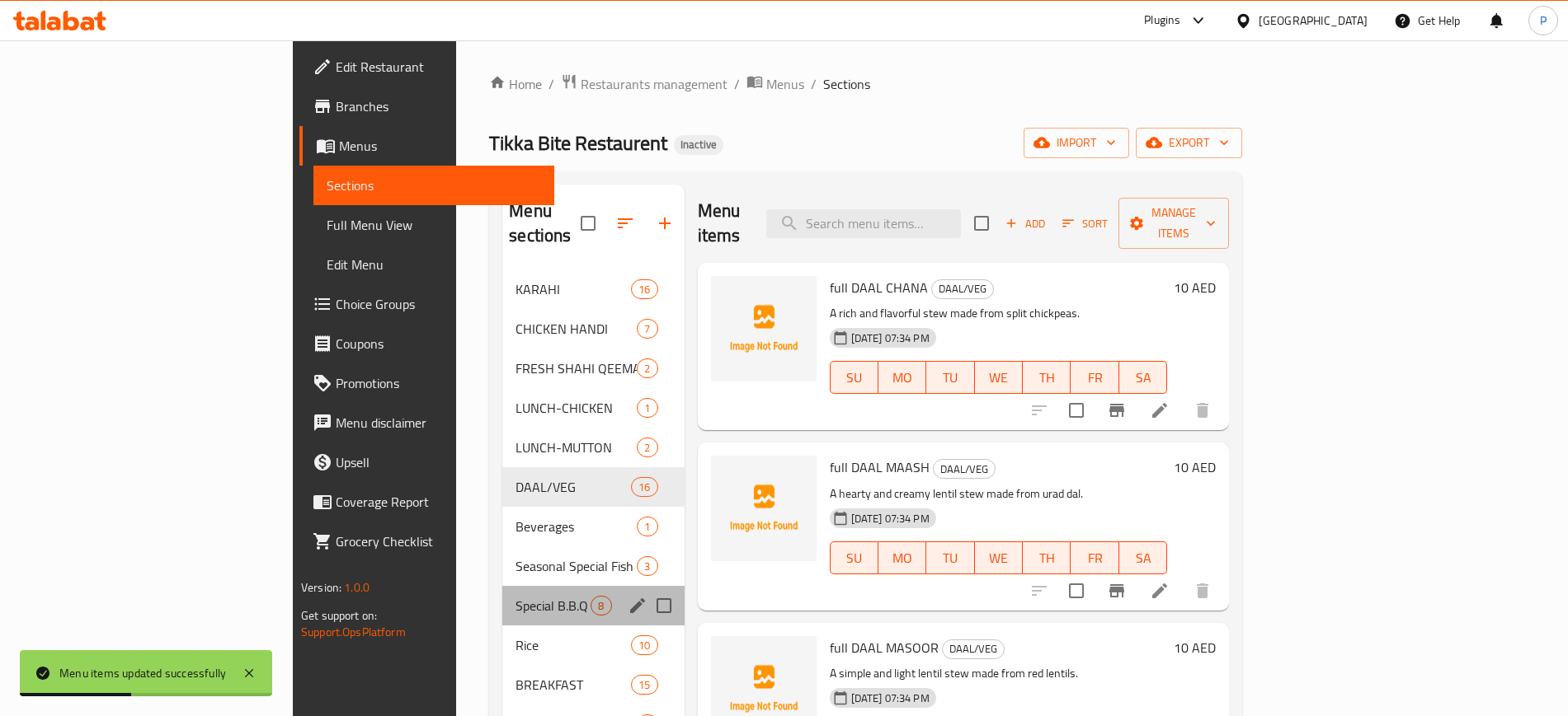
drag, startPoint x: 402, startPoint y: 570, endPoint x: 392, endPoint y: 543, distance: 28.8
click at [502, 586] on div "Special B.B.Q 8" at bounding box center [593, 606] width 182 height 40
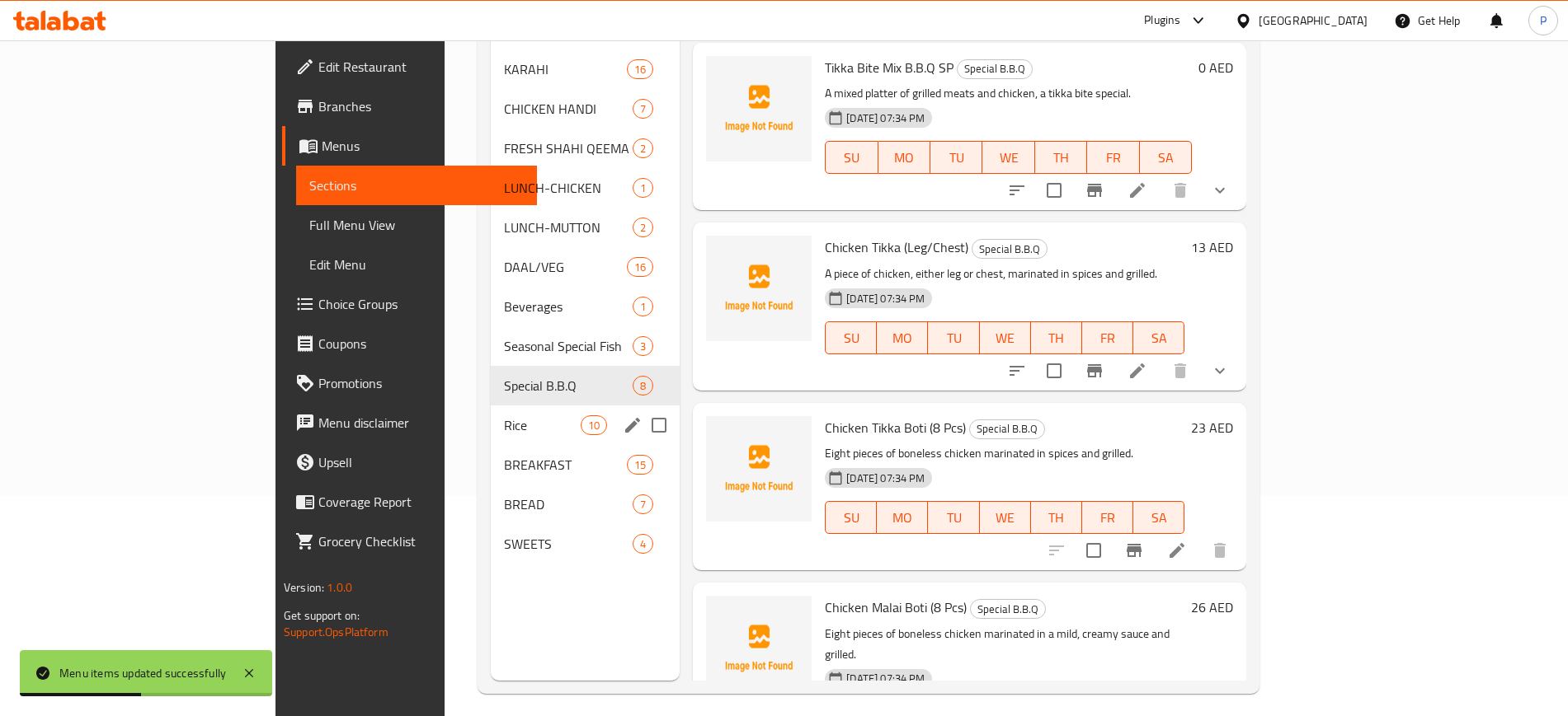
scroll to position [231, 0]
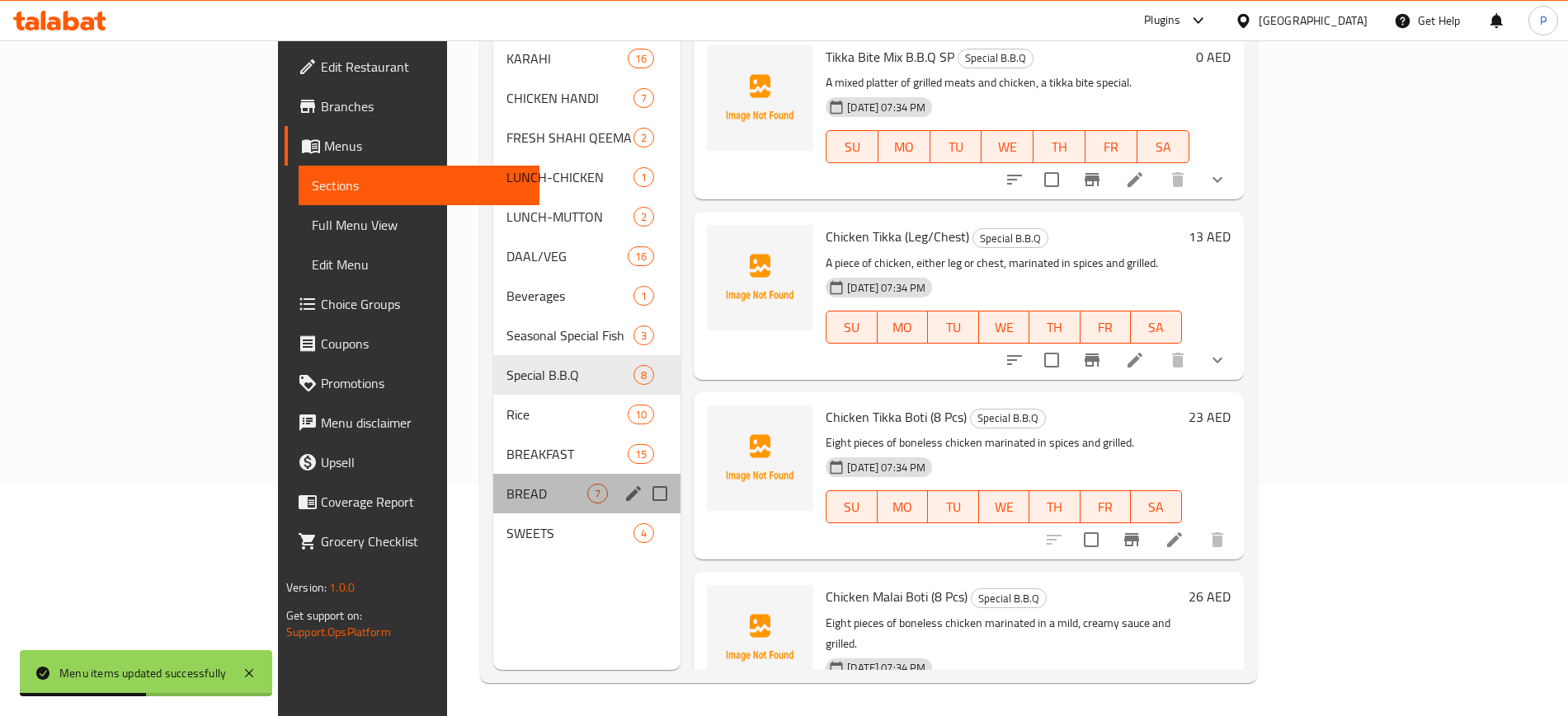
click at [493, 481] on div "BREAD 7" at bounding box center [587, 494] width 187 height 40
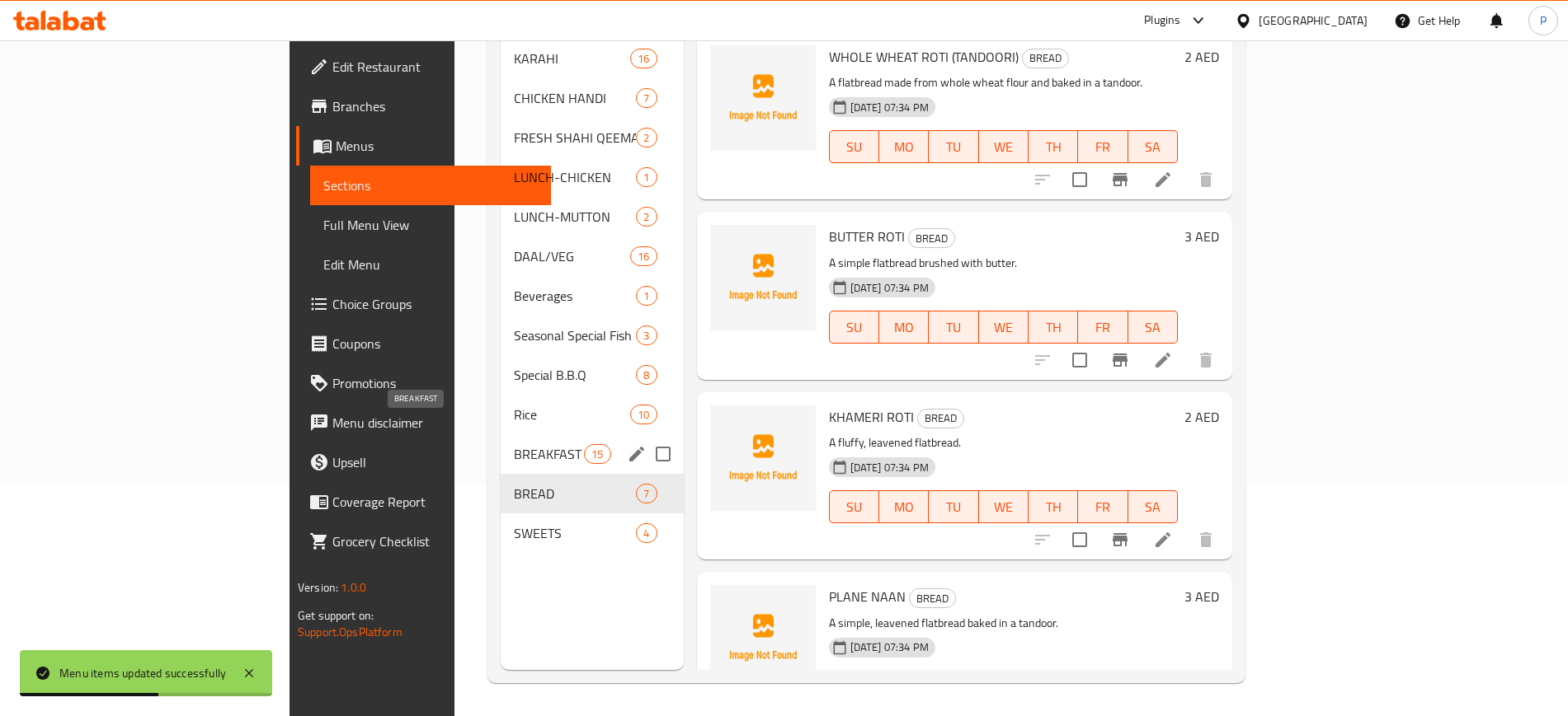
click at [514, 445] on span "BREAKFAST" at bounding box center [549, 454] width 70 height 20
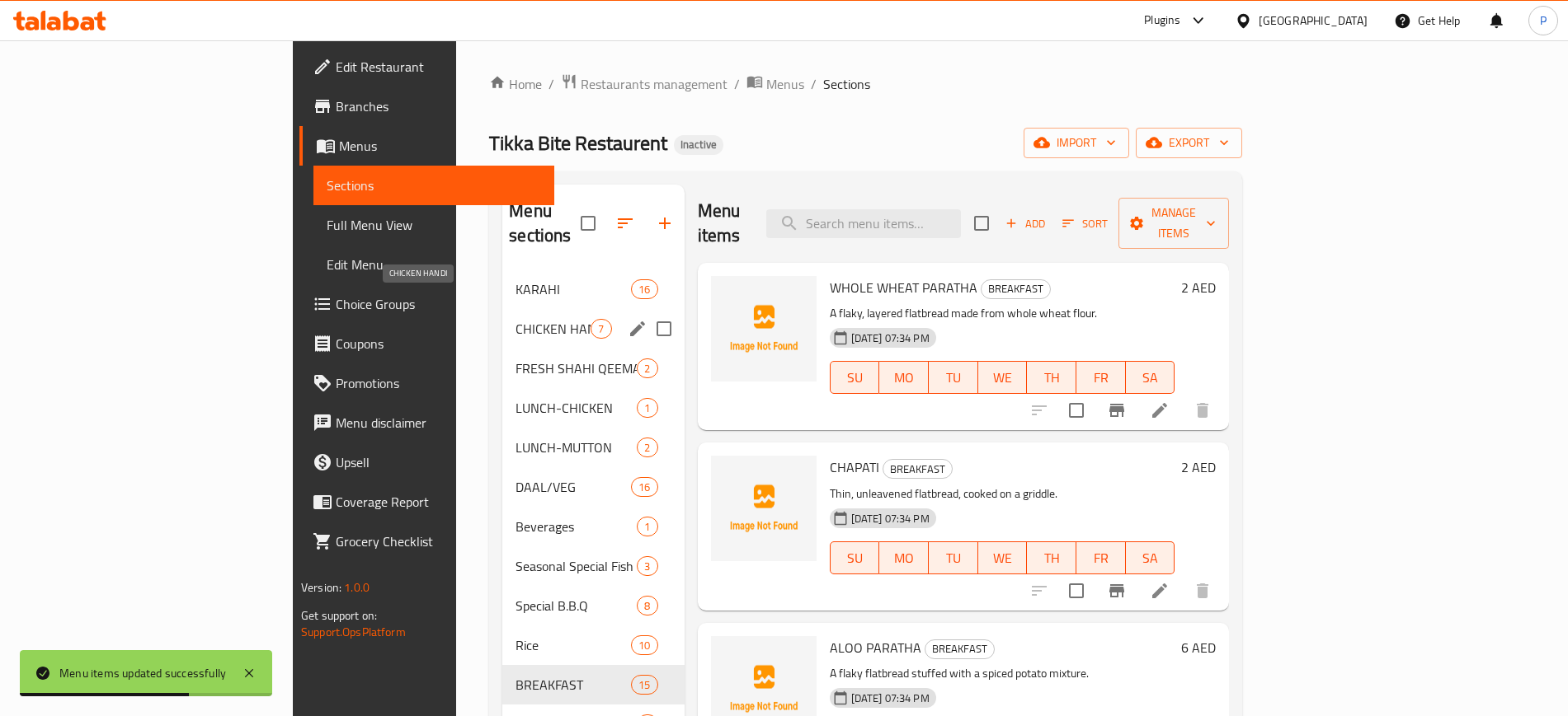
click at [516, 319] on span "CHICKEN HANDI" at bounding box center [553, 328] width 75 height 20
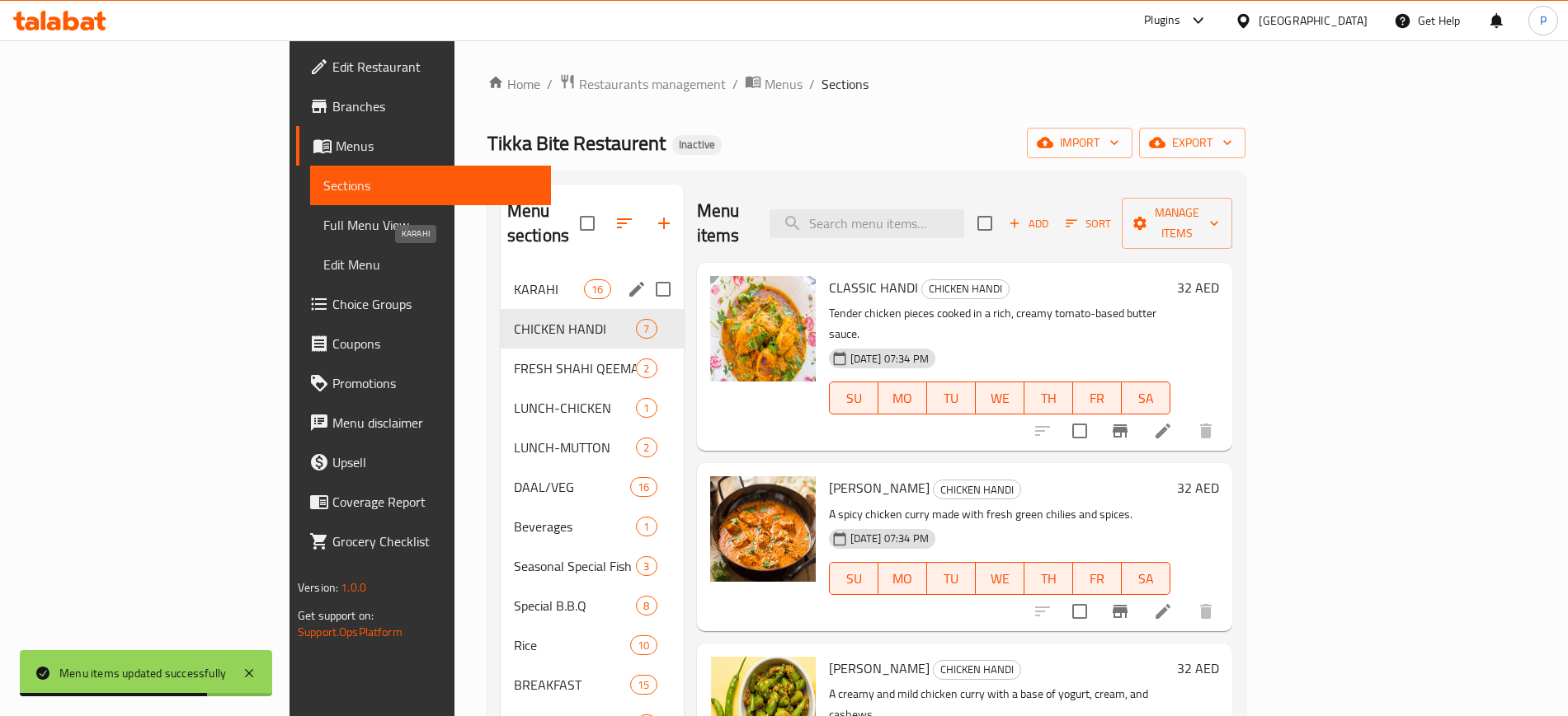
click at [514, 279] on span "KARAHI" at bounding box center [549, 288] width 70 height 20
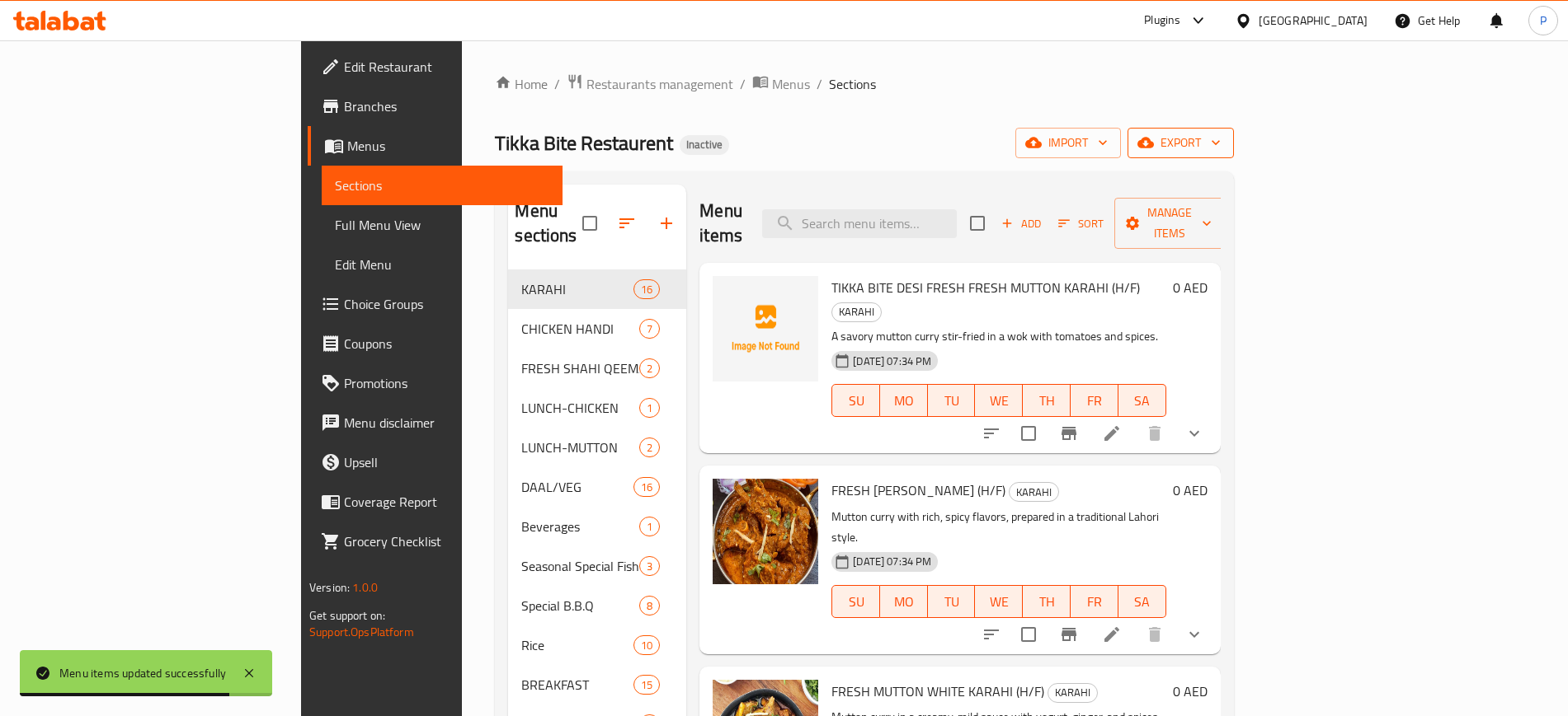
click at [1221, 138] on span "export" at bounding box center [1181, 143] width 80 height 21
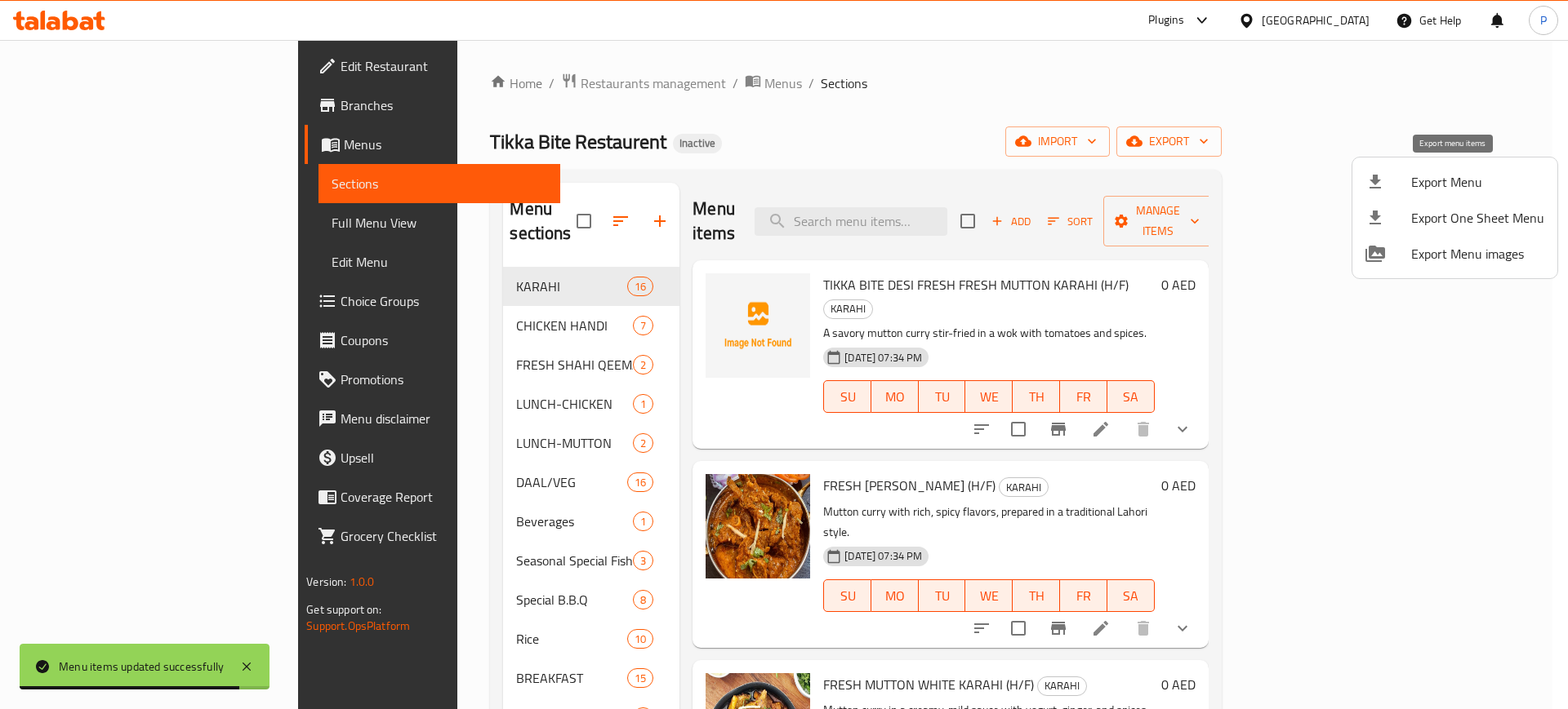
click at [1432, 179] on span "Export Menu" at bounding box center [1477, 182] width 133 height 20
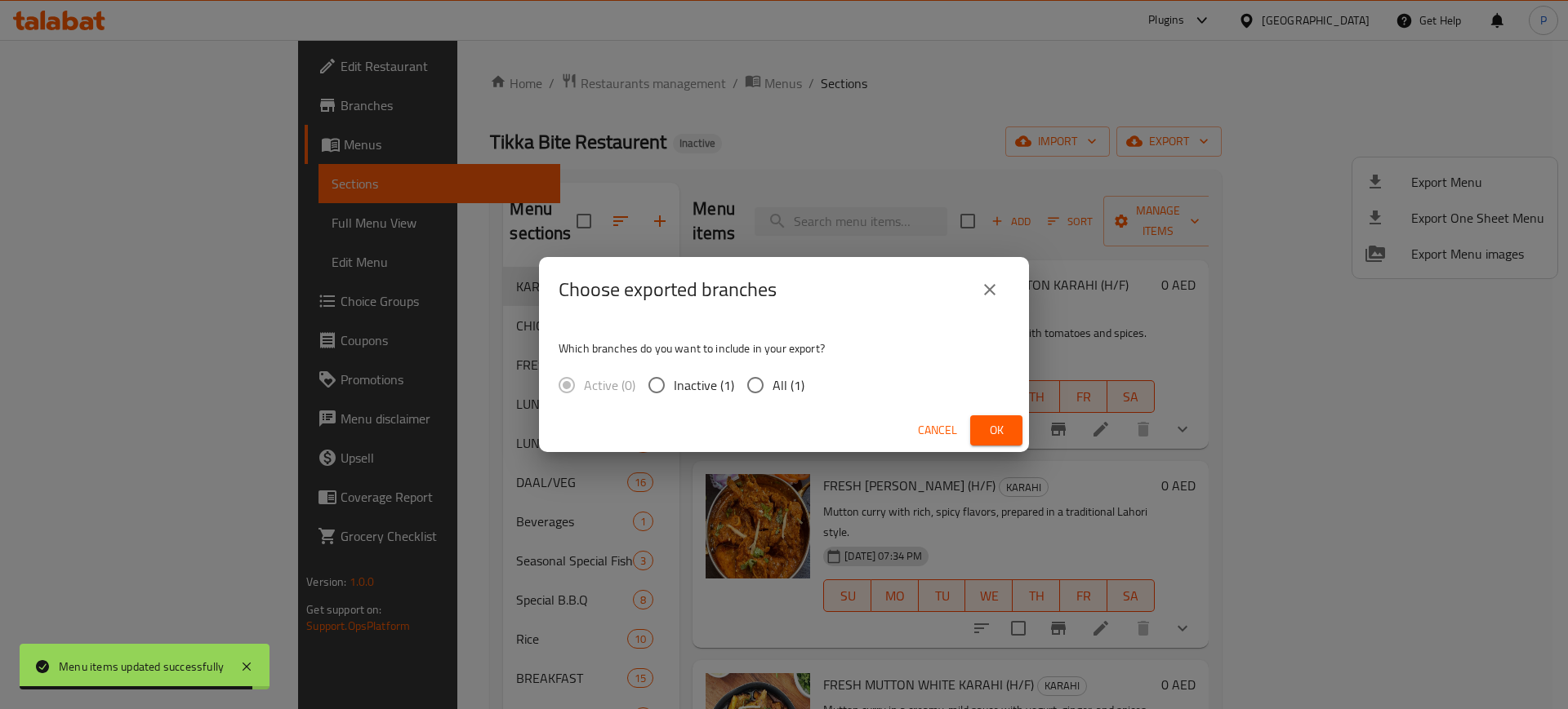
click at [765, 373] on input "All (1)" at bounding box center [755, 385] width 35 height 35
radio input "true"
click at [998, 430] on span "Ok" at bounding box center [996, 431] width 26 height 21
